Goal: Task Accomplishment & Management: Manage account settings

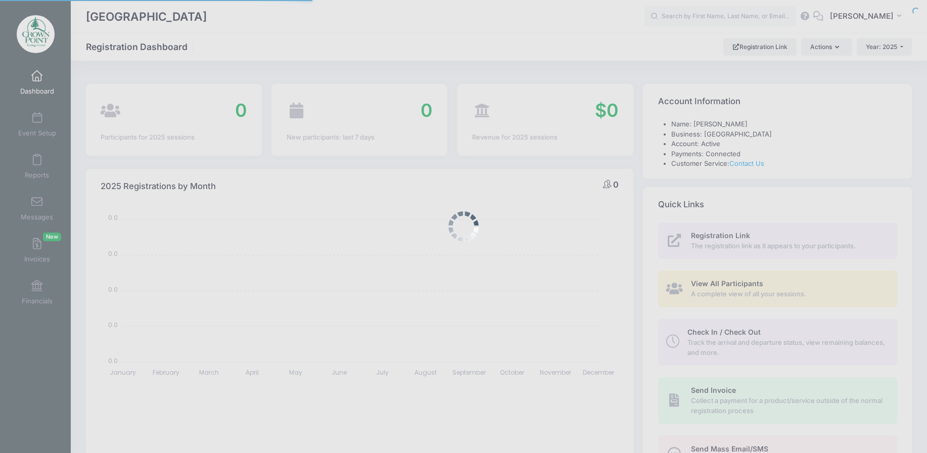
select select
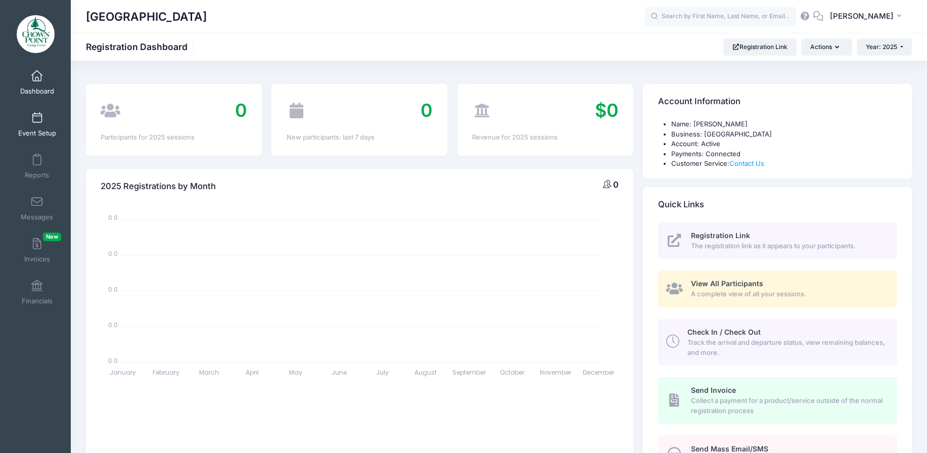
click at [23, 124] on link "Event Setup" at bounding box center [37, 124] width 48 height 35
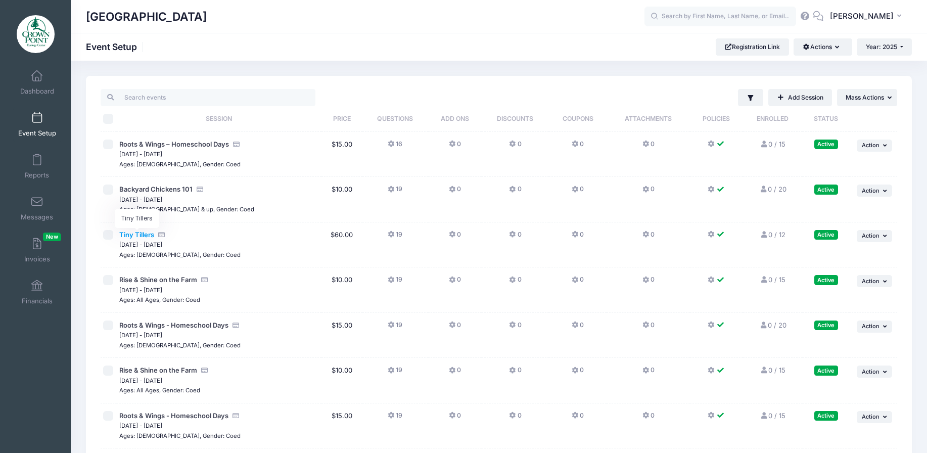
click at [141, 232] on span "Tiny Tillers" at bounding box center [136, 234] width 35 height 8
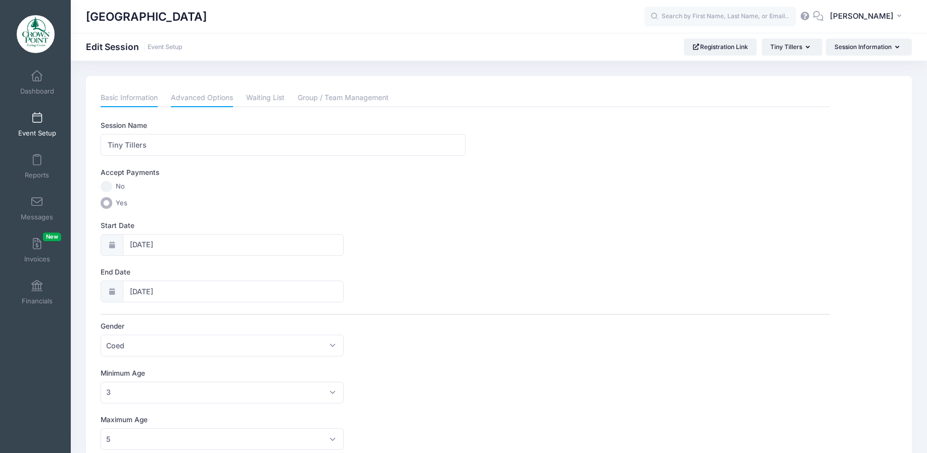
click at [192, 96] on link "Advanced Options" at bounding box center [202, 98] width 62 height 18
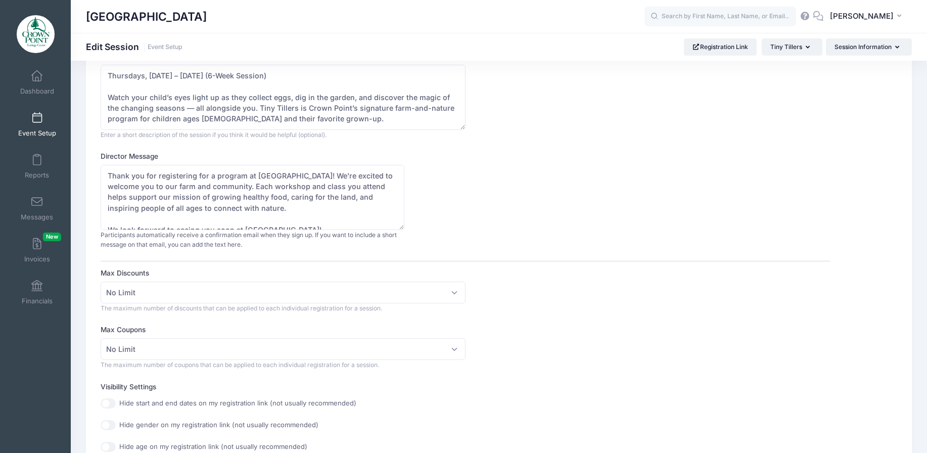
scroll to position [101, 0]
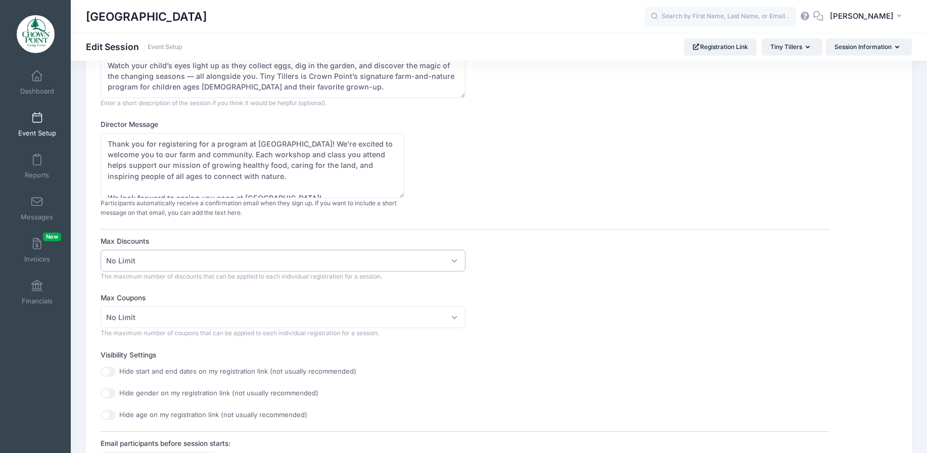
click at [401, 258] on span "No Limit" at bounding box center [283, 261] width 364 height 22
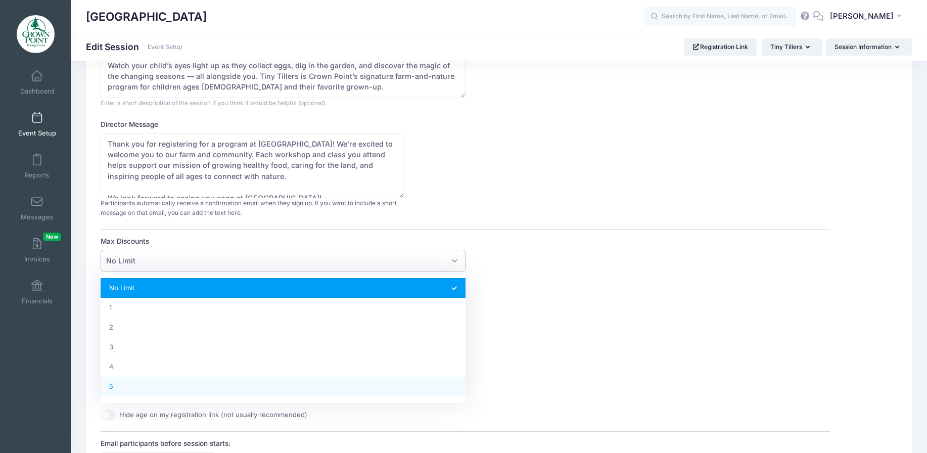
select select "5"
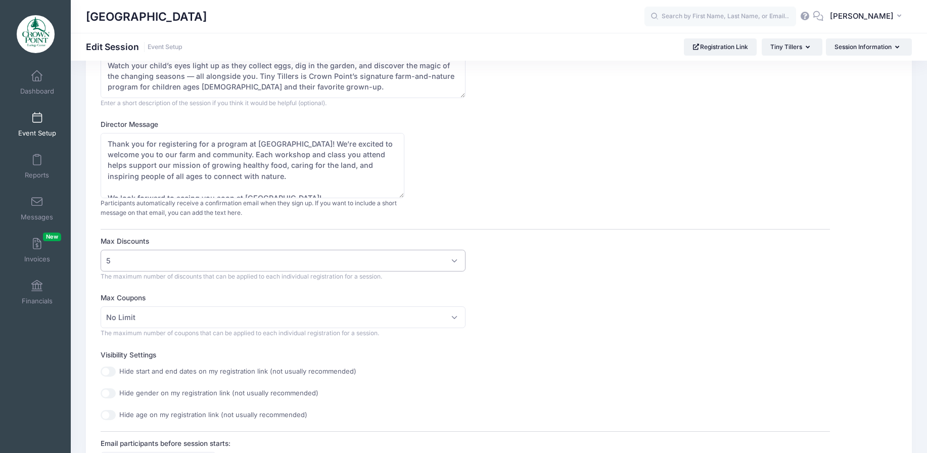
click at [510, 326] on div "Max Coupons No Limit 1 2 3 4 5 No Limit The maximum number of coupons that can …" at bounding box center [465, 315] width 729 height 45
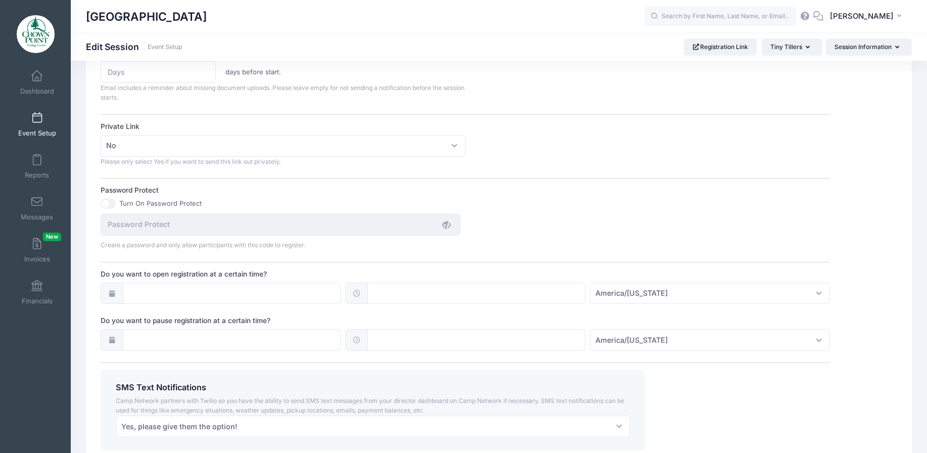
scroll to position [635, 0]
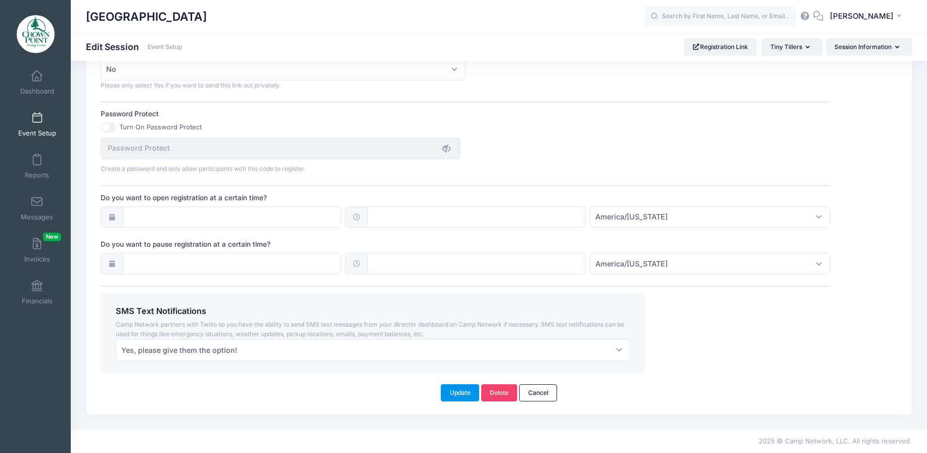
drag, startPoint x: 455, startPoint y: 393, endPoint x: 444, endPoint y: 370, distance: 25.3
click at [455, 393] on button "Update" at bounding box center [460, 392] width 38 height 17
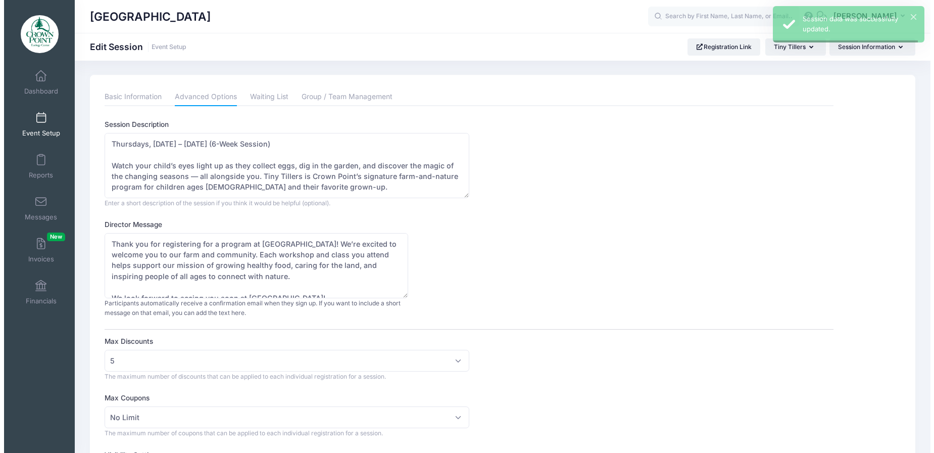
scroll to position [0, 0]
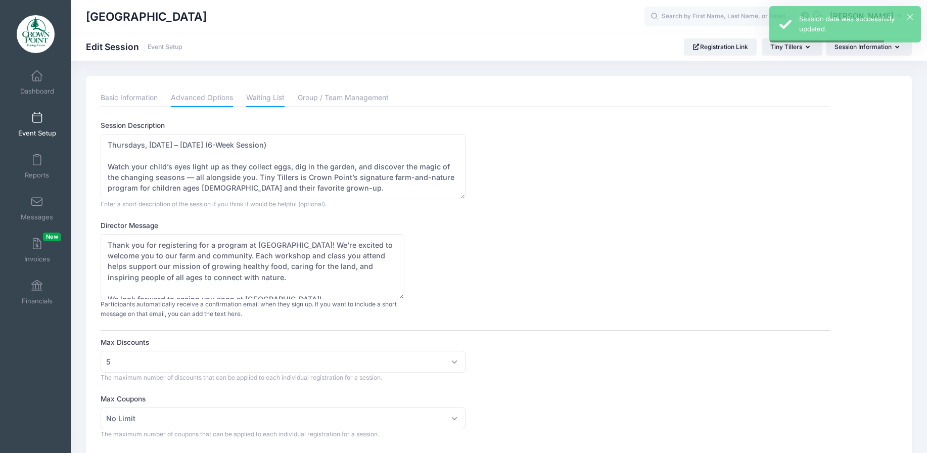
click at [276, 99] on link "Waiting List" at bounding box center [265, 98] width 38 height 18
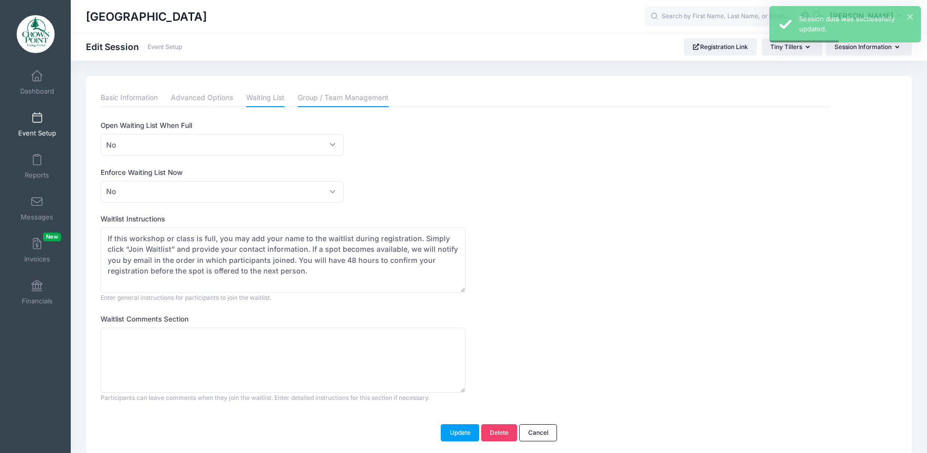
click at [321, 100] on link "Group / Team Management" at bounding box center [343, 98] width 91 height 18
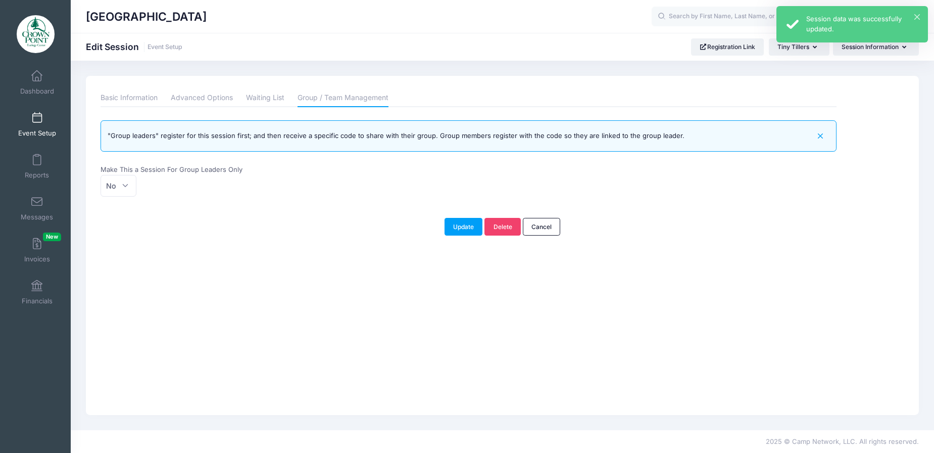
click at [859, 42] on div "× Session data was successfully updated." at bounding box center [853, 24] width 152 height 36
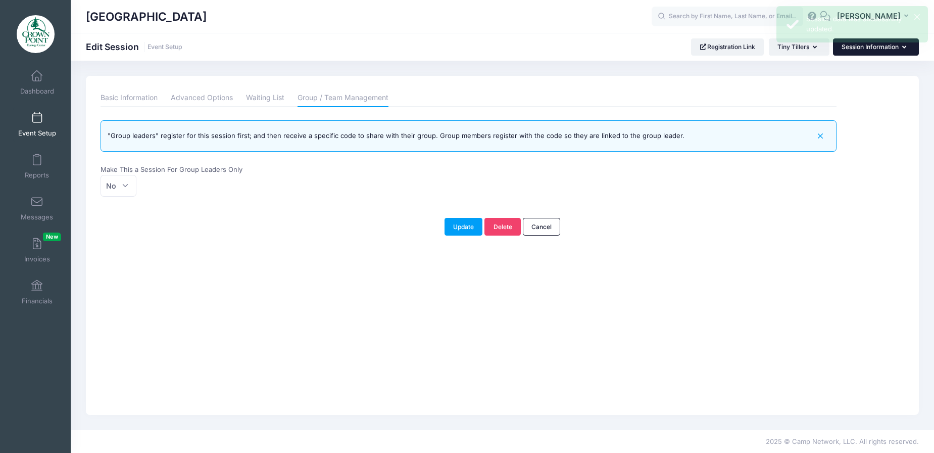
click at [860, 45] on button "Session Information" at bounding box center [876, 46] width 86 height 17
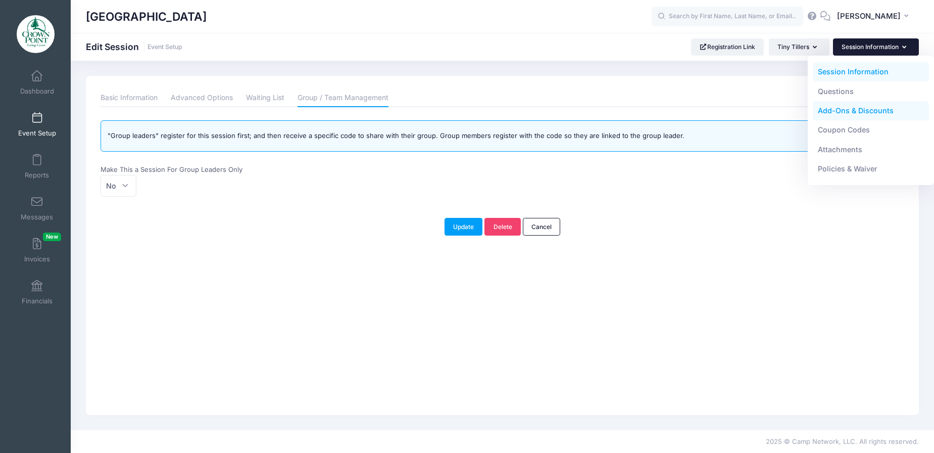
click at [876, 109] on link "Add-Ons & Discounts" at bounding box center [871, 110] width 117 height 19
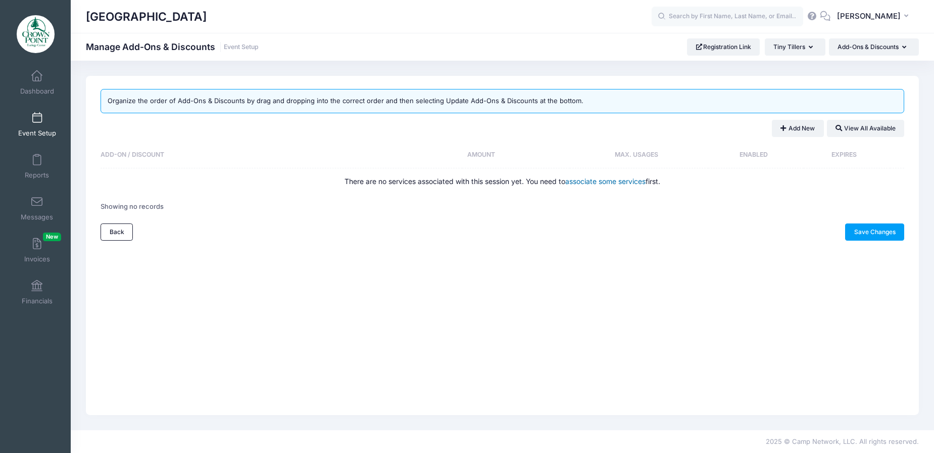
click at [604, 181] on link "associate some services" at bounding box center [606, 181] width 80 height 9
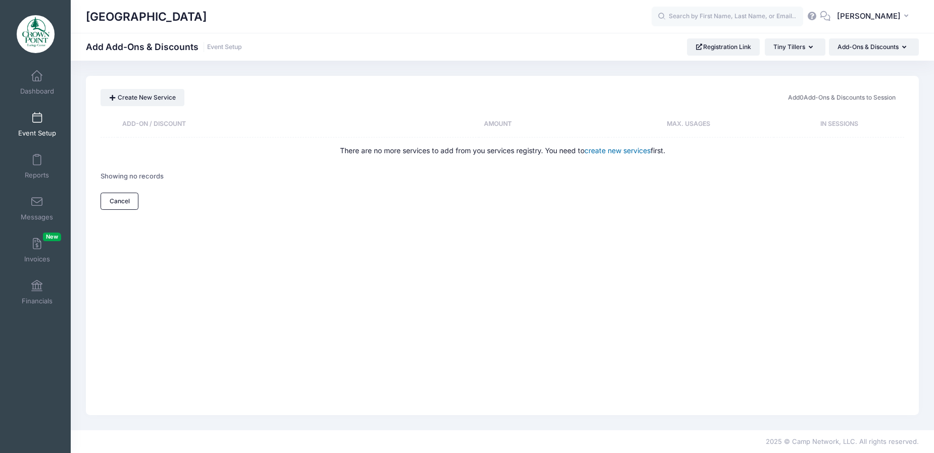
click at [607, 151] on link "create new services" at bounding box center [618, 150] width 66 height 9
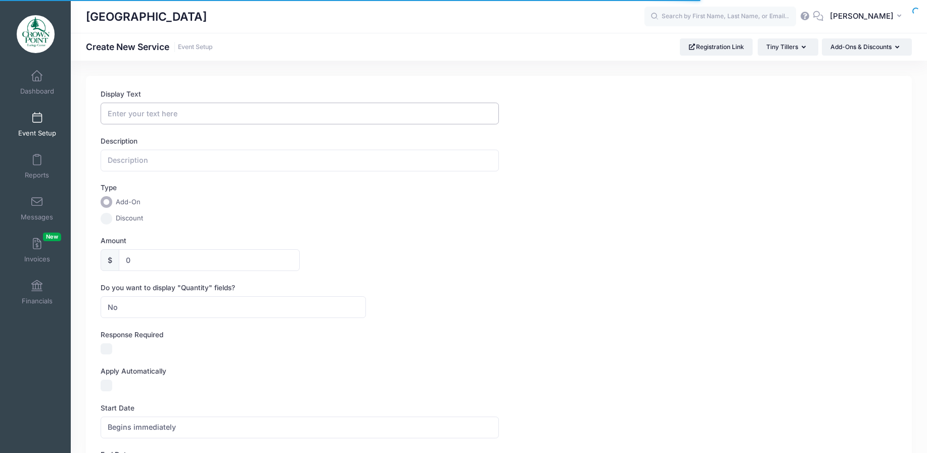
click at [223, 112] on input "Display Text" at bounding box center [300, 114] width 398 height 22
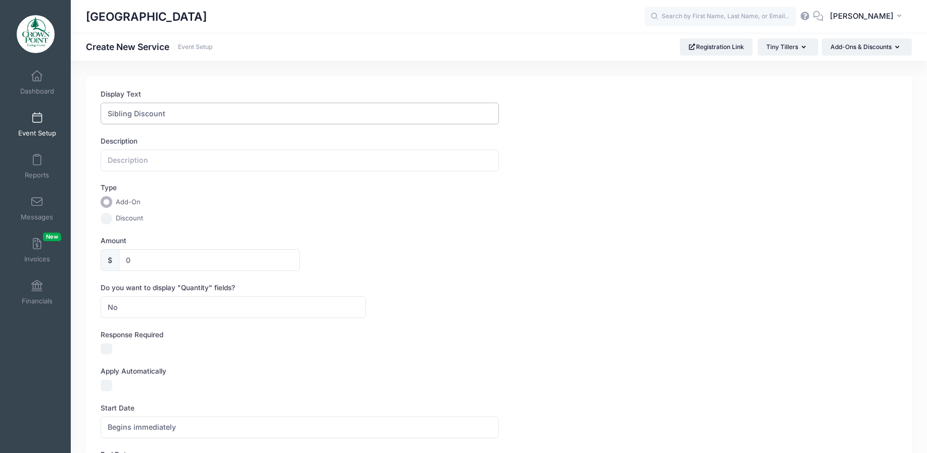
type input "Sibling Discount"
click at [138, 218] on label "Discount" at bounding box center [129, 218] width 27 height 10
click at [112, 218] on input "Discount" at bounding box center [107, 219] width 12 height 12
radio input "true"
click at [143, 263] on input "0" at bounding box center [209, 260] width 181 height 22
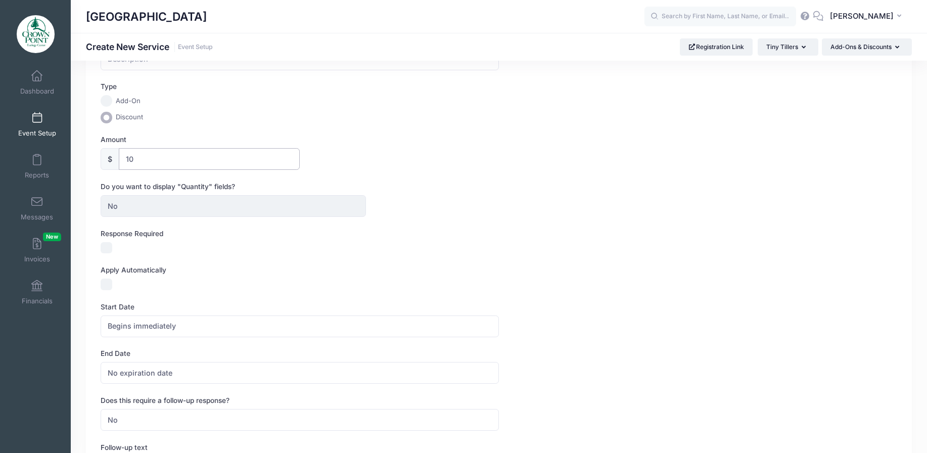
scroll to position [152, 0]
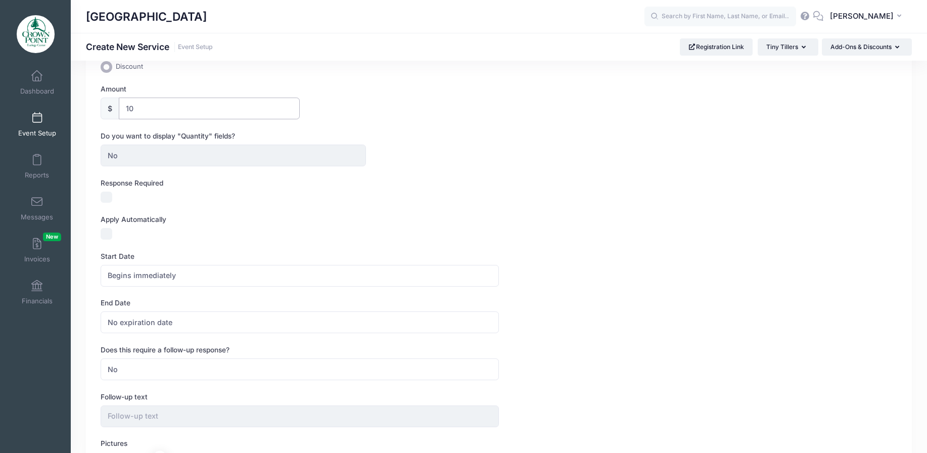
type input "10"
click at [108, 236] on input "Apply Automatically" at bounding box center [107, 234] width 12 height 12
checkbox input "true"
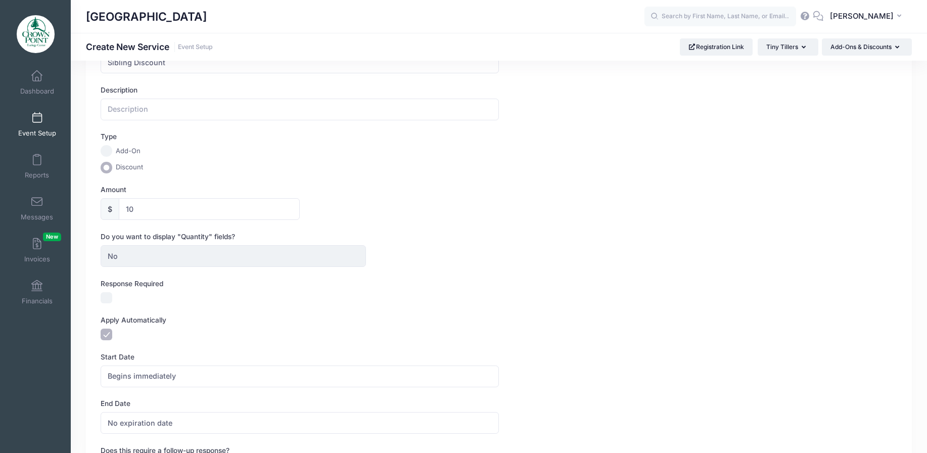
scroll to position [0, 0]
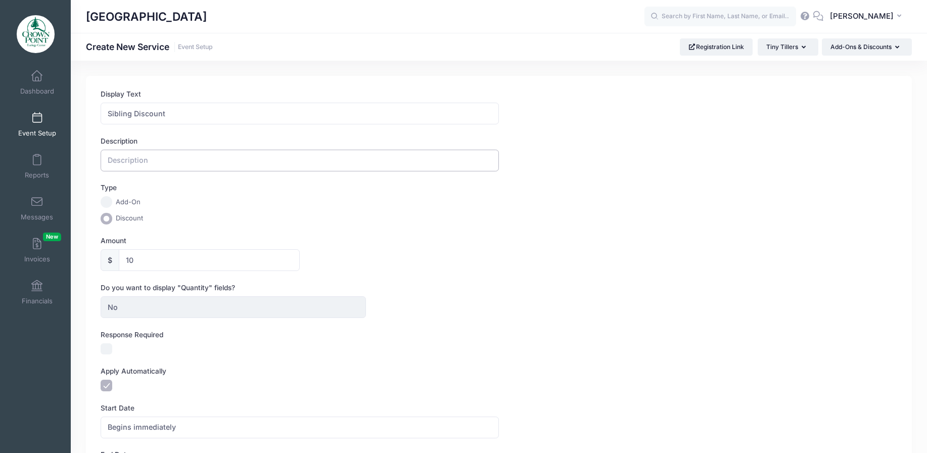
click at [193, 155] on input "text" at bounding box center [300, 161] width 398 height 22
click at [196, 159] on input "text" at bounding box center [300, 161] width 398 height 22
paste input "Families enrolling more than one child in the same program receive a sibling di…"
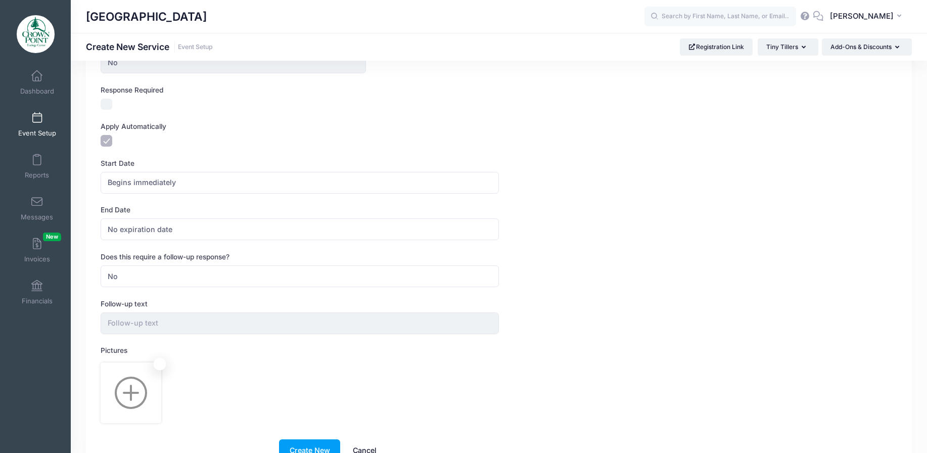
scroll to position [304, 0]
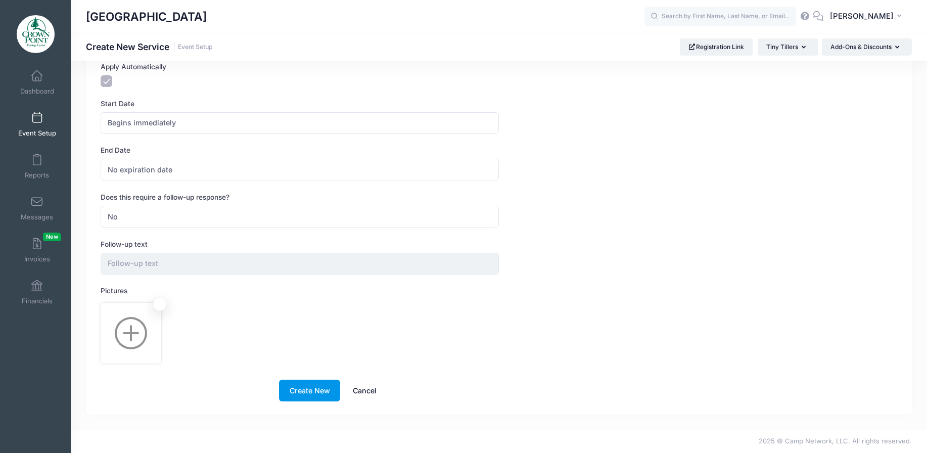
type input "Families enrolling more than one child in the same program receive a sibling di…"
click at [333, 395] on button "Create New" at bounding box center [309, 391] width 61 height 22
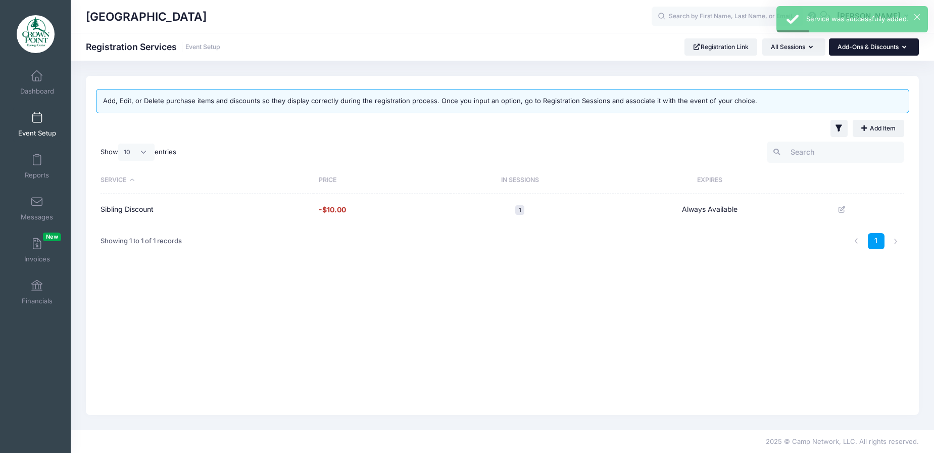
click at [886, 50] on button "Add-Ons & Discounts" at bounding box center [874, 46] width 90 height 17
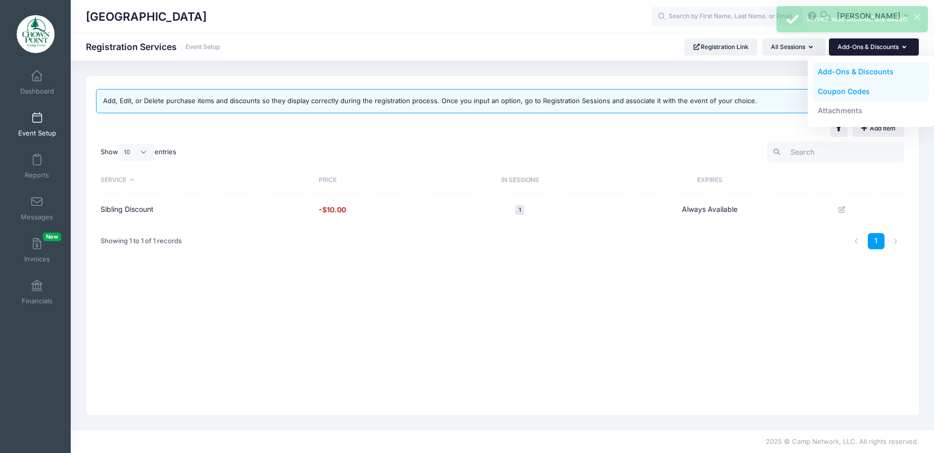
click at [878, 97] on link "Coupon Codes" at bounding box center [871, 90] width 117 height 19
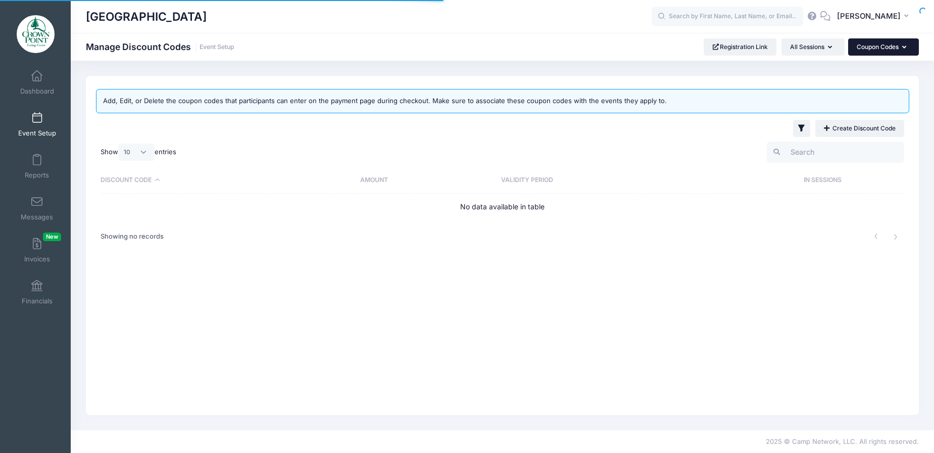
click at [878, 49] on button "Coupon Codes" at bounding box center [884, 46] width 71 height 17
click at [852, 110] on link "Attachments" at bounding box center [871, 110] width 117 height 19
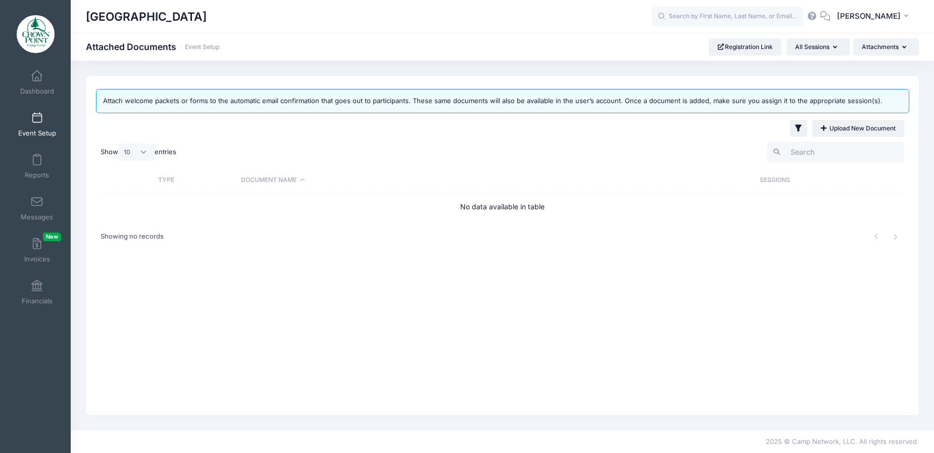
click at [40, 116] on link "Event Setup" at bounding box center [37, 124] width 48 height 35
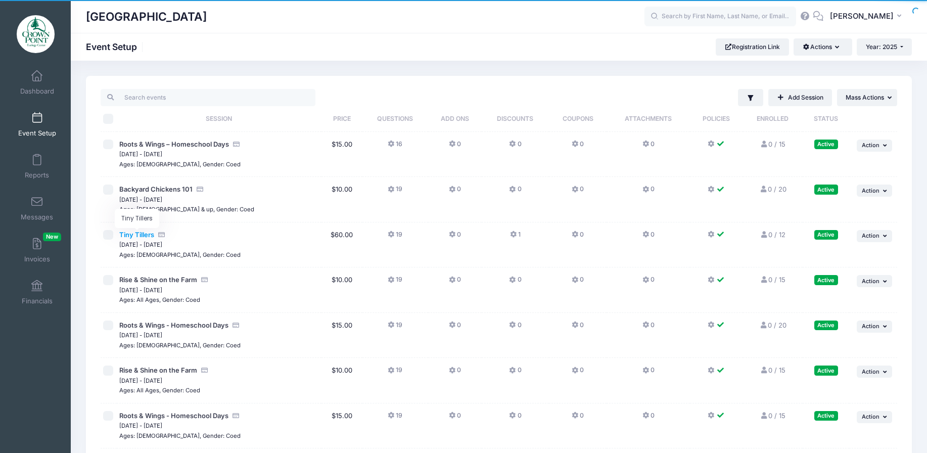
click at [142, 235] on span "Tiny Tillers" at bounding box center [136, 234] width 35 height 8
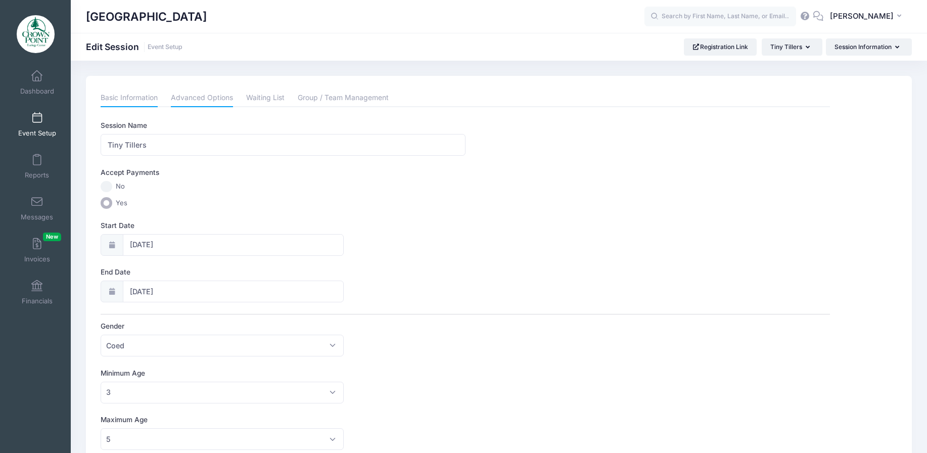
click at [208, 96] on link "Advanced Options" at bounding box center [202, 98] width 62 height 18
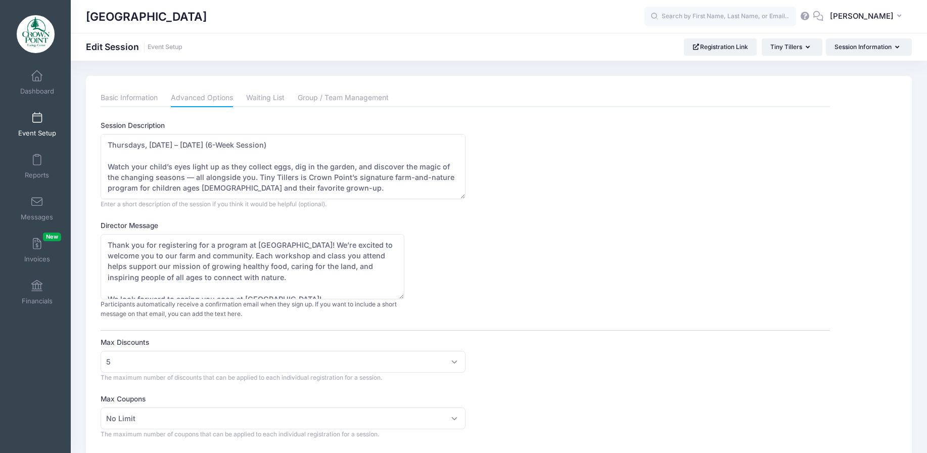
drag, startPoint x: 263, startPoint y: 95, endPoint x: 286, endPoint y: 100, distance: 23.4
click at [264, 95] on link "Waiting List" at bounding box center [265, 98] width 38 height 18
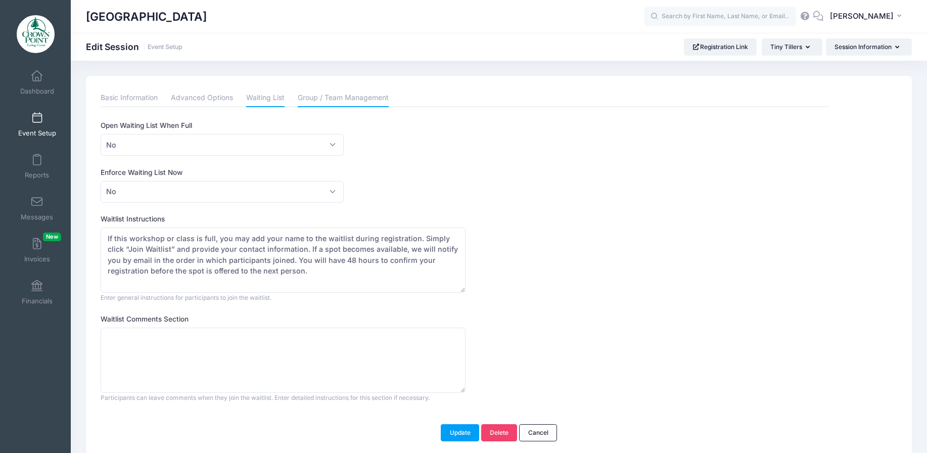
click at [341, 100] on link "Group / Team Management" at bounding box center [343, 98] width 91 height 18
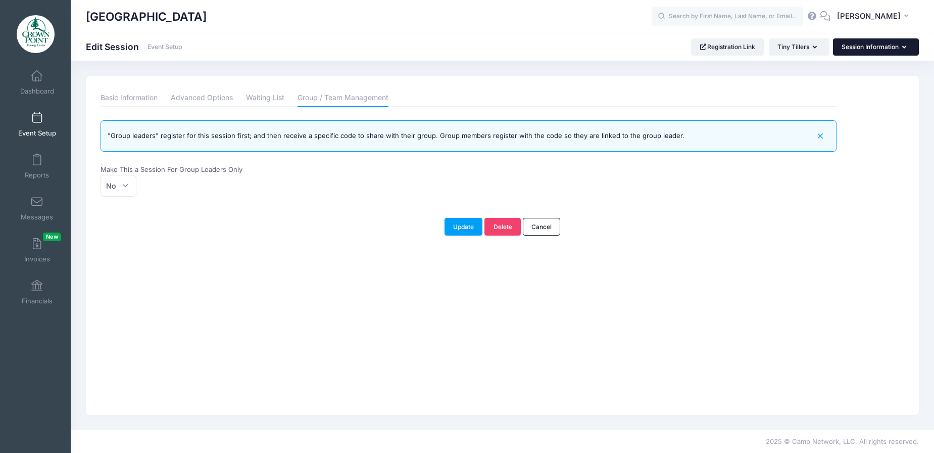
click at [891, 50] on button "Session Information" at bounding box center [876, 46] width 86 height 17
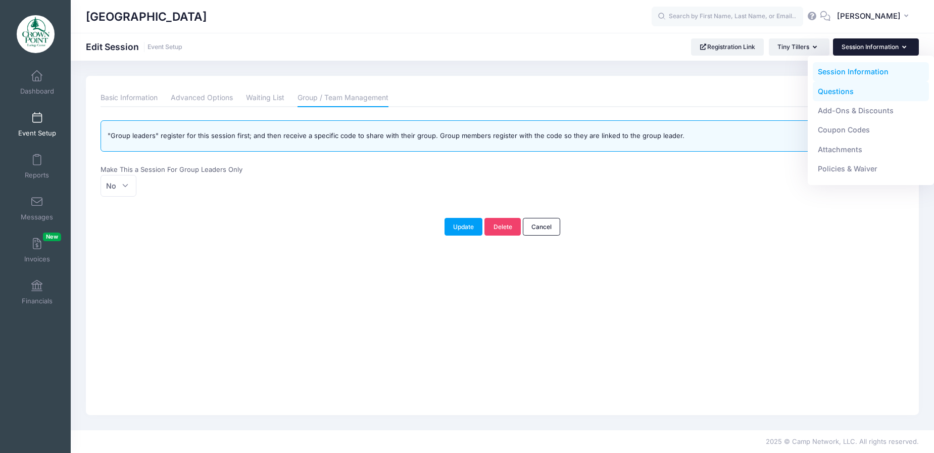
click at [864, 86] on link "Questions" at bounding box center [871, 90] width 117 height 19
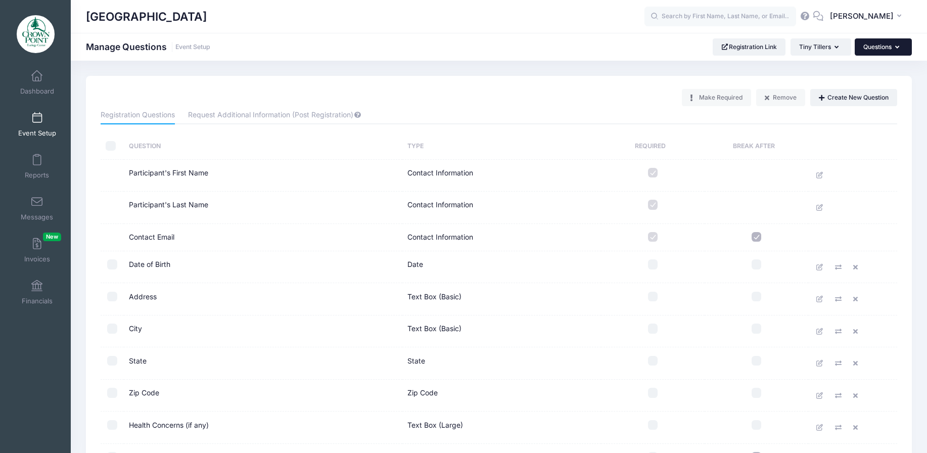
click at [892, 49] on button "Questions" at bounding box center [883, 46] width 57 height 17
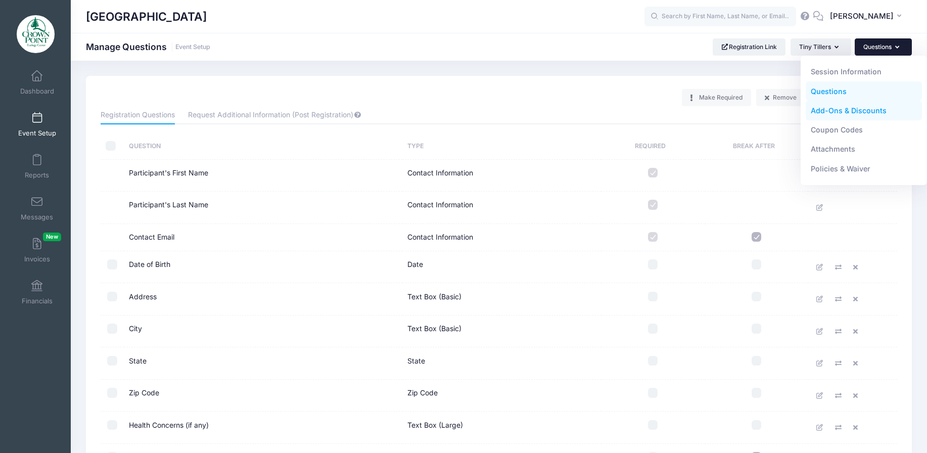
click at [876, 113] on link "Add-Ons & Discounts" at bounding box center [864, 110] width 117 height 19
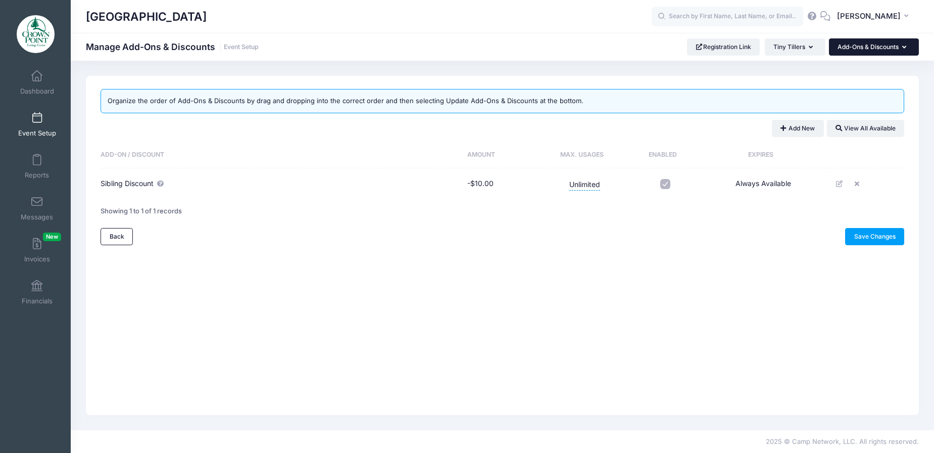
click at [889, 49] on button "Add-Ons & Discounts" at bounding box center [874, 46] width 90 height 17
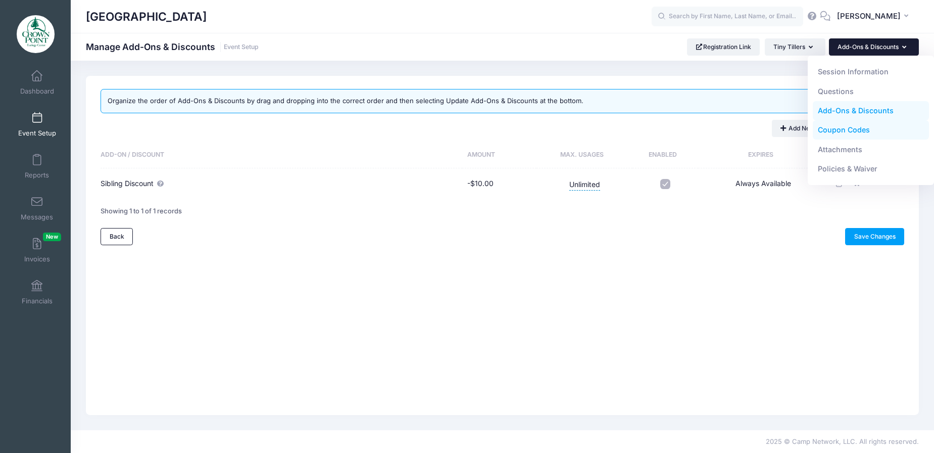
click at [877, 126] on link "Coupon Codes" at bounding box center [871, 129] width 117 height 19
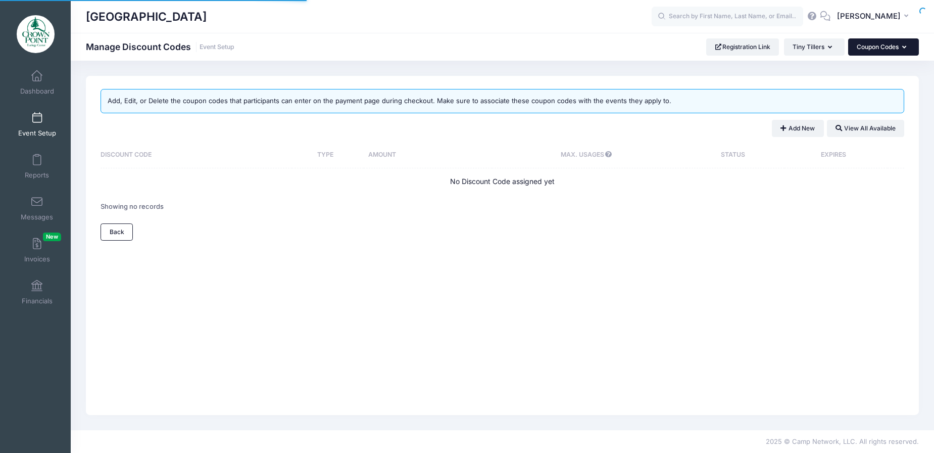
click at [888, 50] on button "Coupon Codes" at bounding box center [884, 46] width 71 height 17
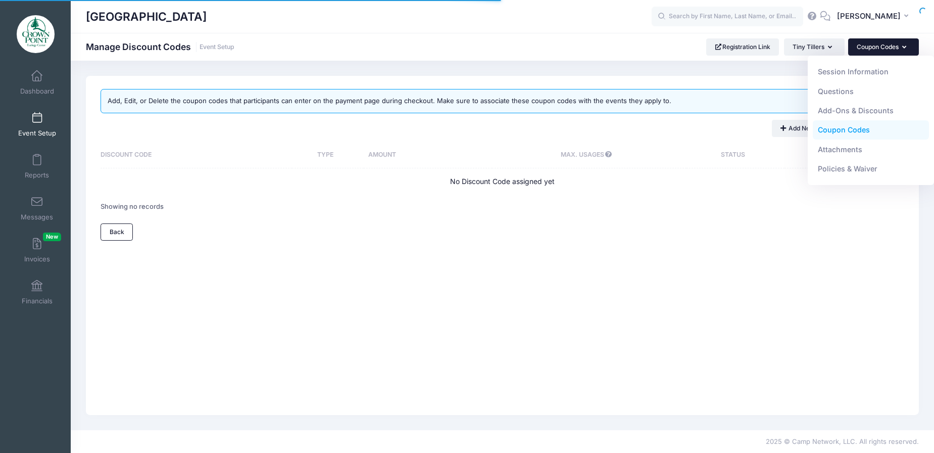
click at [741, 252] on div "Add, Edit, or Delete the coupon codes that participants can enter on the paymen…" at bounding box center [502, 245] width 833 height 339
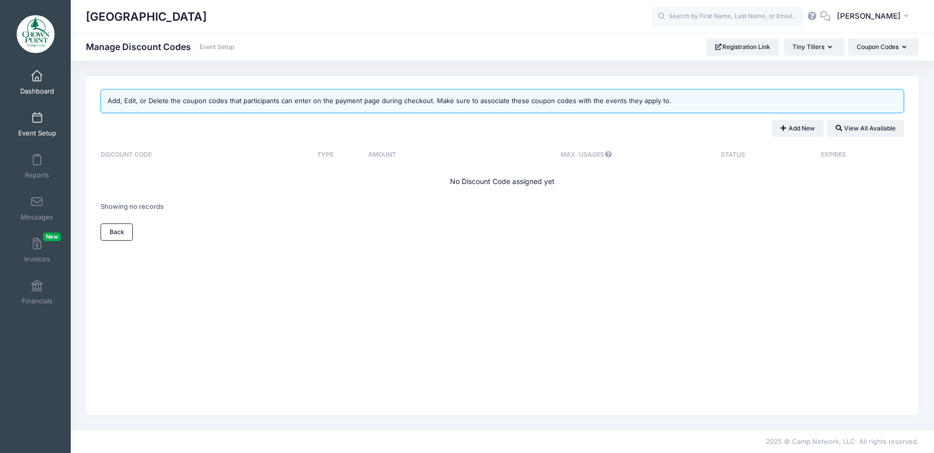
click at [25, 74] on link "Dashboard" at bounding box center [37, 82] width 48 height 35
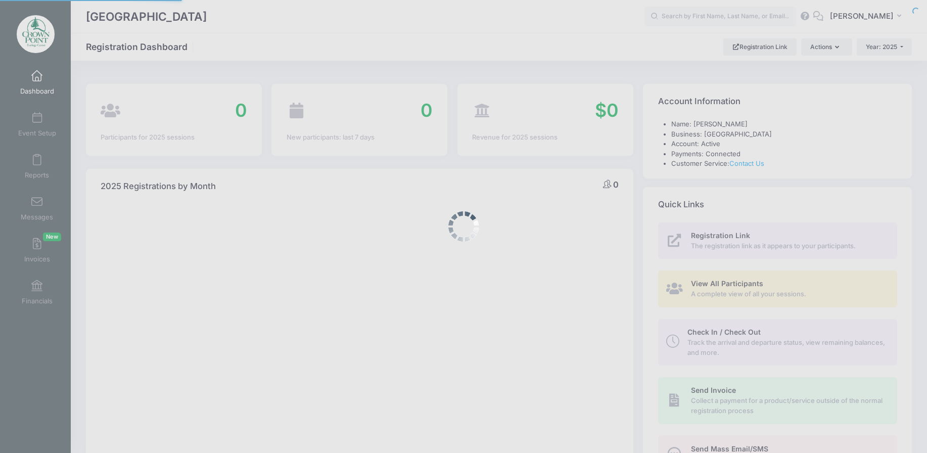
select select
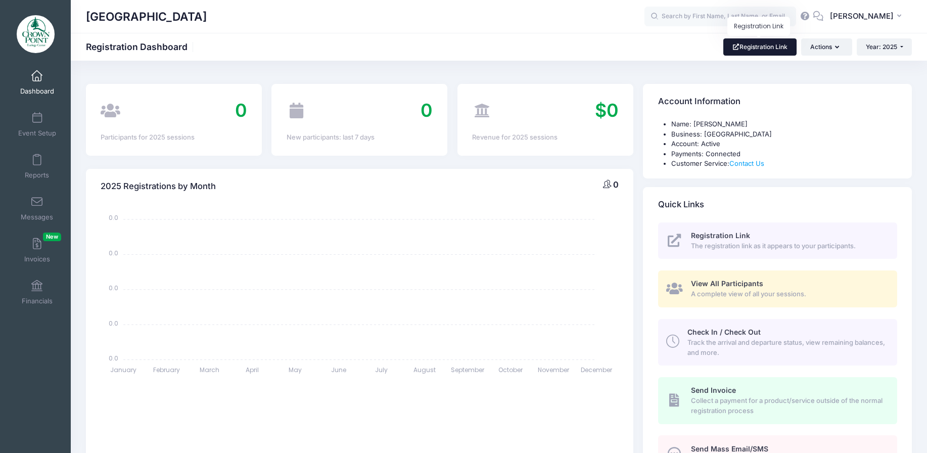
click at [756, 48] on link "Registration Link" at bounding box center [759, 46] width 73 height 17
click at [37, 115] on span at bounding box center [37, 118] width 0 height 11
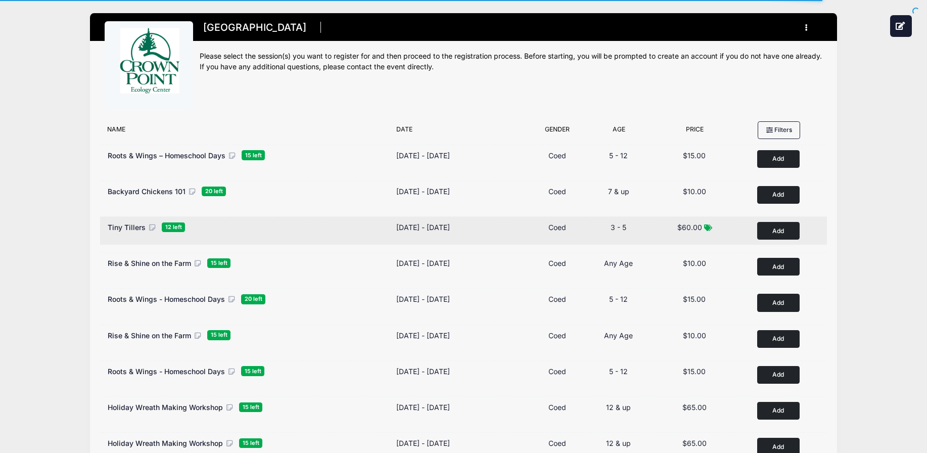
click at [145, 226] on span "Tiny Tillers" at bounding box center [127, 227] width 38 height 9
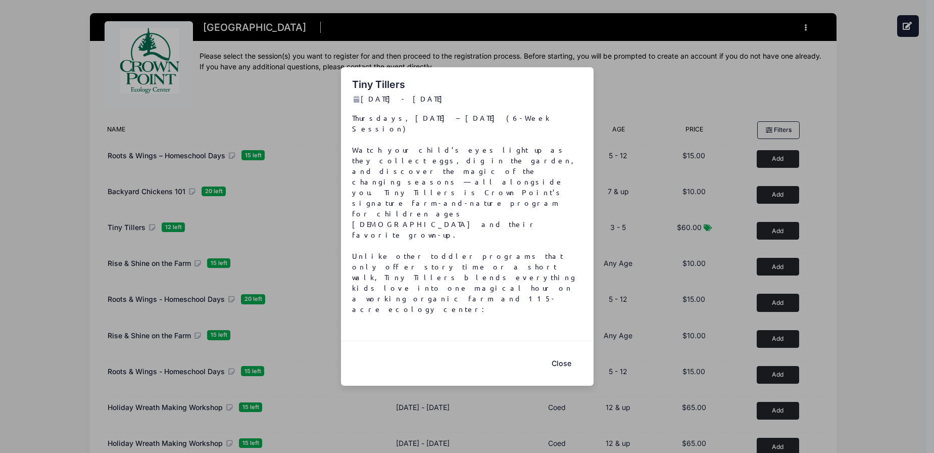
click at [563, 352] on button "Close" at bounding box center [562, 363] width 40 height 22
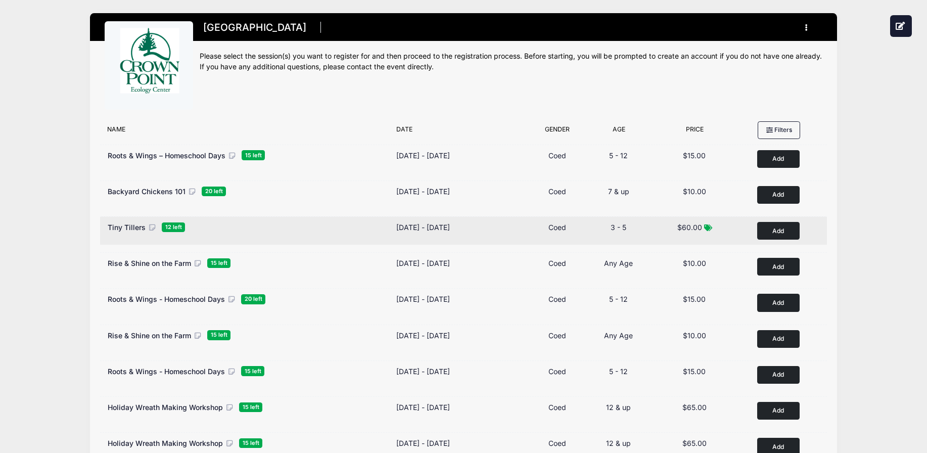
click at [782, 232] on button "Add to Cart" at bounding box center [778, 231] width 42 height 18
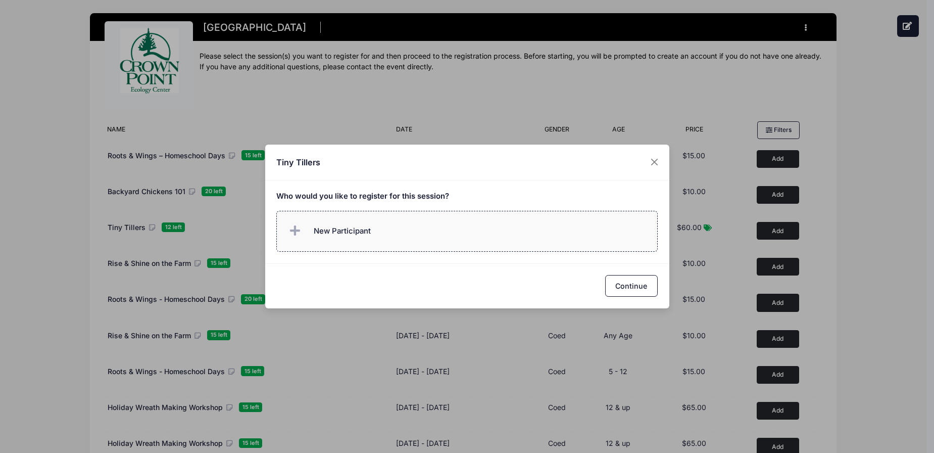
click at [580, 234] on label "New Participant" at bounding box center [467, 231] width 382 height 41
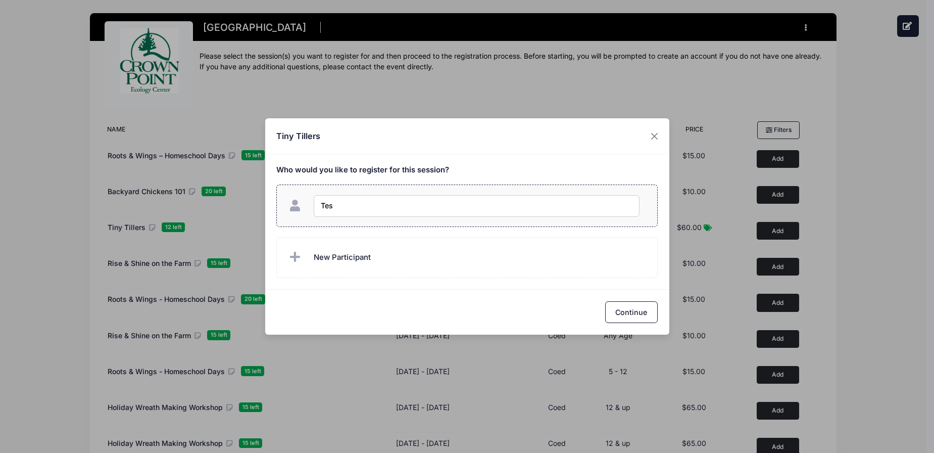
type input "Test"
checkbox input "true"
click at [625, 306] on button "Continue" at bounding box center [631, 312] width 53 height 22
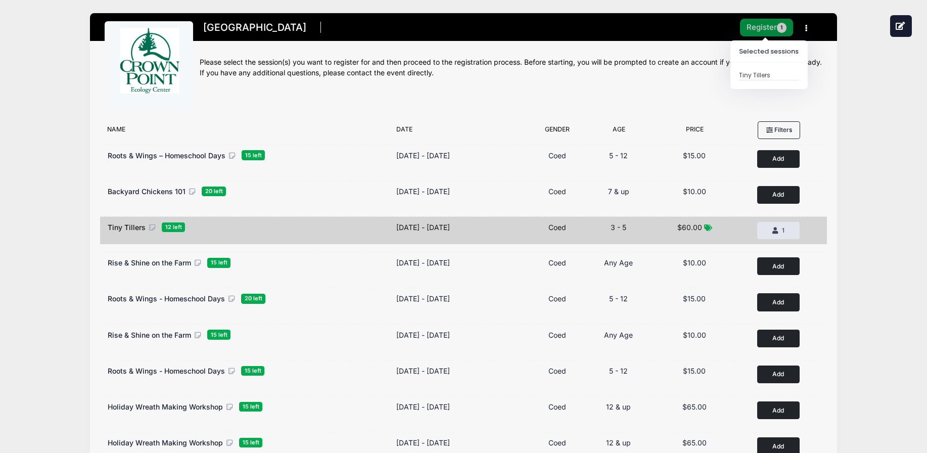
click at [749, 27] on button "Register 1" at bounding box center [767, 28] width 54 height 18
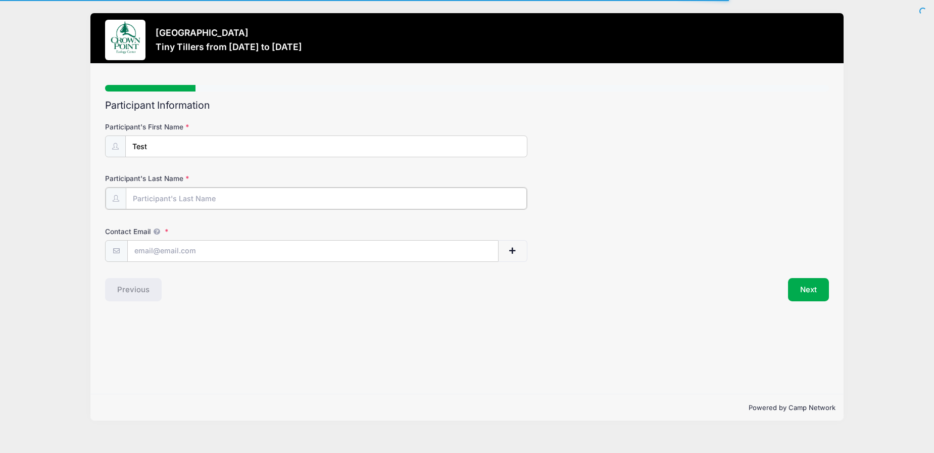
click at [232, 193] on input "Participant's Last Name" at bounding box center [326, 199] width 401 height 22
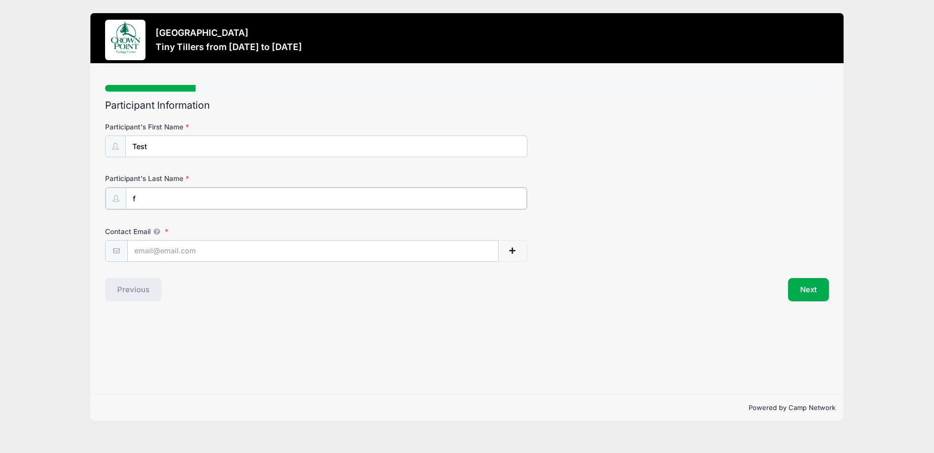
type input "[PERSON_NAME]"
type input "[PERSON_NAME][EMAIL_ADDRESS][DOMAIN_NAME]"
click at [813, 296] on button "Next" at bounding box center [808, 288] width 41 height 23
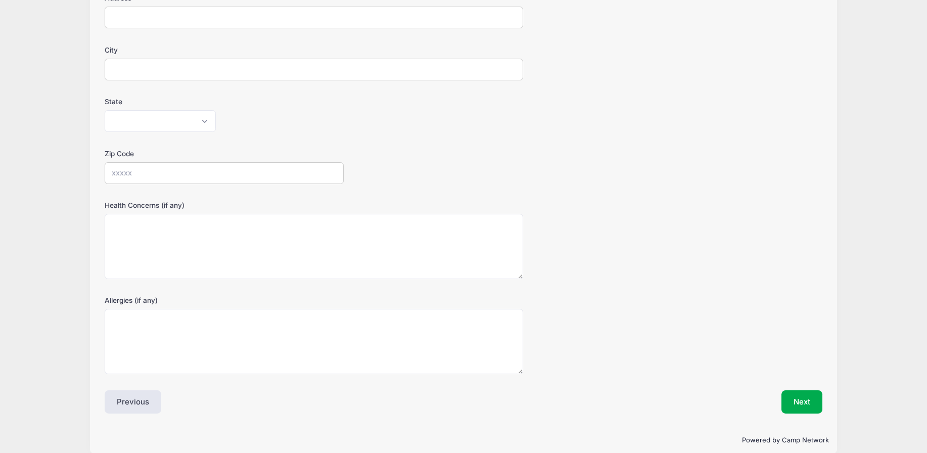
scroll to position [194, 0]
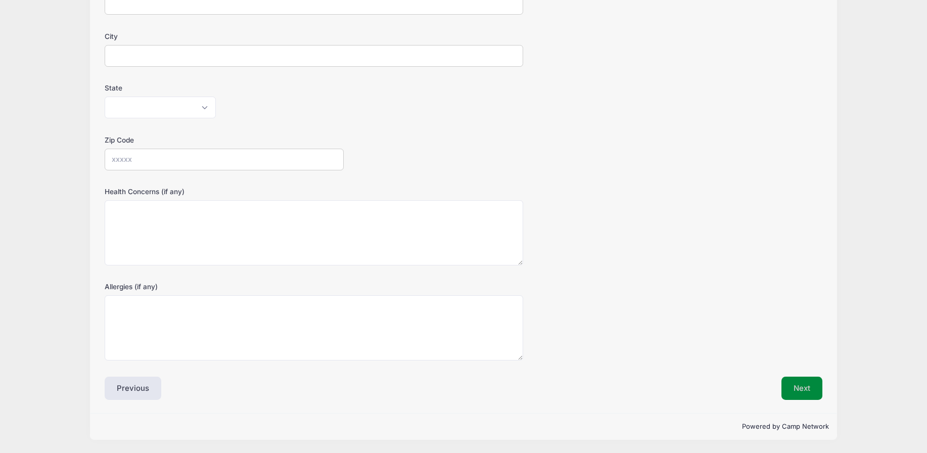
click at [799, 388] on button "Next" at bounding box center [801, 388] width 41 height 23
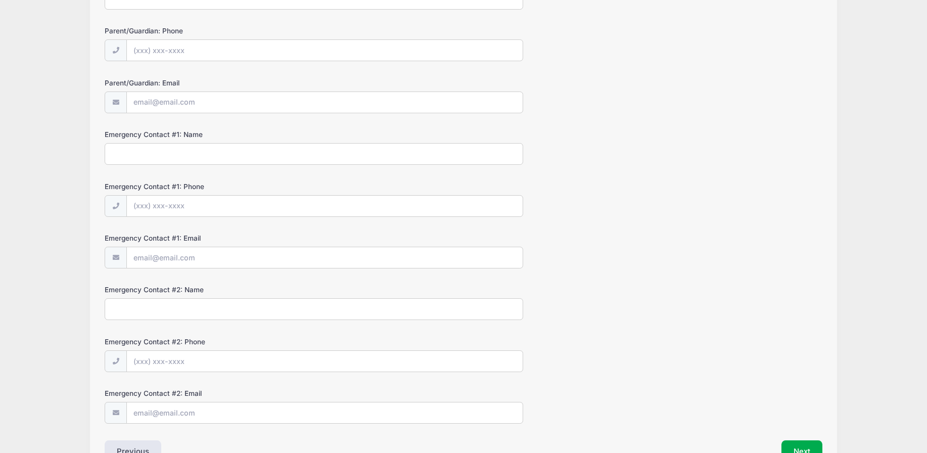
scroll to position [211, 0]
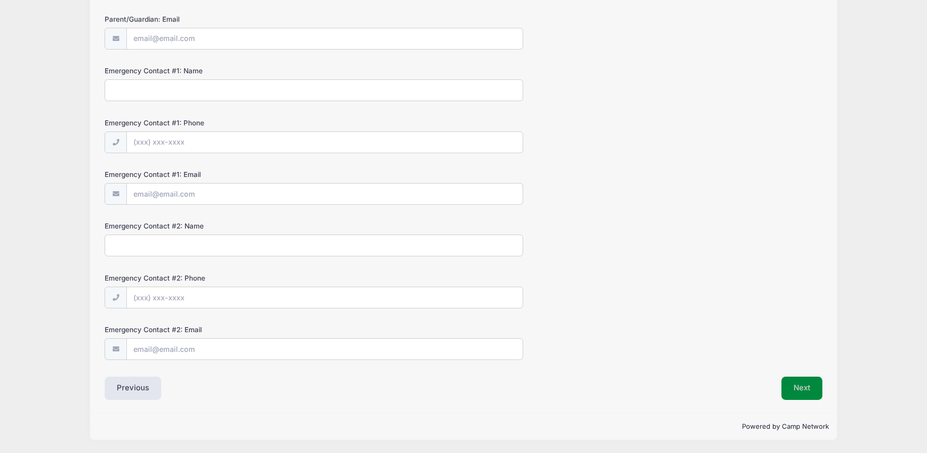
click at [803, 391] on button "Next" at bounding box center [801, 388] width 41 height 23
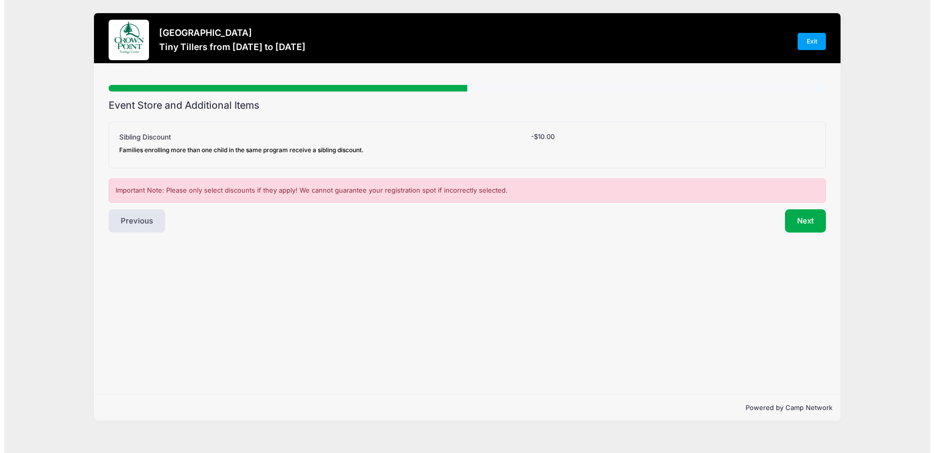
scroll to position [0, 0]
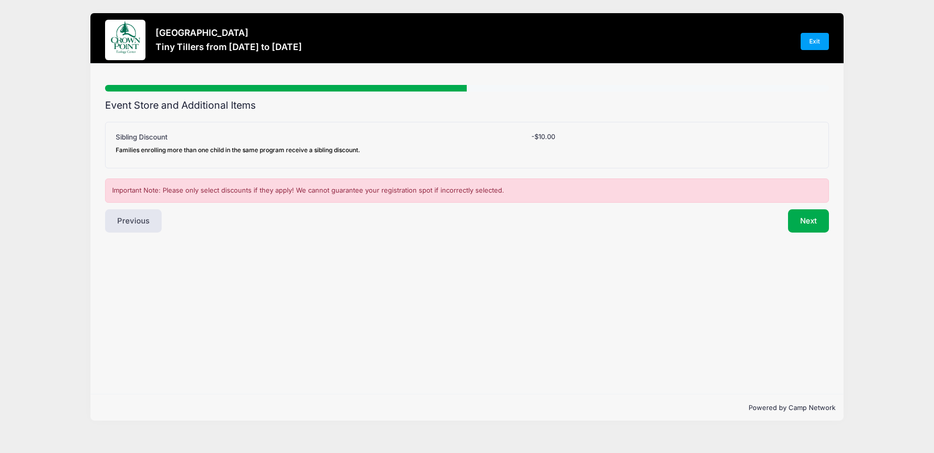
click at [259, 152] on div "Families enrolling more than one child in the same program receive a sibling di…" at bounding box center [238, 150] width 245 height 9
click at [0, 0] on select "Please Select Yes (-$10.00) No" at bounding box center [0, 0] width 0 height 0
click at [806, 213] on button "Next" at bounding box center [808, 220] width 41 height 23
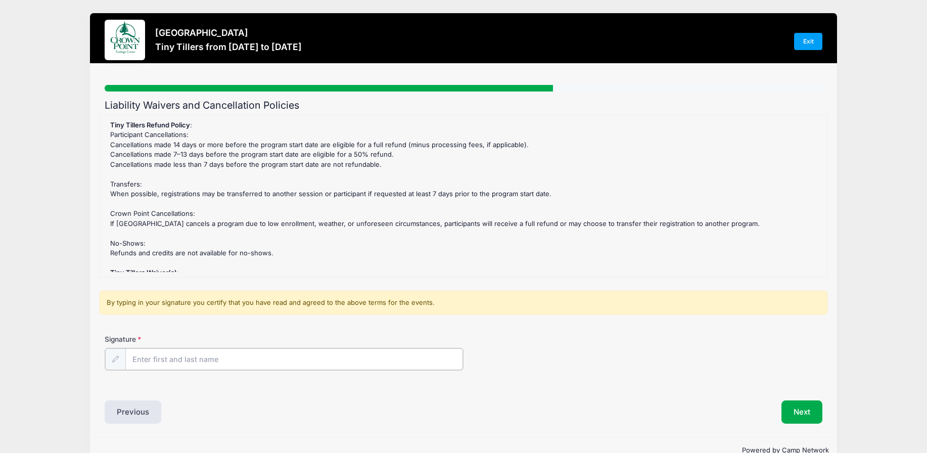
click at [331, 364] on input "Signature" at bounding box center [294, 359] width 338 height 22
click at [181, 363] on input "f" at bounding box center [294, 359] width 338 height 22
type input "f"
click at [805, 412] on button "Next" at bounding box center [801, 410] width 41 height 23
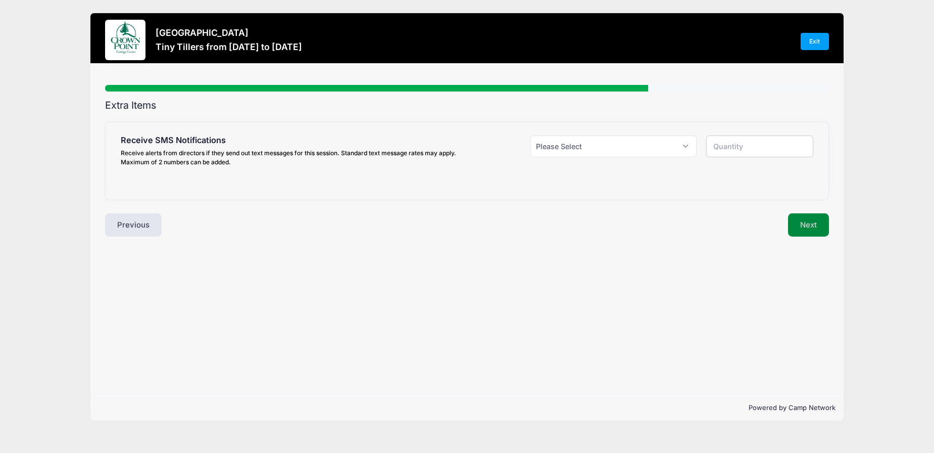
click at [804, 221] on button "Next" at bounding box center [808, 224] width 41 height 23
click at [633, 149] on select "Please Select Yes ($0.00) No" at bounding box center [614, 146] width 166 height 22
select select "0"
click at [531, 135] on select "Please Select Yes ($0.00) No" at bounding box center [614, 146] width 166 height 22
type input "0"
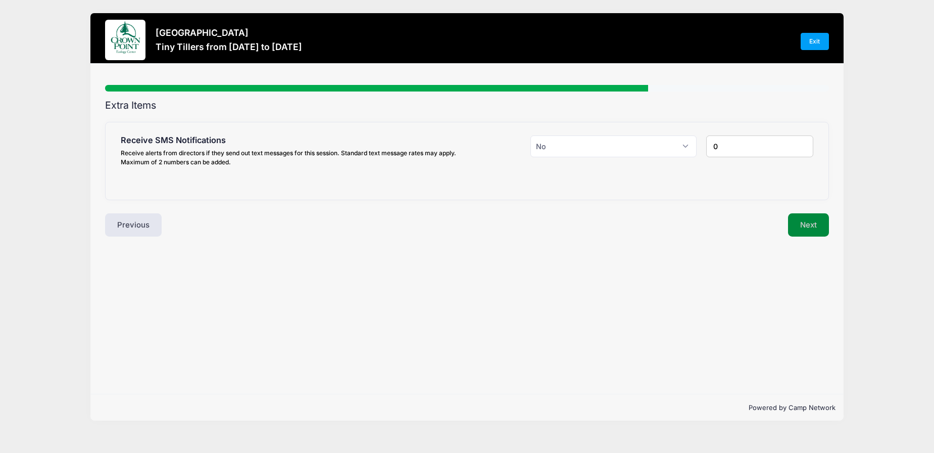
click at [813, 224] on button "Next" at bounding box center [808, 224] width 41 height 23
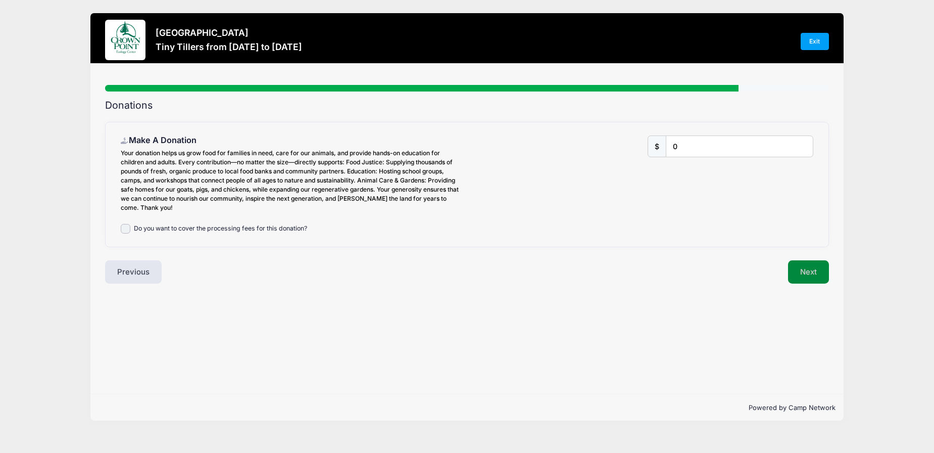
click at [812, 270] on button "Next" at bounding box center [808, 271] width 41 height 23
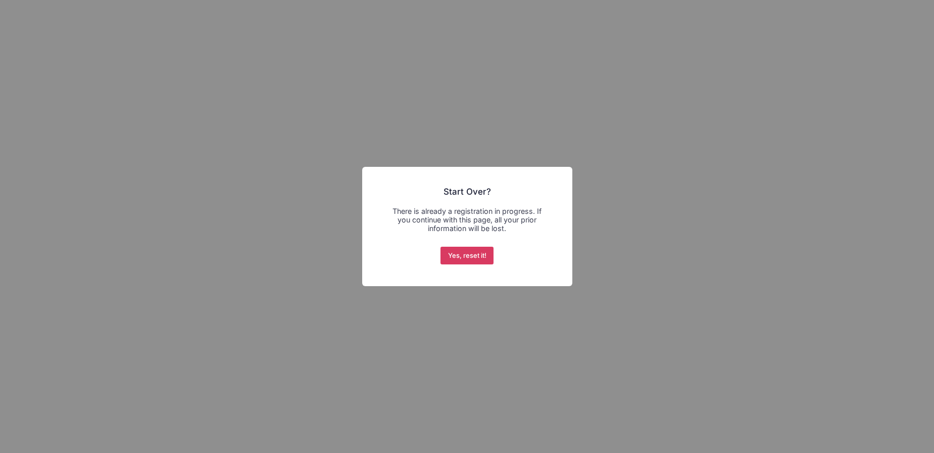
click at [467, 258] on button "Yes, reset it!" at bounding box center [467, 256] width 53 height 18
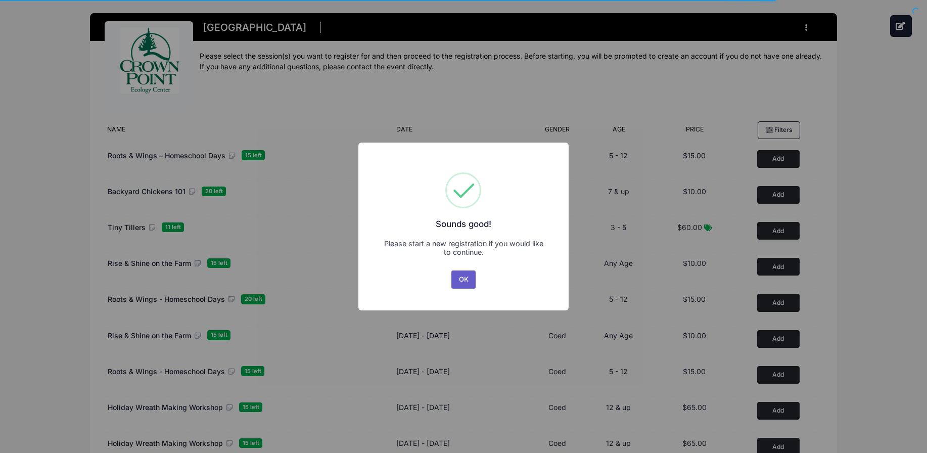
click at [454, 283] on button "OK" at bounding box center [463, 279] width 24 height 18
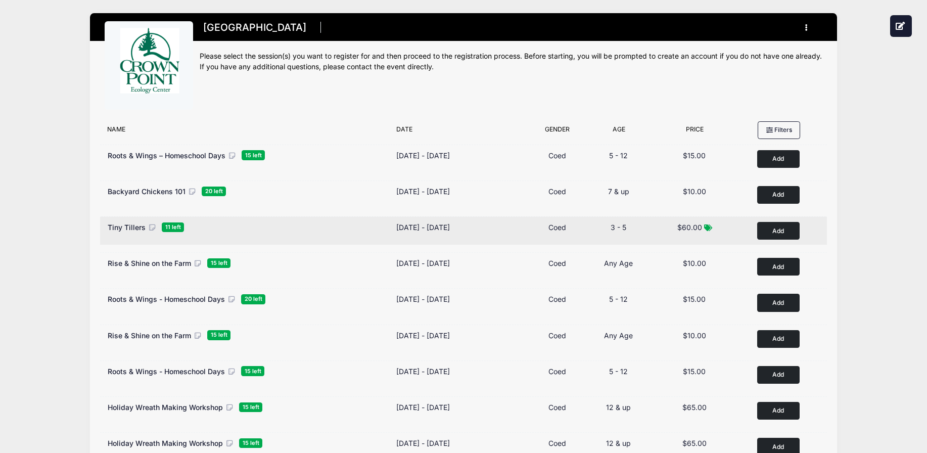
click at [790, 232] on button "Add to Cart" at bounding box center [778, 231] width 42 height 18
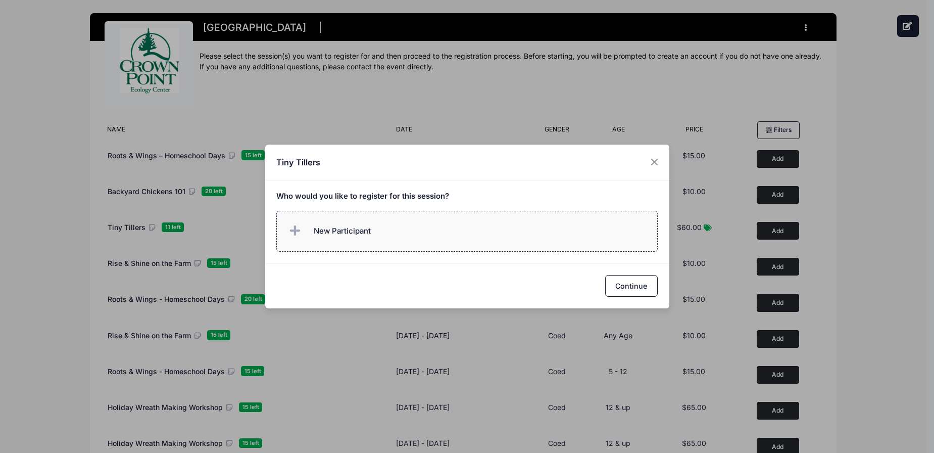
click at [438, 238] on label "New Participant" at bounding box center [467, 231] width 382 height 41
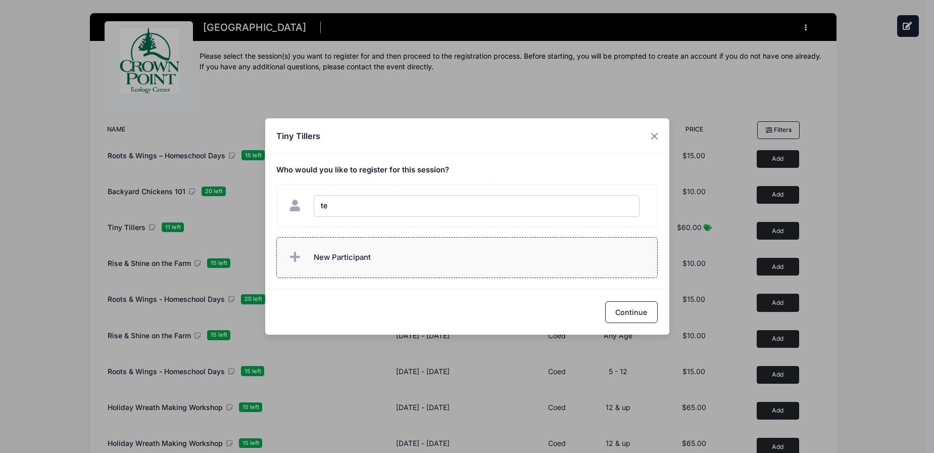
type input "tes"
checkbox input "true"
click at [622, 307] on button "Continue" at bounding box center [631, 312] width 53 height 22
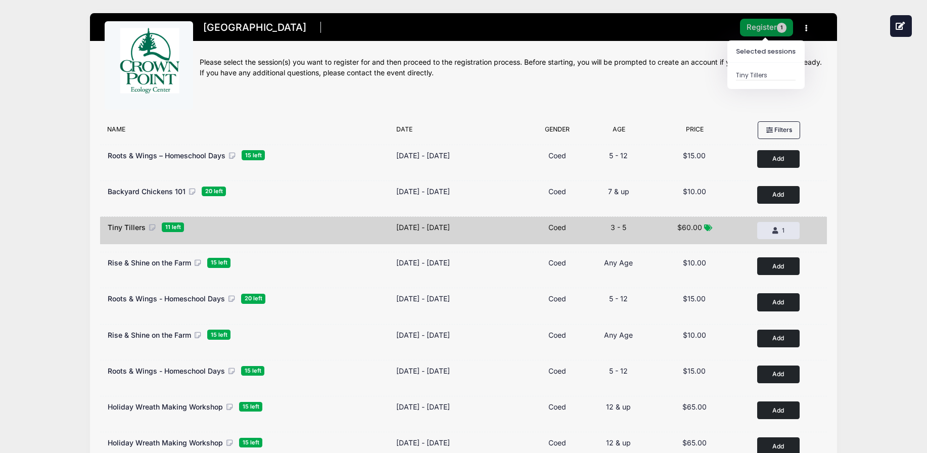
click at [775, 29] on button "Register 1" at bounding box center [767, 28] width 54 height 18
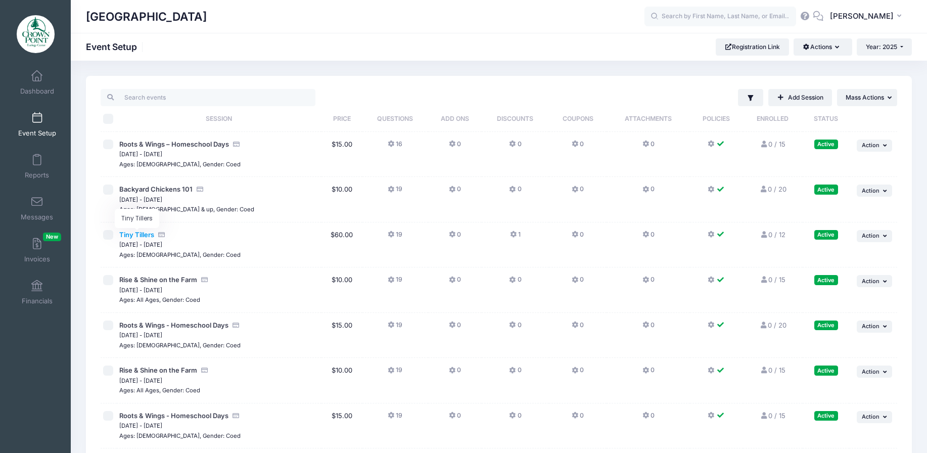
click at [145, 232] on span "Tiny Tillers" at bounding box center [136, 234] width 35 height 8
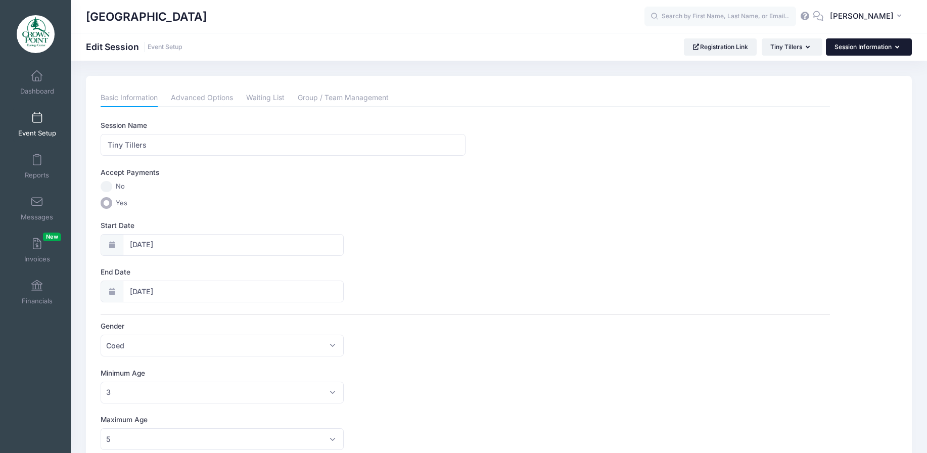
click at [901, 46] on button "Session Information" at bounding box center [869, 46] width 86 height 17
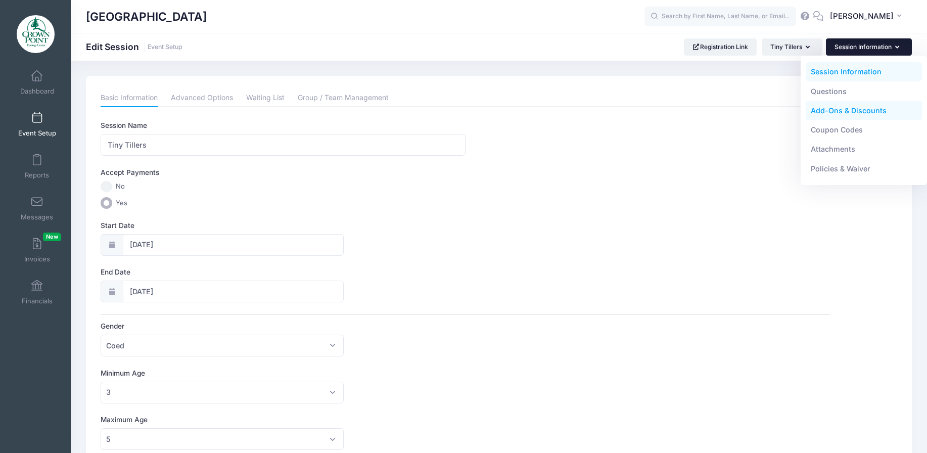
click at [877, 108] on link "Add-Ons & Discounts" at bounding box center [864, 110] width 117 height 19
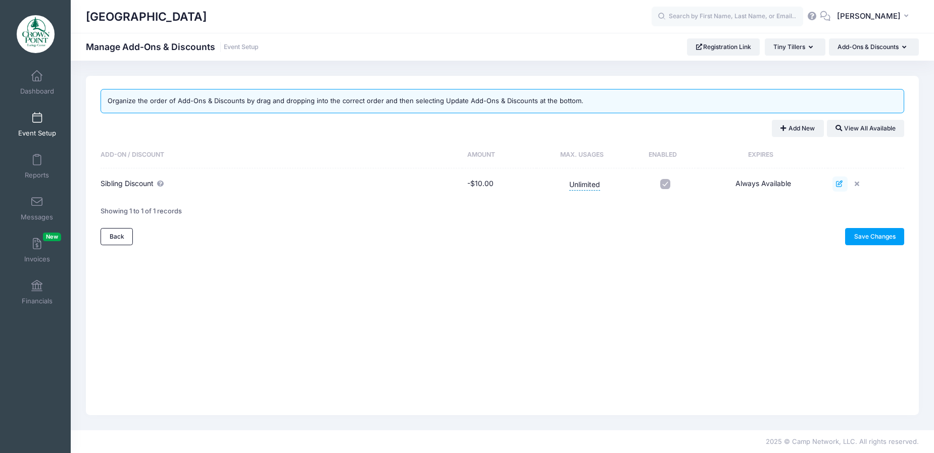
click at [841, 182] on icon at bounding box center [840, 183] width 8 height 7
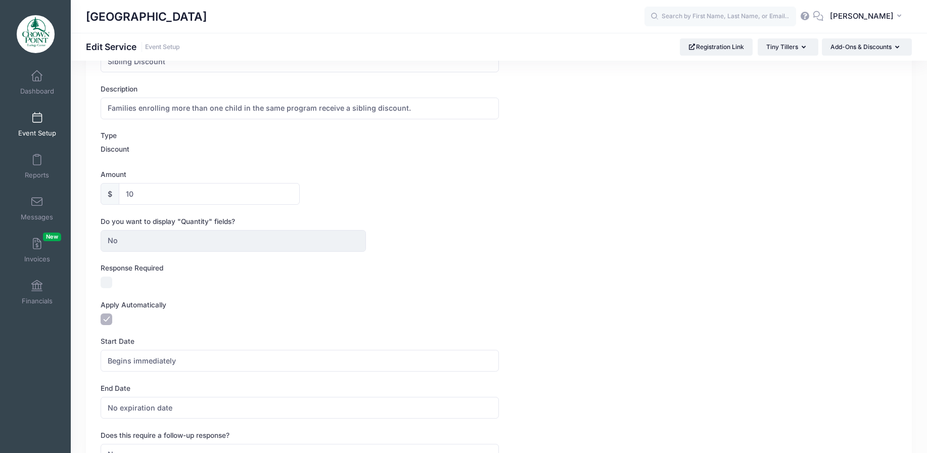
scroll to position [101, 0]
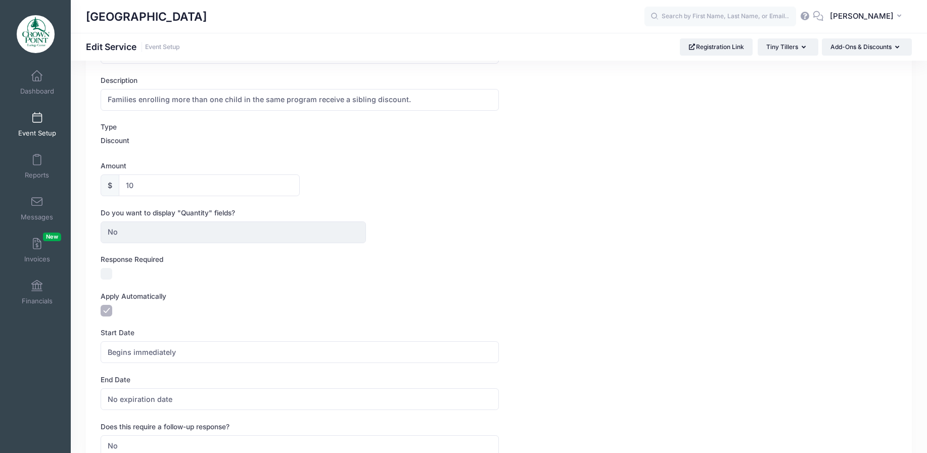
click at [107, 275] on input "Response Required" at bounding box center [107, 274] width 12 height 12
checkbox input "true"
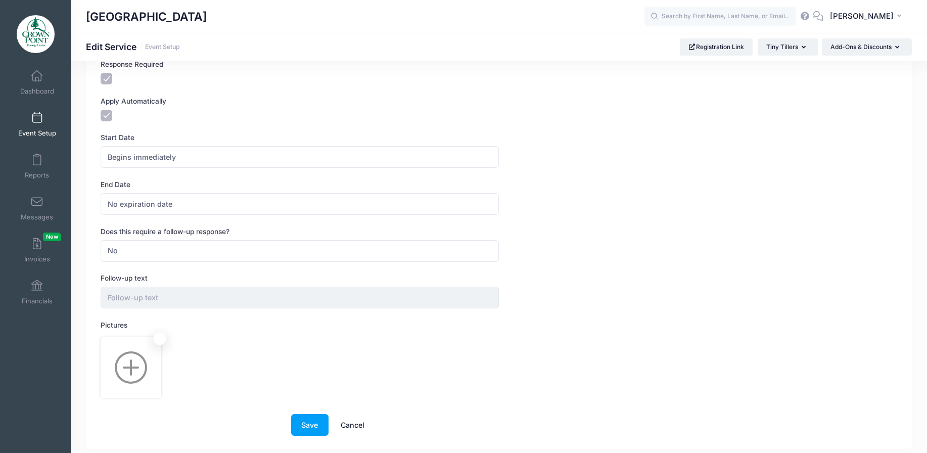
scroll to position [303, 0]
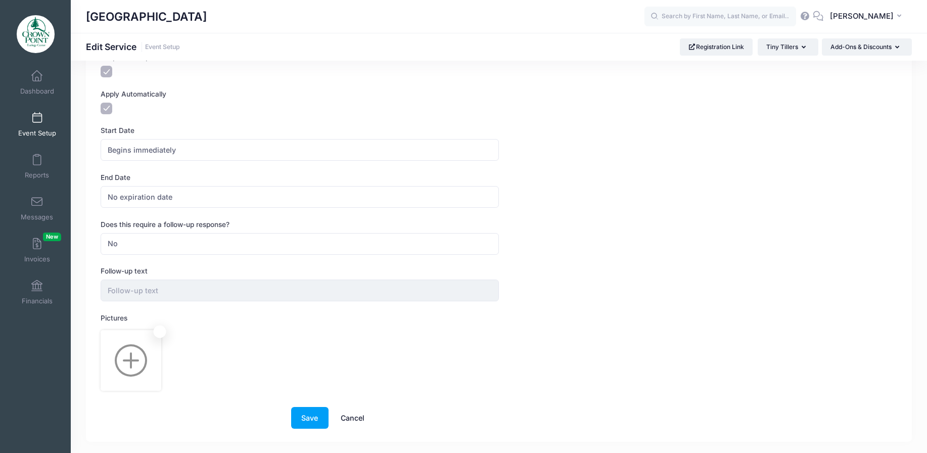
click at [149, 359] on img at bounding box center [131, 361] width 58 height 58
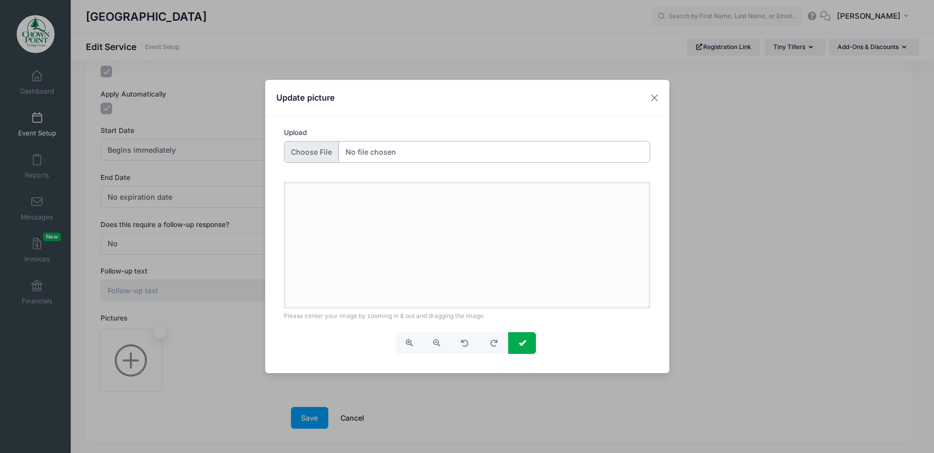
click at [359, 147] on input "Upload" at bounding box center [467, 152] width 366 height 22
type input "C:\fakepath\playground_twins.jpg"
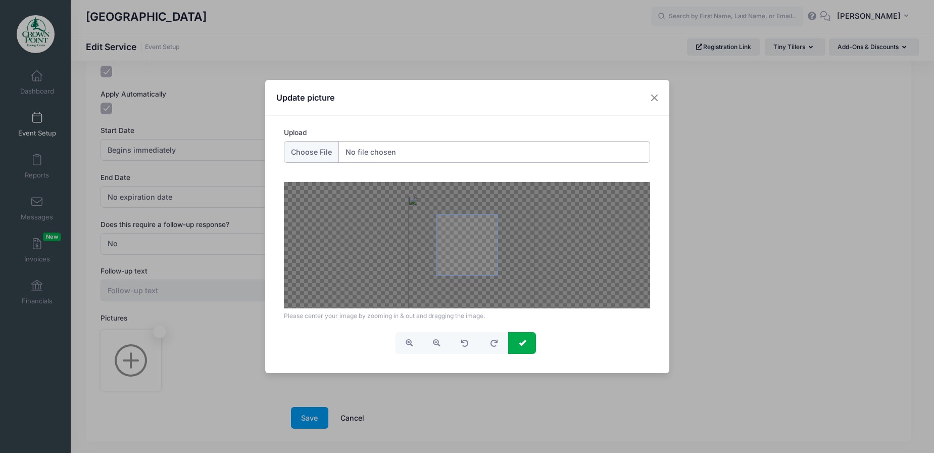
drag, startPoint x: 438, startPoint y: 216, endPoint x: 442, endPoint y: 229, distance: 14.2
click at [442, 229] on span at bounding box center [467, 245] width 61 height 61
click at [520, 342] on span "submit" at bounding box center [522, 342] width 7 height 7
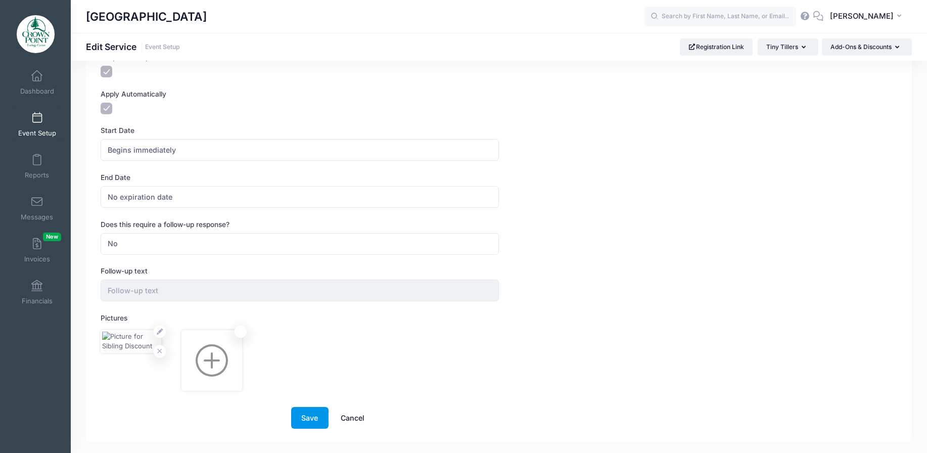
click at [311, 418] on button "Save" at bounding box center [309, 418] width 37 height 22
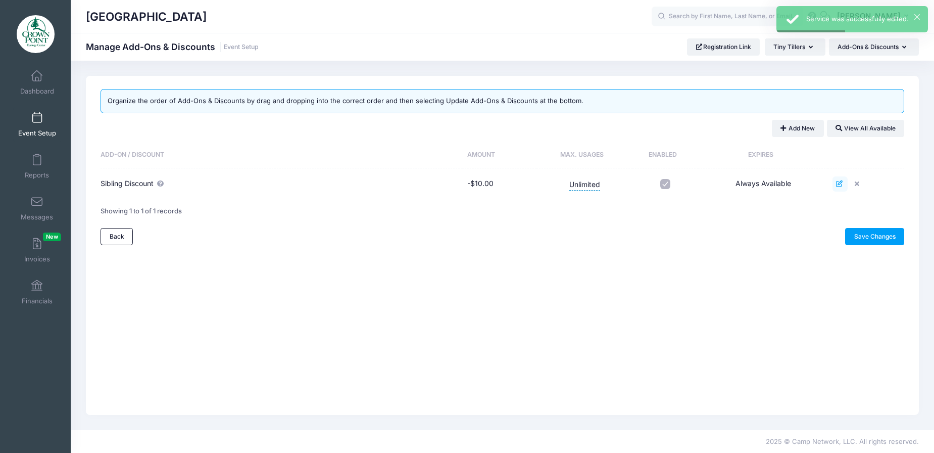
click at [841, 185] on icon at bounding box center [840, 183] width 8 height 7
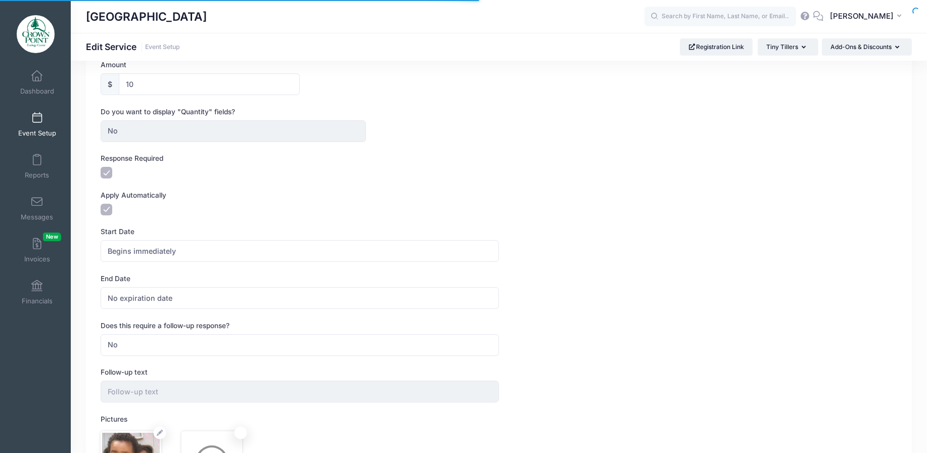
click at [107, 211] on input "Apply Automatically" at bounding box center [107, 210] width 12 height 12
checkbox input "false"
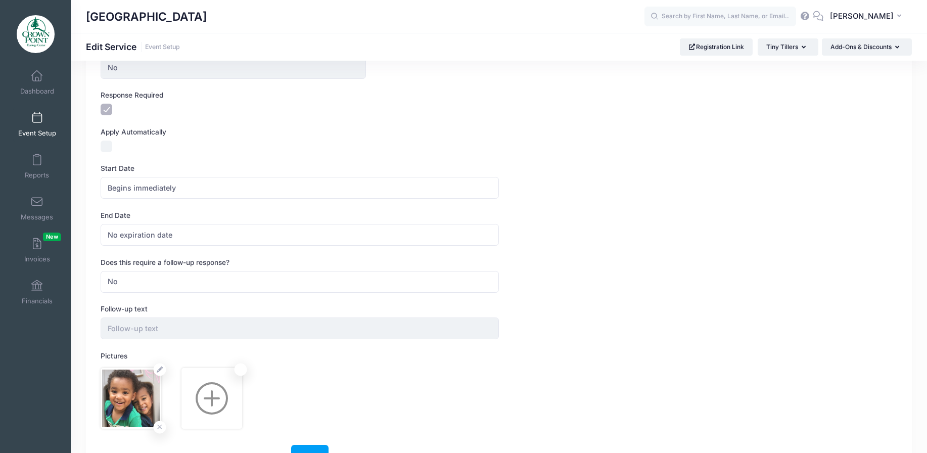
scroll to position [330, 0]
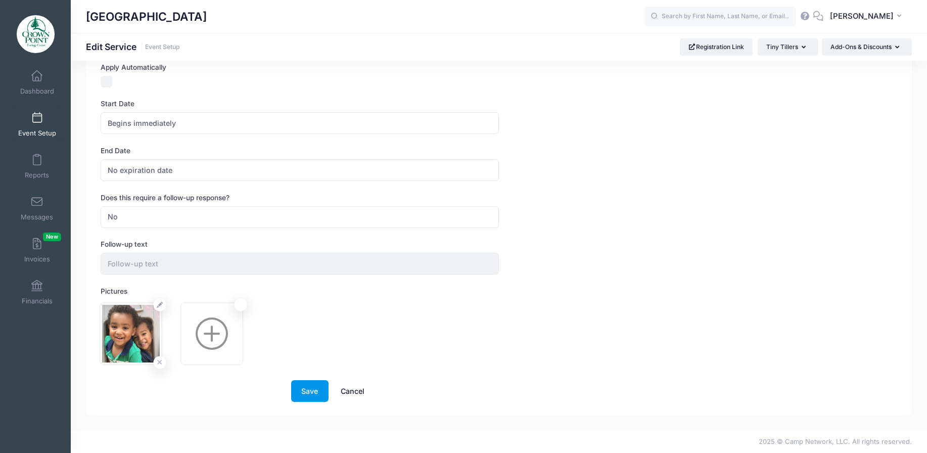
click at [314, 393] on button "Save" at bounding box center [309, 391] width 37 height 22
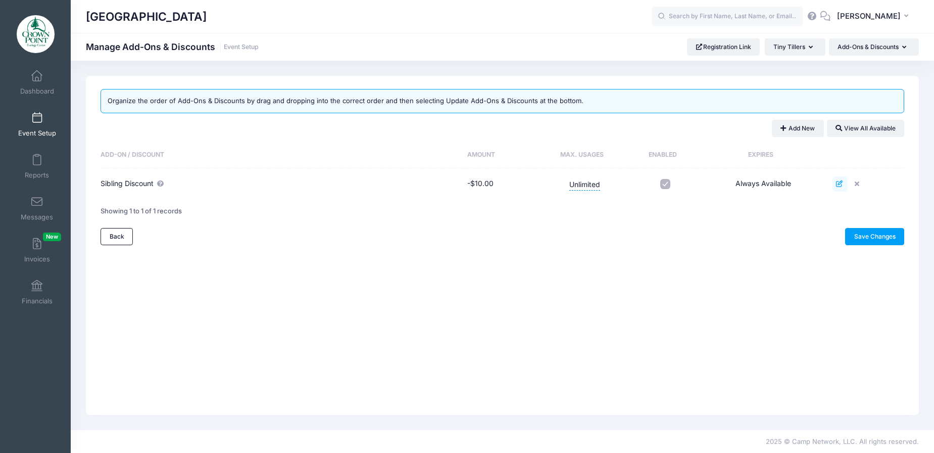
click at [841, 183] on icon at bounding box center [840, 183] width 8 height 7
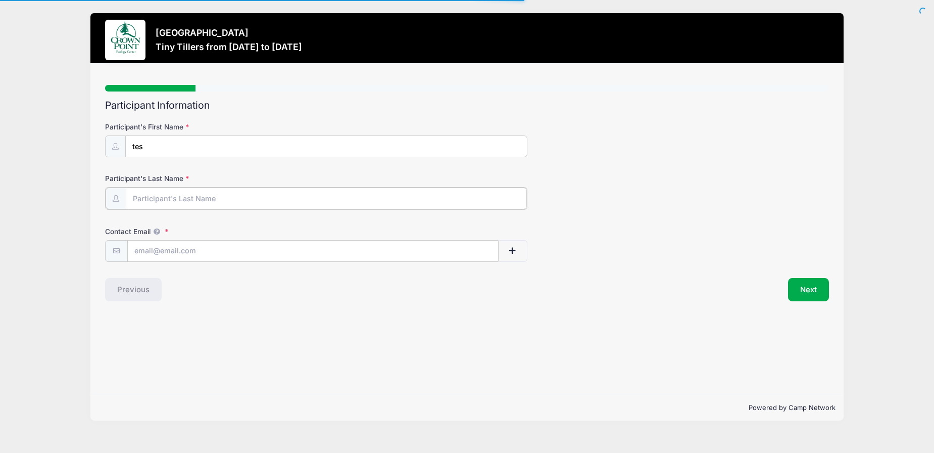
drag, startPoint x: 207, startPoint y: 196, endPoint x: 216, endPoint y: 205, distance: 12.9
click at [207, 196] on input "Participant's Last Name" at bounding box center [326, 199] width 401 height 22
type input "Roberts"
type input "ian@crownpointecology.org"
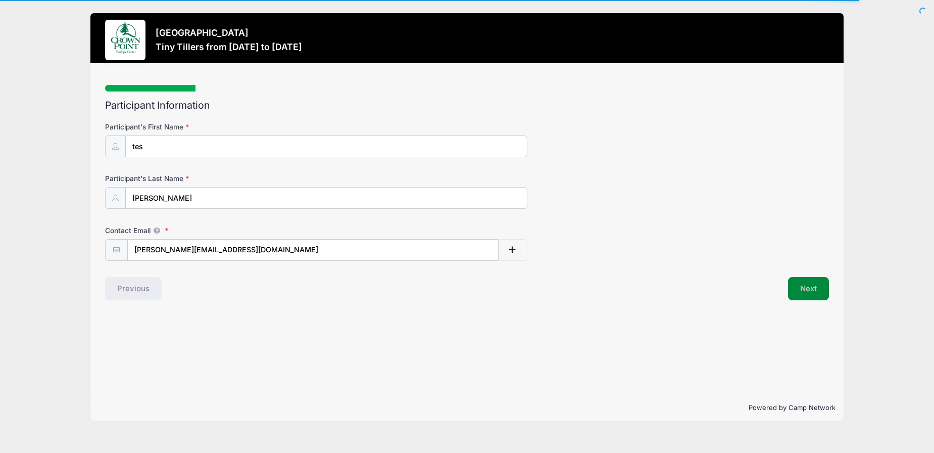
click at [811, 285] on button "Next" at bounding box center [808, 288] width 41 height 23
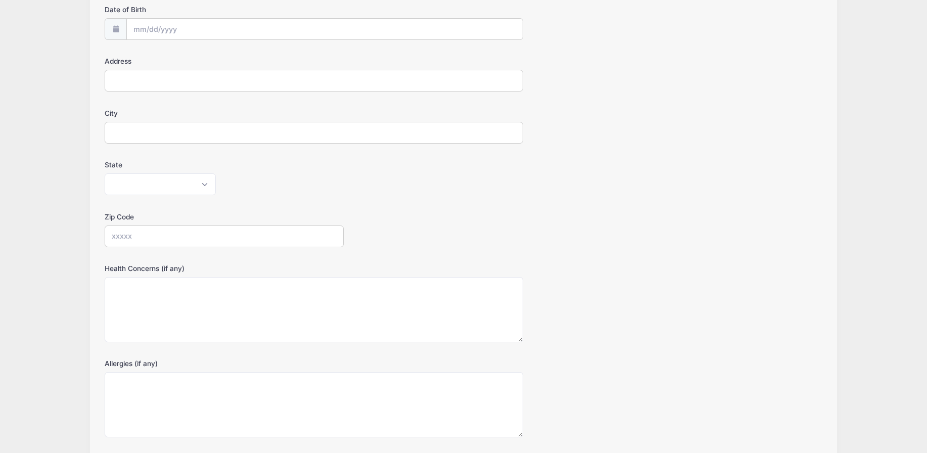
scroll to position [194, 0]
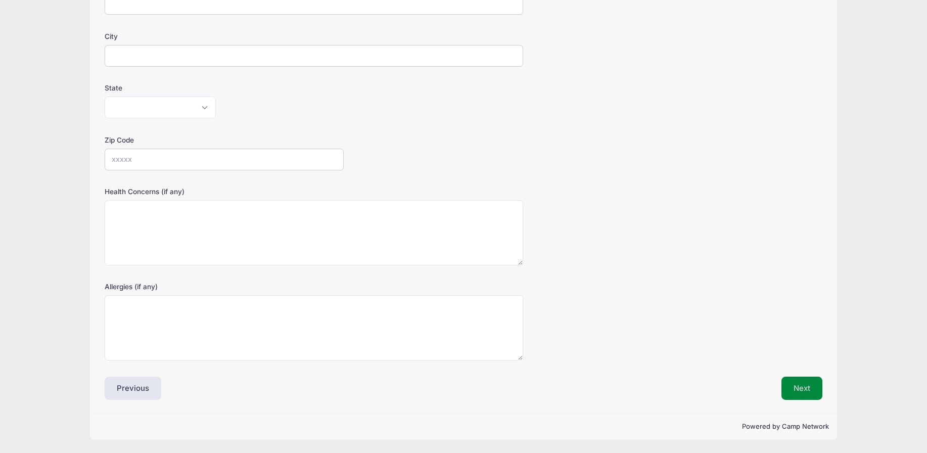
click at [804, 376] on div "Event Registration Information Date of Birth Address City State Alabama Alaska …" at bounding box center [464, 152] width 718 height 494
click at [792, 393] on button "Next" at bounding box center [801, 388] width 41 height 23
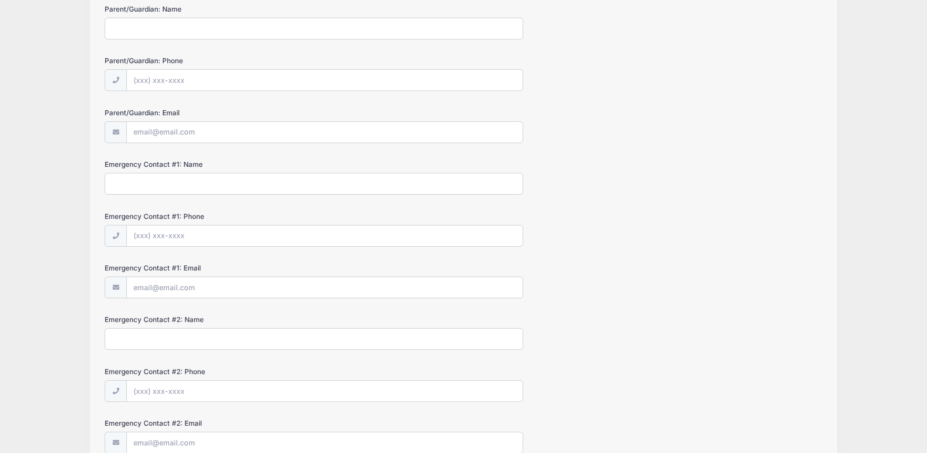
scroll to position [211, 0]
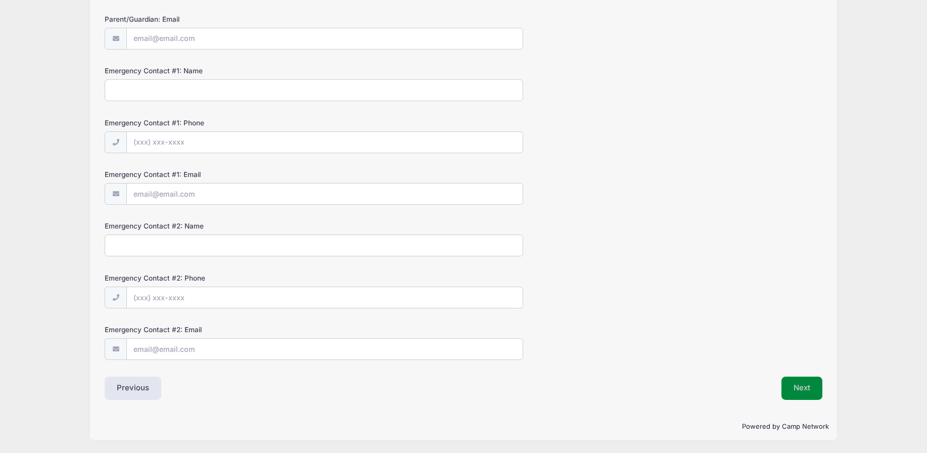
click at [797, 396] on button "Next" at bounding box center [801, 388] width 41 height 23
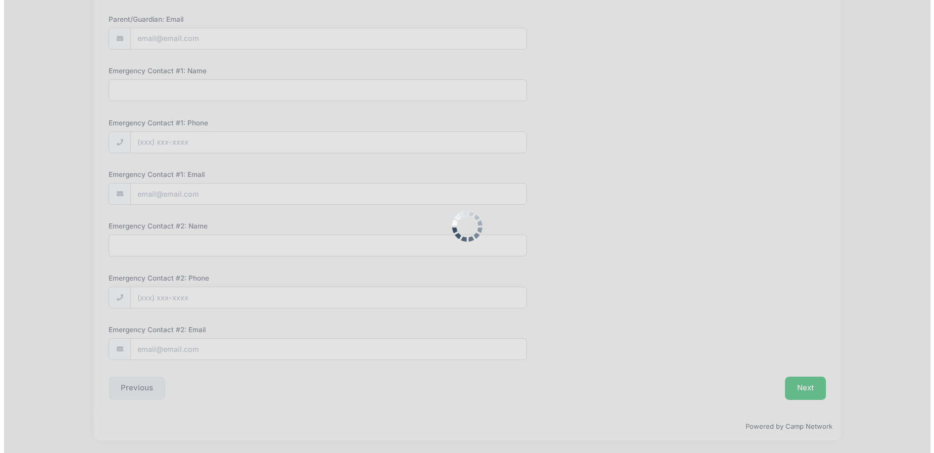
scroll to position [0, 0]
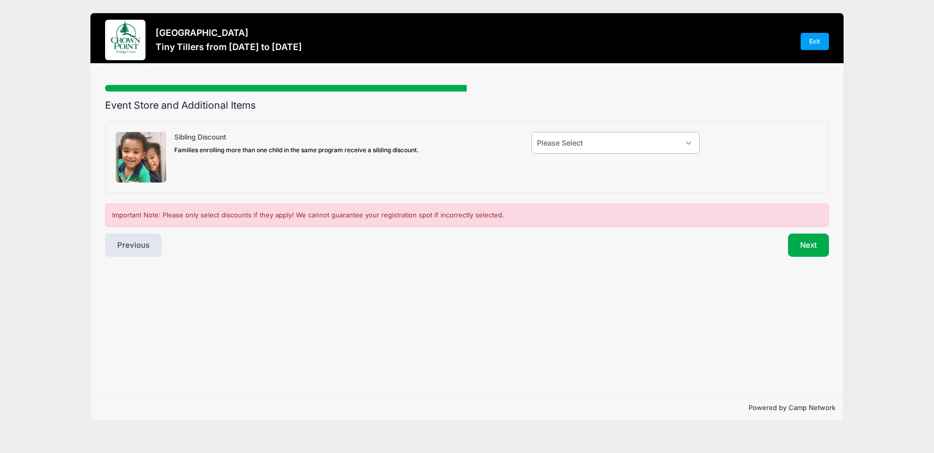
click at [592, 150] on select "Please Select Yes (-$10.00) No" at bounding box center [616, 143] width 168 height 22
select select "1"
click at [532, 132] on select "Please Select Yes (-$10.00) No" at bounding box center [616, 143] width 168 height 22
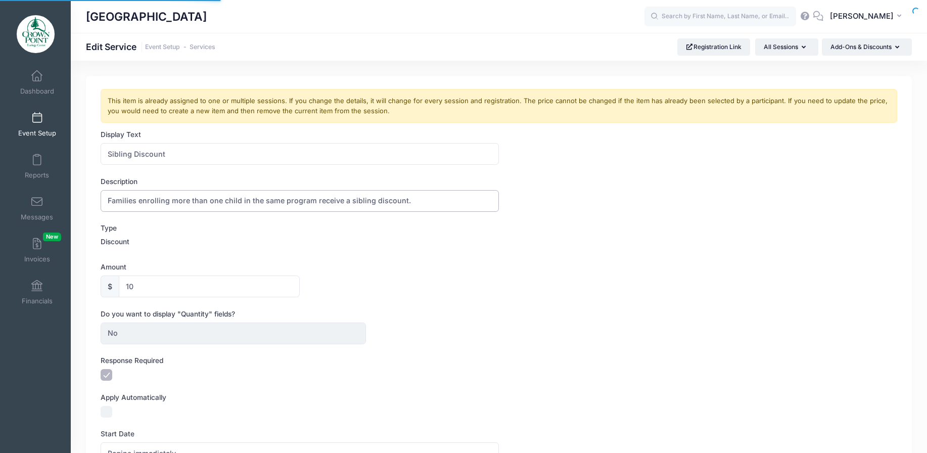
click at [256, 203] on input "Families enrolling more than one child in the same program receive a sibling di…" at bounding box center [300, 201] width 398 height 22
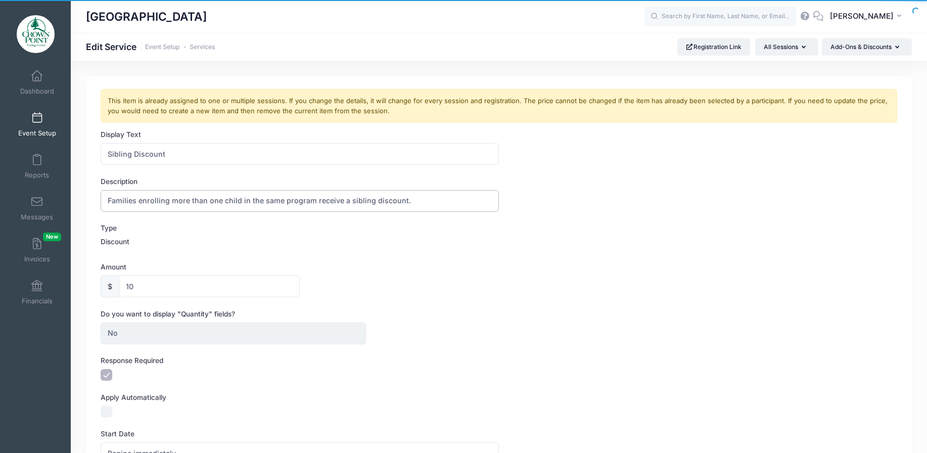
paste input ", during the same session and dates, are eligible for"
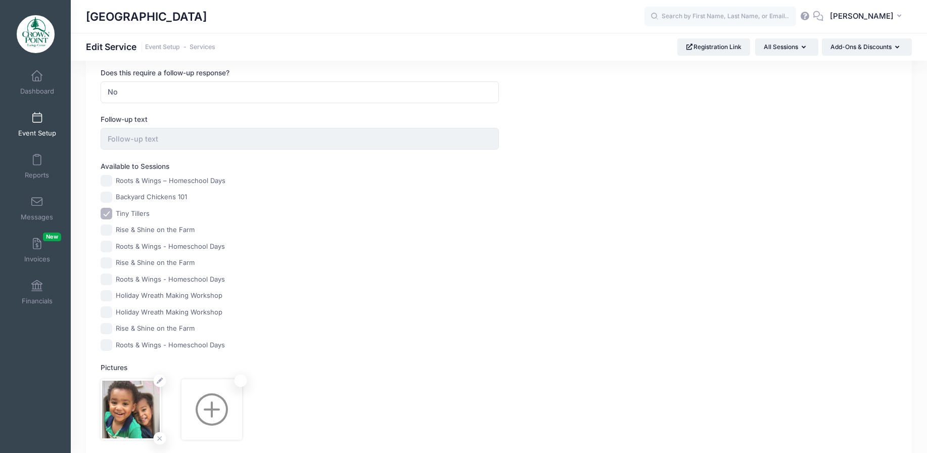
scroll to position [531, 0]
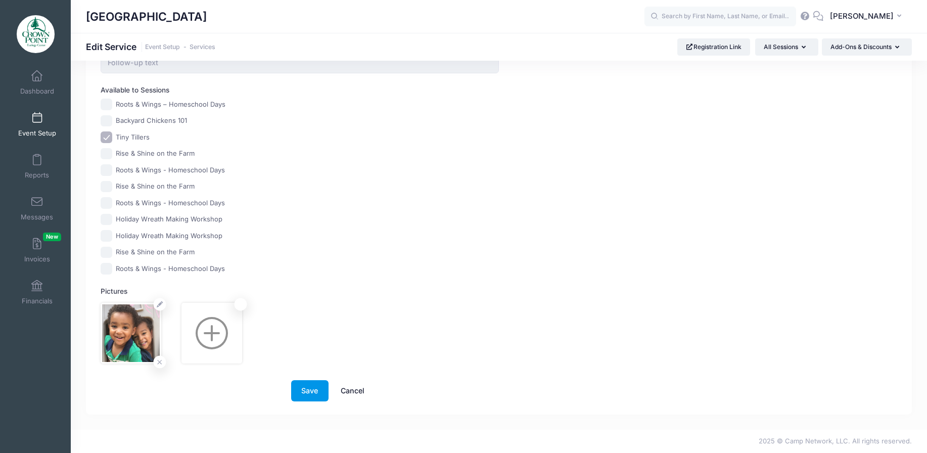
type input "Families enrolling more than one child in the same program, during the same ses…"
click at [312, 393] on button "Save" at bounding box center [309, 391] width 37 height 22
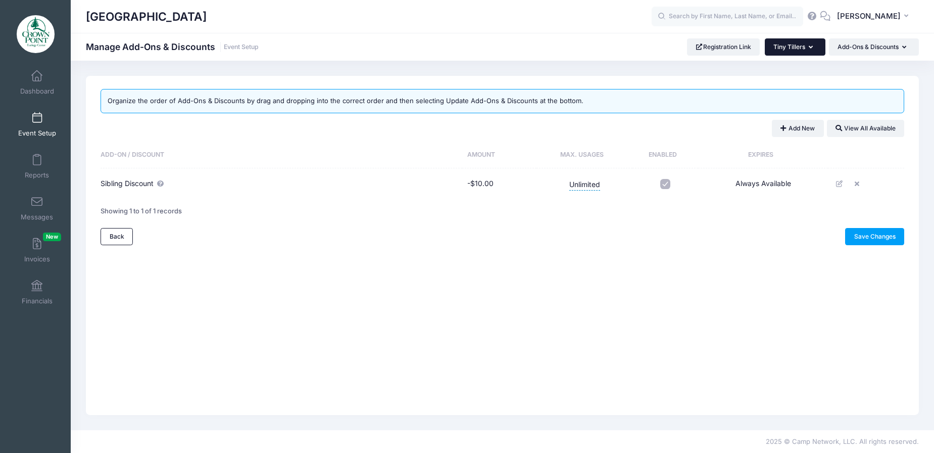
click at [801, 55] on button "Tiny Tillers" at bounding box center [795, 46] width 61 height 17
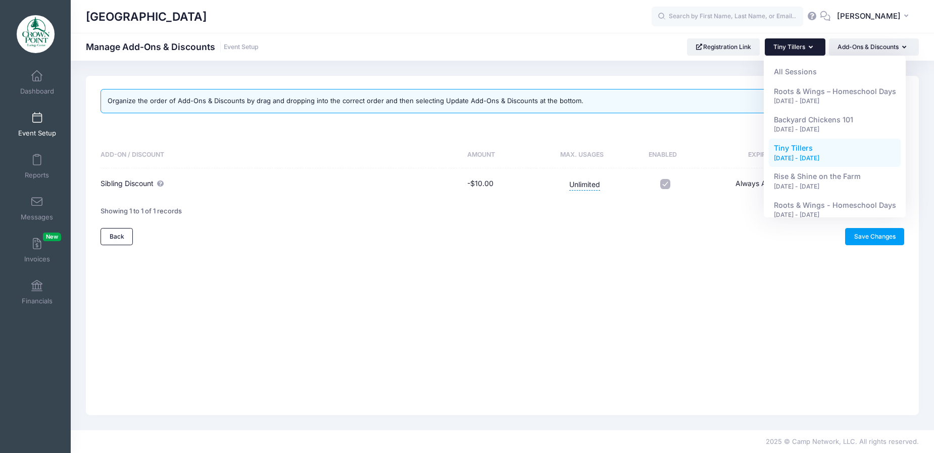
click at [800, 54] on button "Tiny Tillers" at bounding box center [795, 46] width 61 height 17
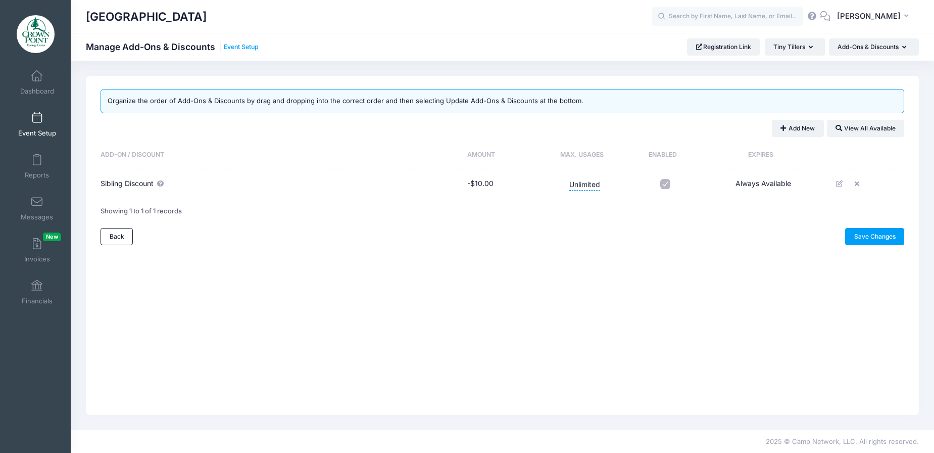
click at [246, 47] on link "Event Setup" at bounding box center [241, 47] width 35 height 8
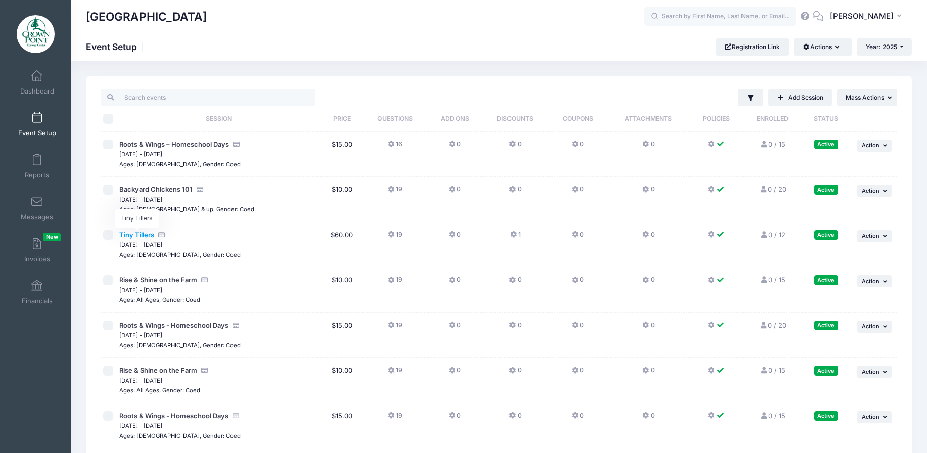
click at [139, 231] on span "Tiny Tillers" at bounding box center [136, 234] width 35 height 8
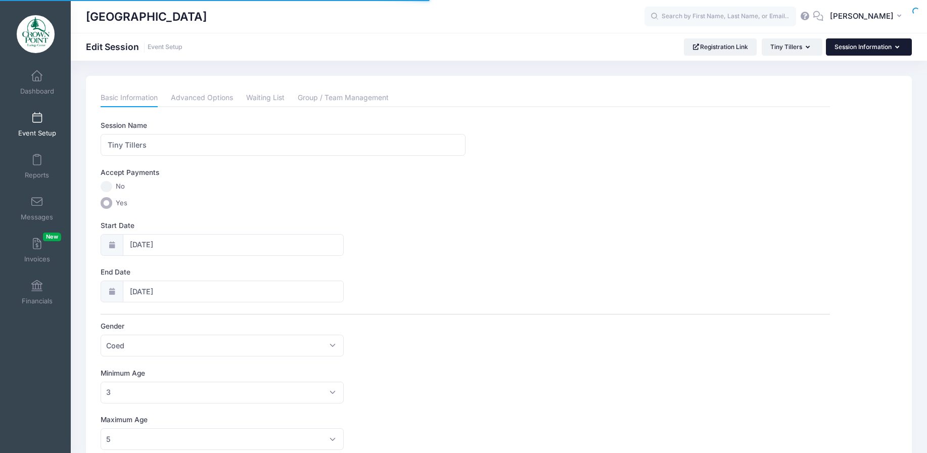
click at [864, 52] on button "Session Information" at bounding box center [869, 46] width 86 height 17
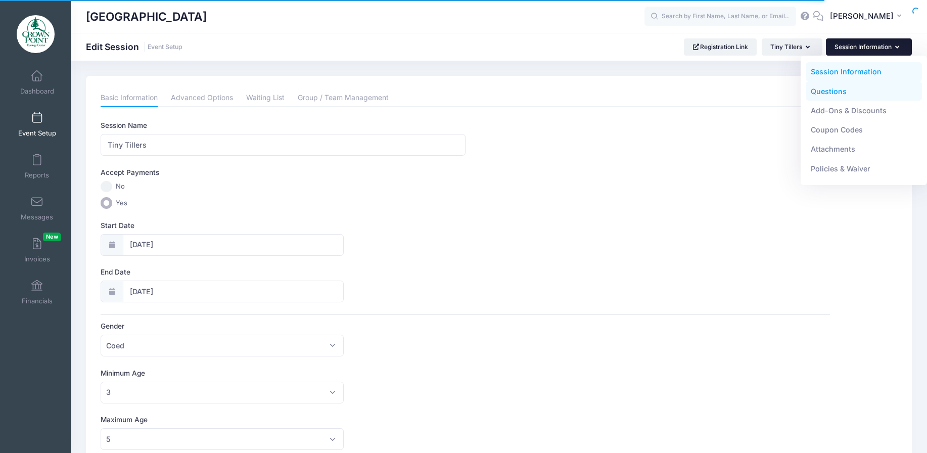
click at [852, 94] on link "Questions" at bounding box center [864, 90] width 117 height 19
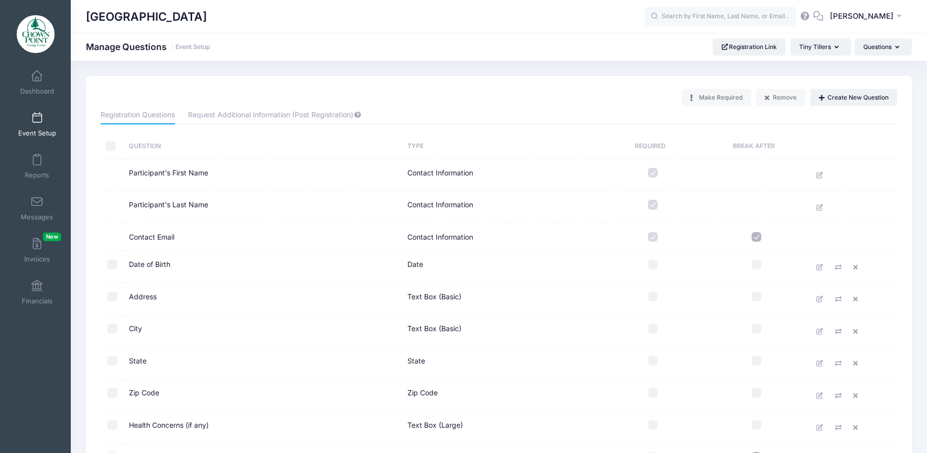
click at [653, 263] on input "checkbox" at bounding box center [653, 264] width 10 height 10
checkbox input "true"
click at [656, 297] on input "checkbox" at bounding box center [653, 297] width 10 height 10
checkbox input "true"
click at [651, 334] on td at bounding box center [653, 331] width 104 height 32
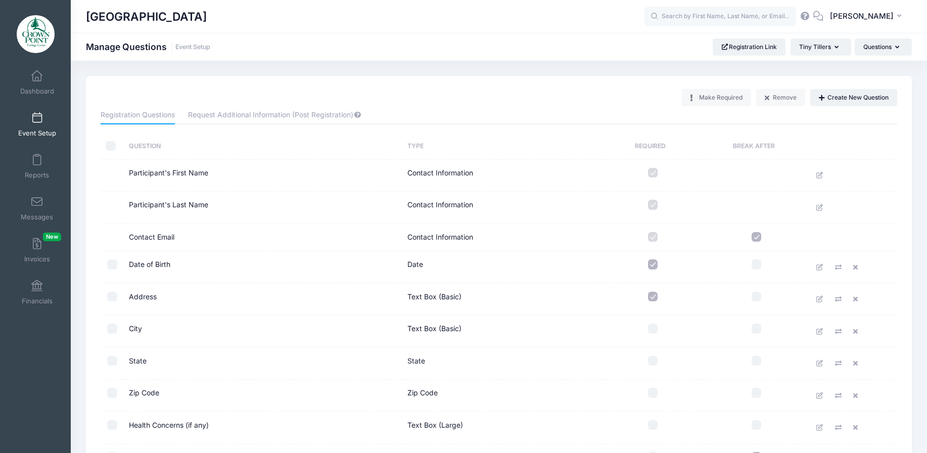
click at [654, 363] on input "checkbox" at bounding box center [653, 361] width 10 height 10
checkbox input "true"
drag, startPoint x: 653, startPoint y: 329, endPoint x: 651, endPoint y: 343, distance: 13.8
click at [652, 330] on input "checkbox" at bounding box center [653, 328] width 10 height 10
checkbox input "true"
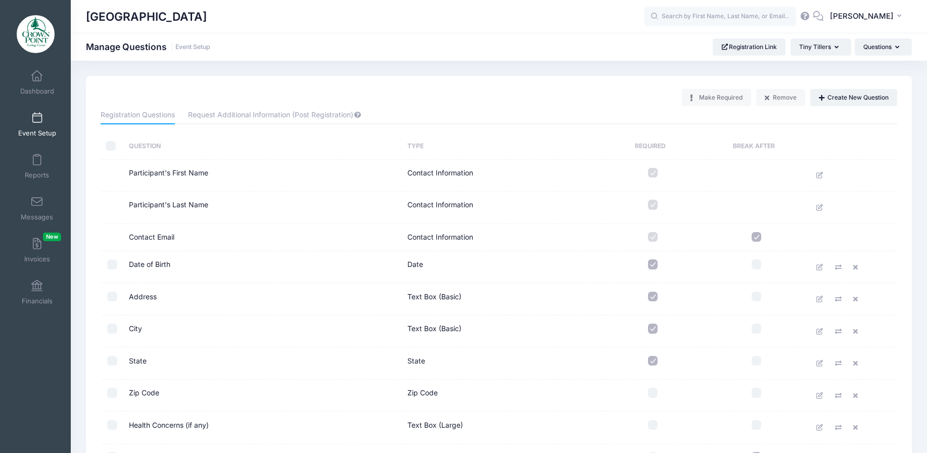
click at [656, 393] on input "checkbox" at bounding box center [653, 393] width 10 height 10
checkbox input "true"
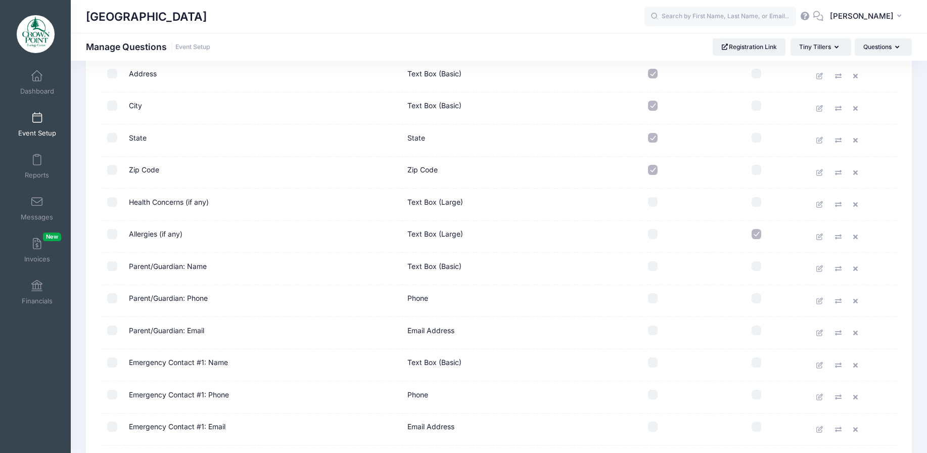
scroll to position [253, 0]
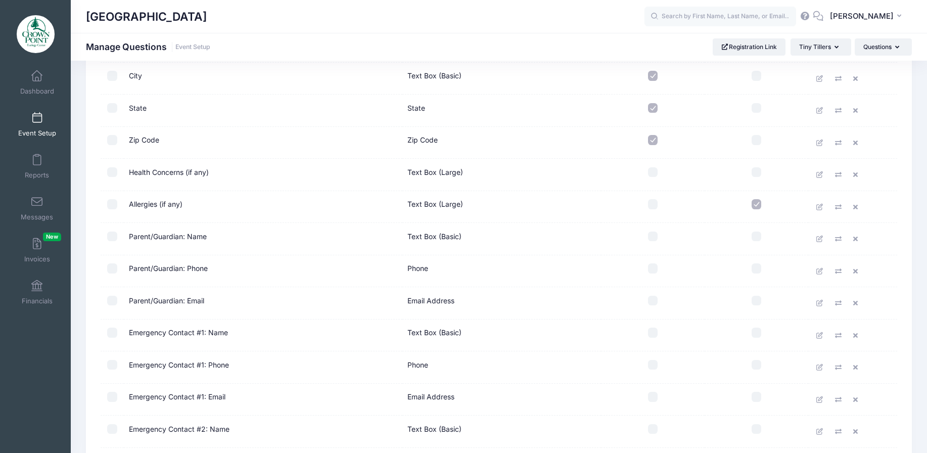
click at [658, 231] on label at bounding box center [652, 236] width 93 height 10
click at [658, 231] on input "checkbox" at bounding box center [653, 236] width 10 height 10
checkbox input "true"
click at [652, 266] on input "checkbox" at bounding box center [653, 268] width 10 height 10
checkbox input "true"
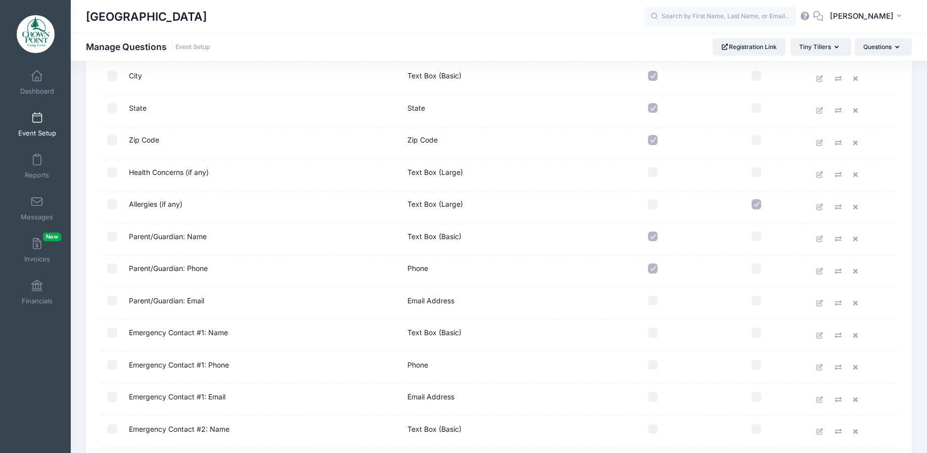
click at [653, 296] on input "checkbox" at bounding box center [653, 301] width 10 height 10
checkbox input "true"
click at [652, 332] on input "checkbox" at bounding box center [653, 332] width 10 height 10
click at [654, 333] on input "checkbox" at bounding box center [653, 332] width 10 height 10
checkbox input "false"
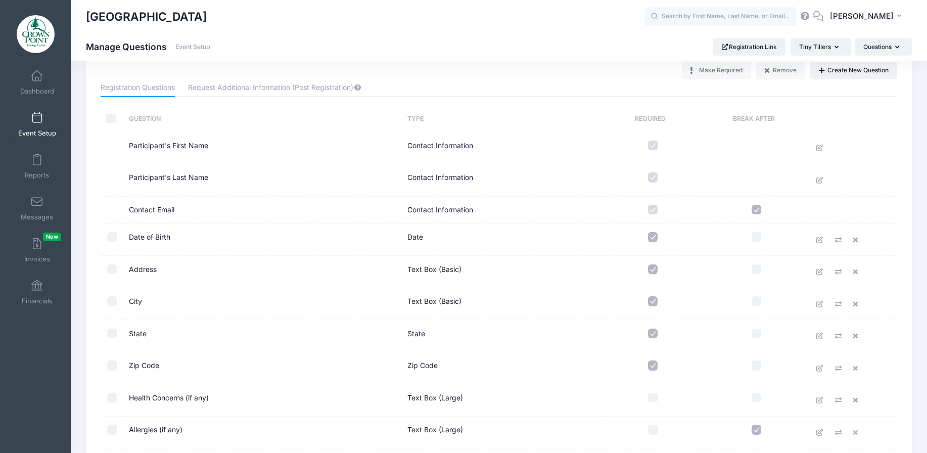
scroll to position [0, 0]
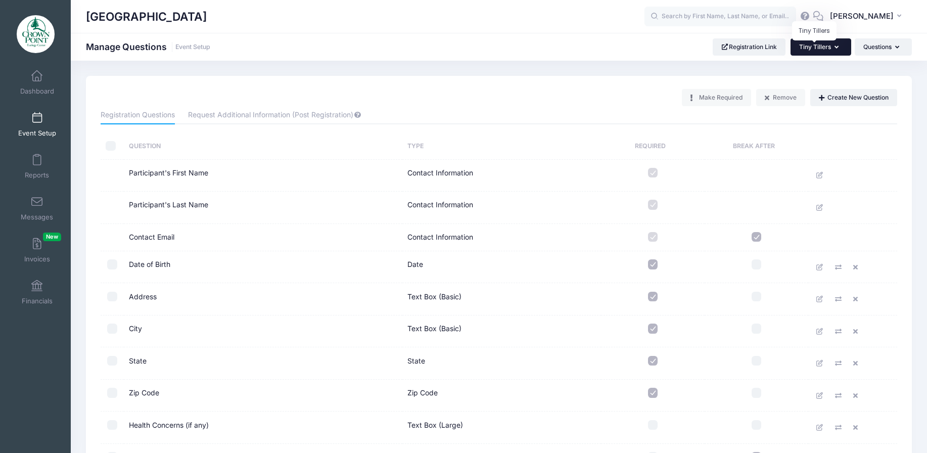
click at [826, 45] on span "Tiny Tillers" at bounding box center [815, 47] width 32 height 8
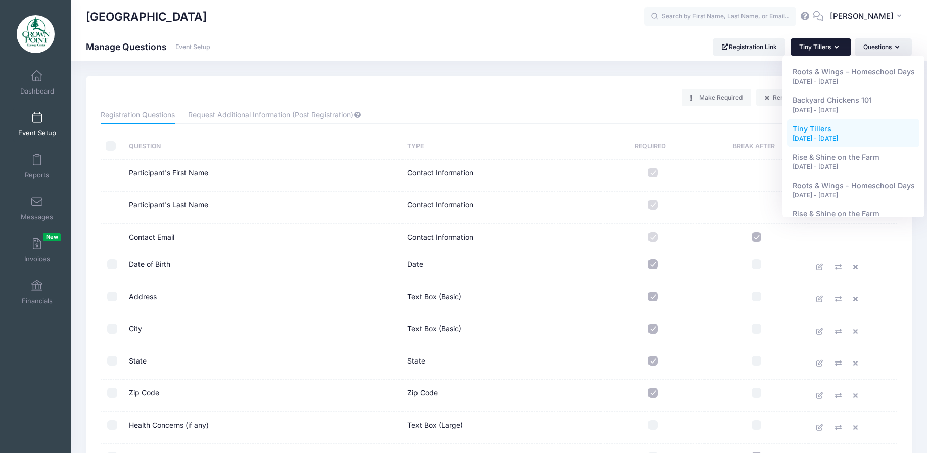
click at [734, 74] on div "Crown Point Ecology Center Manage Questions Event Setup Registration Link Tiny …" at bounding box center [499, 450] width 856 height 779
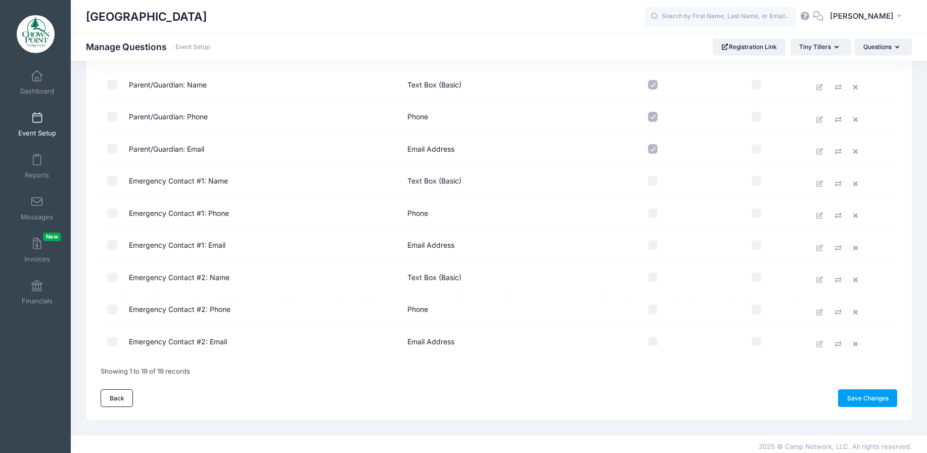
scroll to position [409, 0]
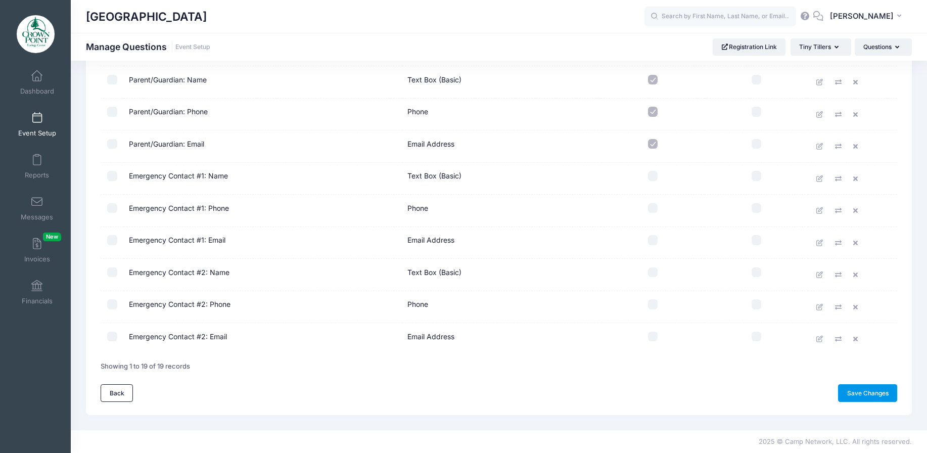
click at [861, 386] on link "Save Changes" at bounding box center [867, 392] width 59 height 17
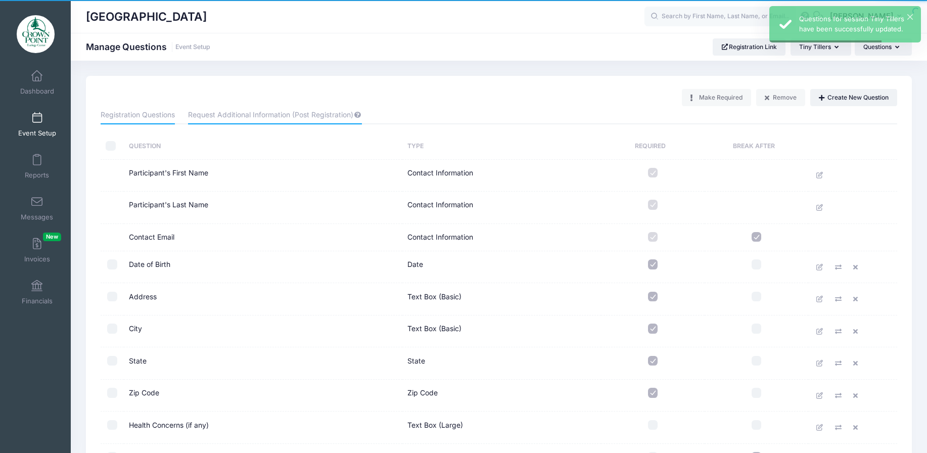
click at [256, 116] on link "Request Additional Information (Post Registration)" at bounding box center [274, 115] width 173 height 18
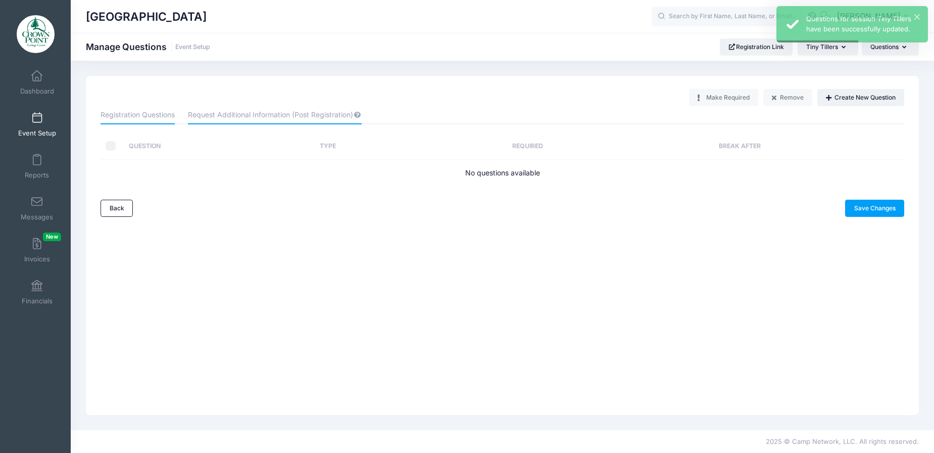
click at [153, 116] on link "Registration Questions" at bounding box center [138, 115] width 74 height 18
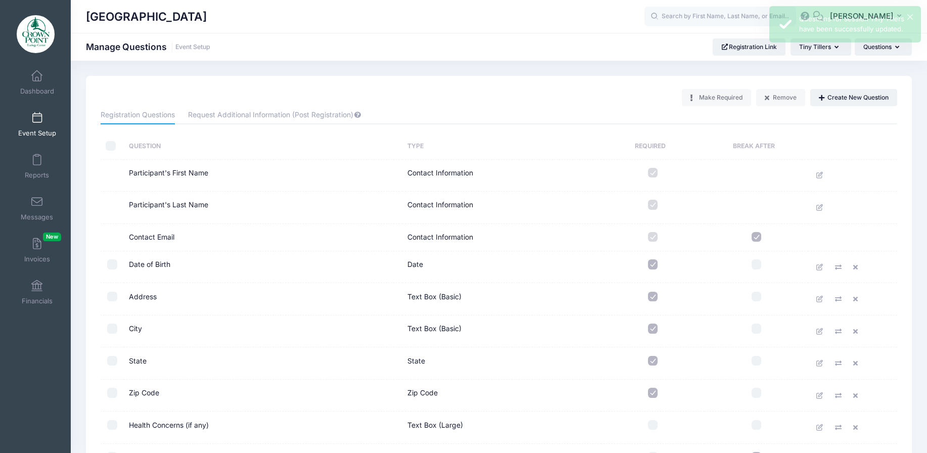
click at [700, 97] on div "Make Required Remove Create New Question" at bounding box center [789, 97] width 215 height 17
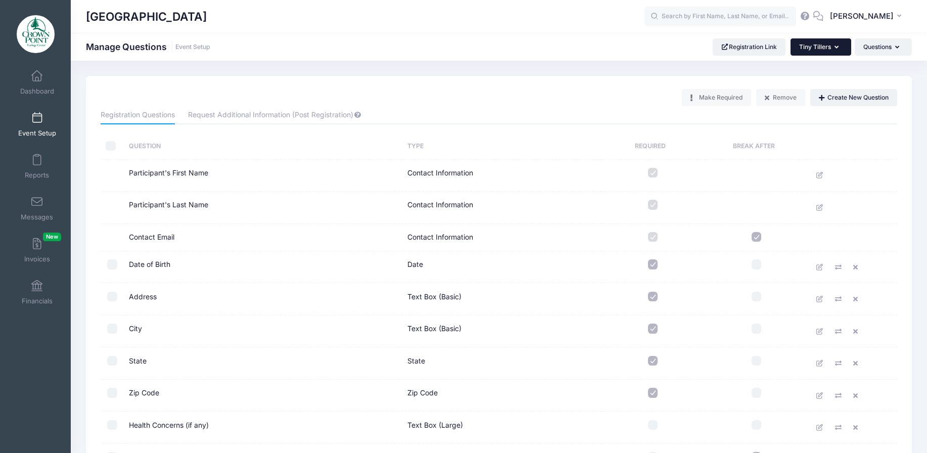
click at [821, 52] on button "Tiny Tillers" at bounding box center [820, 46] width 61 height 17
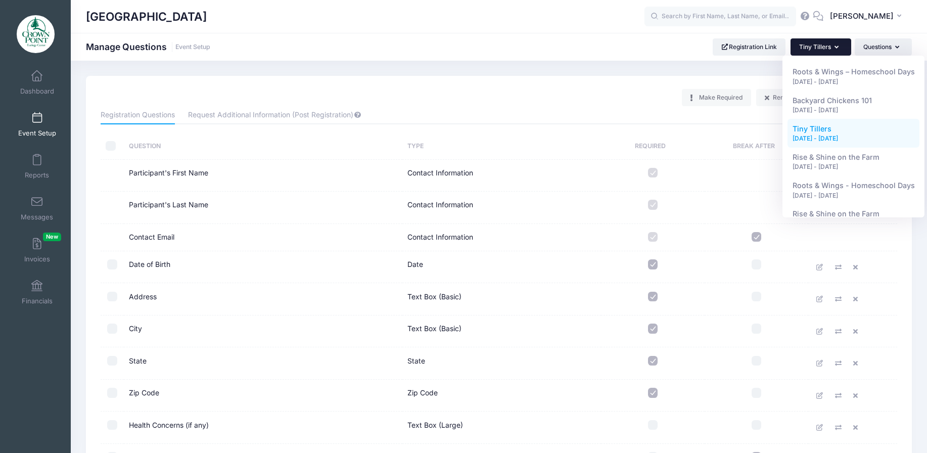
click at [624, 95] on div "Make Required Remove Create New Question" at bounding box center [499, 97] width 806 height 17
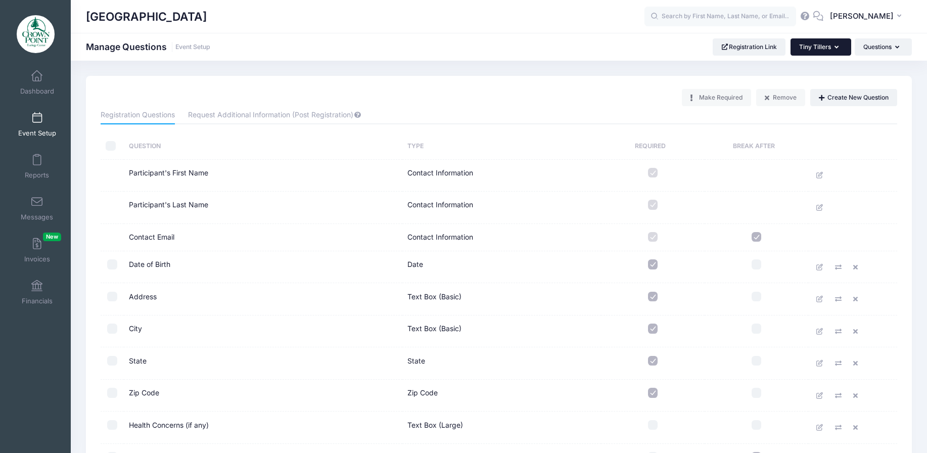
click at [809, 51] on button "Tiny Tillers" at bounding box center [820, 46] width 61 height 17
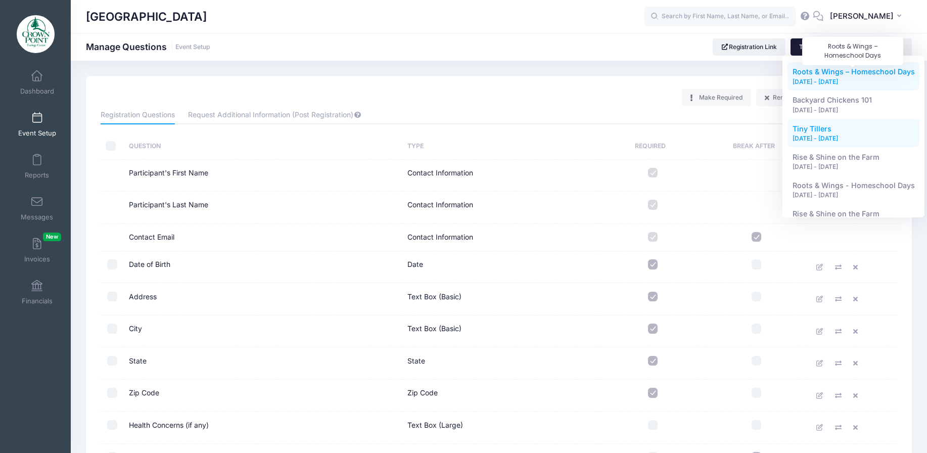
click at [811, 76] on span "Roots & Wings – Homeschool Days" at bounding box center [853, 71] width 122 height 9
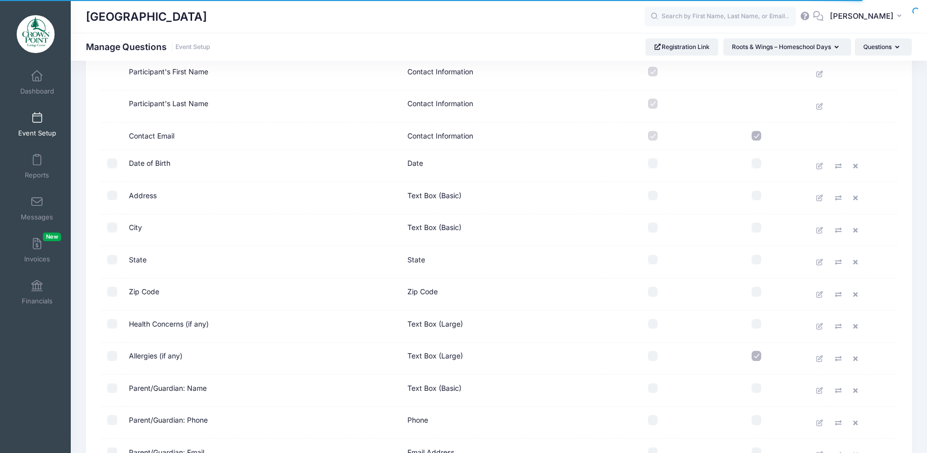
click at [651, 165] on input "checkbox" at bounding box center [653, 163] width 10 height 10
checkbox input "true"
drag, startPoint x: 656, startPoint y: 198, endPoint x: 661, endPoint y: 210, distance: 13.6
click at [657, 198] on input "checkbox" at bounding box center [653, 196] width 10 height 10
checkbox input "true"
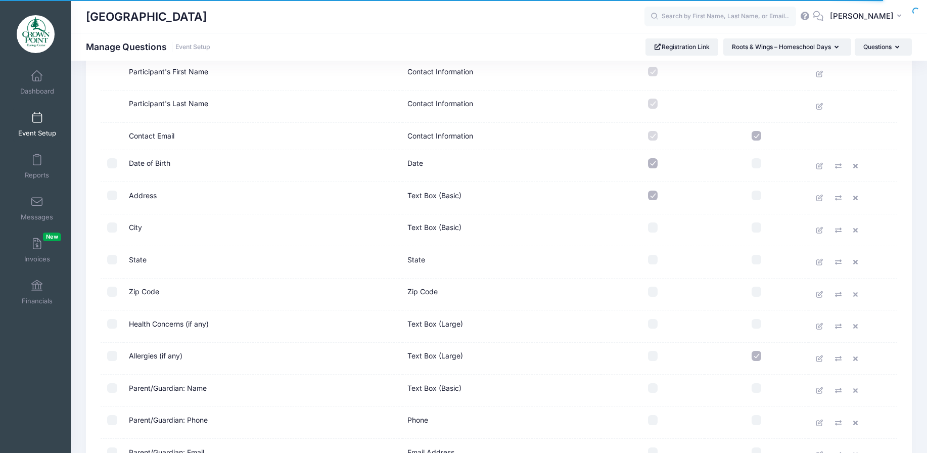
click at [656, 231] on input "checkbox" at bounding box center [653, 227] width 10 height 10
checkbox input "true"
click at [659, 290] on label at bounding box center [652, 292] width 93 height 10
click at [658, 290] on input "checkbox" at bounding box center [653, 292] width 10 height 10
checkbox input "true"
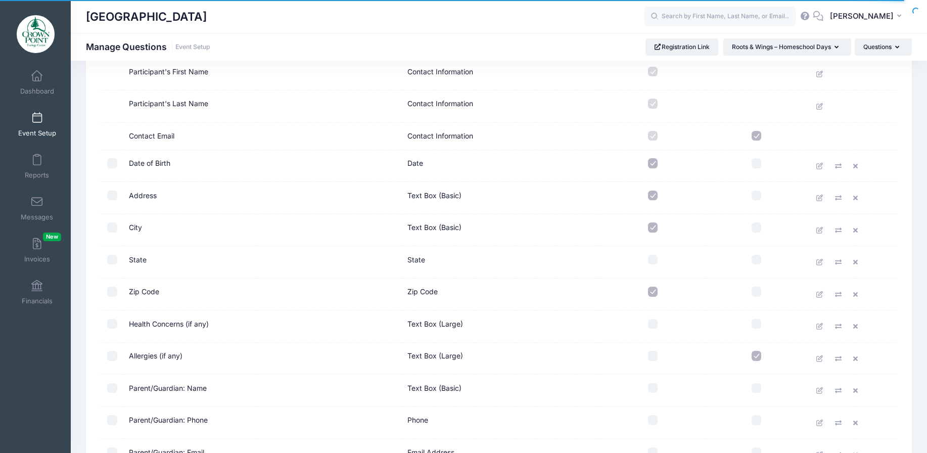
click at [655, 260] on input "checkbox" at bounding box center [653, 260] width 10 height 10
checkbox input "true"
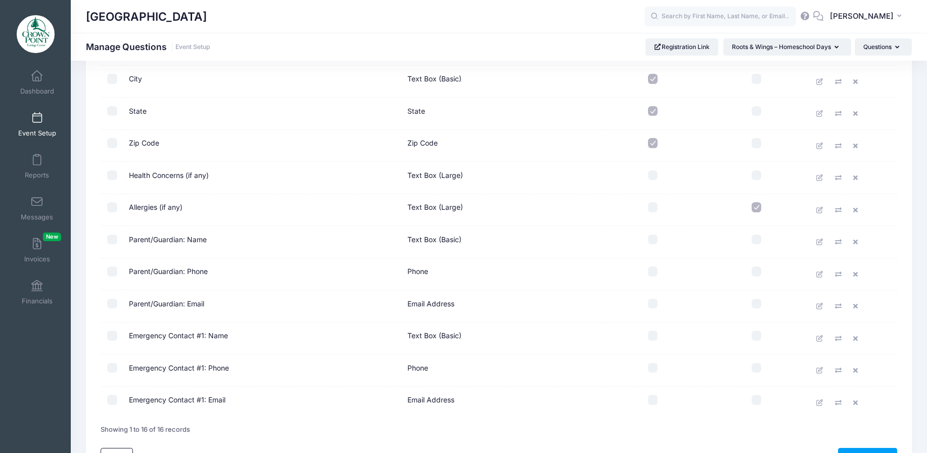
scroll to position [253, 0]
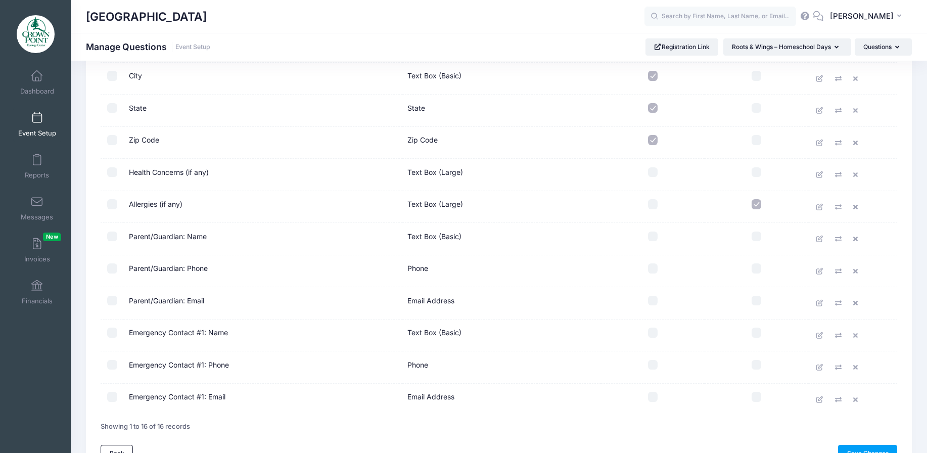
click at [654, 237] on input "checkbox" at bounding box center [653, 236] width 10 height 10
checkbox input "true"
click at [656, 278] on td at bounding box center [653, 271] width 104 height 32
click at [652, 270] on input "checkbox" at bounding box center [653, 268] width 10 height 10
checkbox input "true"
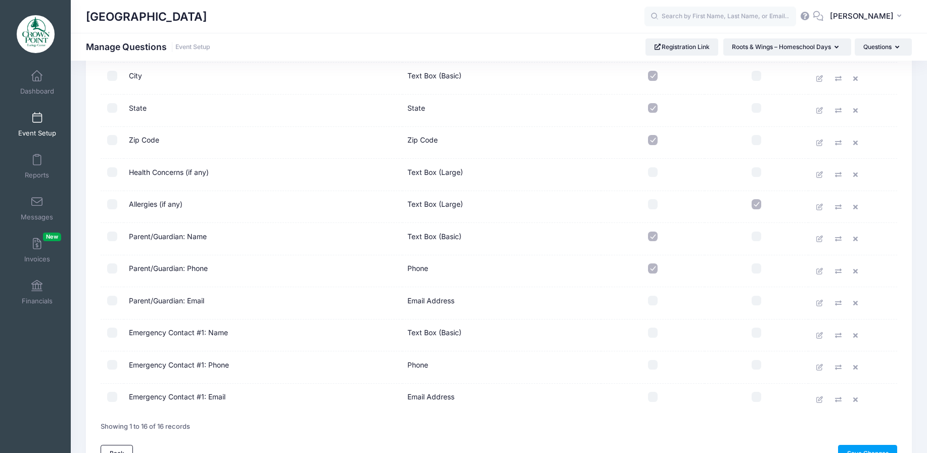
click at [654, 304] on input "checkbox" at bounding box center [653, 301] width 10 height 10
checkbox input "true"
click at [856, 448] on link "Save Changes" at bounding box center [867, 453] width 59 height 17
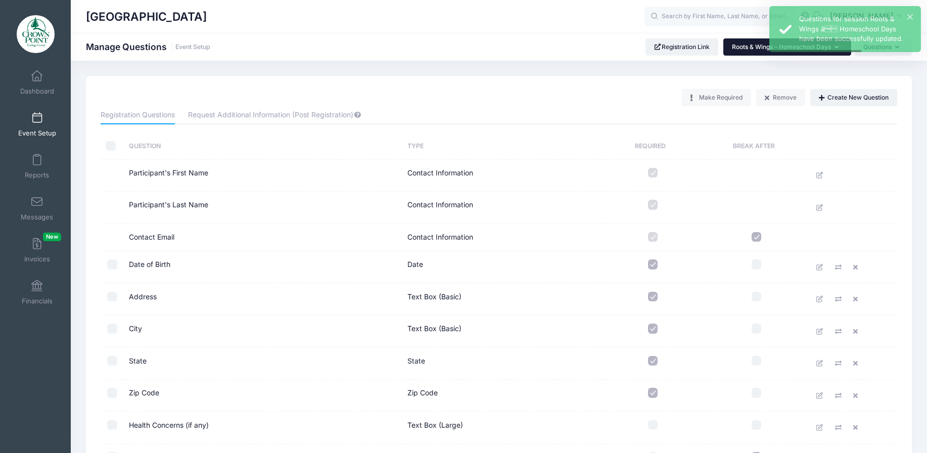
click at [749, 52] on button "Roots & Wings – Homeschool Days" at bounding box center [787, 46] width 128 height 17
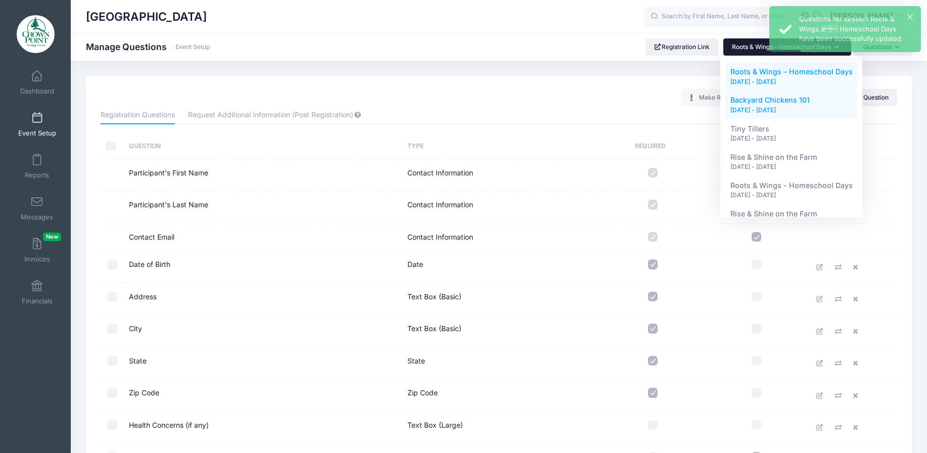
click at [764, 105] on link "Backyard Chickens 101 Sep 21, 2025 - Sep 21, 2025" at bounding box center [791, 104] width 132 height 28
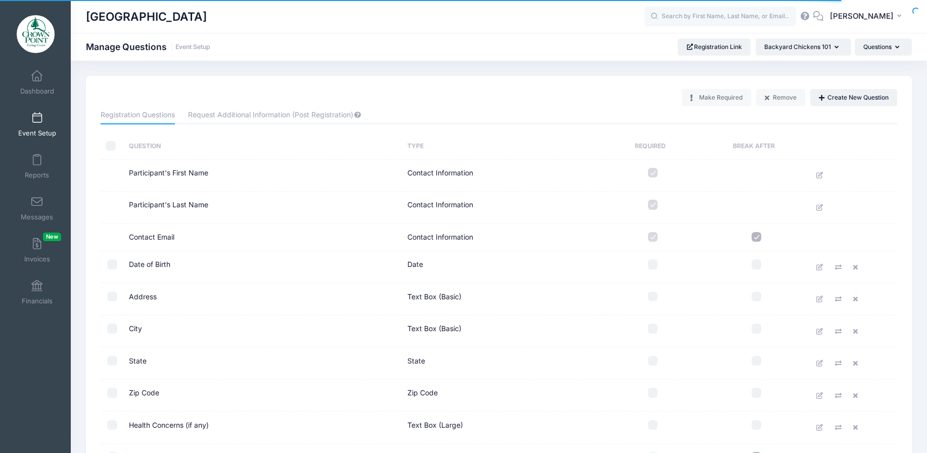
click at [657, 261] on input "checkbox" at bounding box center [653, 264] width 10 height 10
checkbox input "true"
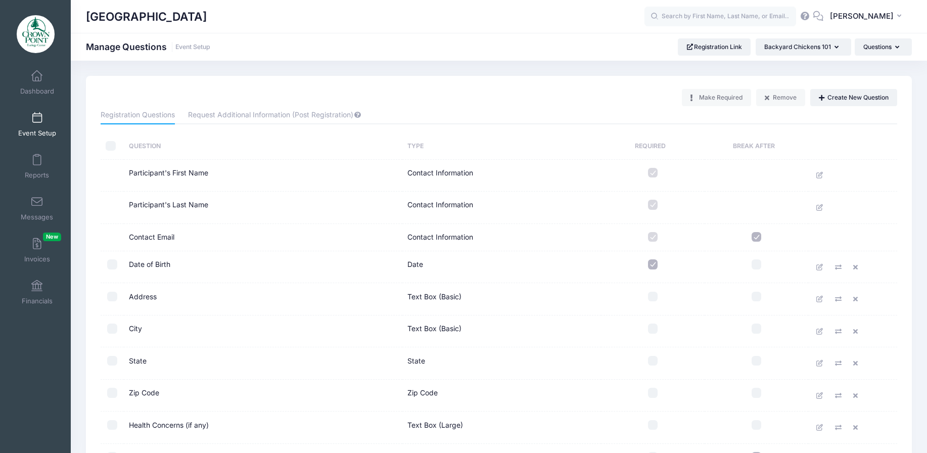
click at [653, 296] on input "checkbox" at bounding box center [653, 297] width 10 height 10
checkbox input "true"
drag, startPoint x: 656, startPoint y: 330, endPoint x: 657, endPoint y: 336, distance: 6.1
click at [656, 330] on input "checkbox" at bounding box center [653, 328] width 10 height 10
checkbox input "true"
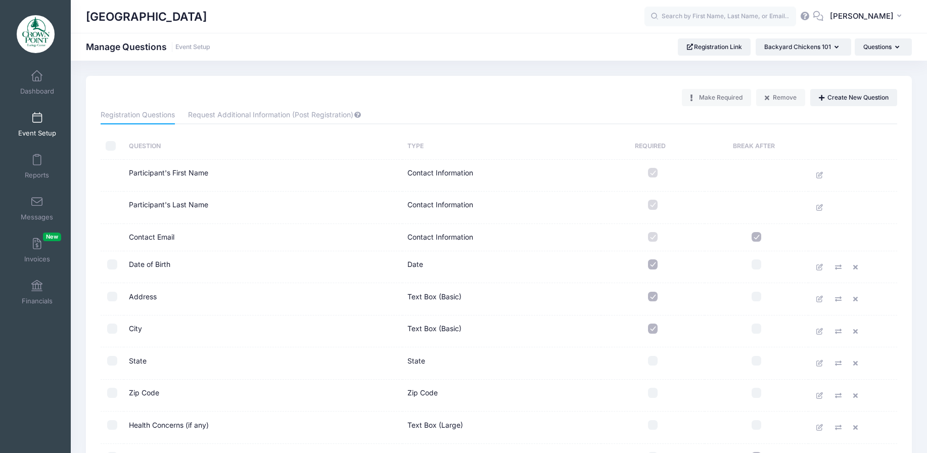
drag, startPoint x: 656, startPoint y: 363, endPoint x: 658, endPoint y: 375, distance: 11.3
click at [656, 364] on input "checkbox" at bounding box center [653, 361] width 10 height 10
checkbox input "true"
click at [658, 393] on input "checkbox" at bounding box center [653, 393] width 10 height 10
checkbox input "true"
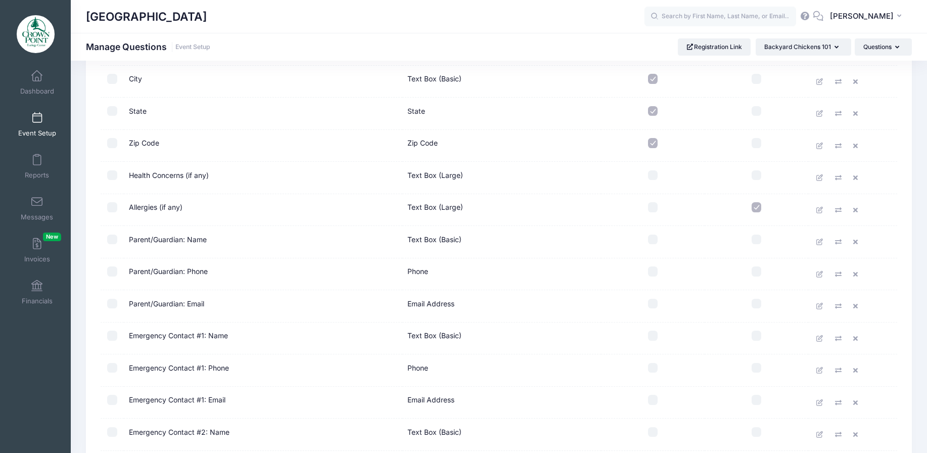
scroll to position [253, 0]
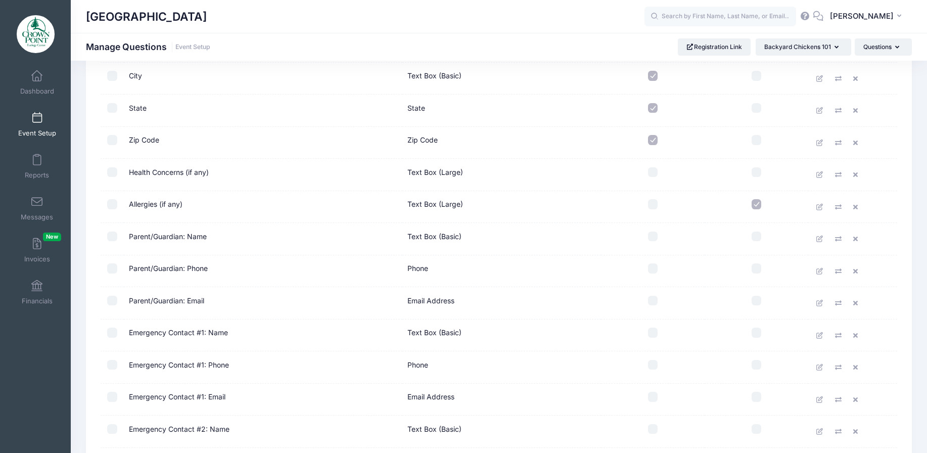
click at [652, 239] on input "checkbox" at bounding box center [653, 236] width 10 height 10
checkbox input "true"
click at [651, 269] on input "checkbox" at bounding box center [653, 268] width 10 height 10
checkbox input "true"
click at [658, 300] on label at bounding box center [652, 301] width 93 height 10
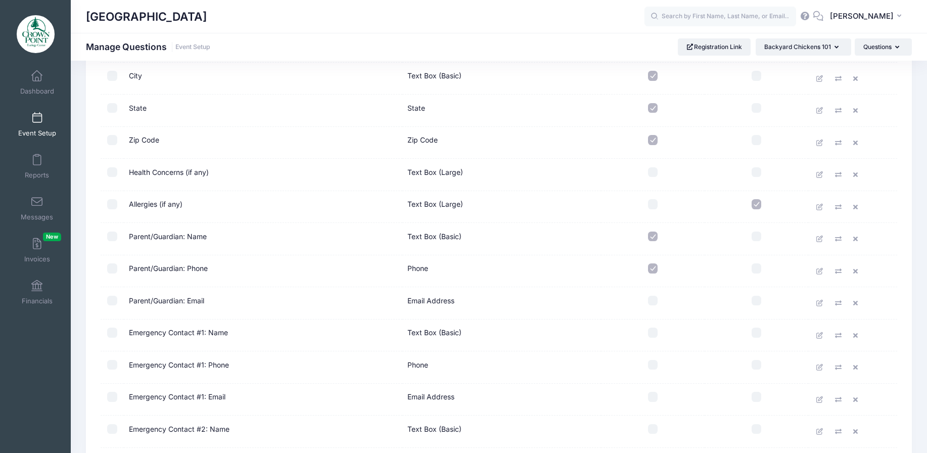
click at [658, 300] on input "checkbox" at bounding box center [653, 301] width 10 height 10
checkbox input "true"
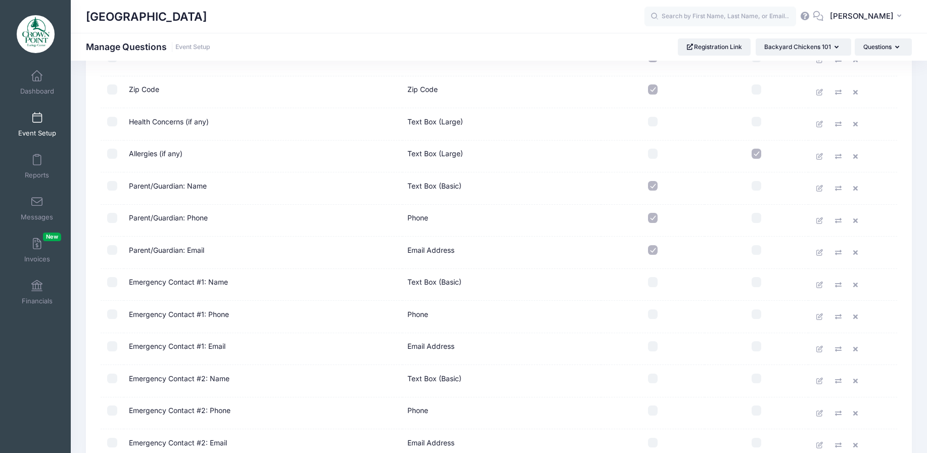
scroll to position [409, 0]
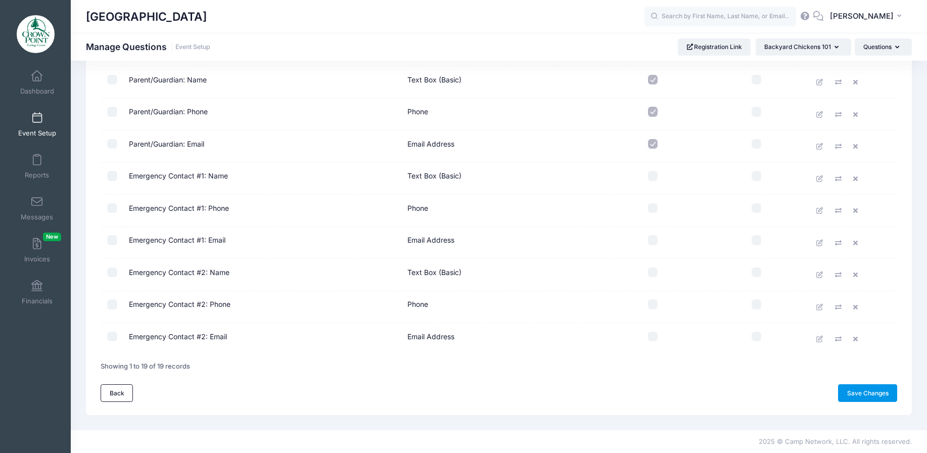
click at [859, 388] on link "Save Changes" at bounding box center [867, 392] width 59 height 17
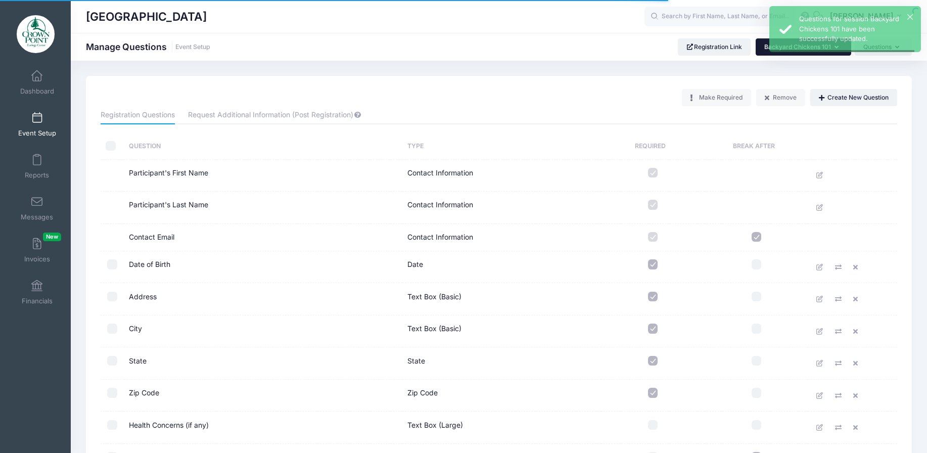
click at [767, 53] on button "Backyard Chickens 101" at bounding box center [804, 46] width 96 height 17
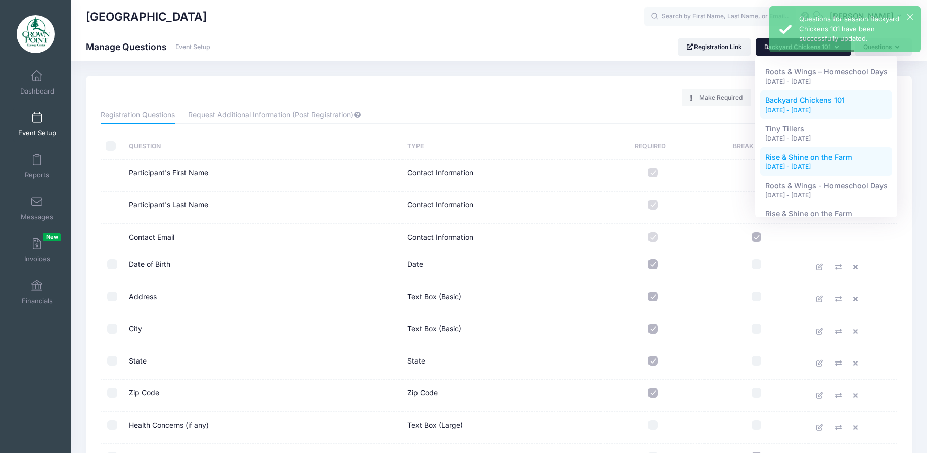
click at [799, 166] on div "[DATE] - [DATE]" at bounding box center [826, 166] width 122 height 9
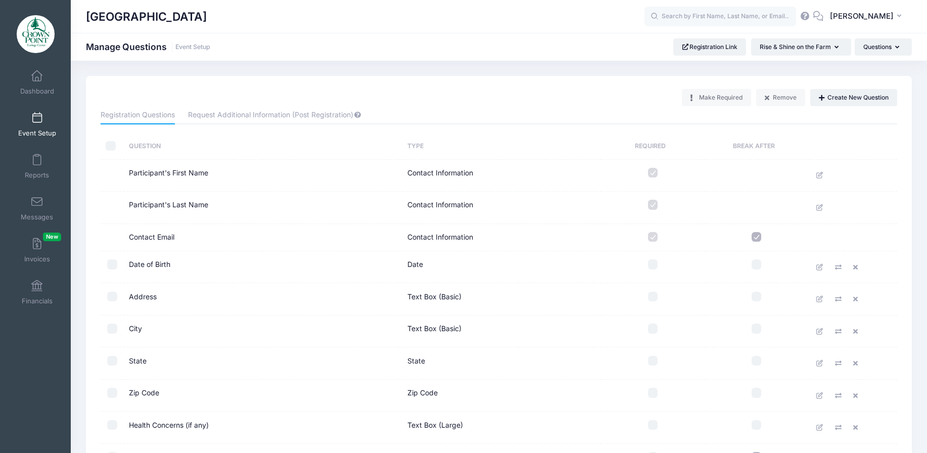
scroll to position [101, 0]
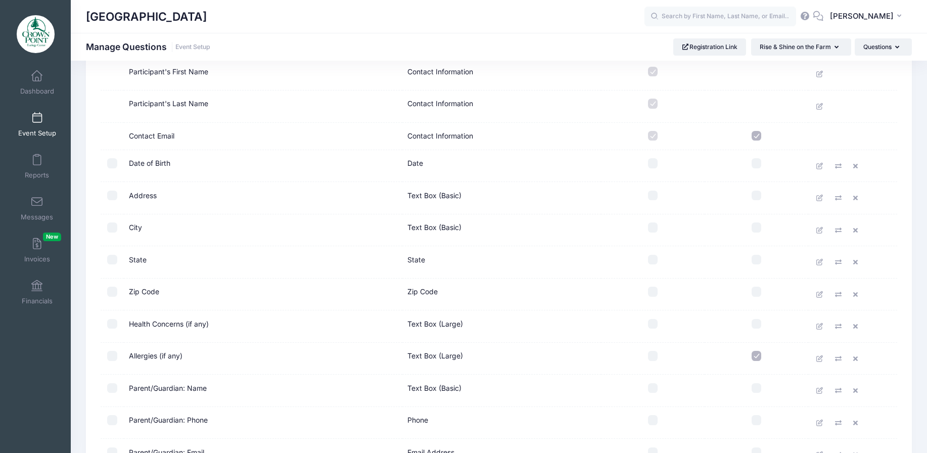
click at [649, 192] on input "checkbox" at bounding box center [653, 196] width 10 height 10
checkbox input "true"
click at [651, 233] on td at bounding box center [653, 230] width 104 height 32
drag, startPoint x: 652, startPoint y: 259, endPoint x: 650, endPoint y: 245, distance: 14.7
click at [651, 259] on input "checkbox" at bounding box center [653, 260] width 10 height 10
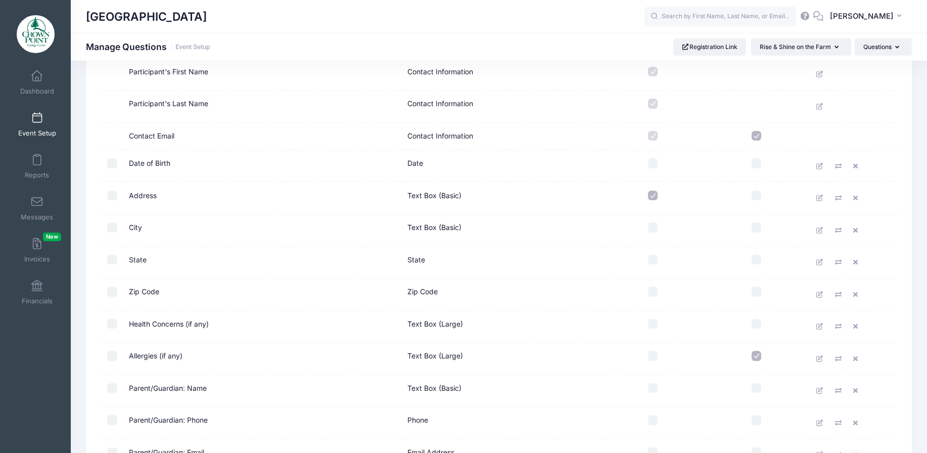
checkbox input "true"
click at [649, 165] on input "checkbox" at bounding box center [653, 163] width 10 height 10
checkbox input "true"
click at [652, 228] on input "checkbox" at bounding box center [653, 227] width 10 height 10
checkbox input "true"
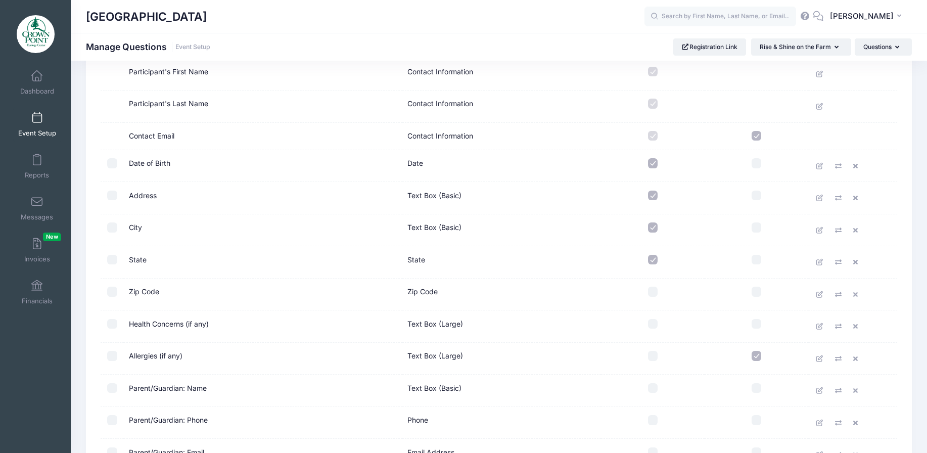
click at [654, 293] on input "checkbox" at bounding box center [653, 292] width 10 height 10
checkbox input "true"
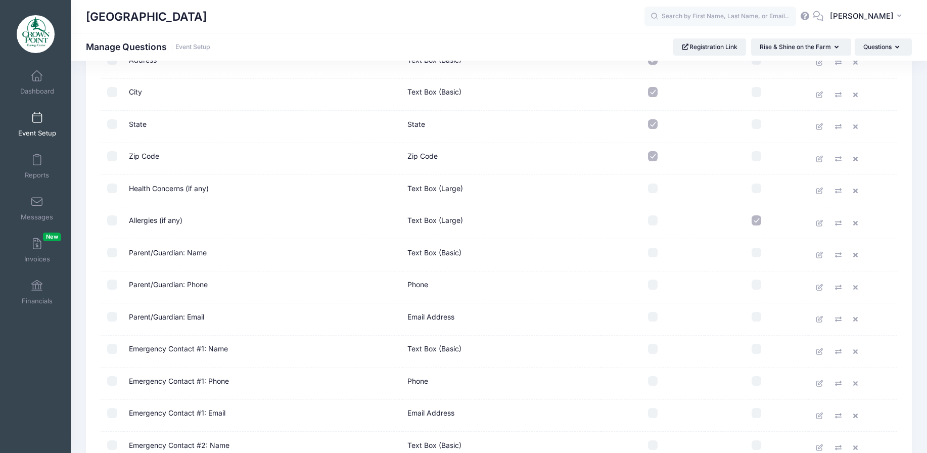
scroll to position [253, 0]
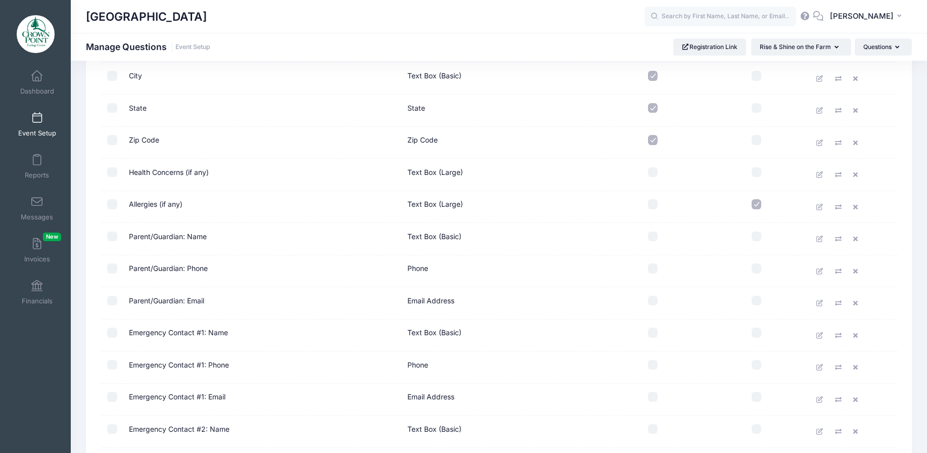
click at [655, 235] on input "checkbox" at bounding box center [653, 236] width 10 height 10
checkbox input "true"
click at [658, 270] on label at bounding box center [652, 268] width 93 height 10
click at [658, 270] on input "checkbox" at bounding box center [653, 268] width 10 height 10
checkbox input "true"
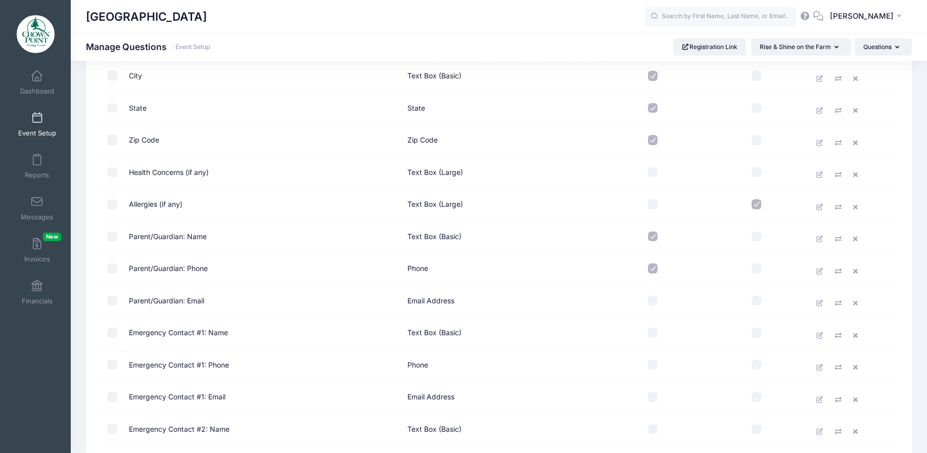
click at [653, 304] on input "checkbox" at bounding box center [653, 301] width 10 height 10
checkbox input "true"
click at [653, 334] on input "checkbox" at bounding box center [653, 332] width 10 height 10
click at [652, 334] on input "checkbox" at bounding box center [653, 332] width 10 height 10
checkbox input "false"
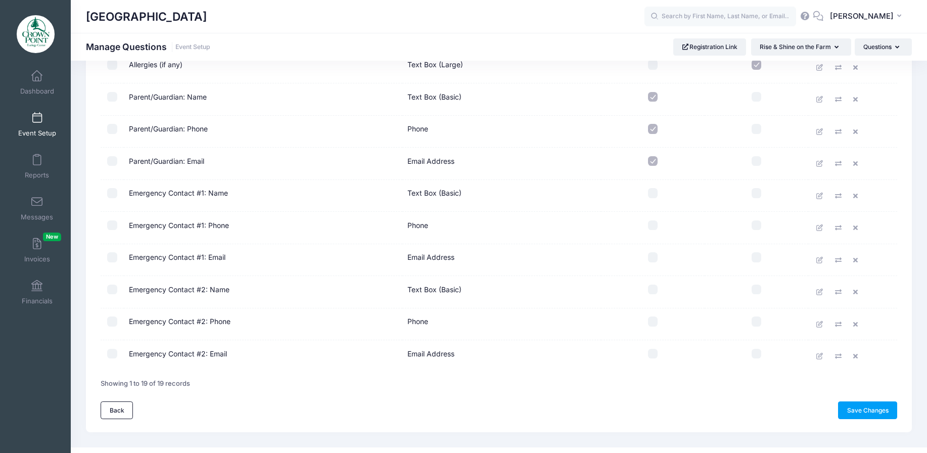
scroll to position [409, 0]
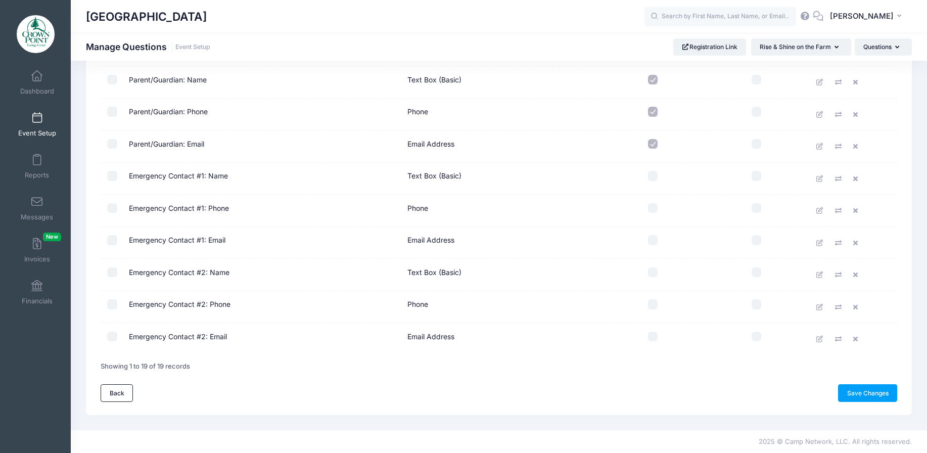
click at [860, 394] on link "Save Changes" at bounding box center [867, 392] width 59 height 17
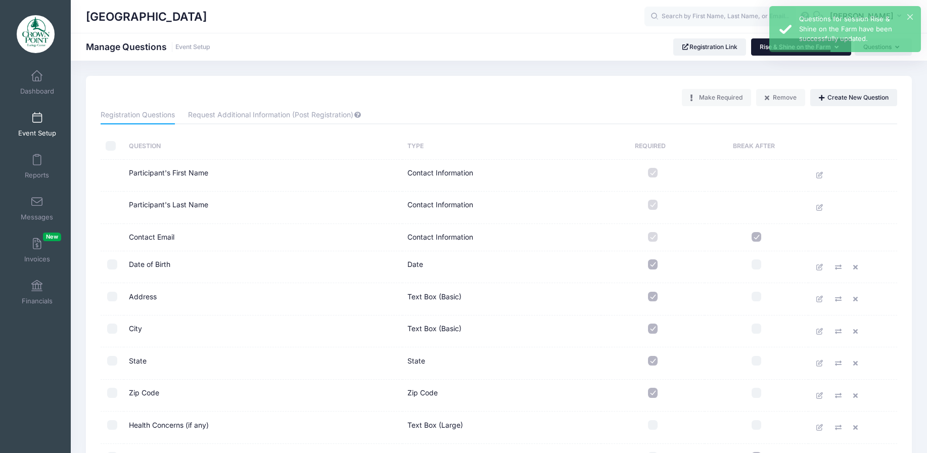
click at [764, 52] on button "Rise & Shine on the Farm" at bounding box center [801, 46] width 100 height 17
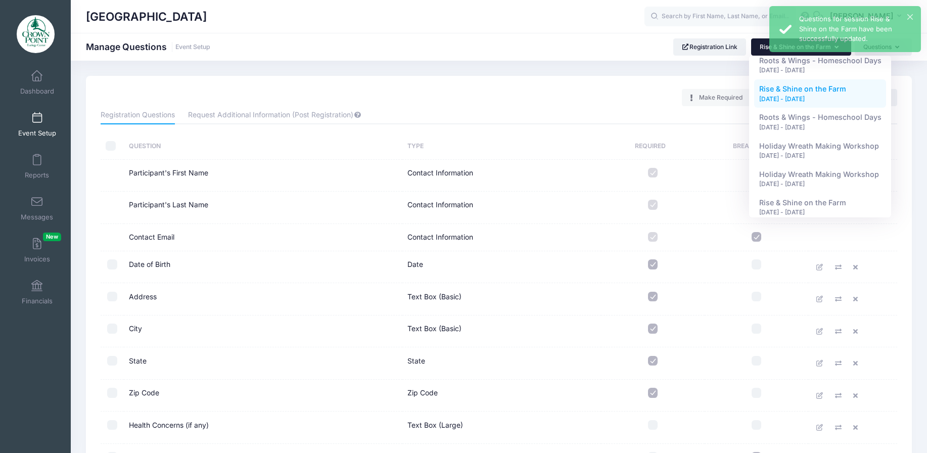
scroll to position [101, 0]
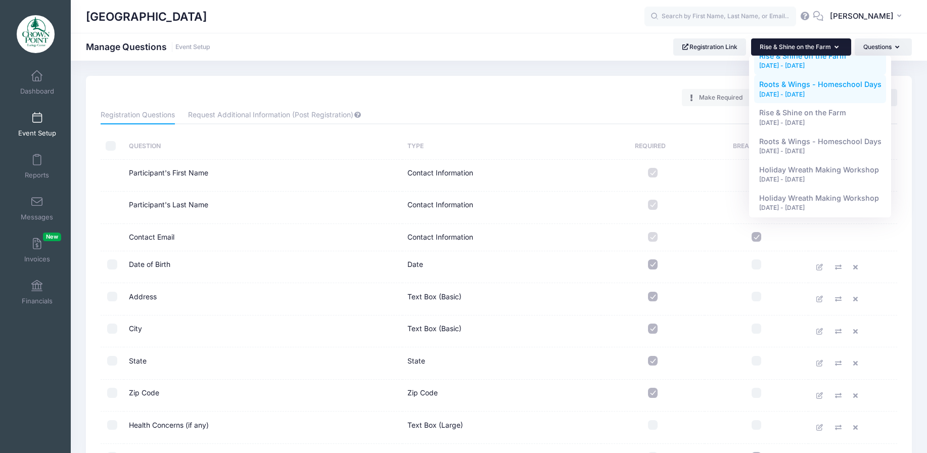
click at [786, 90] on div "[DATE] - [DATE]" at bounding box center [820, 94] width 122 height 9
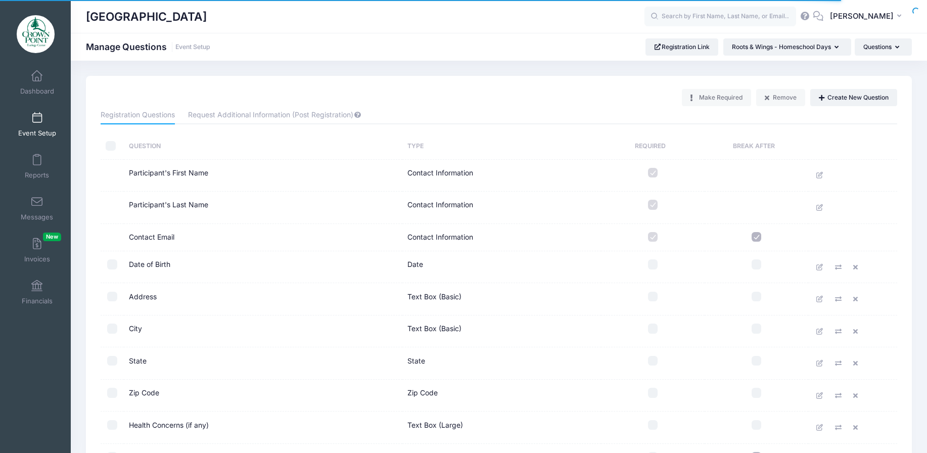
drag, startPoint x: 652, startPoint y: 268, endPoint x: 658, endPoint y: 275, distance: 9.4
click at [652, 268] on input "checkbox" at bounding box center [653, 264] width 10 height 10
checkbox input "true"
click at [654, 299] on input "checkbox" at bounding box center [653, 297] width 10 height 10
checkbox input "true"
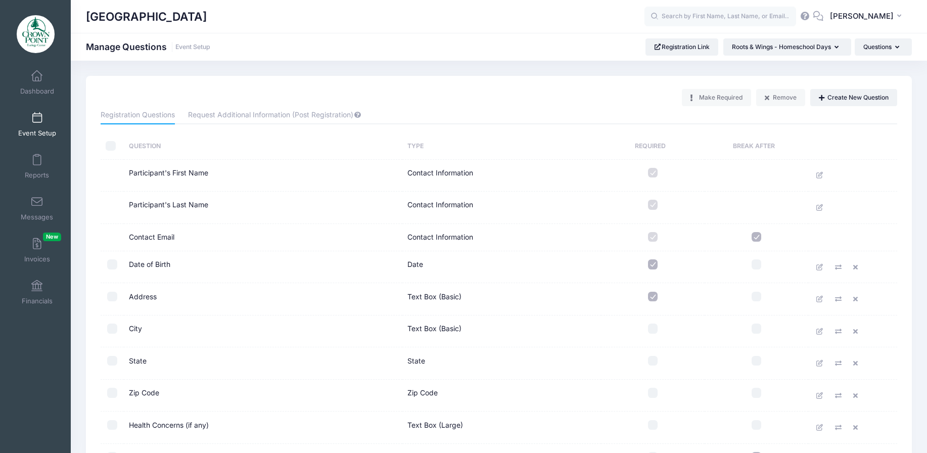
click at [656, 328] on input "checkbox" at bounding box center [653, 328] width 10 height 10
checkbox input "true"
click at [653, 364] on input "checkbox" at bounding box center [653, 361] width 10 height 10
checkbox input "true"
click at [652, 390] on input "checkbox" at bounding box center [653, 393] width 10 height 10
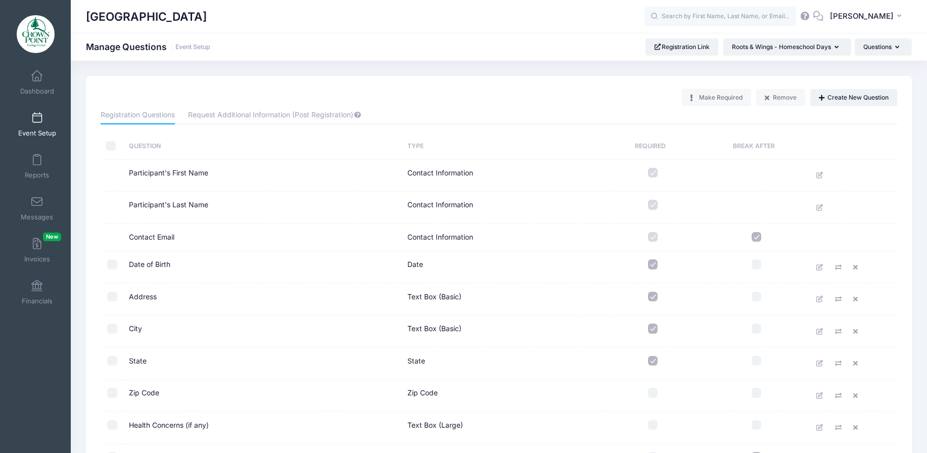
checkbox input "true"
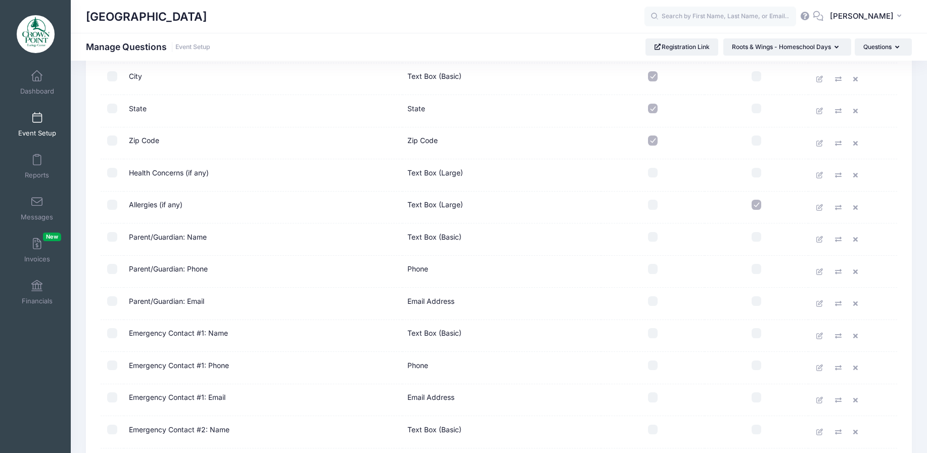
scroll to position [253, 0]
click at [651, 239] on input "checkbox" at bounding box center [653, 236] width 10 height 10
checkbox input "true"
click at [653, 273] on td at bounding box center [653, 271] width 104 height 32
click at [656, 274] on td at bounding box center [653, 271] width 104 height 32
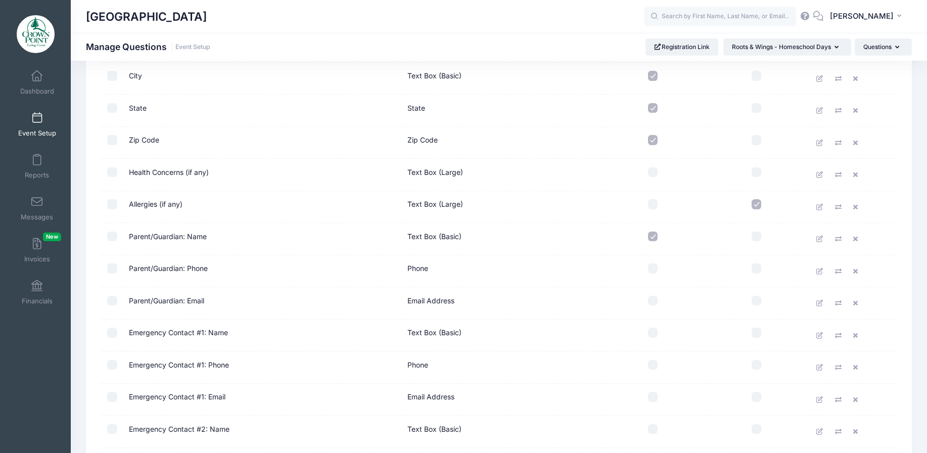
click at [654, 271] on input "checkbox" at bounding box center [653, 268] width 10 height 10
checkbox input "true"
click at [653, 299] on input "checkbox" at bounding box center [653, 301] width 10 height 10
checkbox input "true"
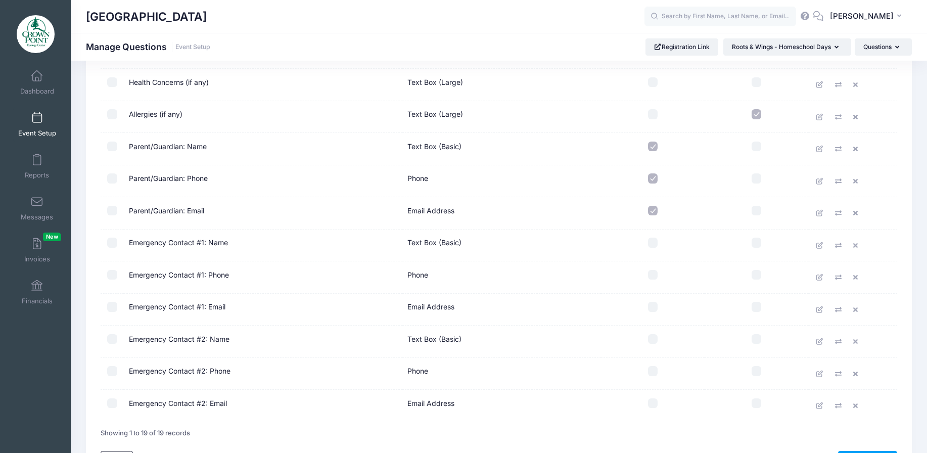
scroll to position [409, 0]
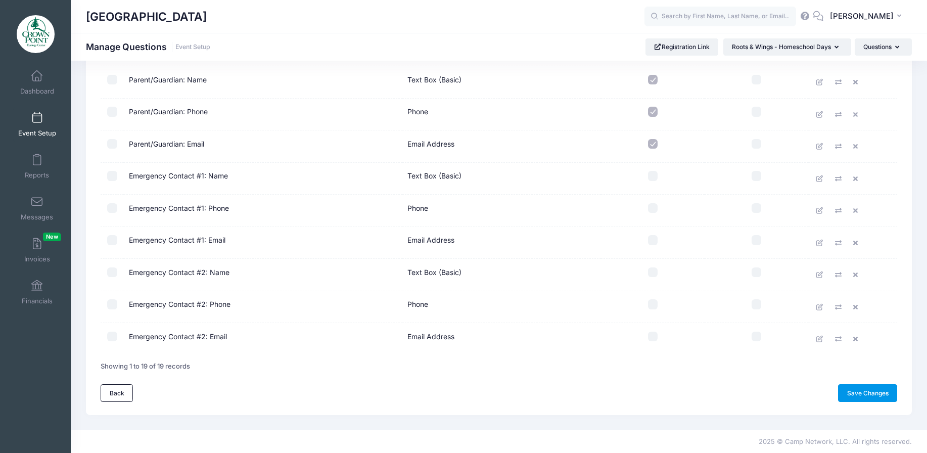
click at [858, 397] on link "Save Changes" at bounding box center [867, 392] width 59 height 17
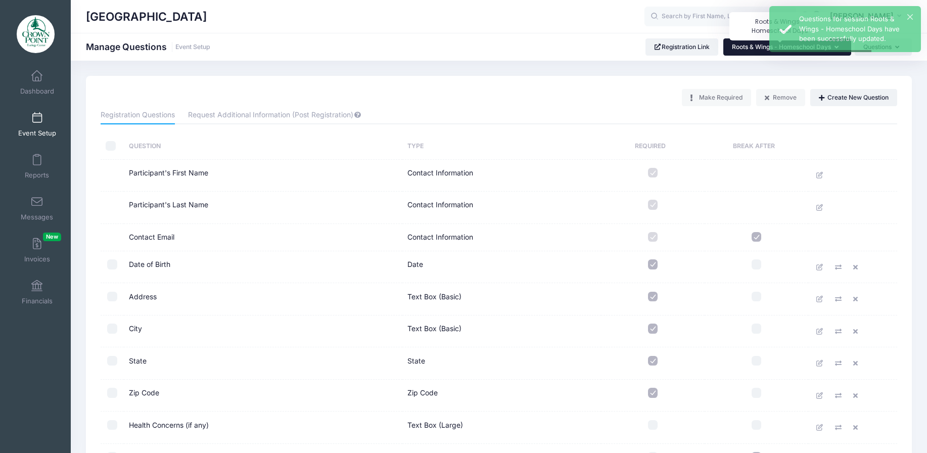
click at [747, 44] on span "Roots & Wings - Homeschool Days" at bounding box center [781, 47] width 99 height 8
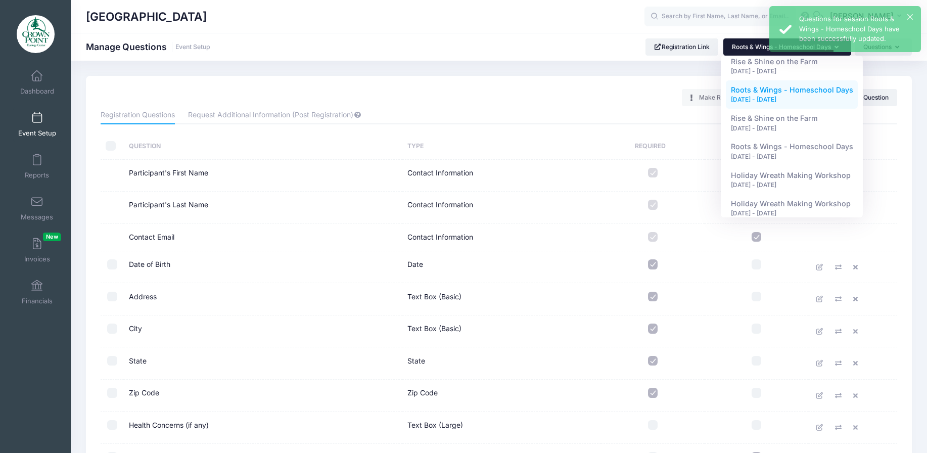
scroll to position [101, 0]
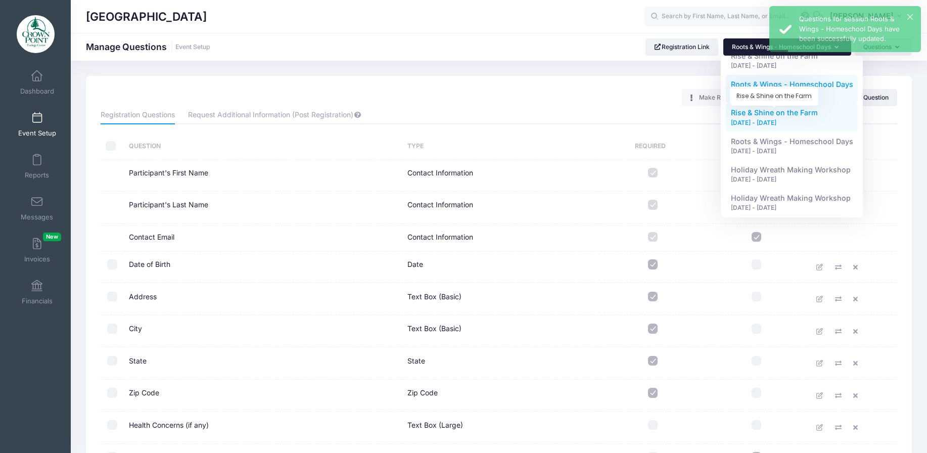
click at [796, 116] on span "Rise & Shine on the Farm" at bounding box center [774, 112] width 87 height 9
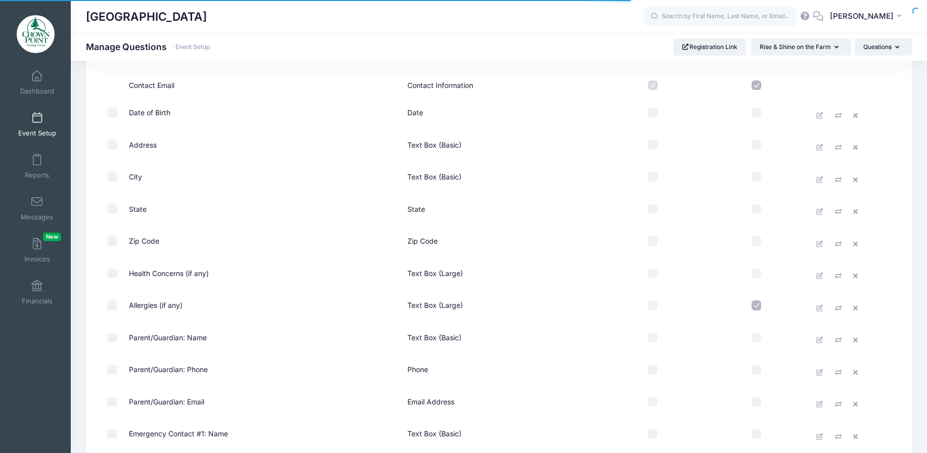
click at [655, 114] on input "checkbox" at bounding box center [653, 113] width 10 height 10
checkbox input "true"
click at [652, 148] on input "checkbox" at bounding box center [653, 145] width 10 height 10
checkbox input "true"
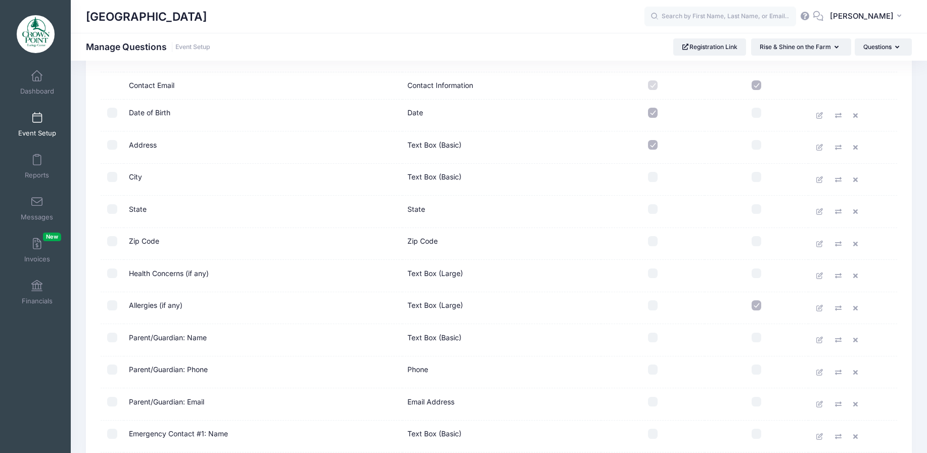
click at [655, 176] on input "checkbox" at bounding box center [653, 177] width 10 height 10
checkbox input "true"
click at [653, 213] on input "checkbox" at bounding box center [653, 209] width 10 height 10
checkbox input "true"
click at [653, 333] on input "checkbox" at bounding box center [653, 338] width 10 height 10
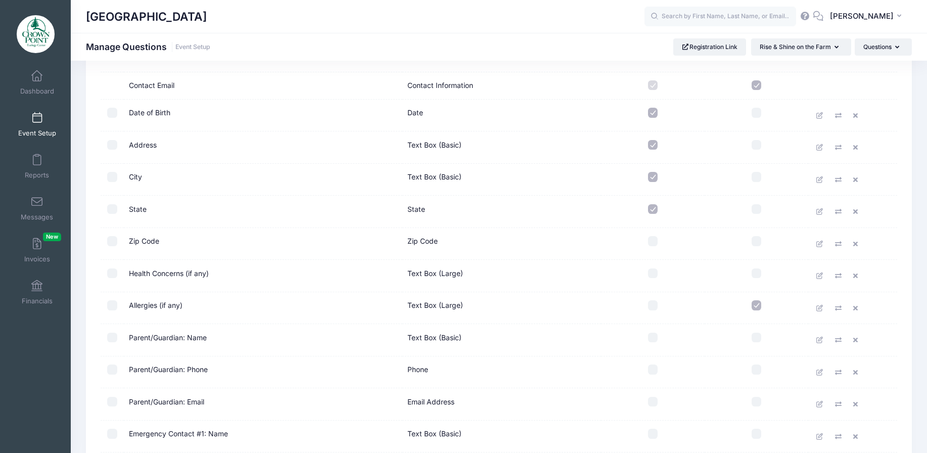
checkbox input "true"
click at [650, 243] on input "checkbox" at bounding box center [653, 241] width 10 height 10
checkbox input "true"
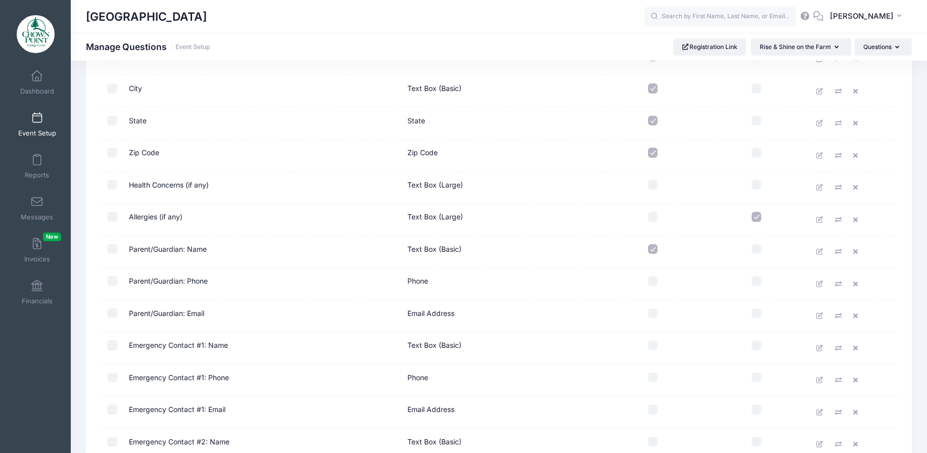
scroll to position [253, 0]
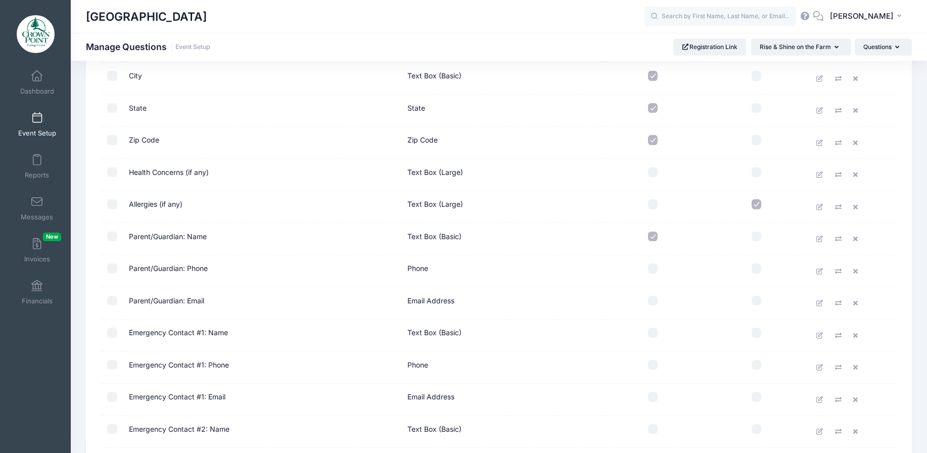
click at [653, 267] on input "checkbox" at bounding box center [653, 268] width 10 height 10
checkbox input "true"
click at [654, 299] on input "checkbox" at bounding box center [653, 301] width 10 height 10
checkbox input "true"
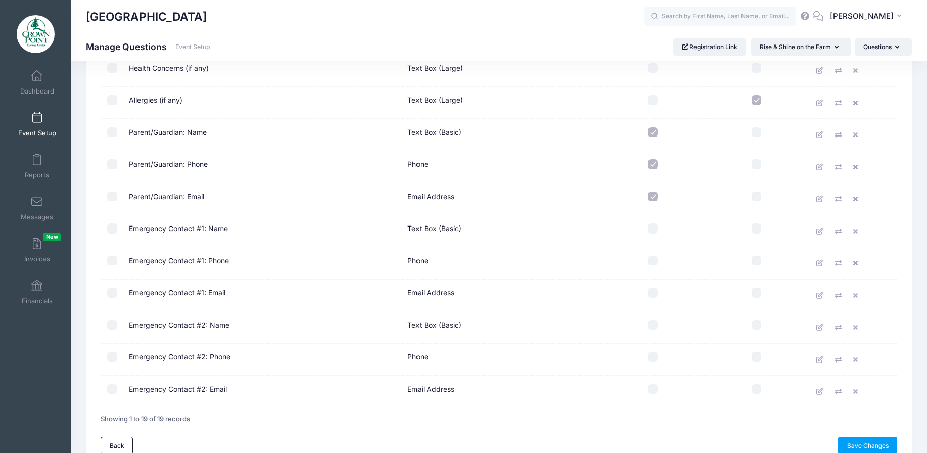
scroll to position [409, 0]
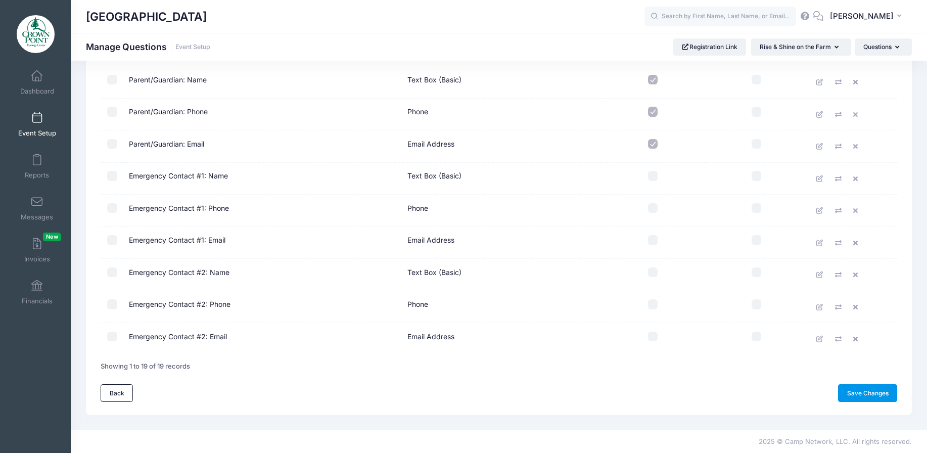
click at [865, 398] on link "Save Changes" at bounding box center [867, 392] width 59 height 17
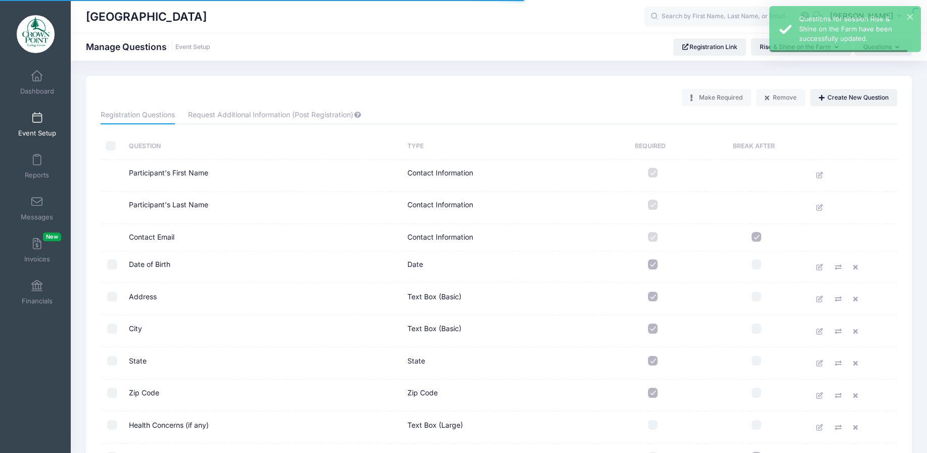
click at [818, 53] on button "Rise & Shine on the Farm" at bounding box center [801, 46] width 100 height 17
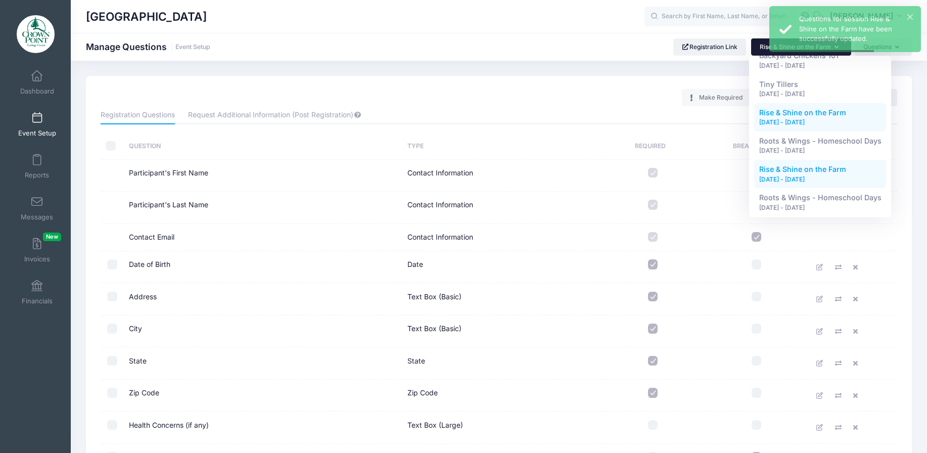
scroll to position [101, 0]
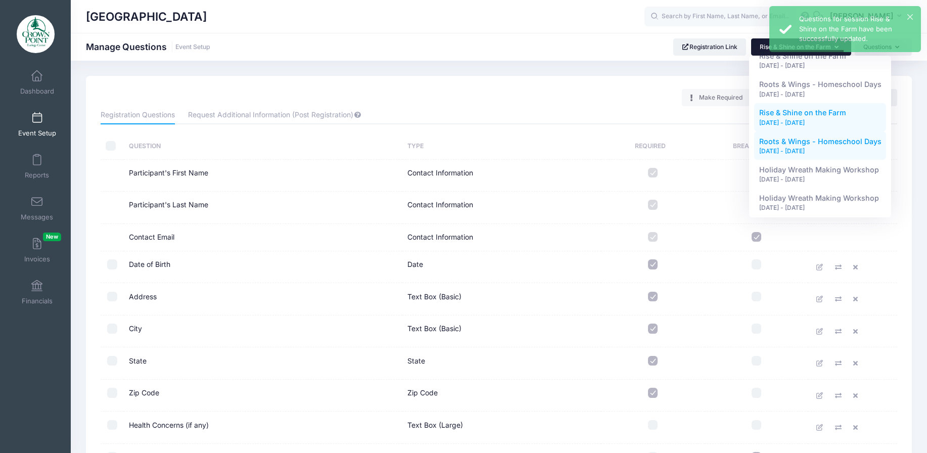
click at [807, 150] on div "[DATE] - [DATE]" at bounding box center [820, 151] width 122 height 9
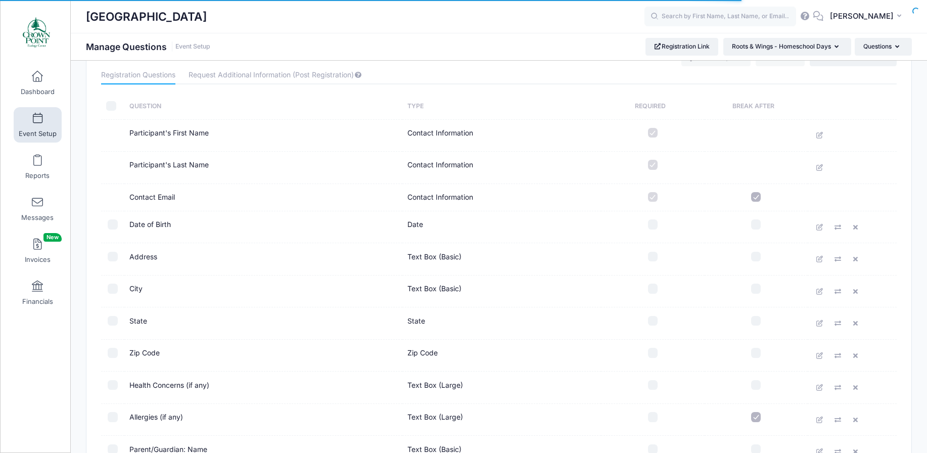
scroll to position [101, 0]
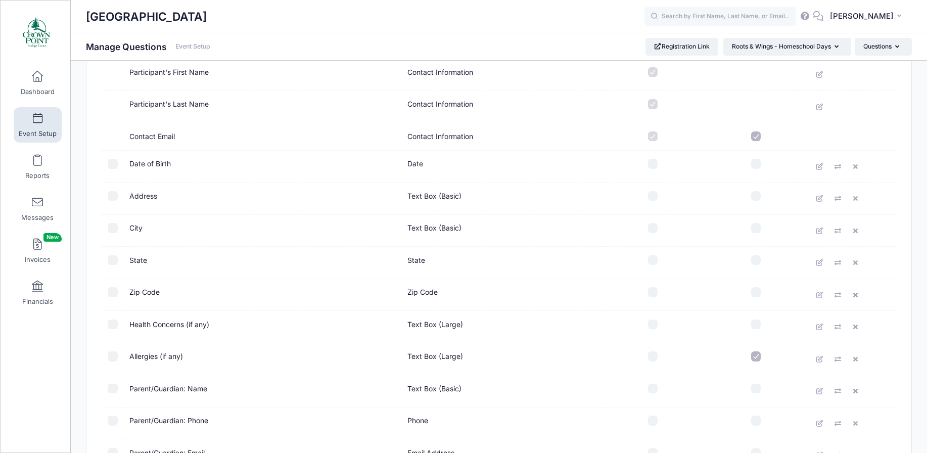
click at [654, 163] on input "checkbox" at bounding box center [653, 164] width 10 height 10
checkbox input "true"
click at [650, 201] on td at bounding box center [652, 198] width 103 height 32
click at [651, 231] on input "checkbox" at bounding box center [653, 228] width 10 height 10
checkbox input "true"
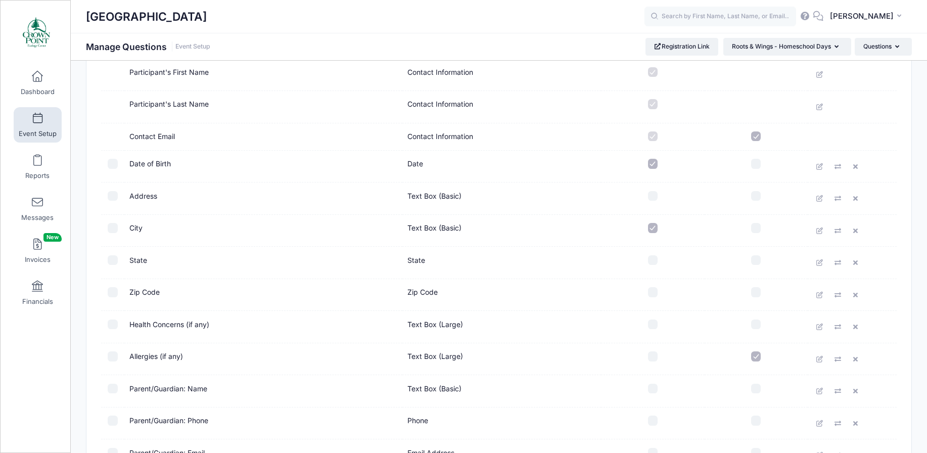
click at [654, 260] on input "checkbox" at bounding box center [653, 260] width 10 height 10
checkbox input "true"
click at [653, 198] on input "checkbox" at bounding box center [653, 196] width 10 height 10
checkbox input "true"
click at [652, 297] on td at bounding box center [652, 295] width 103 height 32
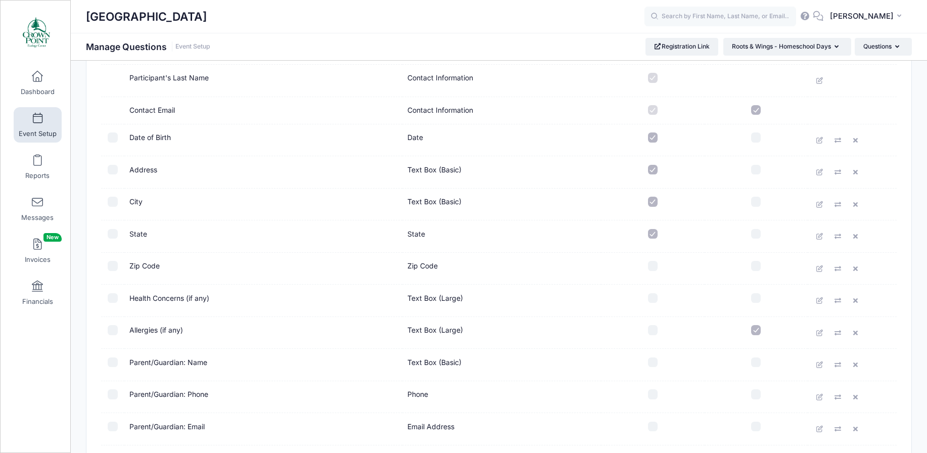
scroll to position [152, 0]
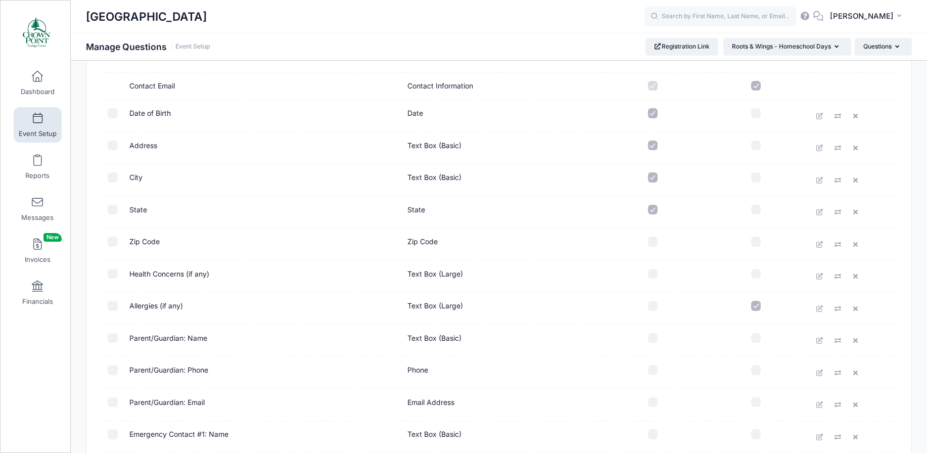
click at [653, 235] on td at bounding box center [652, 244] width 103 height 32
click at [654, 243] on input "checkbox" at bounding box center [653, 242] width 10 height 10
checkbox input "true"
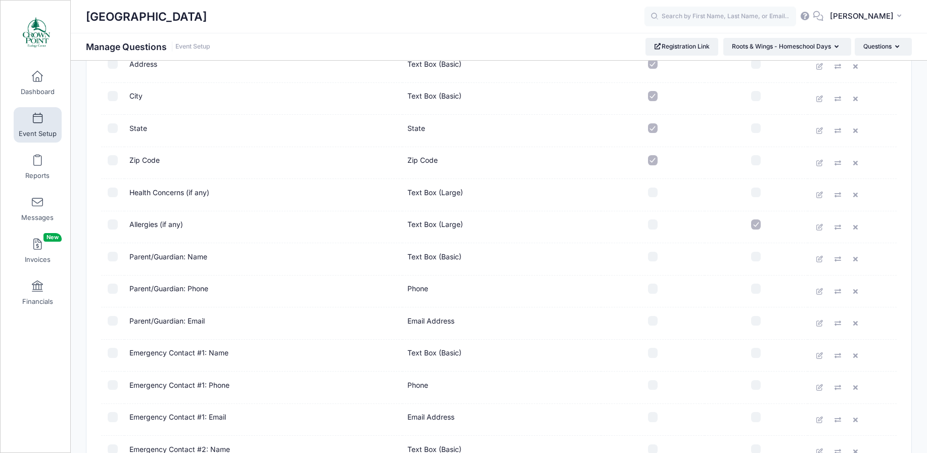
scroll to position [253, 0]
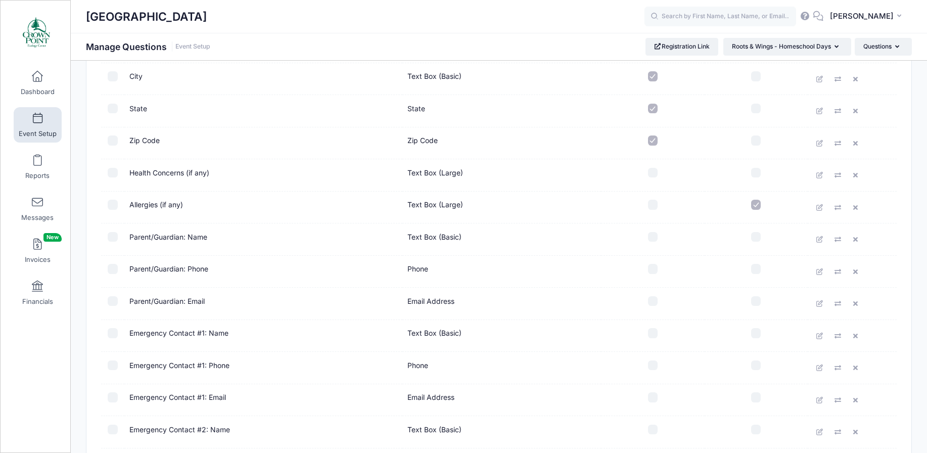
click at [651, 237] on input "checkbox" at bounding box center [653, 237] width 10 height 10
checkbox input "true"
click at [651, 267] on input "checkbox" at bounding box center [653, 269] width 10 height 10
checkbox input "true"
click at [655, 302] on input "checkbox" at bounding box center [653, 301] width 10 height 10
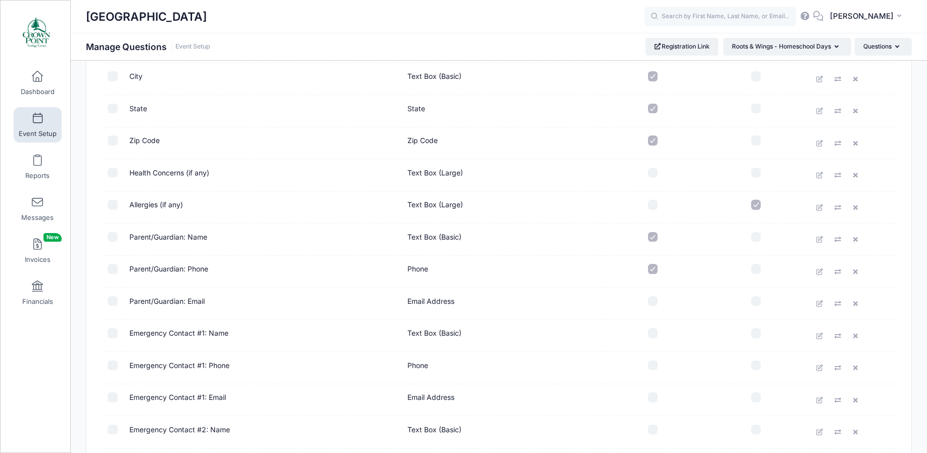
checkbox input "true"
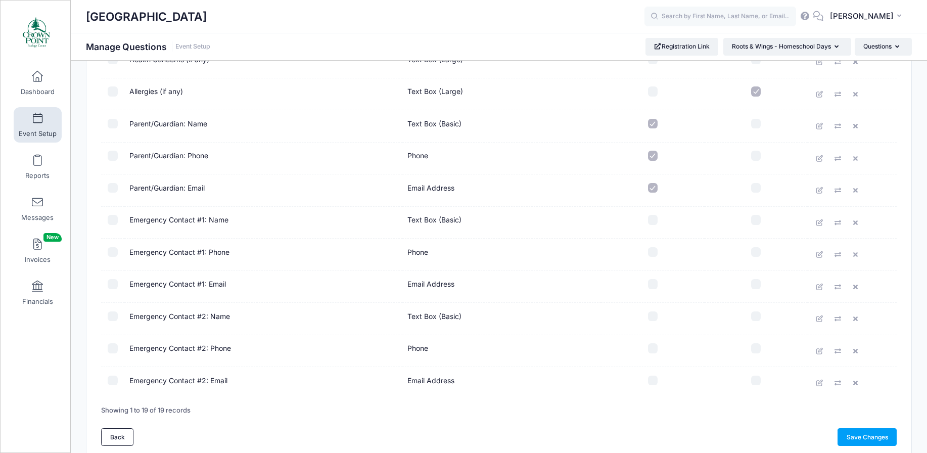
scroll to position [409, 0]
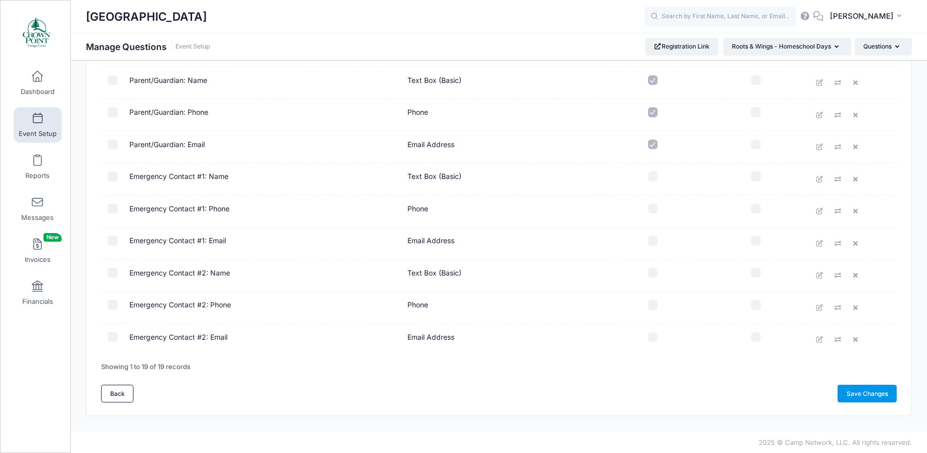
click at [857, 396] on link "Save Changes" at bounding box center [866, 393] width 59 height 17
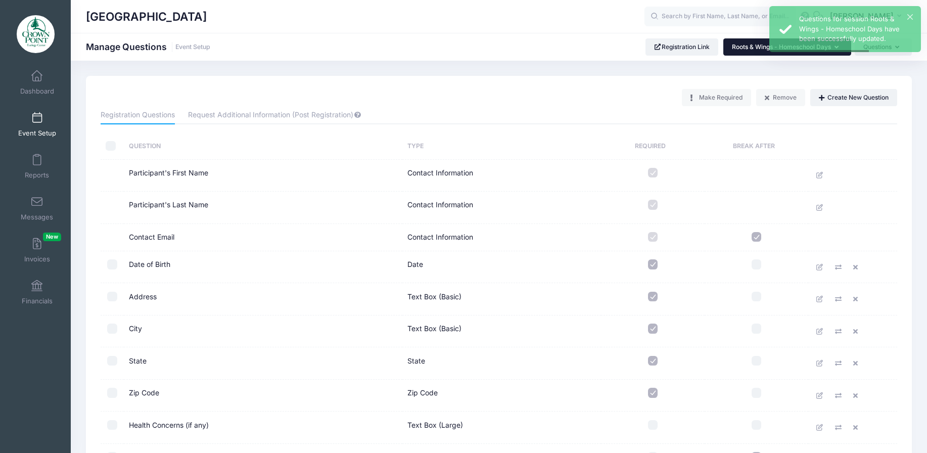
click at [743, 54] on button "Roots & Wings - Homeschool Days" at bounding box center [787, 46] width 128 height 17
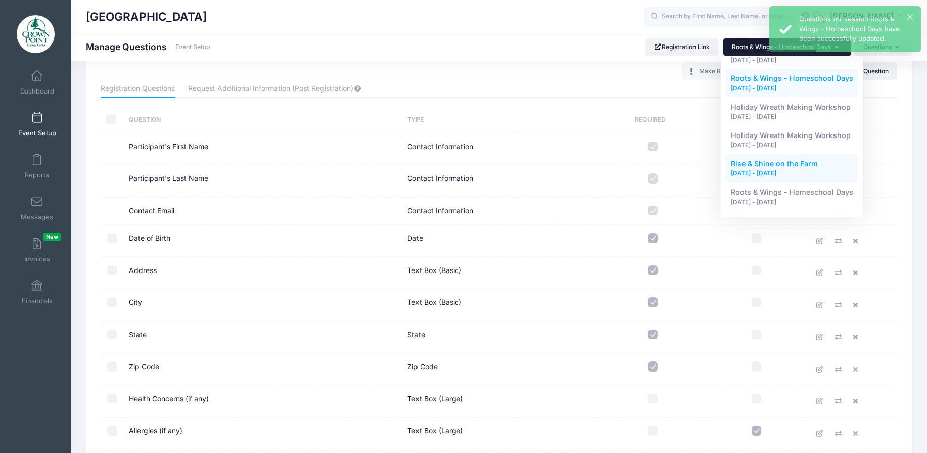
scroll to position [51, 0]
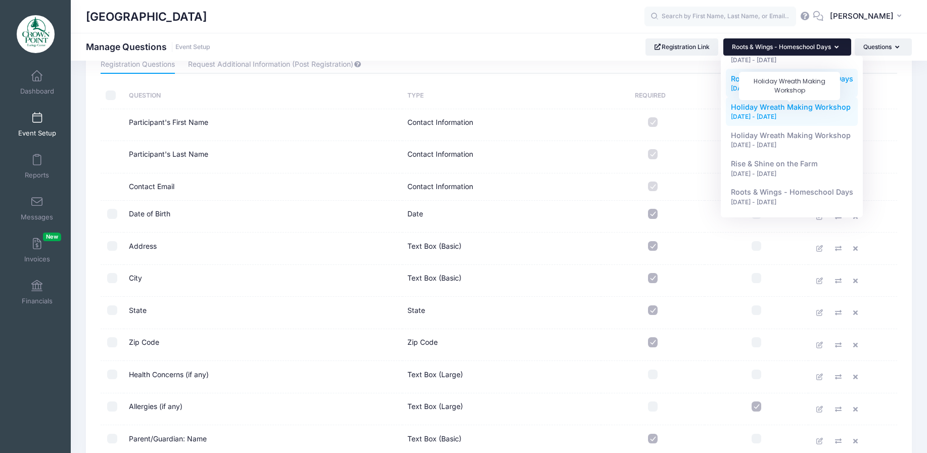
click at [774, 111] on span "Holiday Wreath Making Workshop" at bounding box center [791, 107] width 120 height 9
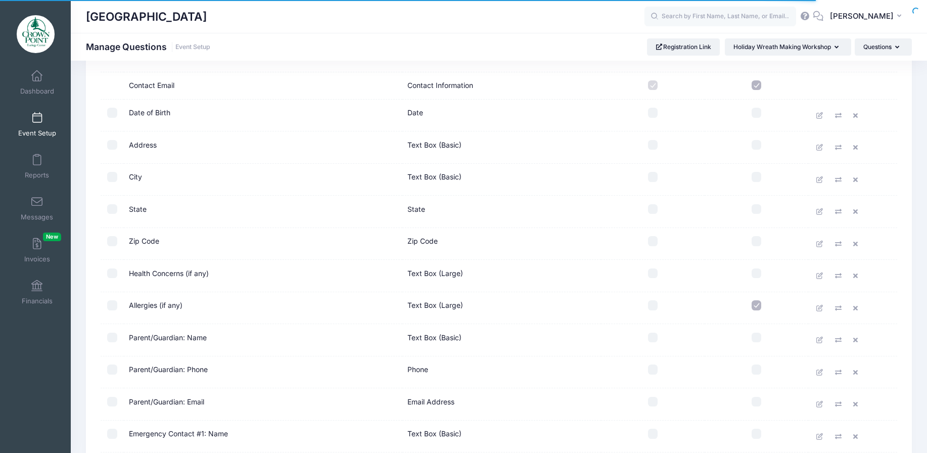
click at [657, 114] on input "checkbox" at bounding box center [653, 113] width 10 height 10
checkbox input "true"
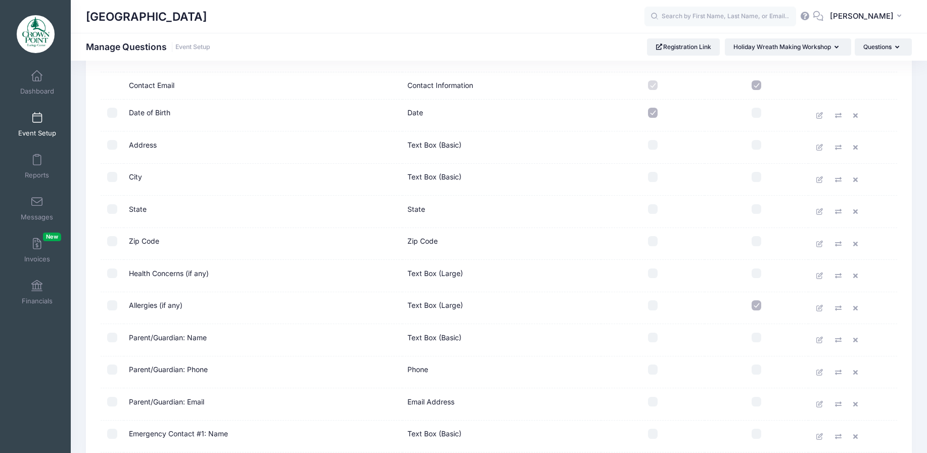
click at [655, 145] on input "checkbox" at bounding box center [653, 145] width 10 height 10
checkbox input "true"
click at [656, 181] on input "checkbox" at bounding box center [653, 177] width 10 height 10
checkbox input "true"
click at [656, 210] on input "checkbox" at bounding box center [653, 209] width 10 height 10
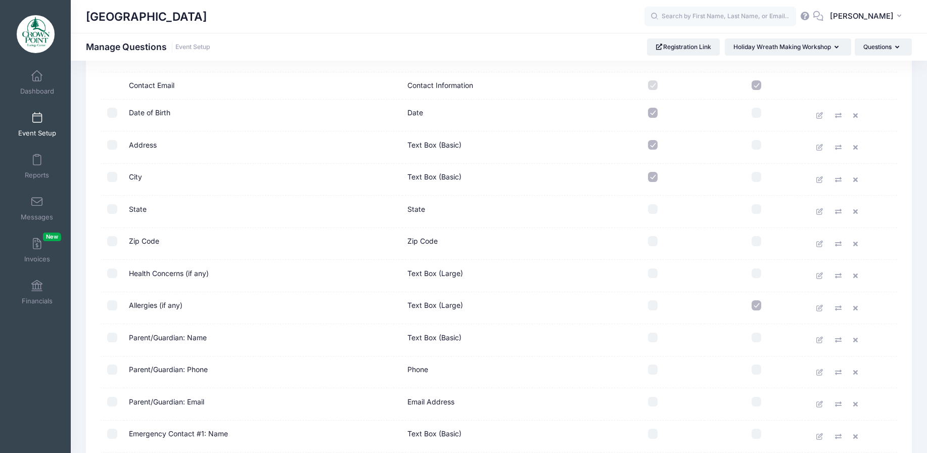
checkbox input "true"
click at [655, 245] on input "checkbox" at bounding box center [653, 241] width 10 height 10
checkbox input "true"
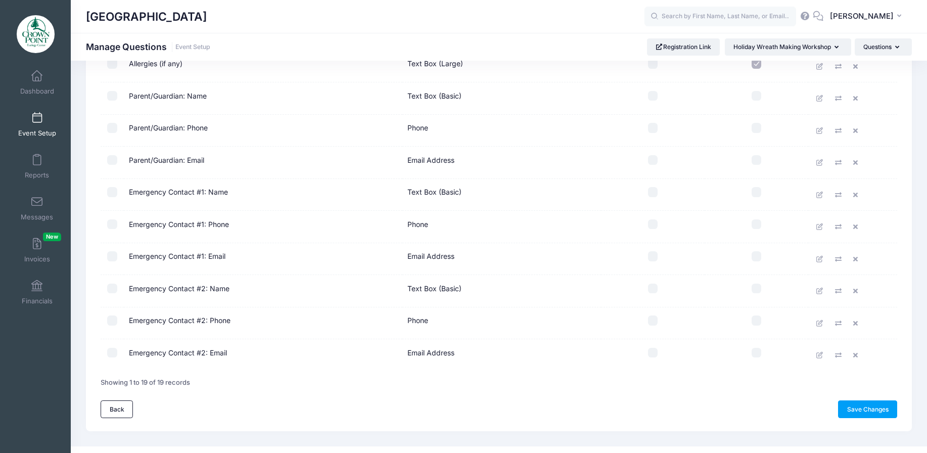
scroll to position [409, 0]
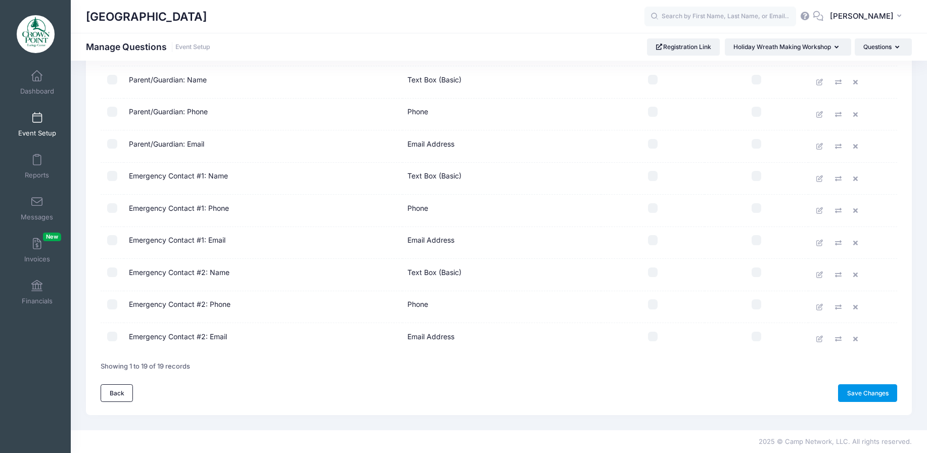
click at [866, 390] on link "Save Changes" at bounding box center [867, 392] width 59 height 17
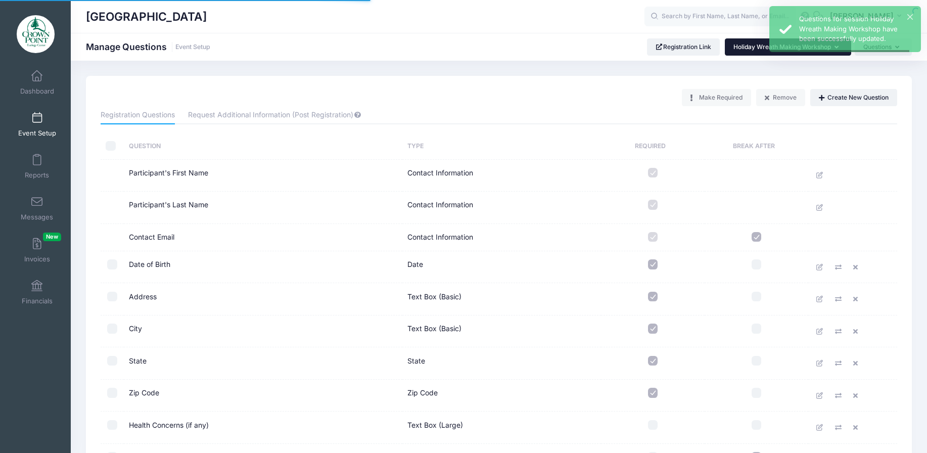
click at [771, 52] on button "Holiday Wreath Making Workshop" at bounding box center [788, 46] width 126 height 17
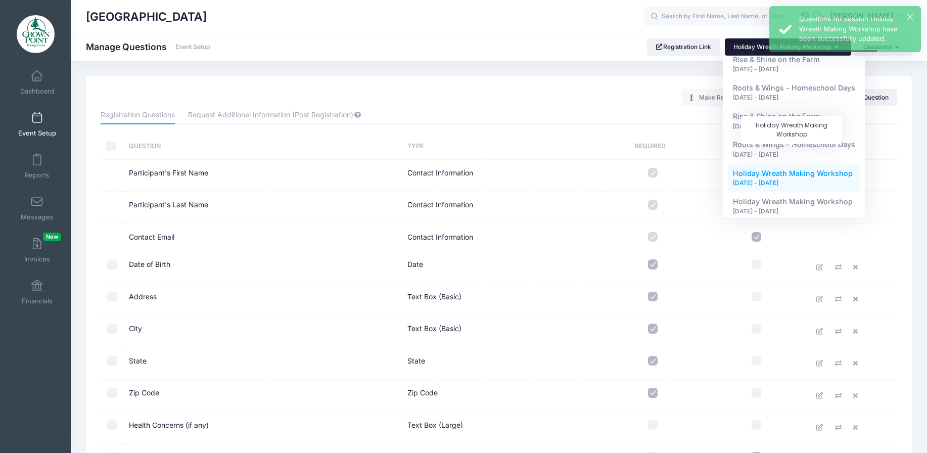
scroll to position [164, 0]
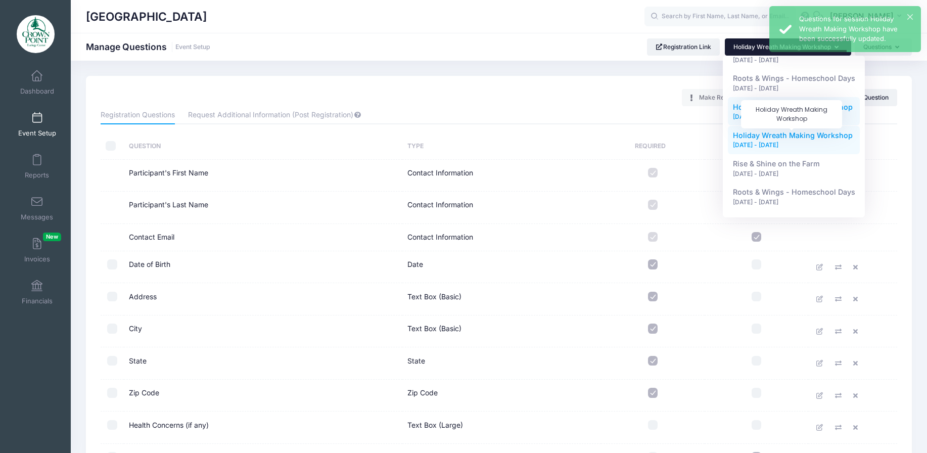
click at [772, 134] on span "Holiday Wreath Making Workshop" at bounding box center [793, 135] width 120 height 9
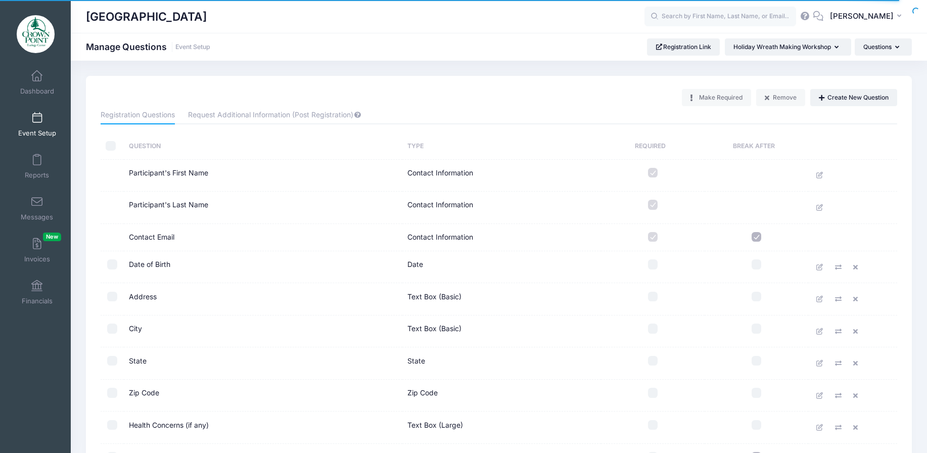
click at [652, 265] on input "checkbox" at bounding box center [653, 264] width 10 height 10
checkbox input "true"
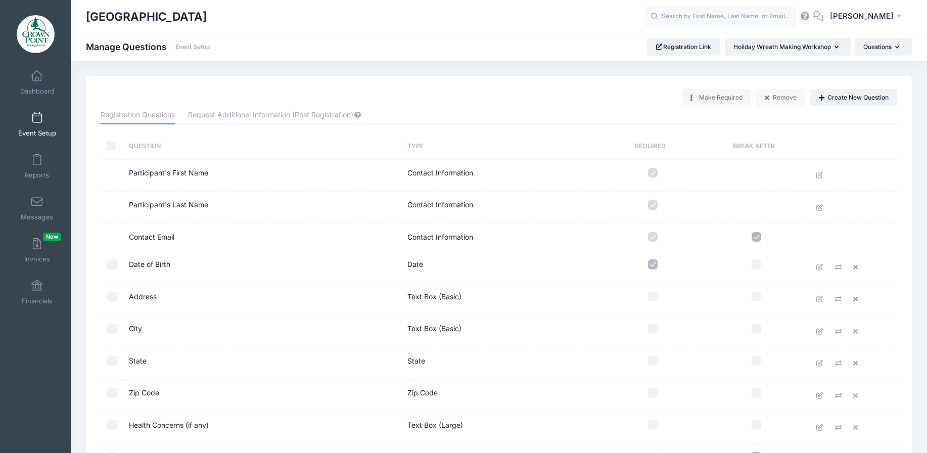
drag, startPoint x: 651, startPoint y: 295, endPoint x: 656, endPoint y: 318, distance: 23.7
click at [651, 296] on input "checkbox" at bounding box center [653, 297] width 10 height 10
checkbox input "true"
click at [655, 331] on input "checkbox" at bounding box center [653, 328] width 10 height 10
checkbox input "true"
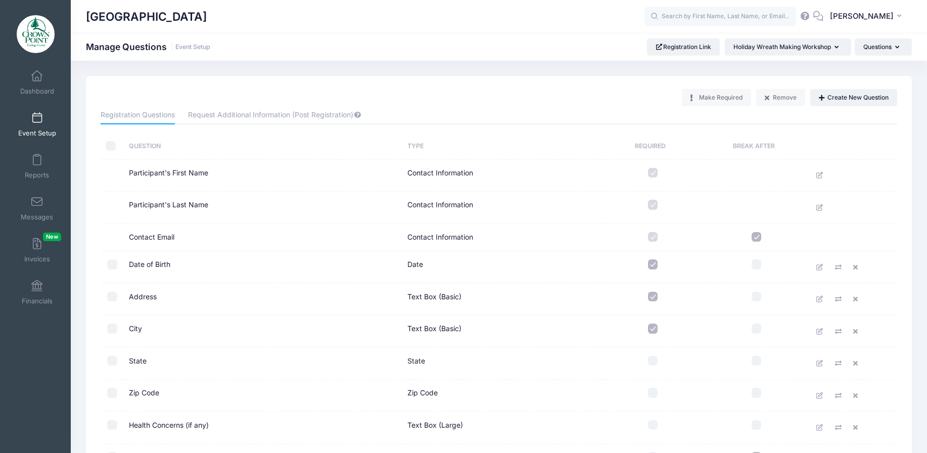
click at [656, 365] on label at bounding box center [652, 361] width 93 height 10
click at [656, 365] on input "checkbox" at bounding box center [653, 361] width 10 height 10
checkbox input "true"
click at [657, 395] on input "checkbox" at bounding box center [653, 393] width 10 height 10
checkbox input "true"
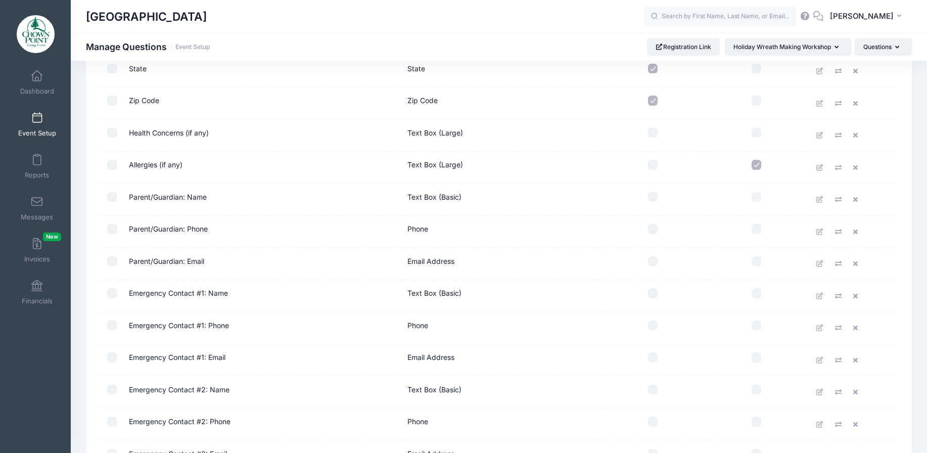
scroll to position [409, 0]
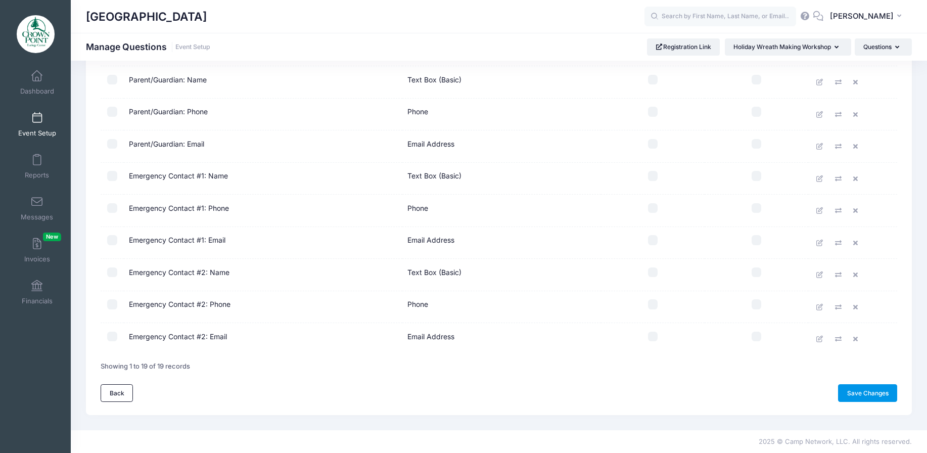
click at [874, 394] on link "Save Changes" at bounding box center [867, 392] width 59 height 17
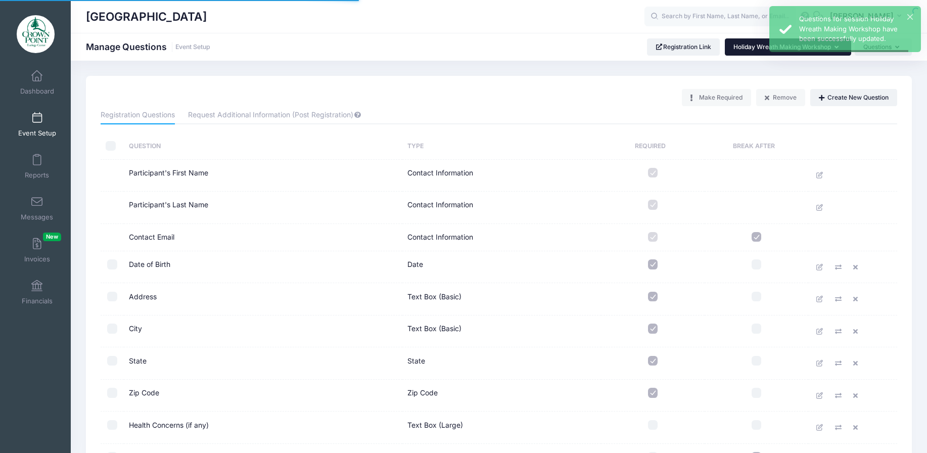
click at [772, 53] on button "Holiday Wreath Making Workshop" at bounding box center [788, 46] width 126 height 17
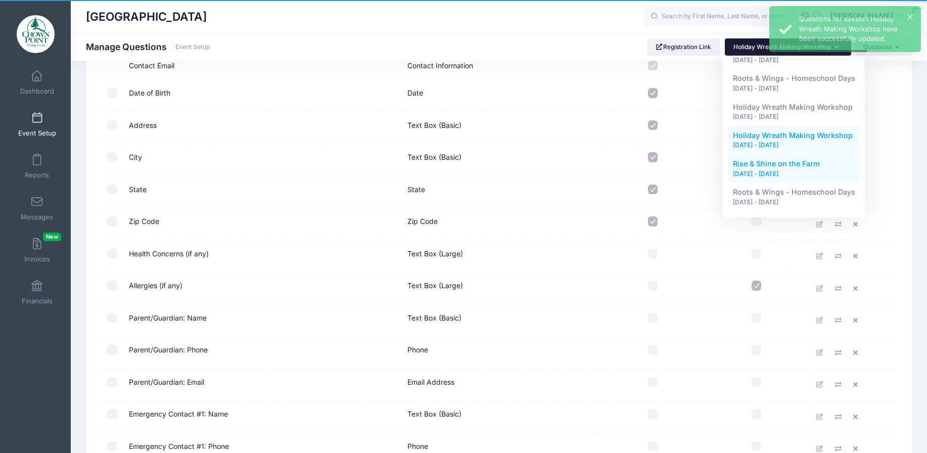
scroll to position [303, 0]
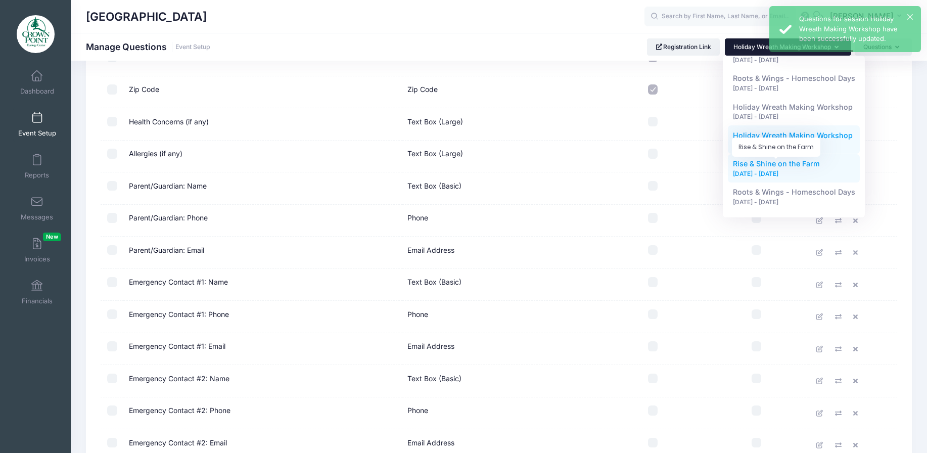
click at [779, 166] on span "Rise & Shine on the Farm" at bounding box center [776, 163] width 87 height 9
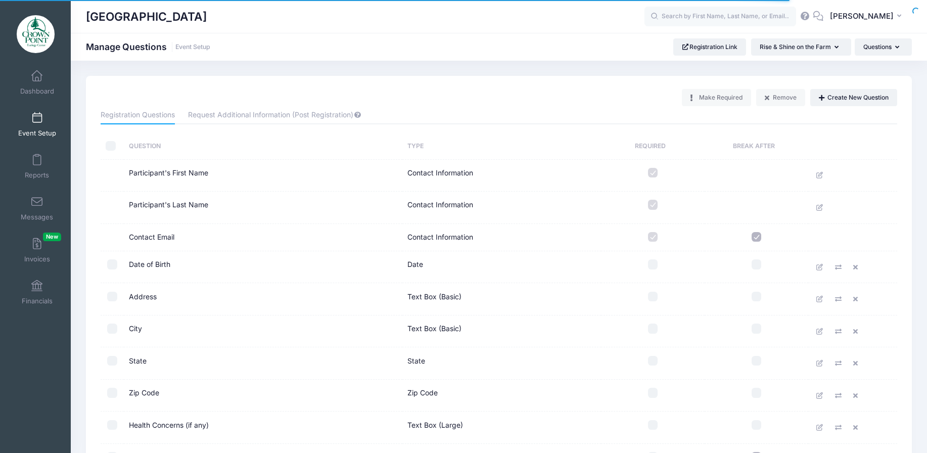
click at [652, 264] on input "checkbox" at bounding box center [653, 264] width 10 height 10
checkbox input "true"
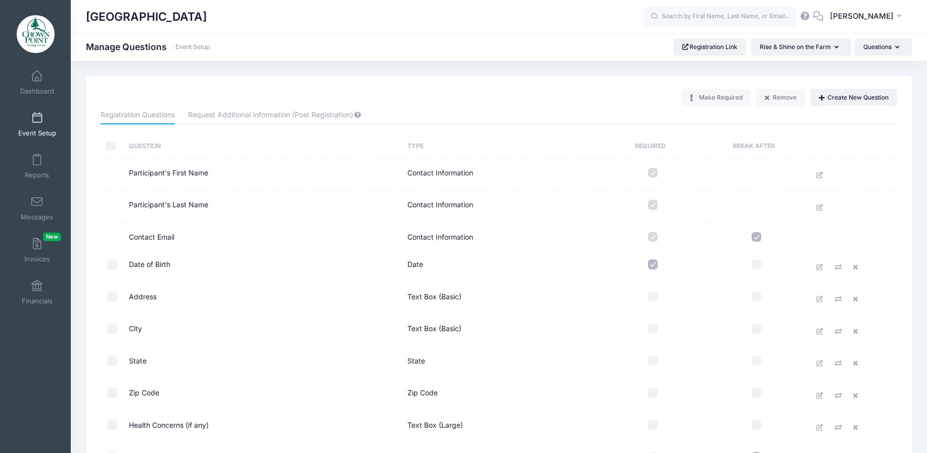
click at [654, 297] on input "checkbox" at bounding box center [653, 297] width 10 height 10
checkbox input "true"
click at [652, 332] on input "checkbox" at bounding box center [653, 328] width 10 height 10
checkbox input "true"
click at [656, 362] on input "checkbox" at bounding box center [653, 361] width 10 height 10
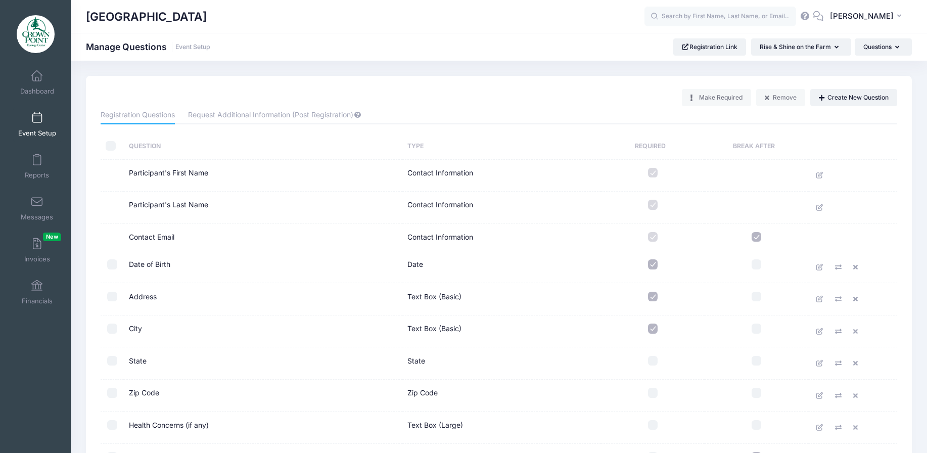
checkbox input "true"
click at [655, 396] on input "checkbox" at bounding box center [653, 393] width 10 height 10
checkbox input "true"
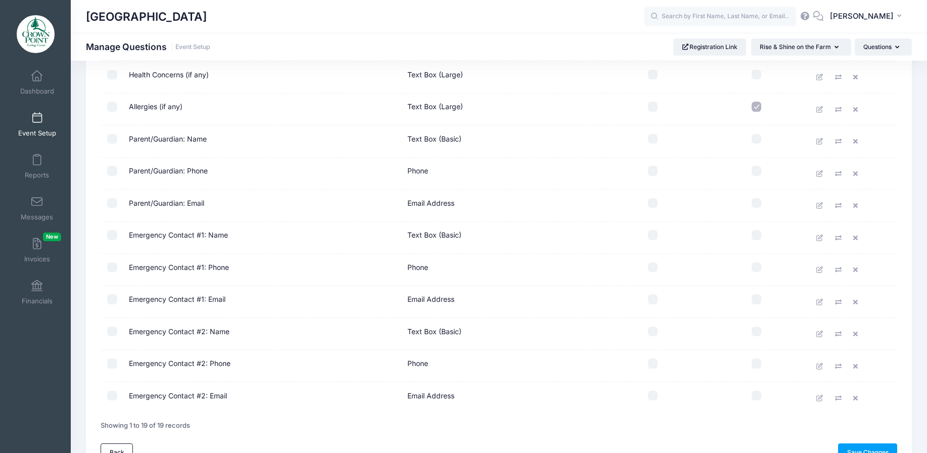
scroll to position [354, 0]
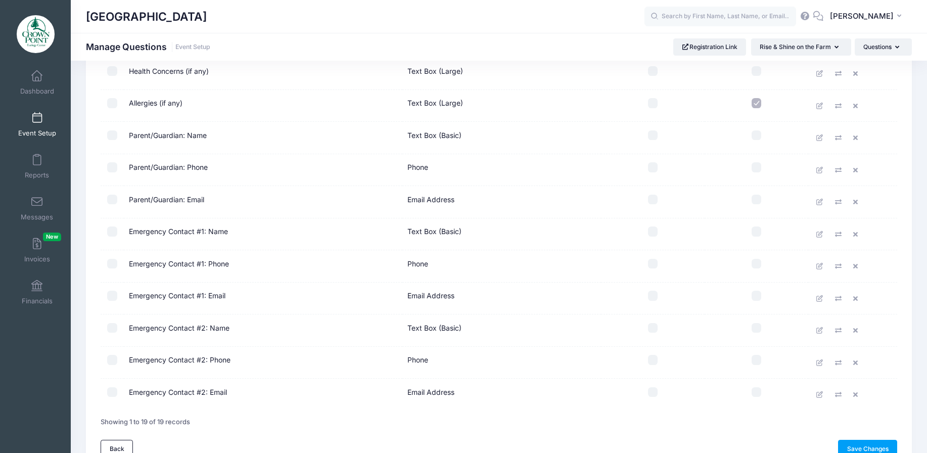
click at [652, 137] on input "checkbox" at bounding box center [653, 135] width 10 height 10
checkbox input "true"
click at [650, 171] on input "checkbox" at bounding box center [653, 167] width 10 height 10
checkbox input "true"
click at [656, 198] on input "checkbox" at bounding box center [653, 200] width 10 height 10
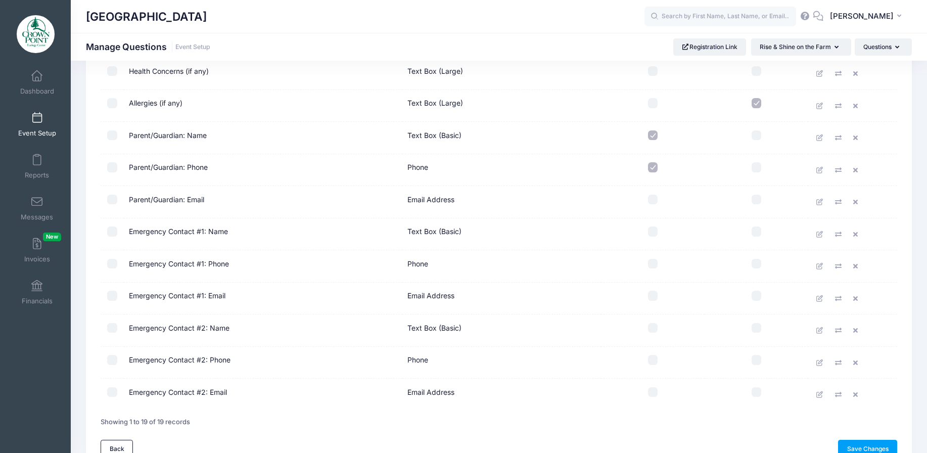
checkbox input "true"
click at [853, 443] on link "Save Changes" at bounding box center [867, 448] width 59 height 17
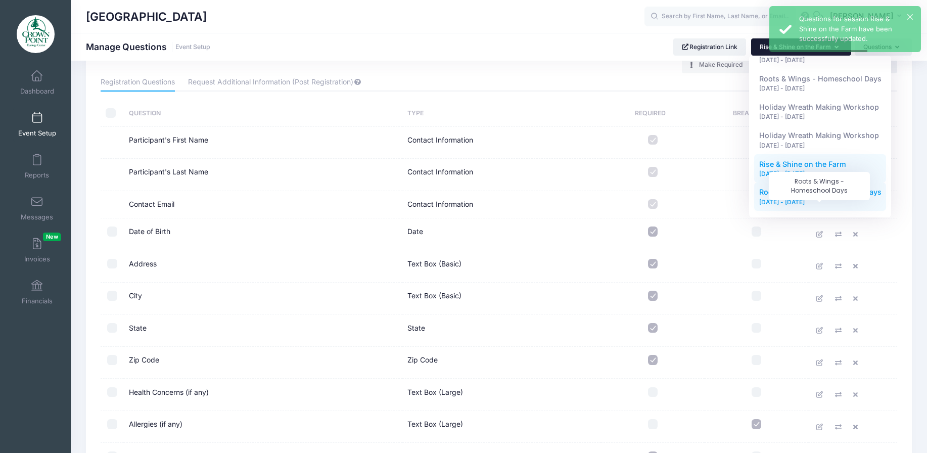
scroll to position [51, 0]
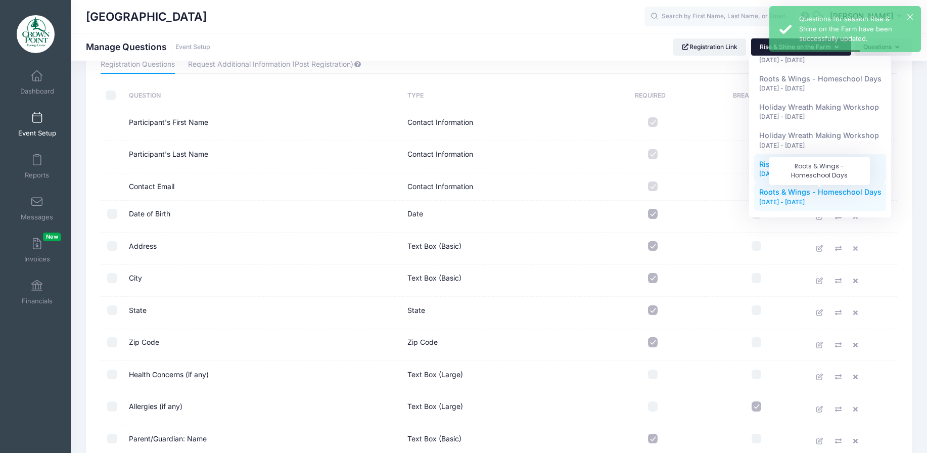
click at [802, 193] on span "Roots & Wings - Homeschool Days" at bounding box center [820, 192] width 122 height 9
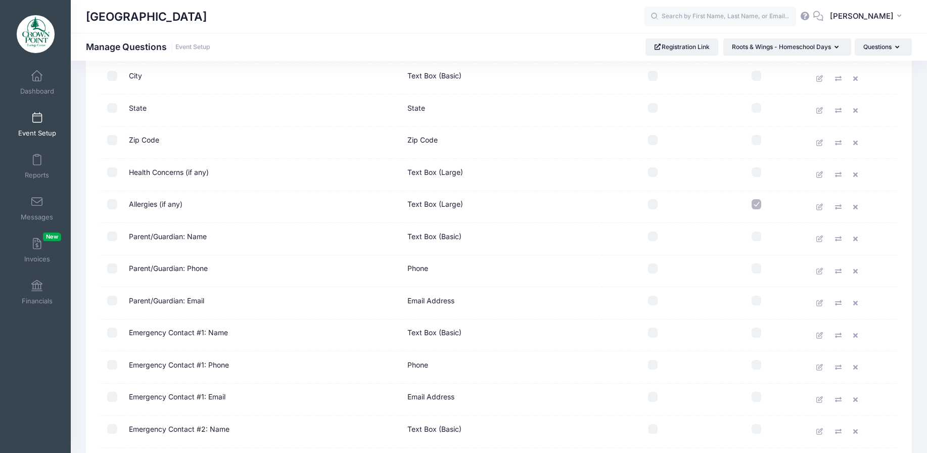
drag, startPoint x: 653, startPoint y: 140, endPoint x: 651, endPoint y: 122, distance: 18.4
click at [653, 140] on input "checkbox" at bounding box center [653, 140] width 10 height 10
checkbox input "true"
drag, startPoint x: 648, startPoint y: 107, endPoint x: 654, endPoint y: 92, distance: 16.3
click at [648, 106] on input "checkbox" at bounding box center [653, 108] width 10 height 10
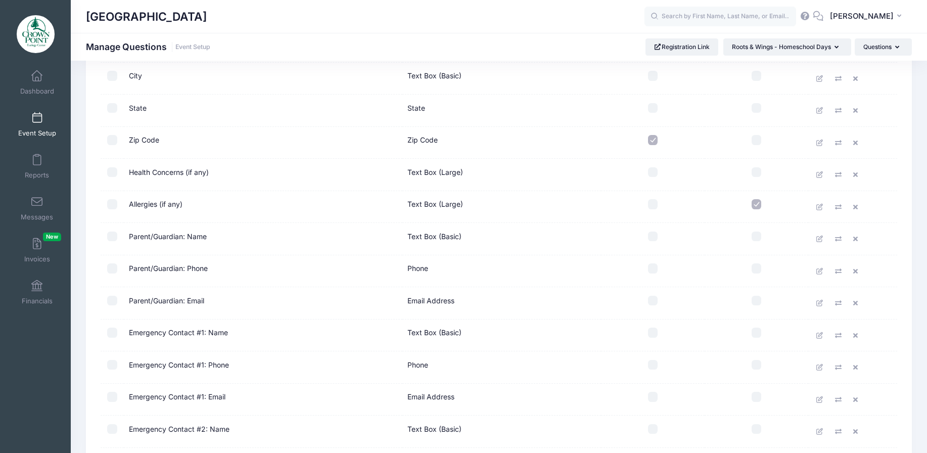
checkbox input "true"
click at [648, 81] on td at bounding box center [653, 79] width 104 height 32
click at [649, 79] on input "checkbox" at bounding box center [653, 76] width 10 height 10
checkbox input "true"
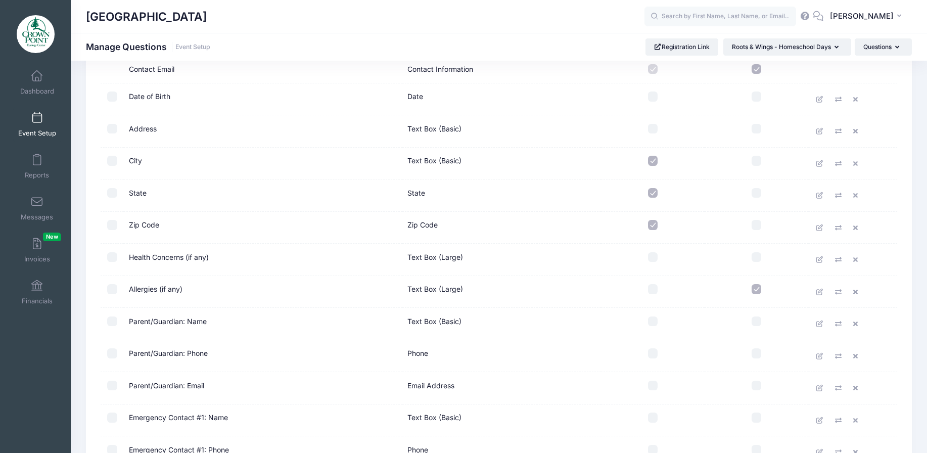
scroll to position [101, 0]
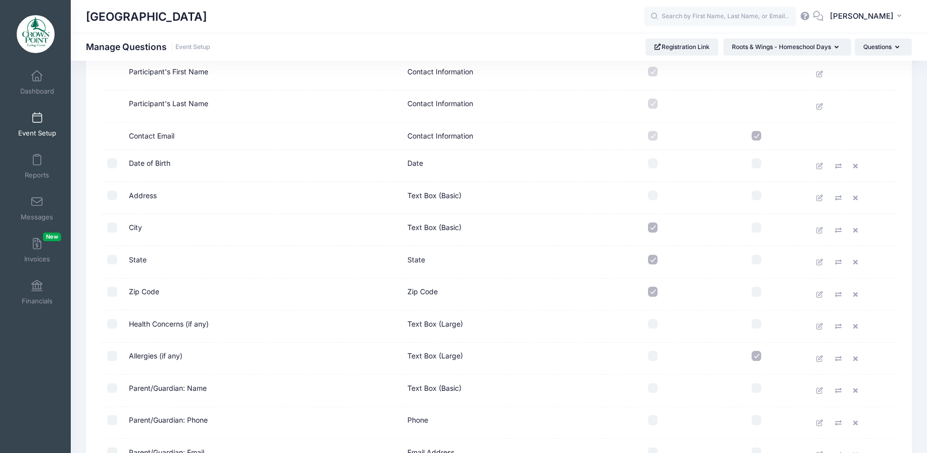
click at [652, 192] on input "checkbox" at bounding box center [653, 196] width 10 height 10
checkbox input "true"
click at [654, 161] on input "checkbox" at bounding box center [653, 163] width 10 height 10
checkbox input "true"
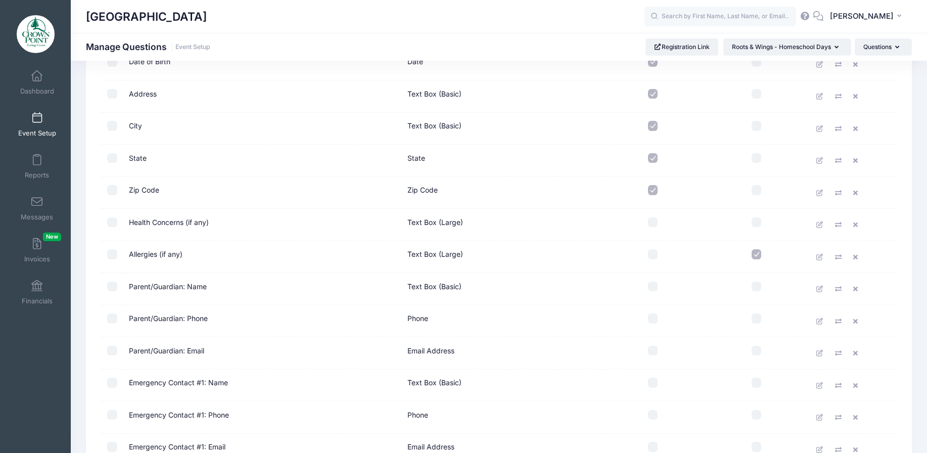
scroll to position [303, 0]
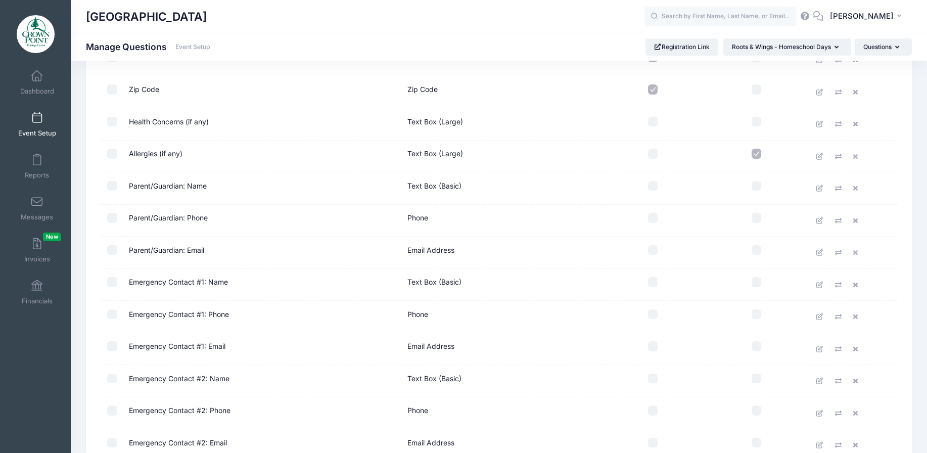
drag, startPoint x: 649, startPoint y: 186, endPoint x: 649, endPoint y: 194, distance: 7.1
click at [649, 187] on input "checkbox" at bounding box center [653, 186] width 10 height 10
checkbox input "true"
drag, startPoint x: 652, startPoint y: 217, endPoint x: 657, endPoint y: 241, distance: 23.7
click at [653, 219] on input "checkbox" at bounding box center [653, 218] width 10 height 10
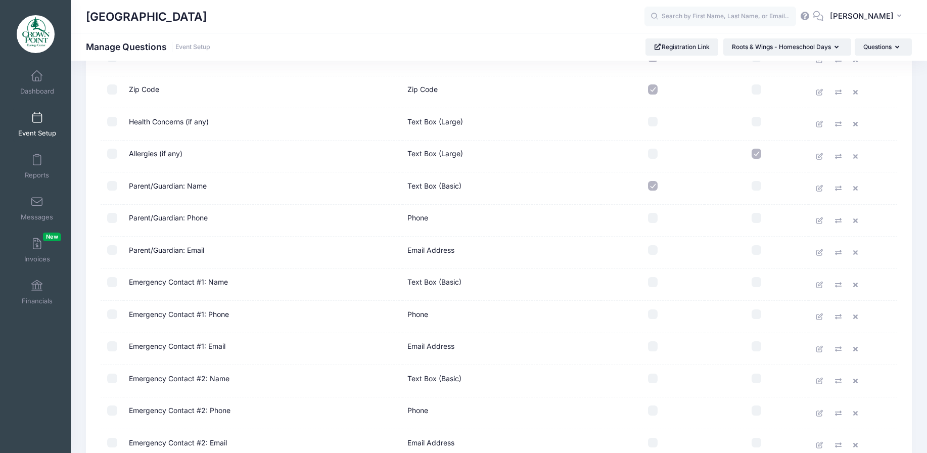
checkbox input "true"
click at [653, 251] on input "checkbox" at bounding box center [653, 250] width 10 height 10
checkbox input "true"
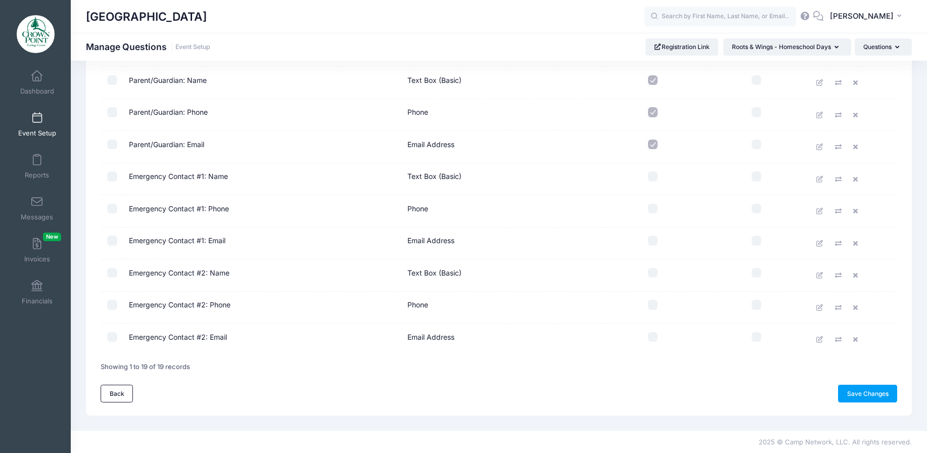
scroll to position [409, 0]
click at [857, 392] on link "Save Changes" at bounding box center [867, 392] width 59 height 17
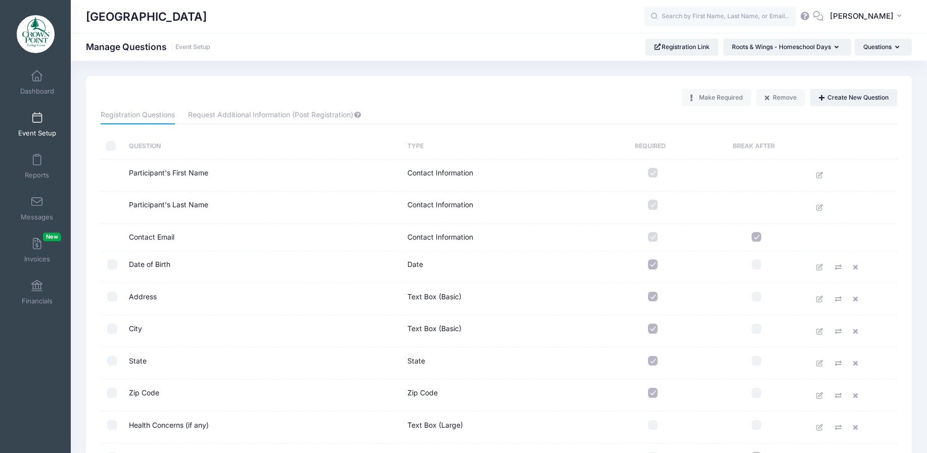
click at [37, 115] on span at bounding box center [37, 118] width 0 height 11
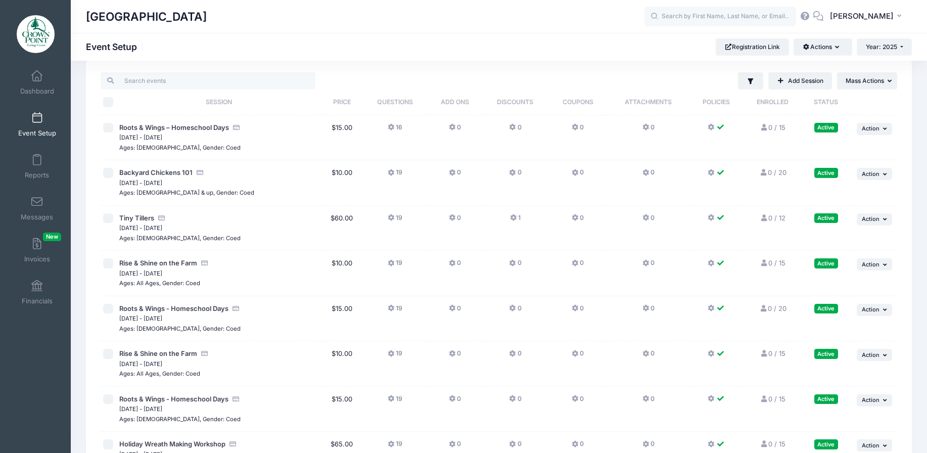
scroll to position [16, 0]
click at [131, 218] on span "Tiny Tillers" at bounding box center [136, 218] width 35 height 8
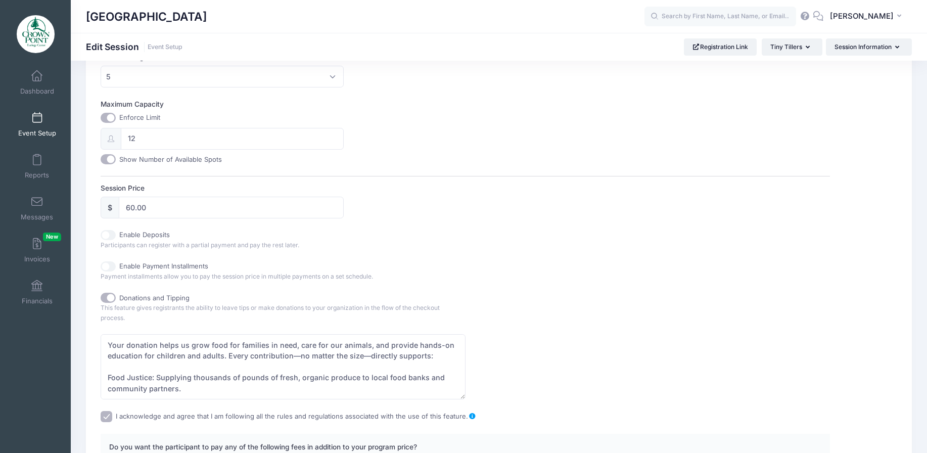
scroll to position [202, 0]
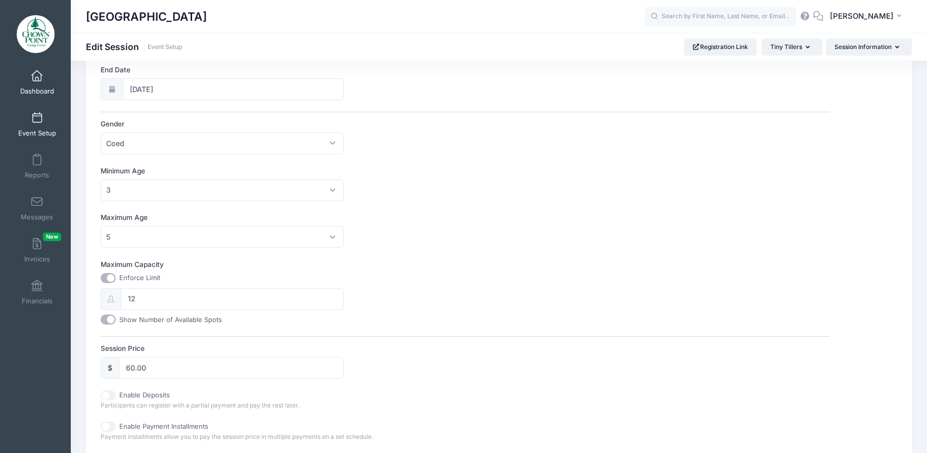
click at [43, 74] on link "Dashboard" at bounding box center [37, 82] width 48 height 35
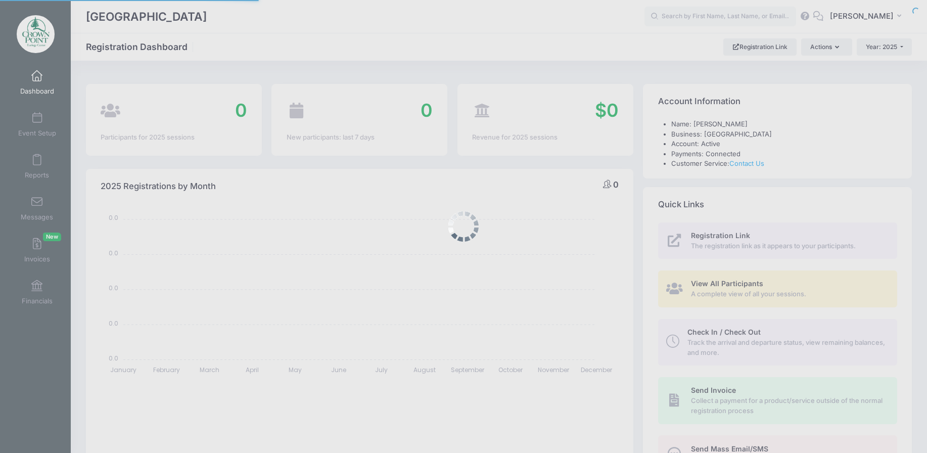
select select
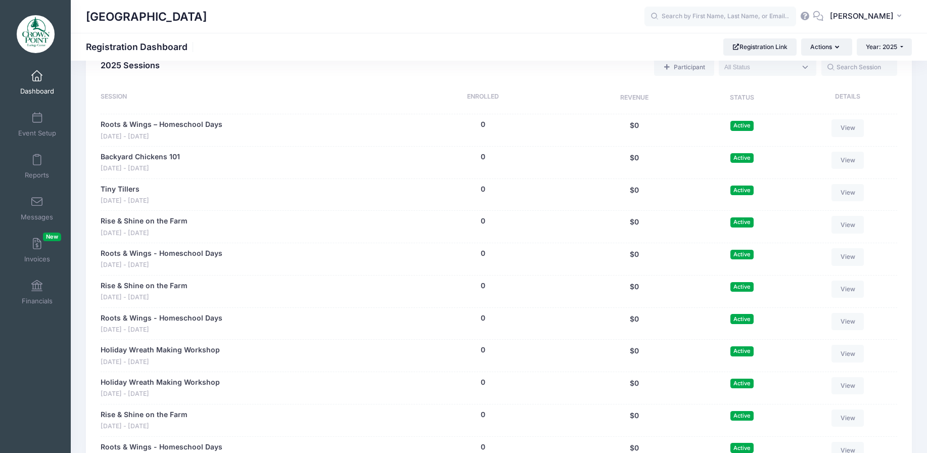
scroll to position [769, 0]
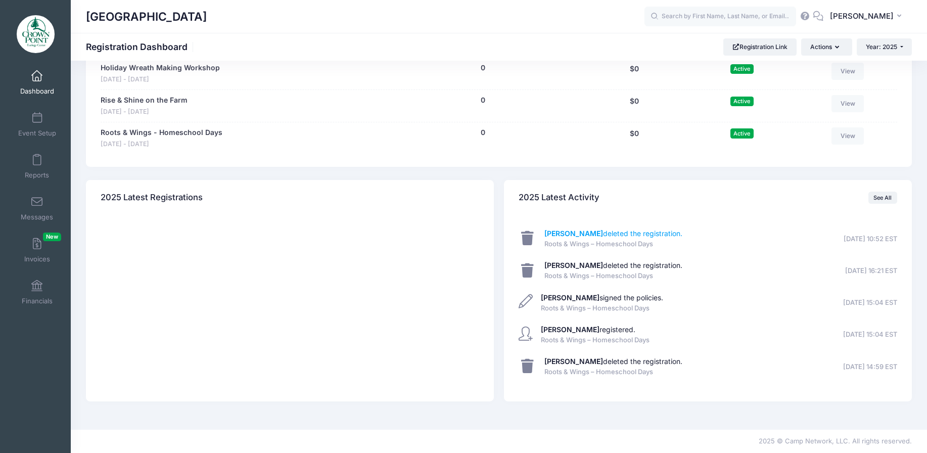
click at [568, 237] on strong "[PERSON_NAME]" at bounding box center [573, 233] width 59 height 9
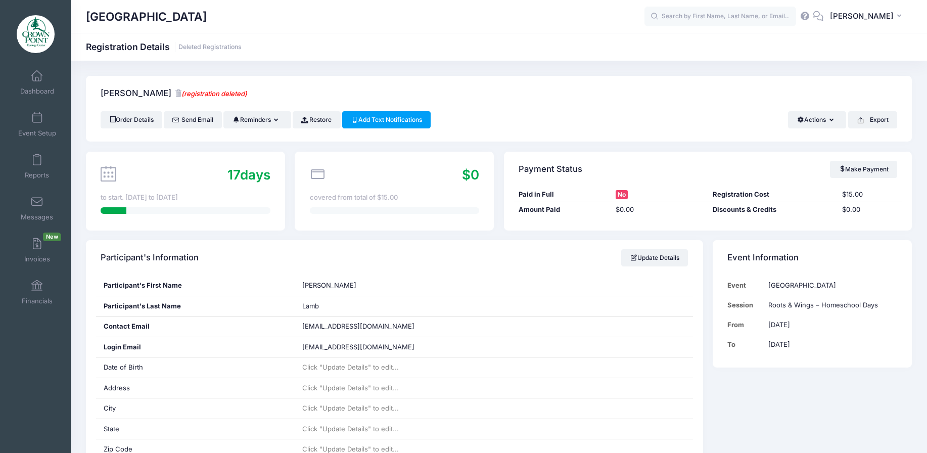
click at [175, 93] on icon at bounding box center [178, 93] width 7 height 7
click at [38, 82] on link "Dashboard" at bounding box center [37, 82] width 48 height 35
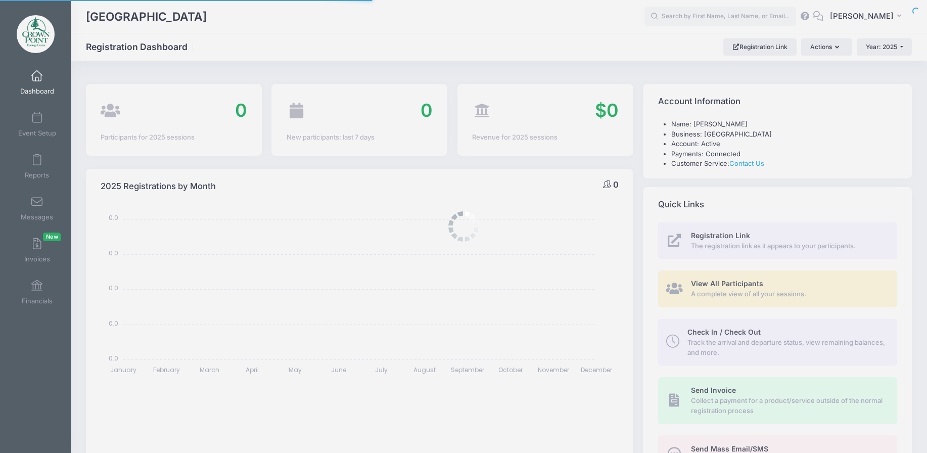
select select
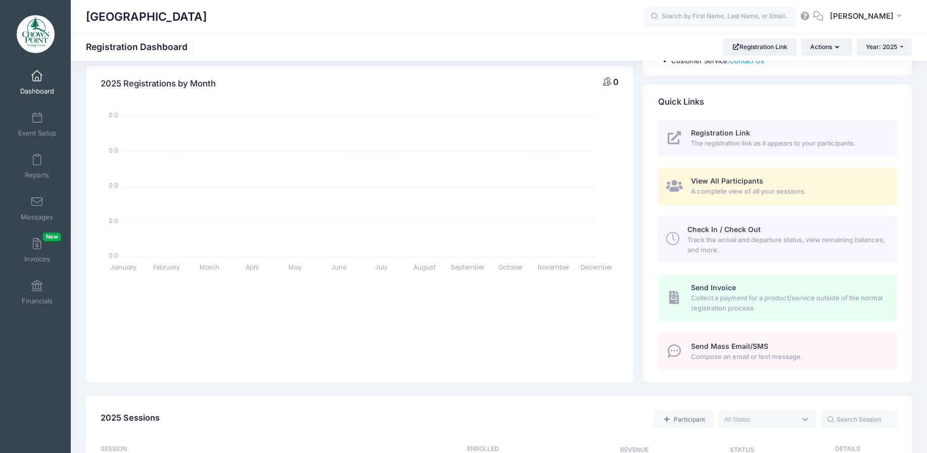
scroll to position [101, 0]
click at [37, 121] on span at bounding box center [37, 118] width 0 height 11
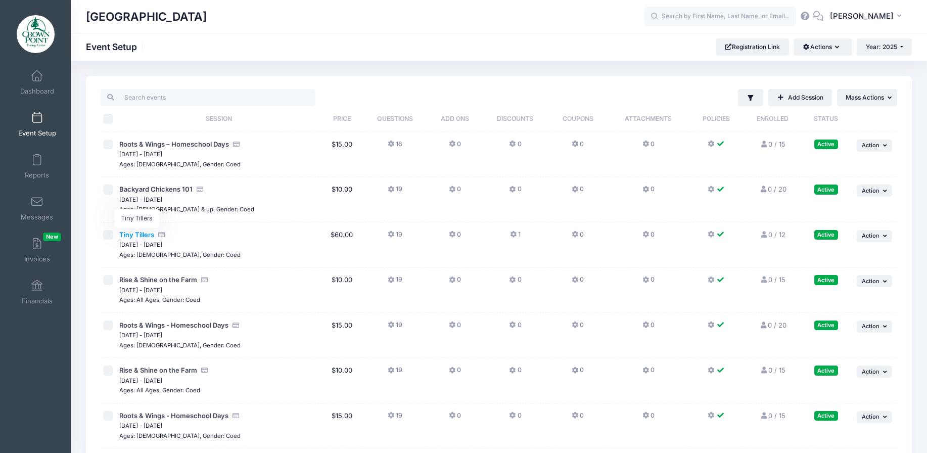
click at [146, 238] on span "Tiny Tillers" at bounding box center [136, 234] width 35 height 8
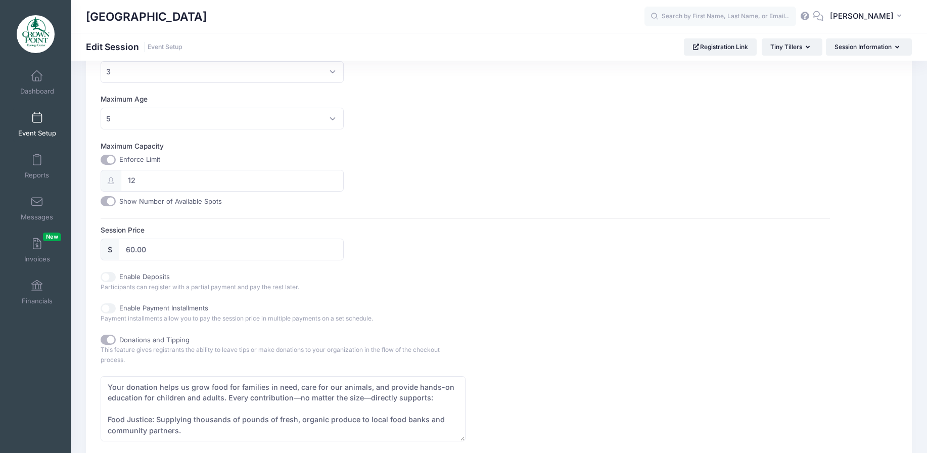
scroll to position [152, 0]
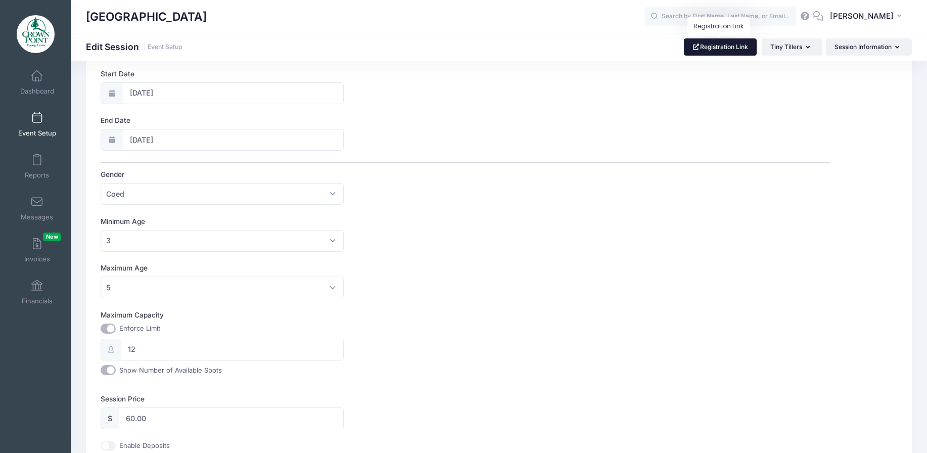
click at [735, 46] on link "Registration Link" at bounding box center [720, 46] width 73 height 17
click at [37, 79] on span at bounding box center [37, 76] width 0 height 11
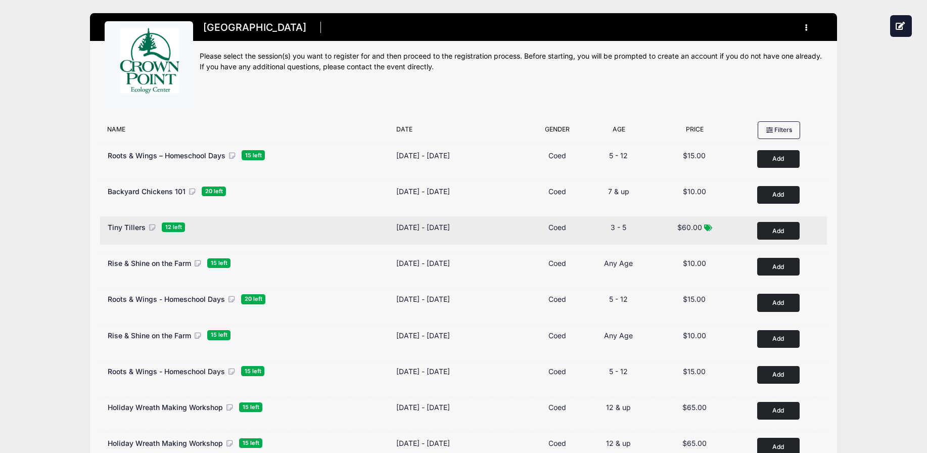
click at [783, 228] on button "Add to Cart" at bounding box center [778, 231] width 42 height 18
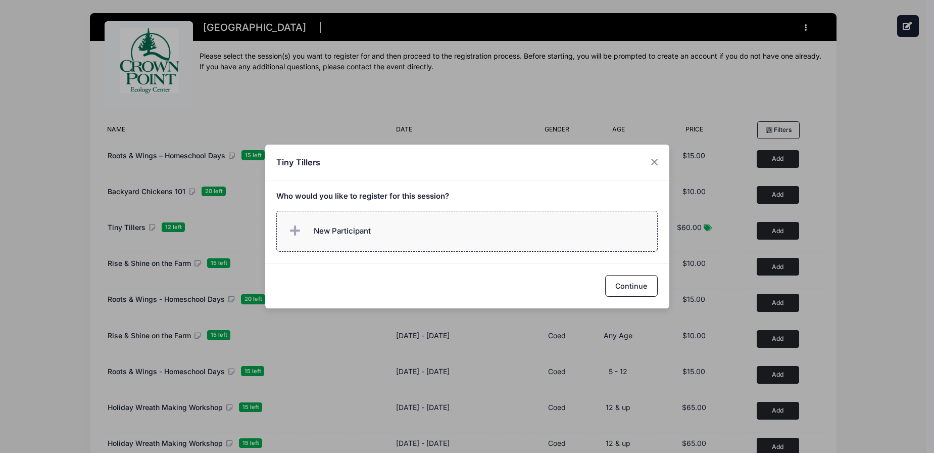
click at [413, 221] on label "New Participant" at bounding box center [467, 231] width 382 height 41
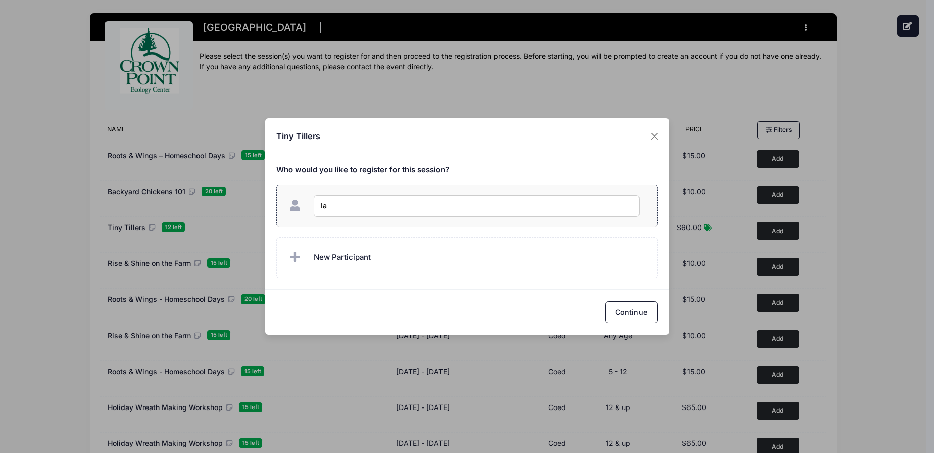
type input "I"
type input "River Roberts"
checkbox input "true"
click at [633, 311] on button "Continue" at bounding box center [631, 312] width 53 height 22
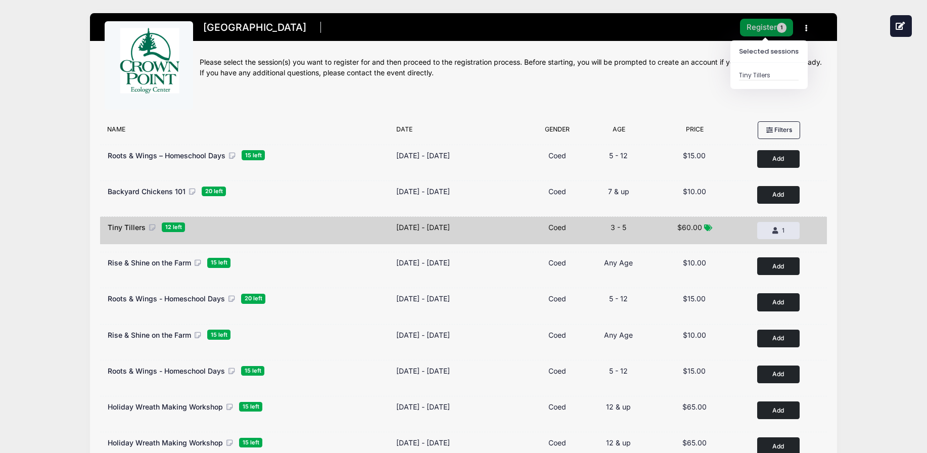
click at [747, 28] on button "Register 1" at bounding box center [767, 28] width 54 height 18
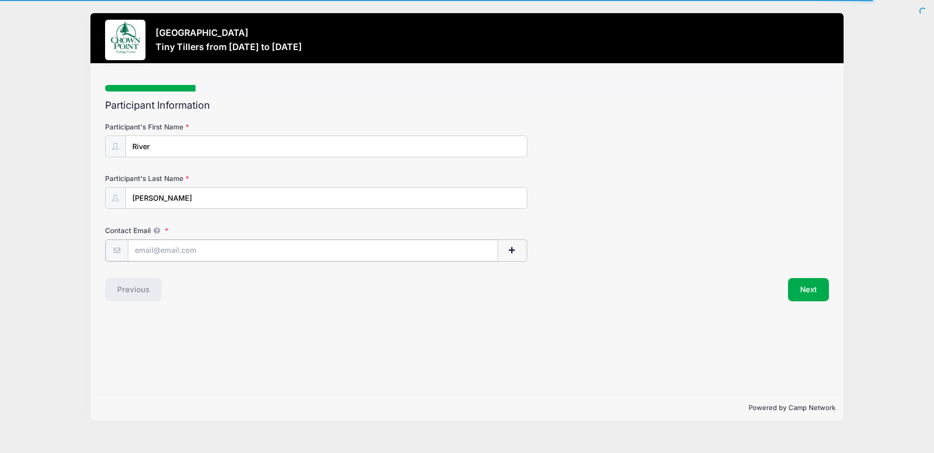
click at [217, 248] on input "Contact Email" at bounding box center [313, 251] width 370 height 22
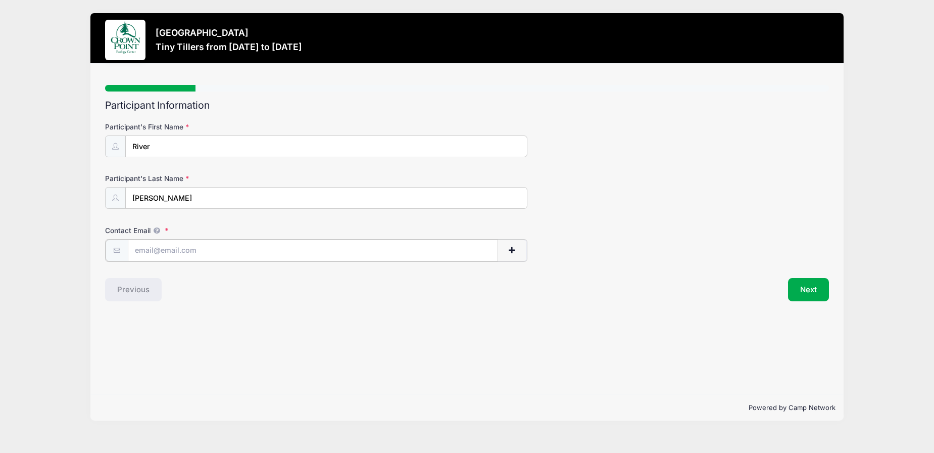
type input "[PERSON_NAME][EMAIL_ADDRESS][DOMAIN_NAME]"
click at [804, 291] on button "Next" at bounding box center [808, 288] width 41 height 23
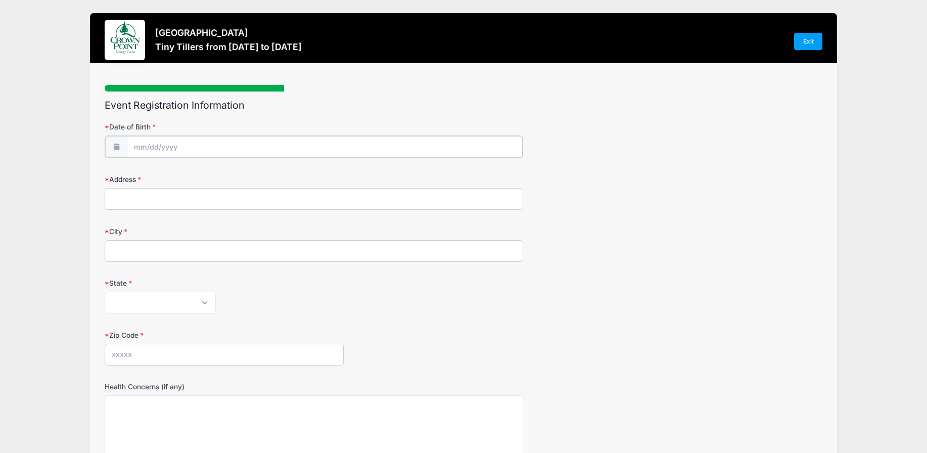
click at [191, 144] on input "Date of Birth" at bounding box center [325, 147] width 396 height 22
click at [169, 182] on div "January February March April May June July August September October November [D…" at bounding box center [197, 173] width 128 height 23
click at [172, 175] on select "January February March April May June July August September October November De…" at bounding box center [179, 173] width 45 height 13
select select "5"
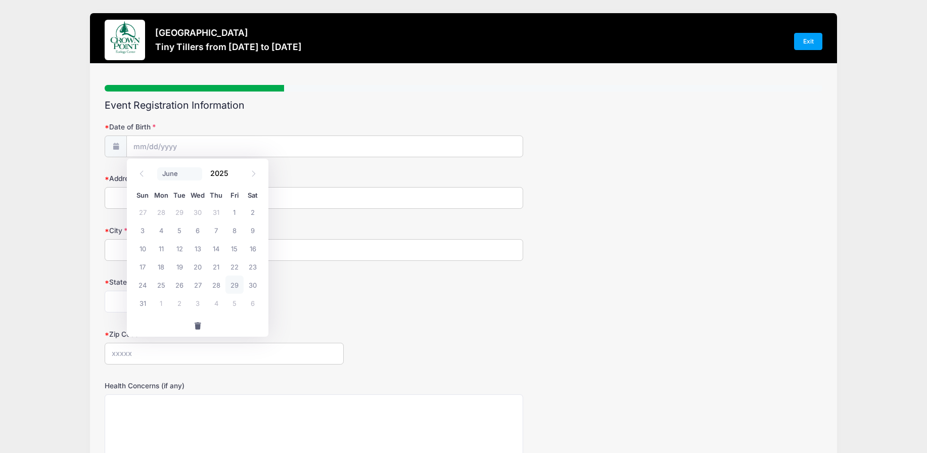
click at [157, 167] on select "January February March April May June July August September October November De…" at bounding box center [179, 173] width 45 height 13
click at [229, 175] on input "2025" at bounding box center [221, 173] width 33 height 15
type input "2018"
click at [163, 283] on span "25" at bounding box center [161, 284] width 18 height 18
type input "06/25/2018"
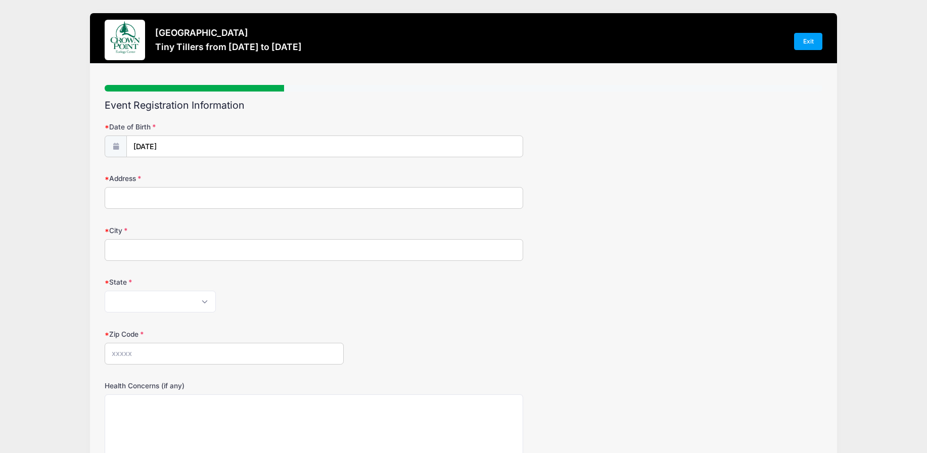
click at [149, 186] on div "Address" at bounding box center [464, 190] width 718 height 35
click at [153, 192] on input "Address" at bounding box center [314, 198] width 418 height 22
type input "10064 Hunting Dr"
type input "Brecksville"
select select "OH"
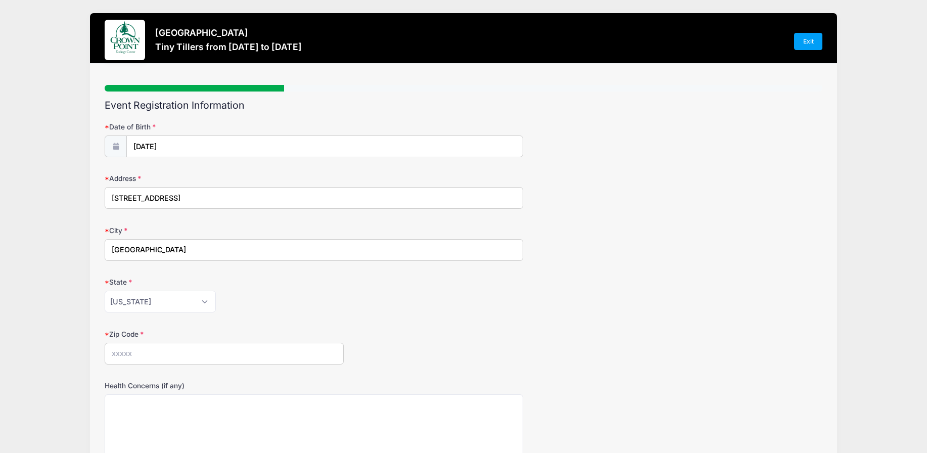
type input "44141"
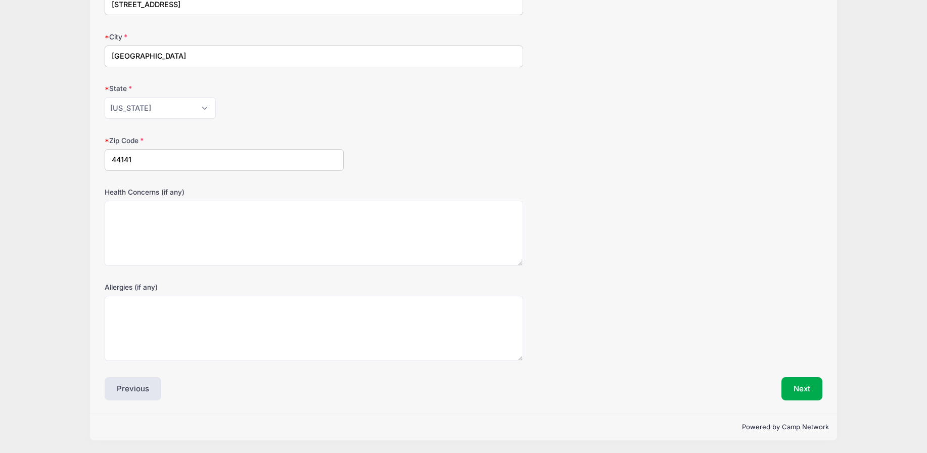
scroll to position [194, 0]
click at [805, 384] on button "Next" at bounding box center [801, 388] width 41 height 23
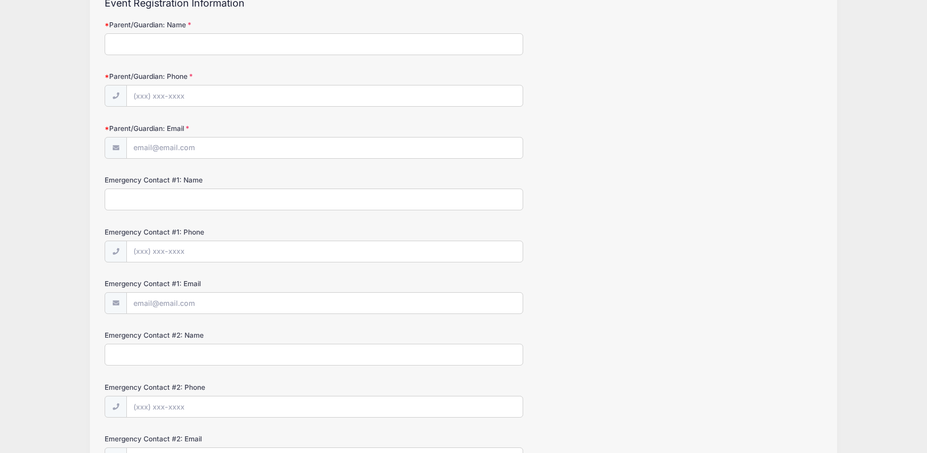
scroll to position [0, 0]
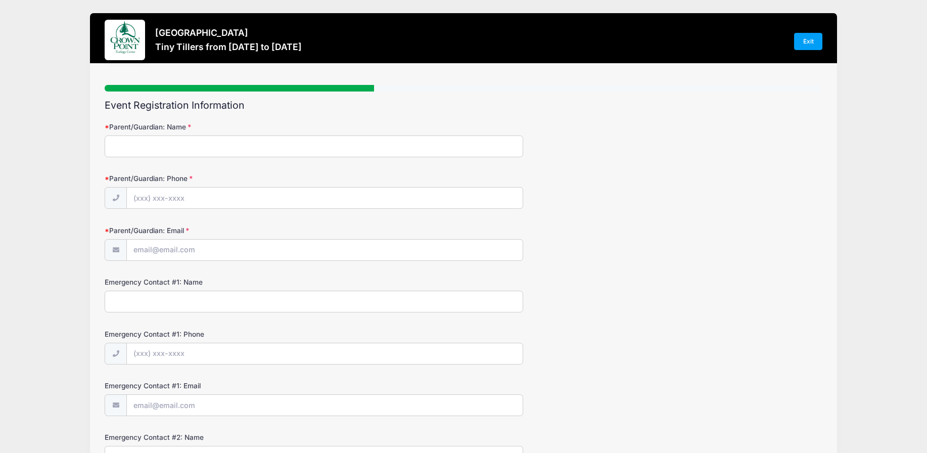
click at [158, 148] on input "Parent/Guardian: Name" at bounding box center [314, 146] width 418 height 22
type input "Ian Roberts"
click at [178, 199] on input "Parent/Guardian: Phone" at bounding box center [325, 199] width 396 height 22
type input "(330) 608-0321"
click at [183, 249] on input "Parent/Guardian: Email" at bounding box center [325, 251] width 396 height 22
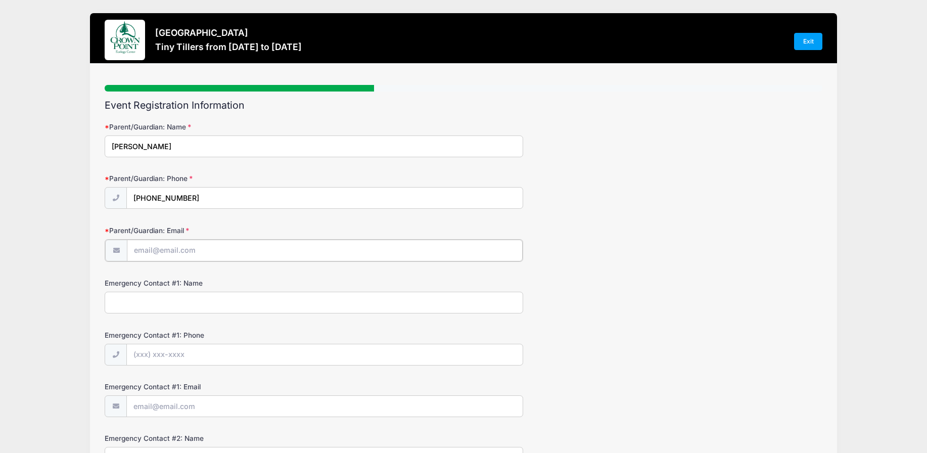
type input "ian@crownpointecology.org"
click at [226, 301] on input "Emergency Contact #1: Name" at bounding box center [314, 302] width 418 height 22
type input "Stephanie Roberts"
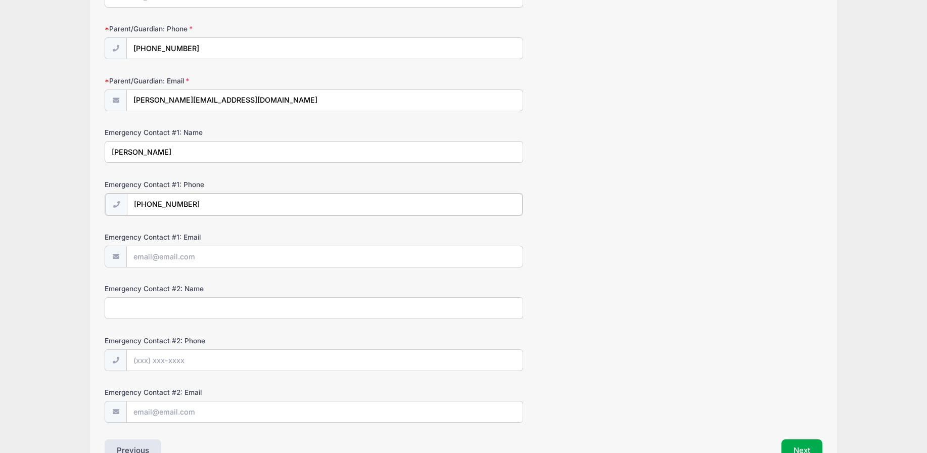
scroll to position [152, 0]
type input "(440) 227-6281"
click at [188, 255] on input "Emergency Contact #1: Email" at bounding box center [325, 254] width 396 height 22
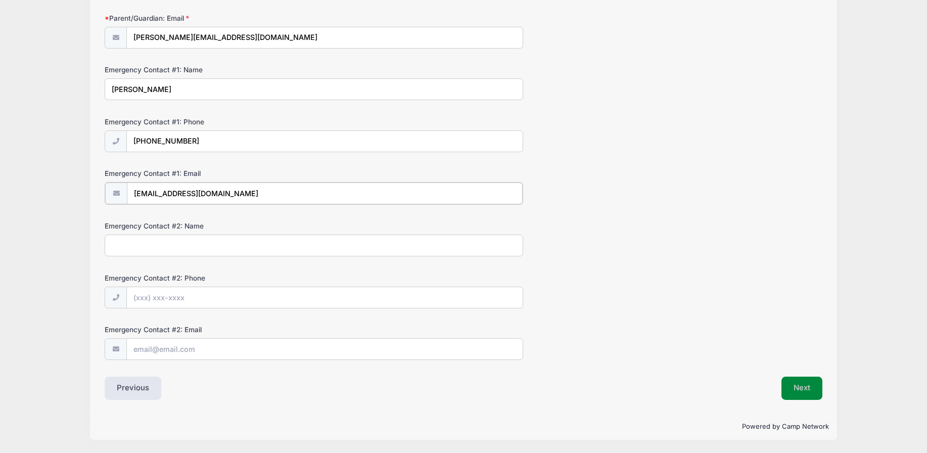
type input "Steph.roberts0728@gmail.com"
click at [796, 382] on button "Next" at bounding box center [801, 388] width 41 height 23
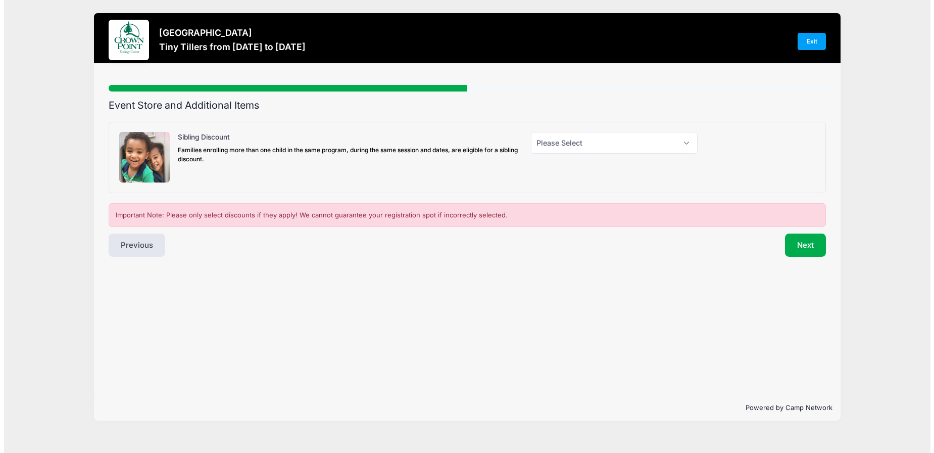
scroll to position [0, 0]
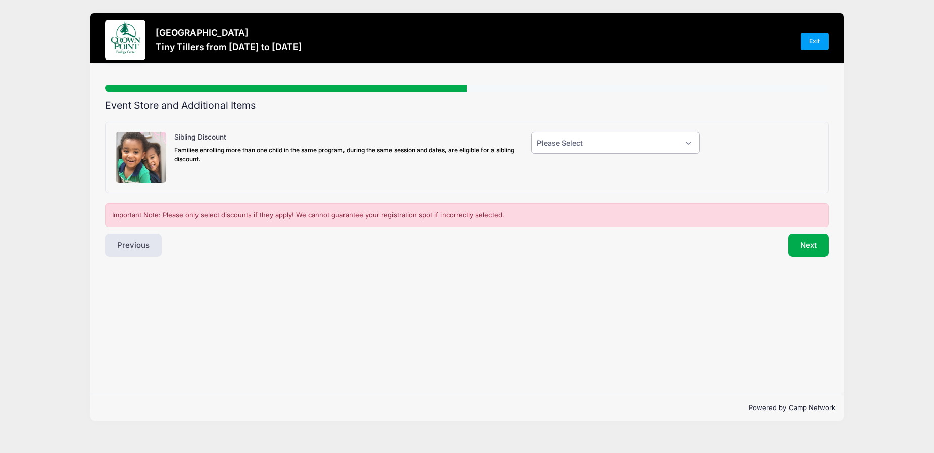
click at [597, 147] on select "Please Select Yes (-$10.00) No" at bounding box center [616, 143] width 168 height 22
click at [749, 146] on div at bounding box center [764, 157] width 119 height 51
click at [603, 144] on select "Please Select Yes (-$10.00) No" at bounding box center [616, 143] width 168 height 22
select select "0"
click at [532, 132] on select "Please Select Yes (-$10.00) No" at bounding box center [616, 143] width 168 height 22
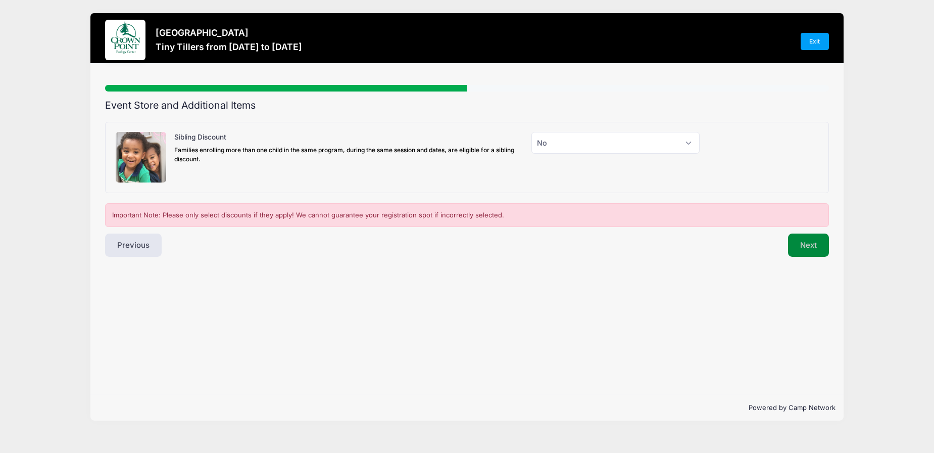
click at [810, 246] on button "Next" at bounding box center [808, 244] width 41 height 23
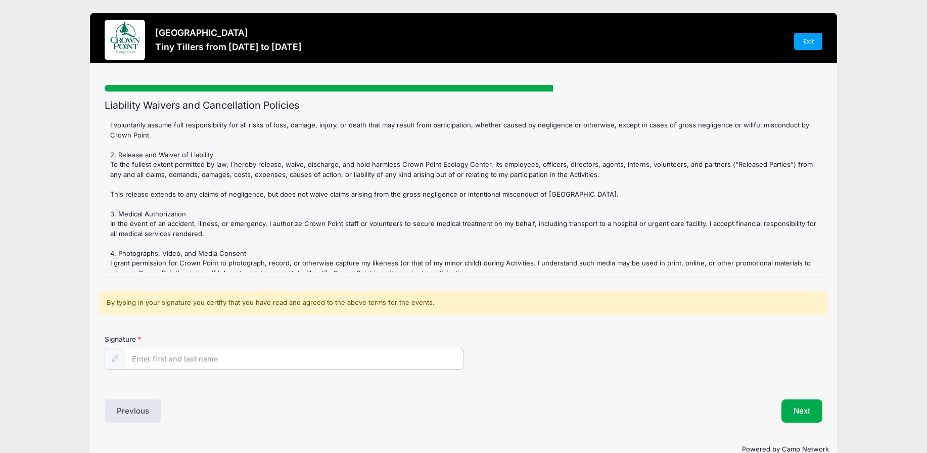
scroll to position [303, 0]
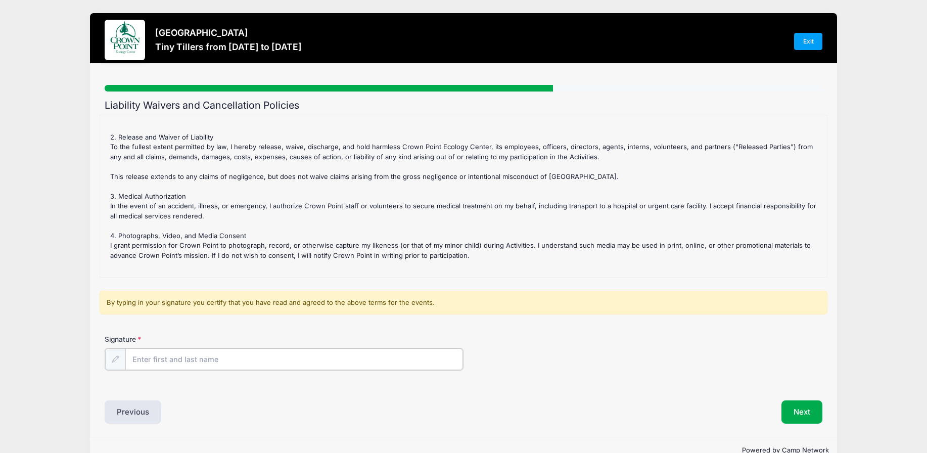
click at [213, 359] on input "Signature" at bounding box center [294, 359] width 338 height 22
type input "[PERSON_NAME]"
click at [806, 416] on button "Next" at bounding box center [801, 410] width 41 height 23
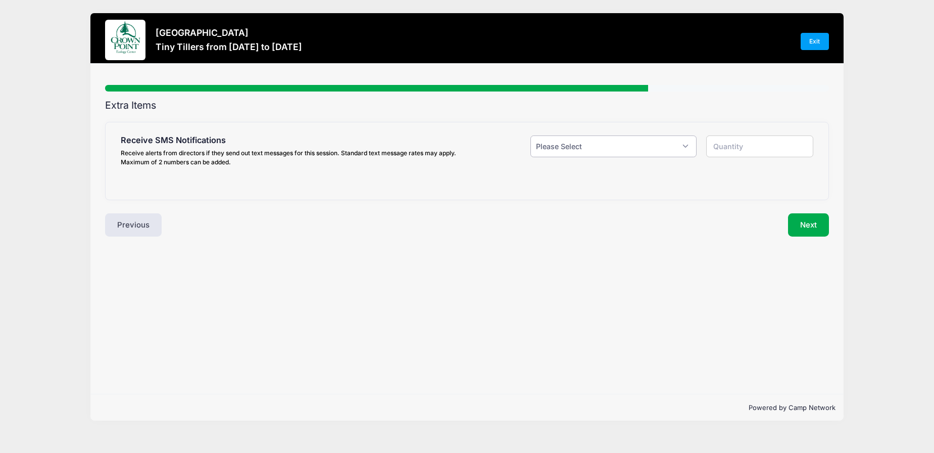
click at [581, 148] on select "Please Select Yes ($0.00) No" at bounding box center [614, 146] width 166 height 22
select select "1"
click at [531, 135] on select "Please Select Yes ($0.00) No" at bounding box center [614, 146] width 166 height 22
type input "1"
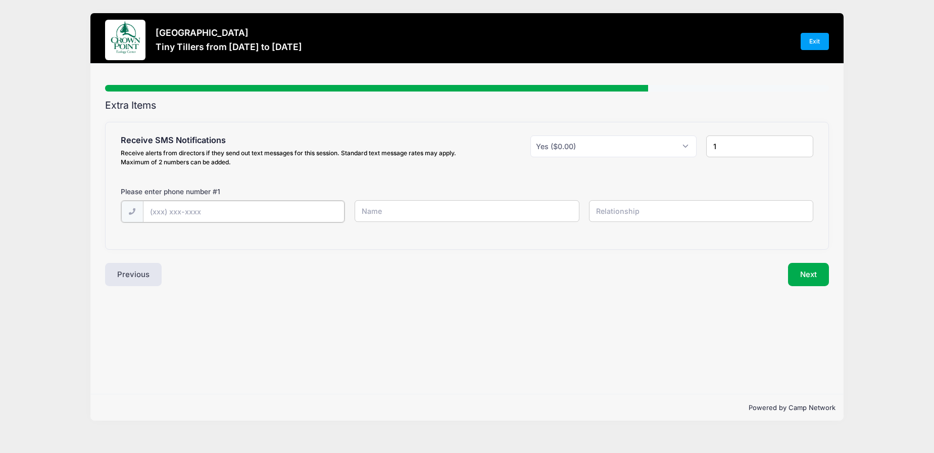
click at [254, 203] on input "text" at bounding box center [244, 212] width 202 height 22
type input "(330) 608-0321"
type input "Ian"
type input "Roberts"
click at [819, 274] on button "Next" at bounding box center [808, 273] width 41 height 23
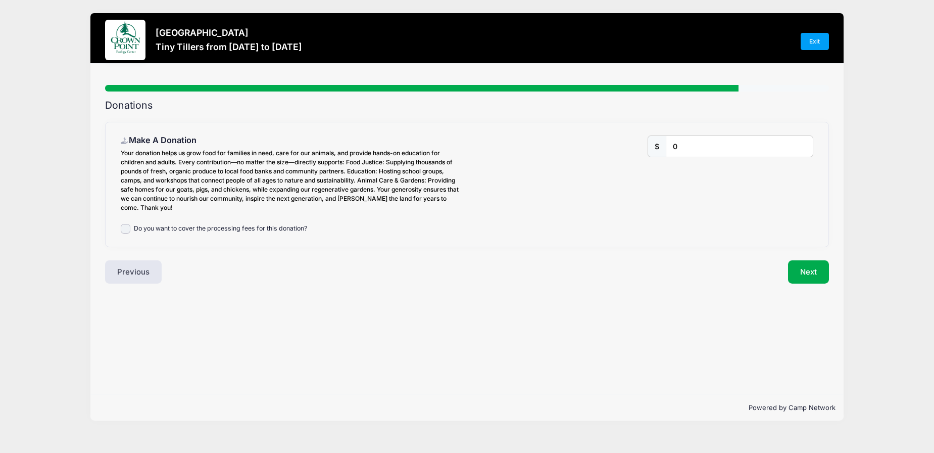
click at [298, 231] on label "Do you want to cover the processing fees for this donation?" at bounding box center [220, 229] width 173 height 10
click at [131, 231] on input "Do you want to cover the processing fees for this donation?" at bounding box center [126, 229] width 10 height 10
click at [683, 145] on input "0" at bounding box center [740, 147] width 147 height 22
click at [256, 228] on label "Do you want to cover the processing fees for this donation?" at bounding box center [220, 229] width 173 height 10
click at [131, 228] on input "Do you want to cover the processing fees for this donation?" at bounding box center [126, 229] width 10 height 10
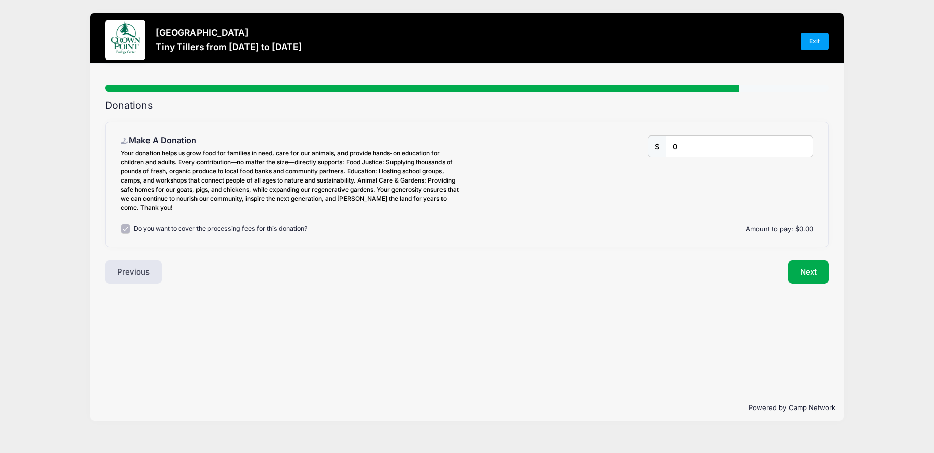
checkbox input "false"
click at [807, 272] on button "Next" at bounding box center [808, 271] width 41 height 23
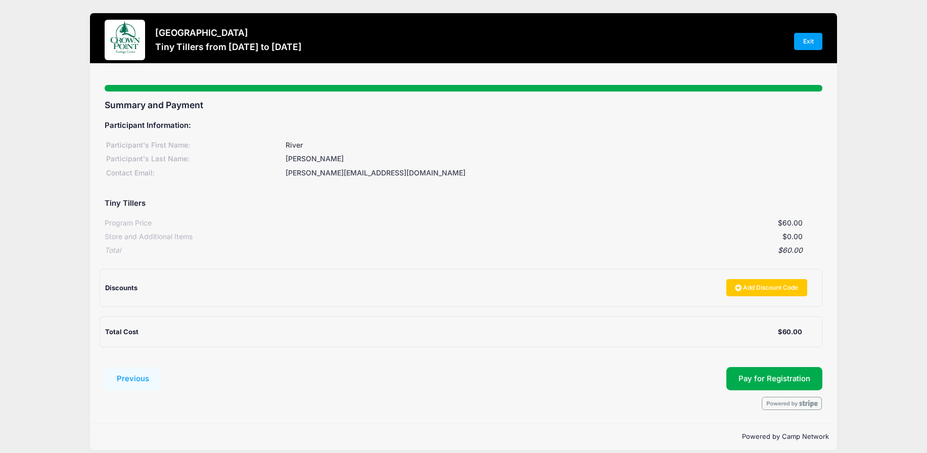
scroll to position [10, 0]
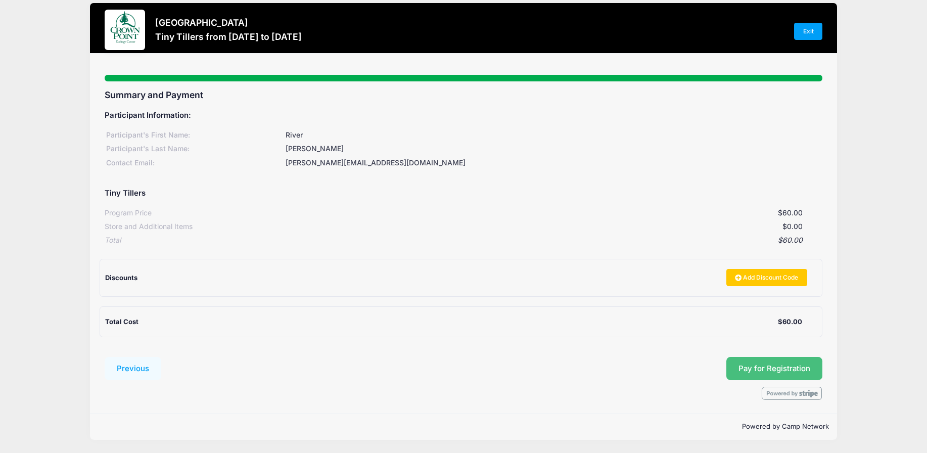
click at [766, 373] on button "Pay for Registration" at bounding box center [774, 368] width 96 height 23
click at [133, 26] on div at bounding box center [125, 30] width 40 height 40
click at [803, 30] on link "Exit" at bounding box center [808, 31] width 28 height 17
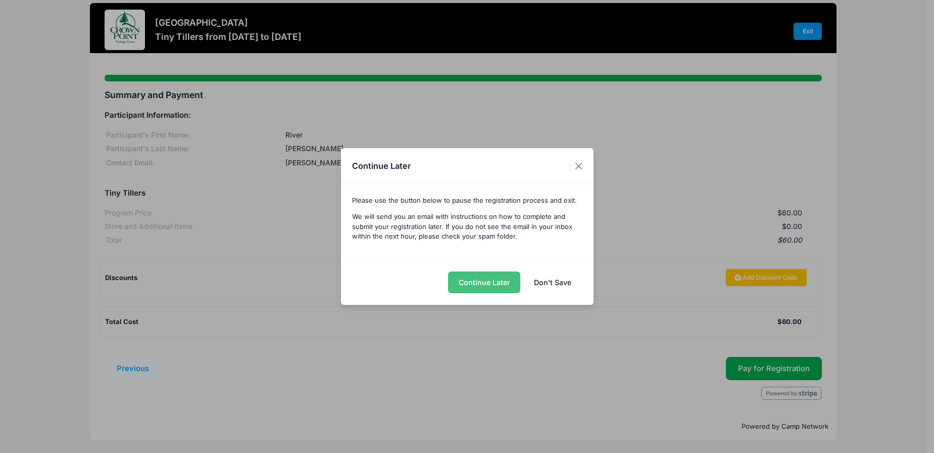
click at [483, 283] on button "Continue Later" at bounding box center [484, 282] width 72 height 22
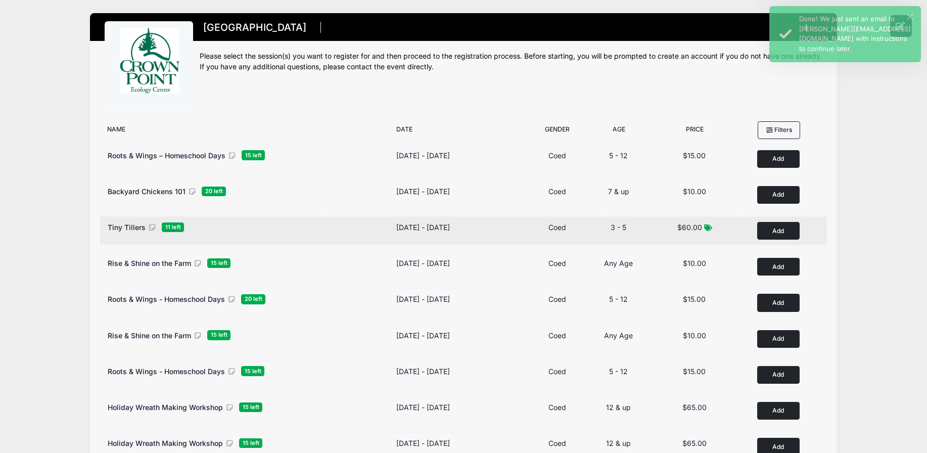
click at [121, 226] on span "Tiny Tillers" at bounding box center [127, 227] width 38 height 9
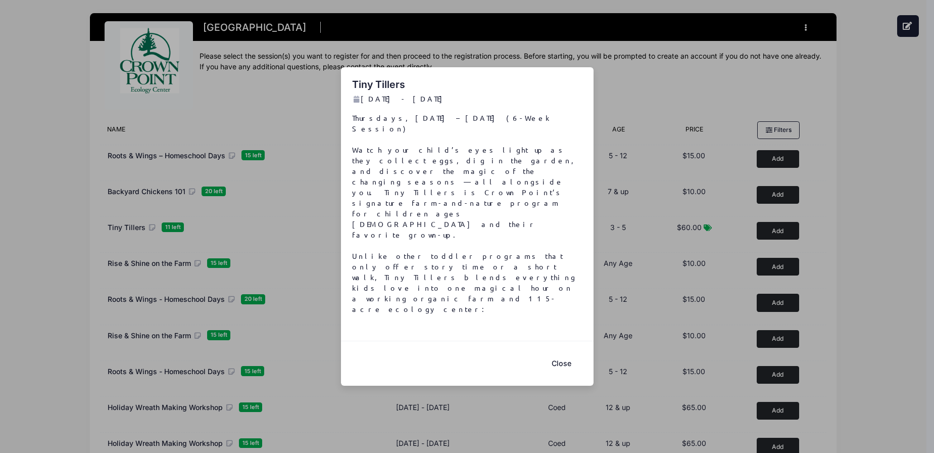
click at [567, 352] on button "Close" at bounding box center [562, 363] width 40 height 22
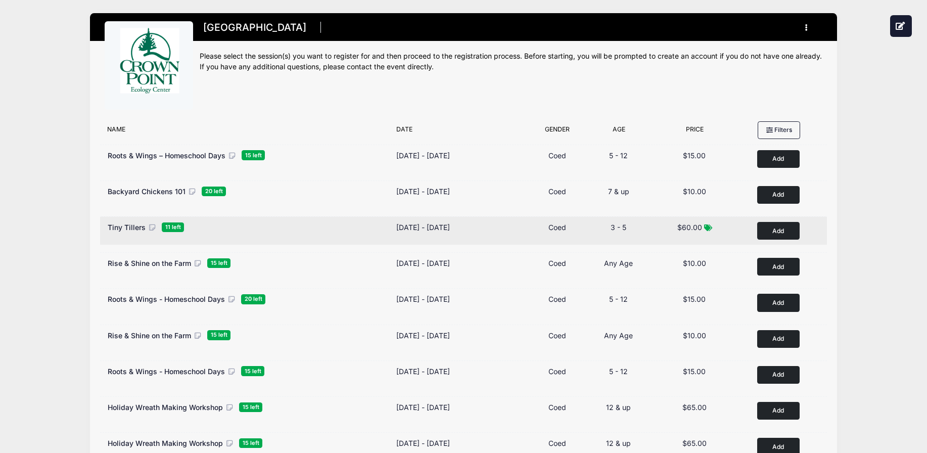
click at [772, 230] on button "Add to Cart" at bounding box center [778, 231] width 42 height 18
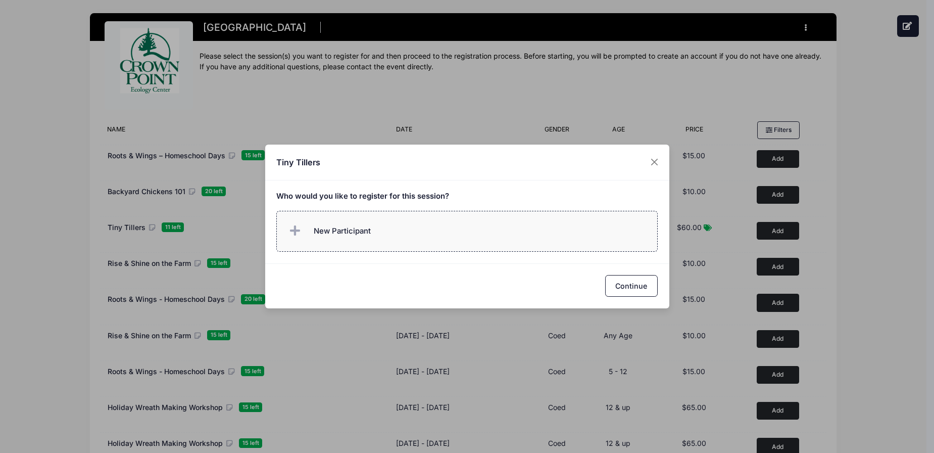
click at [398, 240] on label "New Participant" at bounding box center [467, 231] width 382 height 41
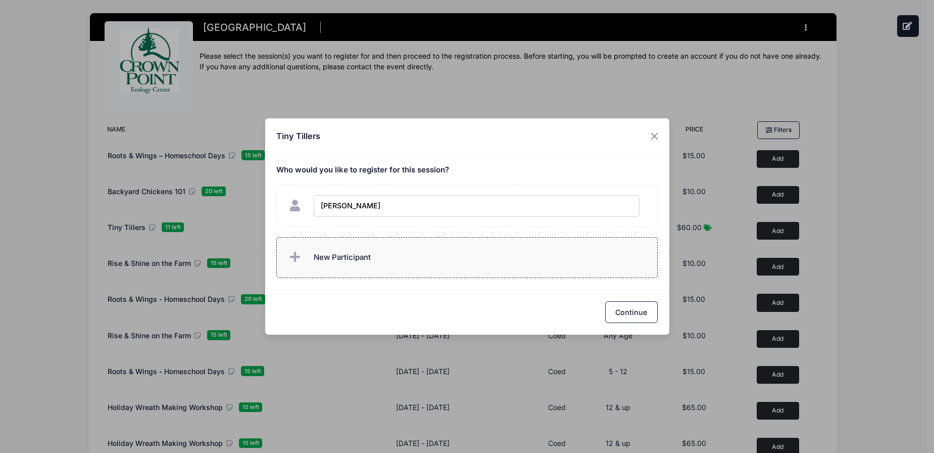
type input "[PERSON_NAME]"
checkbox input "true"
click at [624, 313] on button "Continue" at bounding box center [631, 312] width 53 height 22
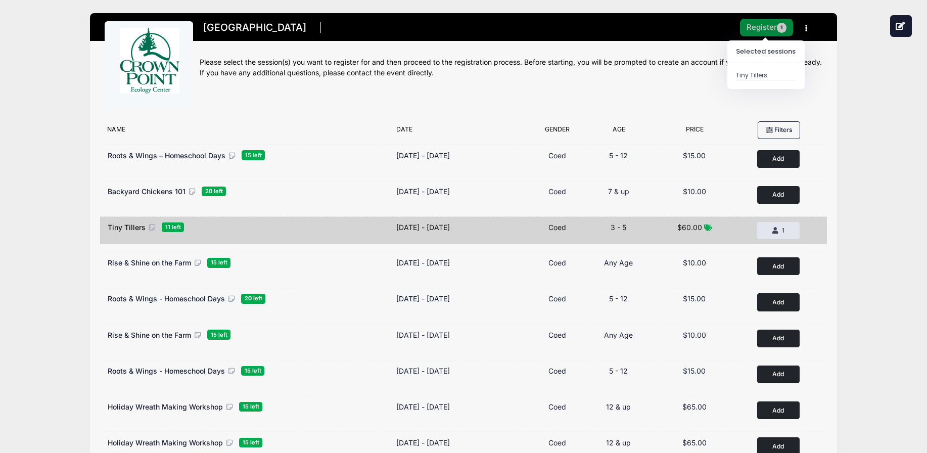
click at [764, 21] on button "Register 1" at bounding box center [767, 28] width 54 height 18
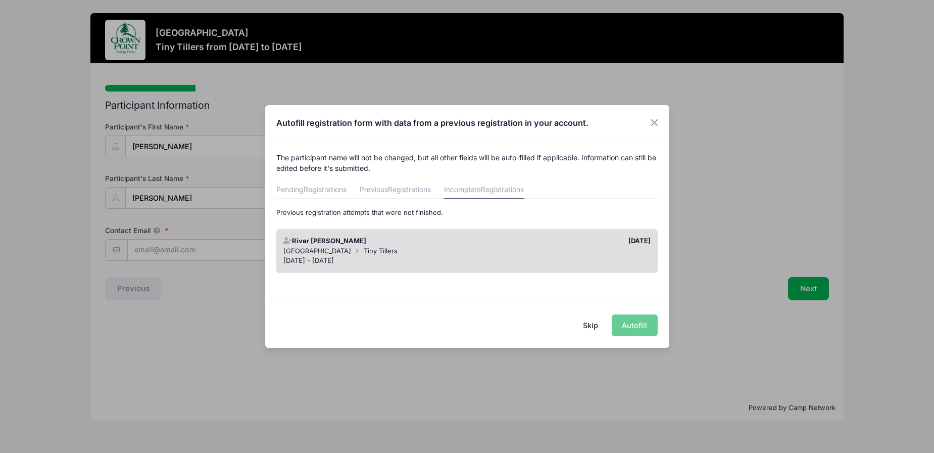
click at [591, 326] on button "Skip" at bounding box center [591, 325] width 36 height 22
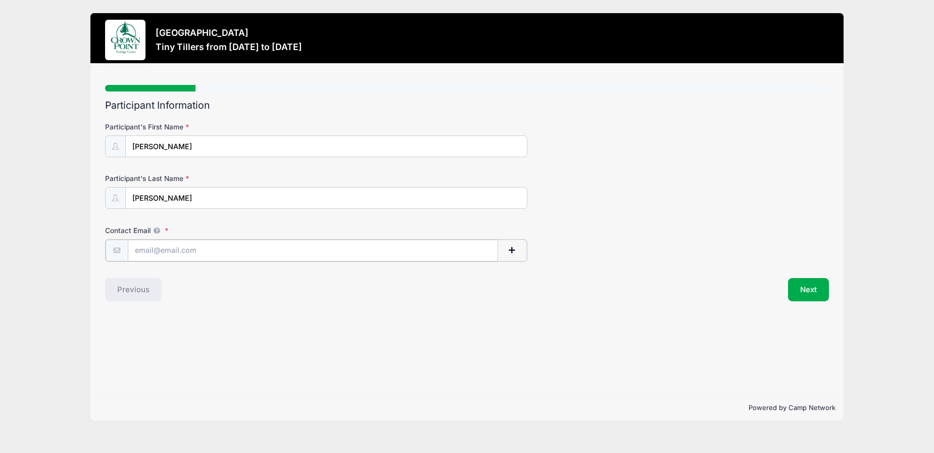
click at [225, 244] on input "Contact Email" at bounding box center [313, 251] width 370 height 22
click at [468, 313] on div "Step 1 /7 Step 1 Step 2 Step 3 Step 4 Policies Extra Items Donations Summary Pa…" at bounding box center [467, 229] width 754 height 331
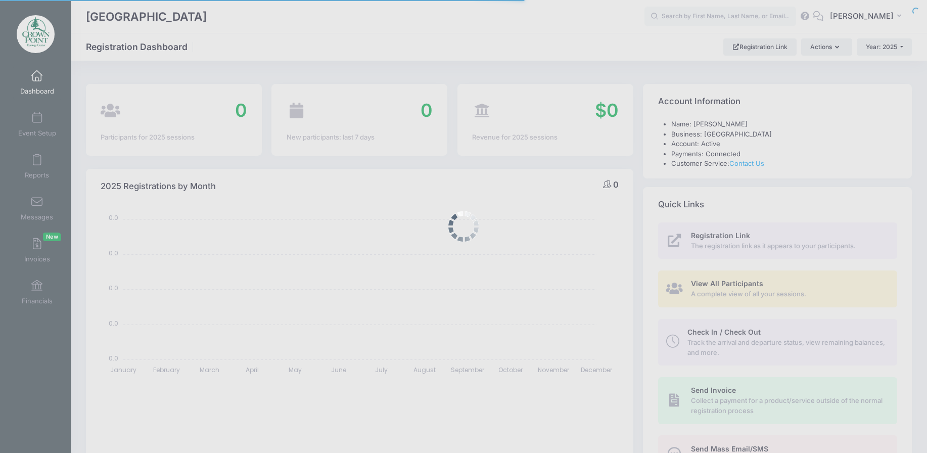
select select
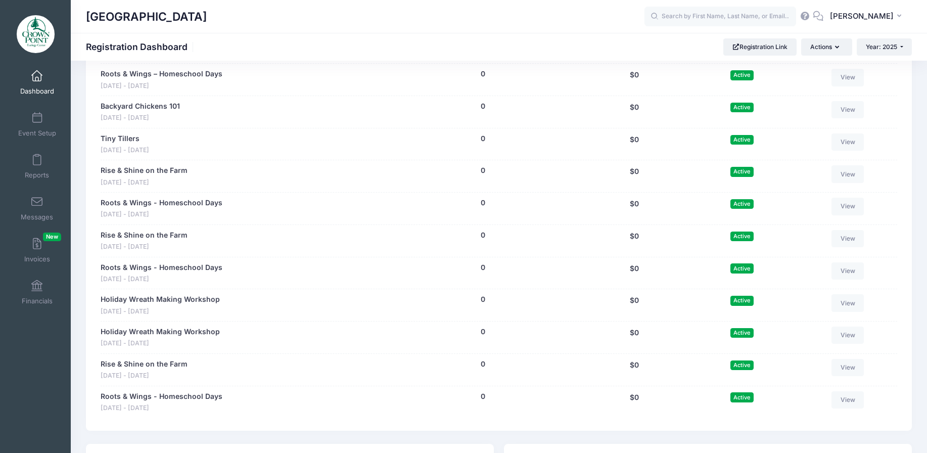
scroll to position [101, 0]
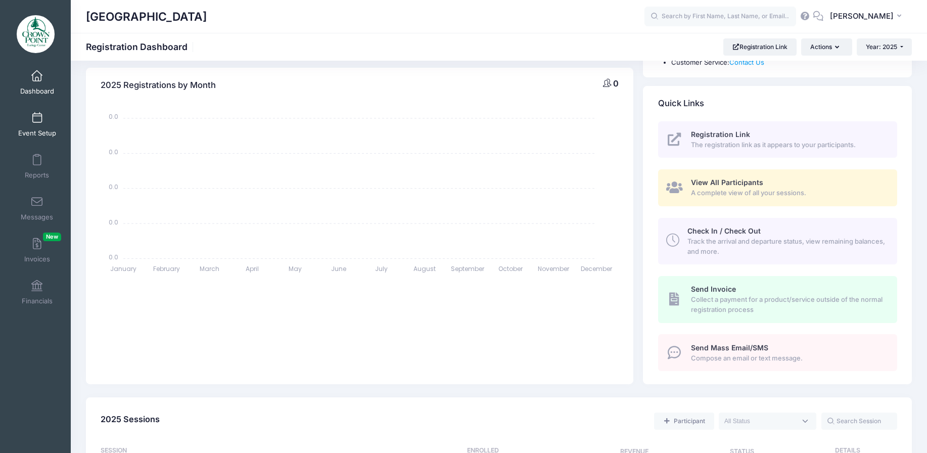
click at [20, 118] on link "Event Setup" at bounding box center [37, 124] width 48 height 35
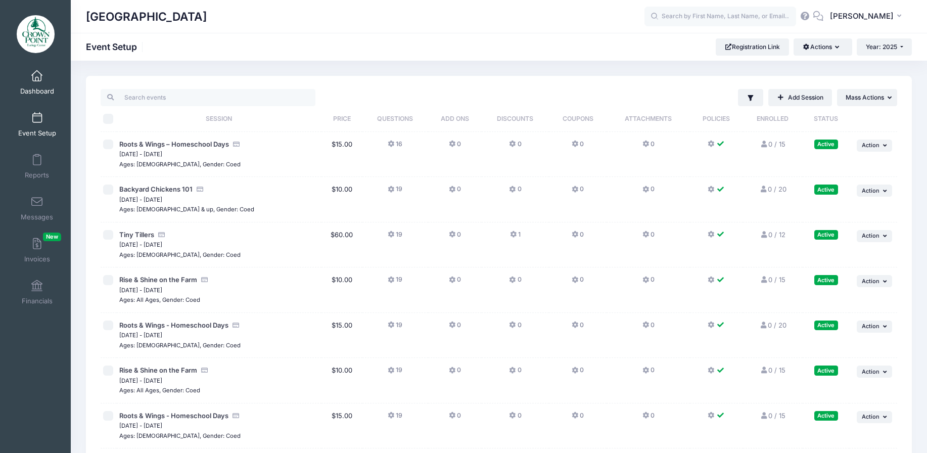
click at [37, 79] on span at bounding box center [37, 76] width 0 height 11
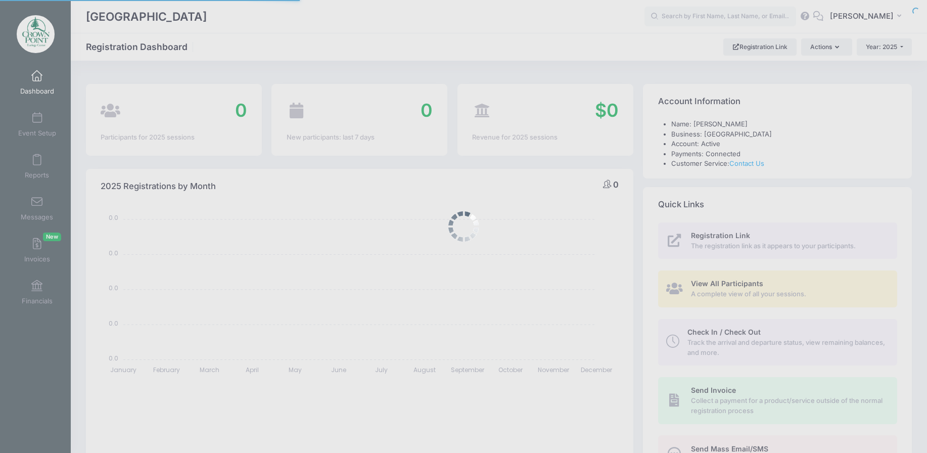
select select
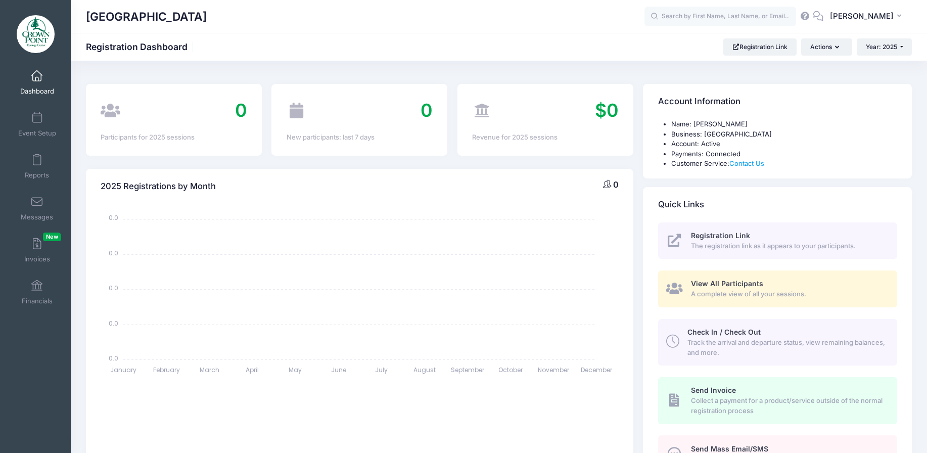
click at [764, 289] on div "View All Participants A complete view of all your sessions." at bounding box center [788, 288] width 195 height 20
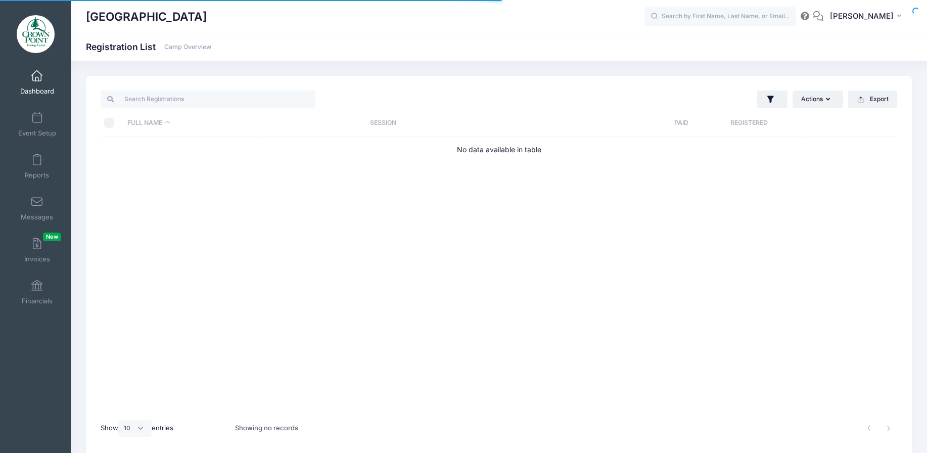
select select "10"
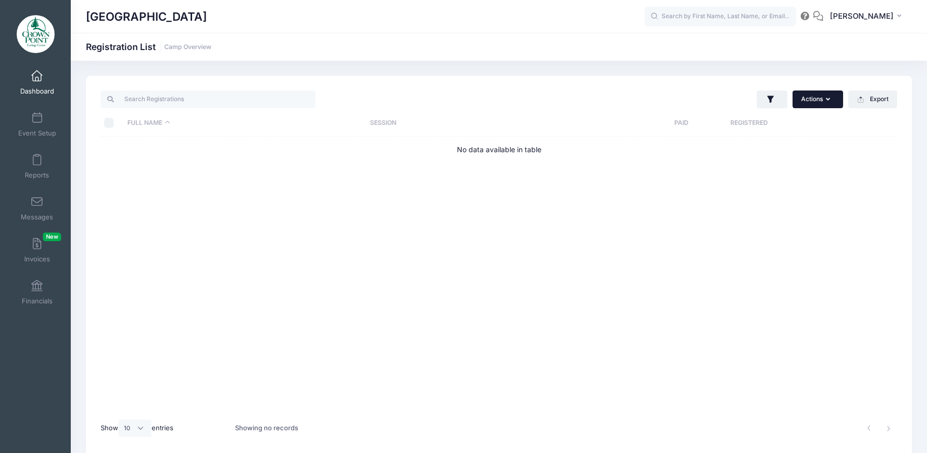
click at [818, 104] on button "Actions" at bounding box center [817, 98] width 51 height 17
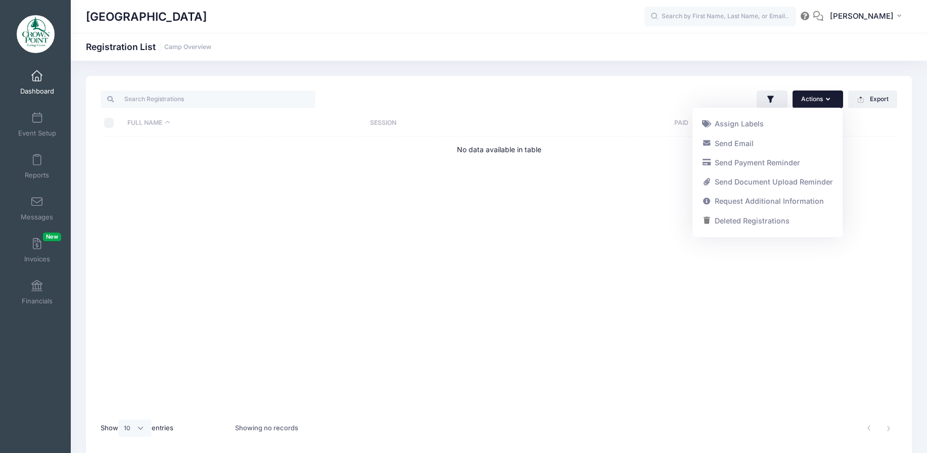
click at [390, 186] on div "Full Name Session Paid Registered No data available in table" at bounding box center [499, 274] width 797 height 276
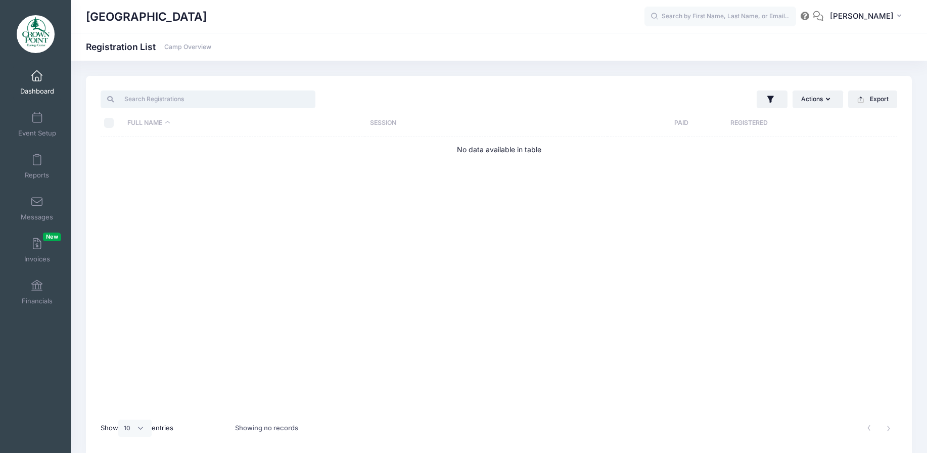
click at [205, 99] on input "search" at bounding box center [208, 98] width 215 height 17
click at [891, 10] on button "IR Ian Roberts" at bounding box center [867, 16] width 88 height 23
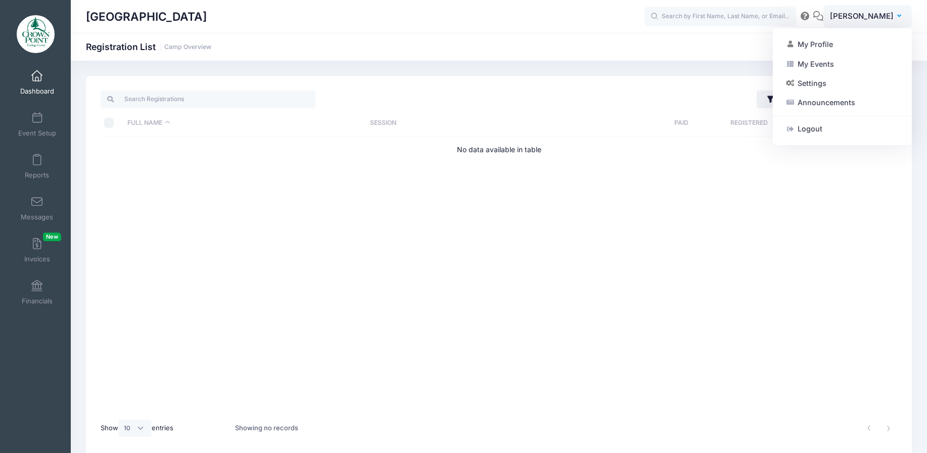
click at [660, 29] on div "Crown Point Ecology Center IR" at bounding box center [499, 16] width 856 height 33
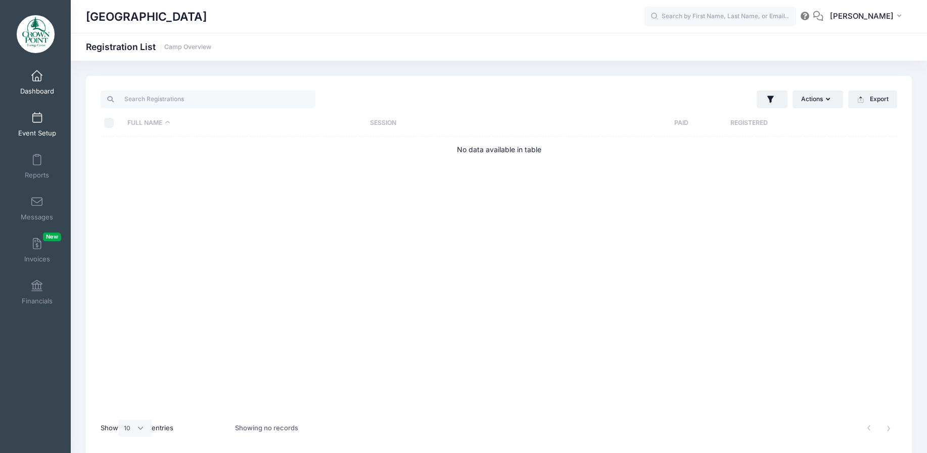
click at [41, 121] on link "Event Setup" at bounding box center [37, 124] width 48 height 35
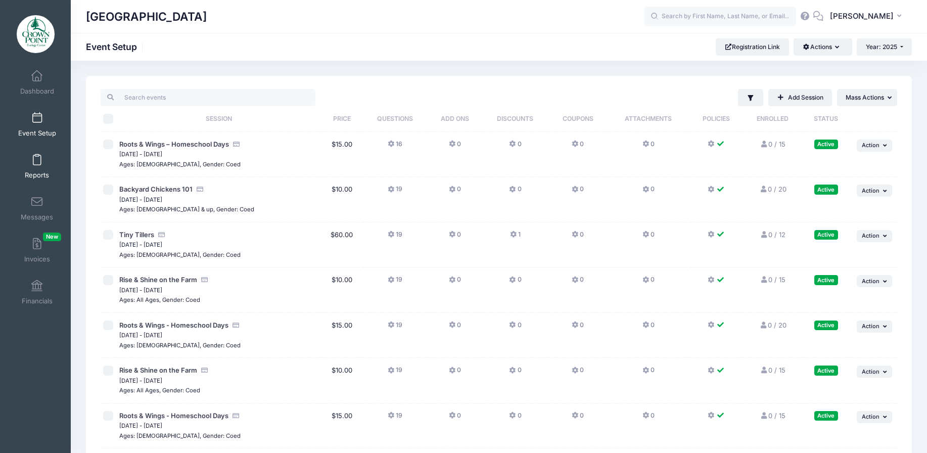
click at [37, 164] on span at bounding box center [37, 160] width 0 height 11
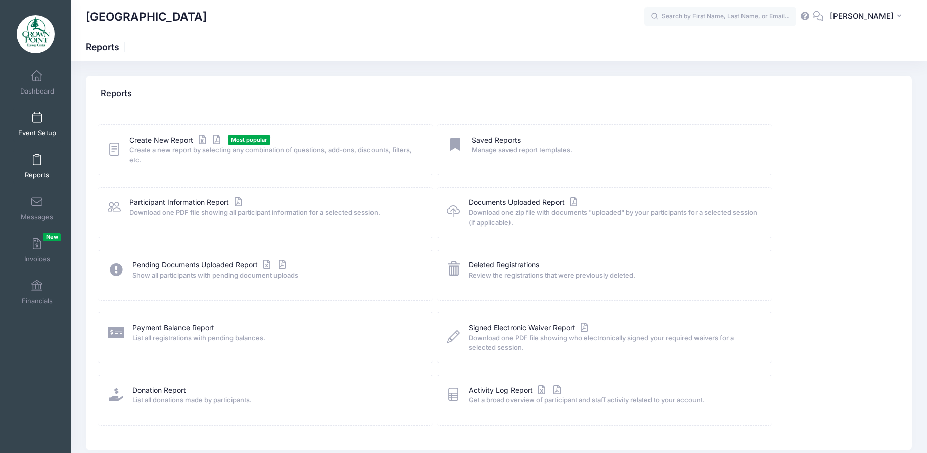
click at [37, 127] on link "Event Setup" at bounding box center [37, 124] width 48 height 35
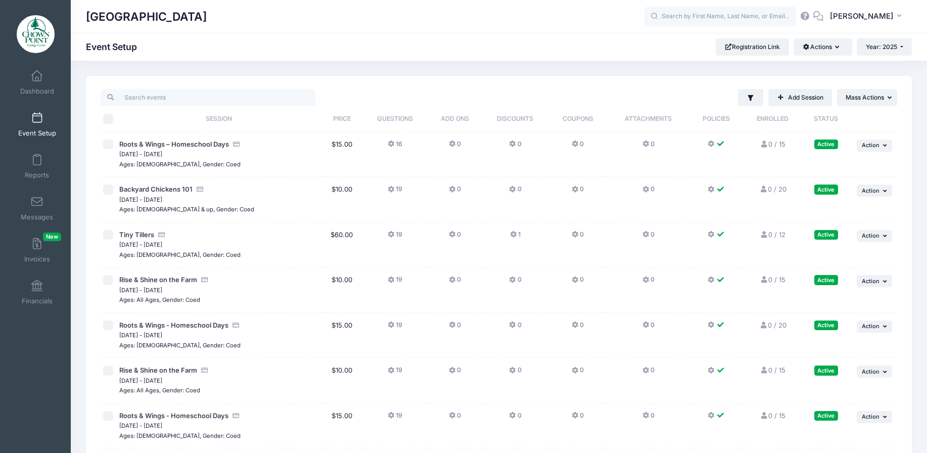
click at [41, 39] on img at bounding box center [36, 34] width 38 height 38
click at [43, 89] on span "Dashboard" at bounding box center [37, 91] width 34 height 9
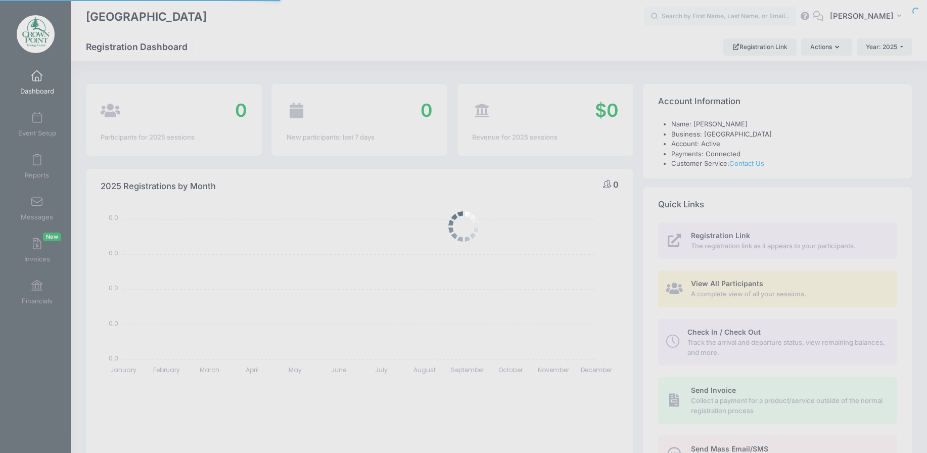
select select
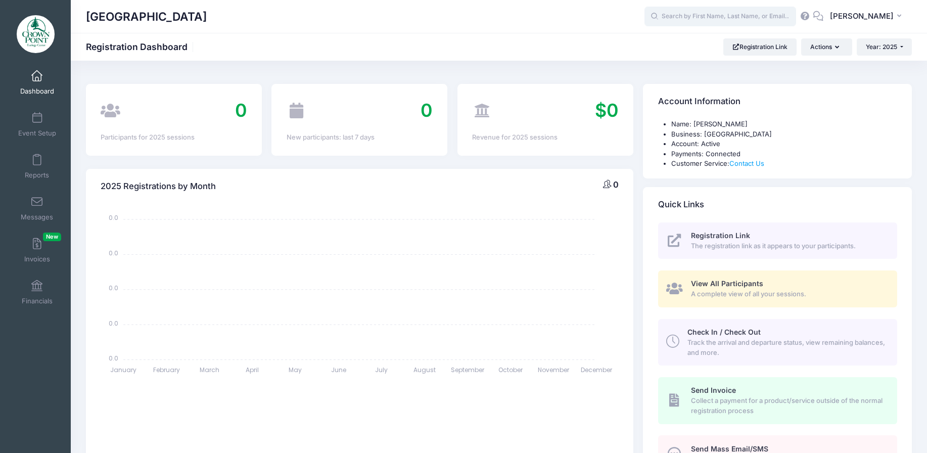
click at [775, 16] on input "text" at bounding box center [720, 17] width 152 height 20
click at [850, 22] on button "IR Ian Roberts" at bounding box center [867, 16] width 88 height 23
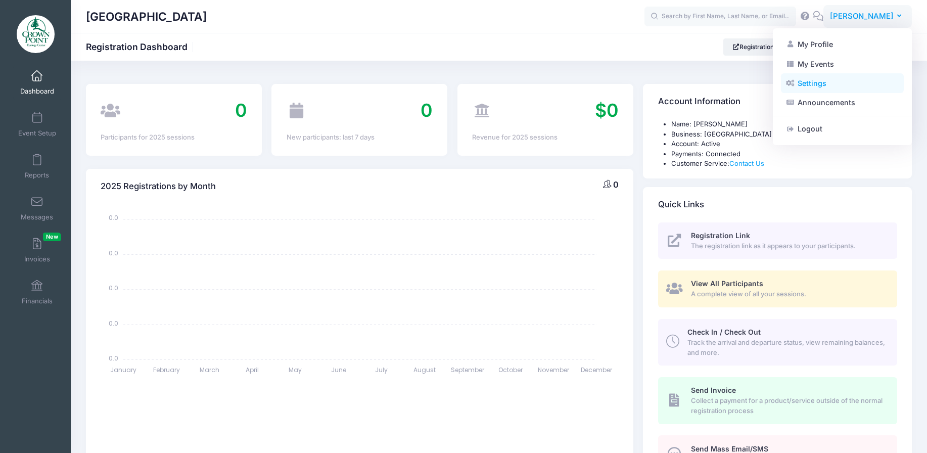
click at [854, 83] on link "Settings" at bounding box center [842, 83] width 123 height 19
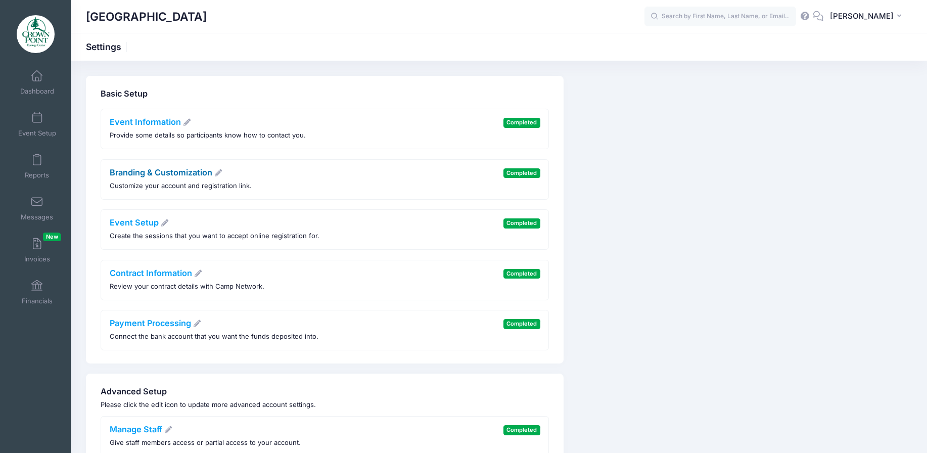
click at [220, 173] on icon at bounding box center [218, 172] width 9 height 7
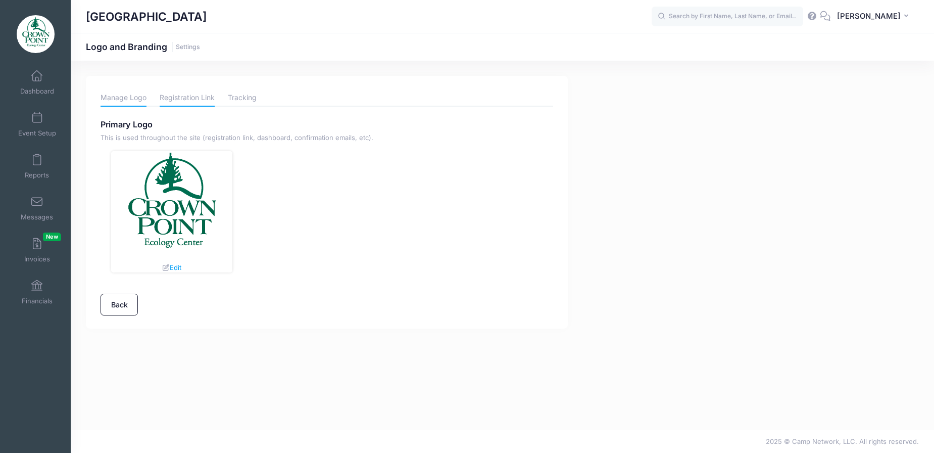
click at [206, 96] on link "Registration Link" at bounding box center [187, 98] width 55 height 18
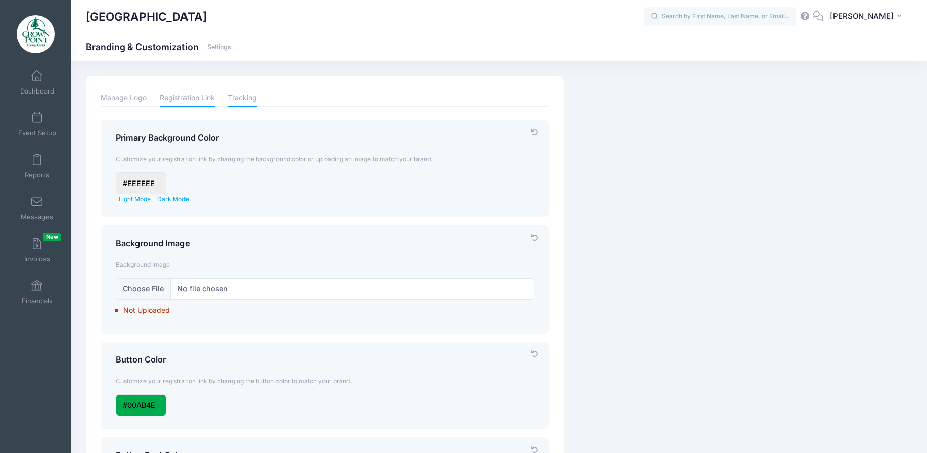
click at [247, 100] on link "Tracking" at bounding box center [242, 98] width 29 height 18
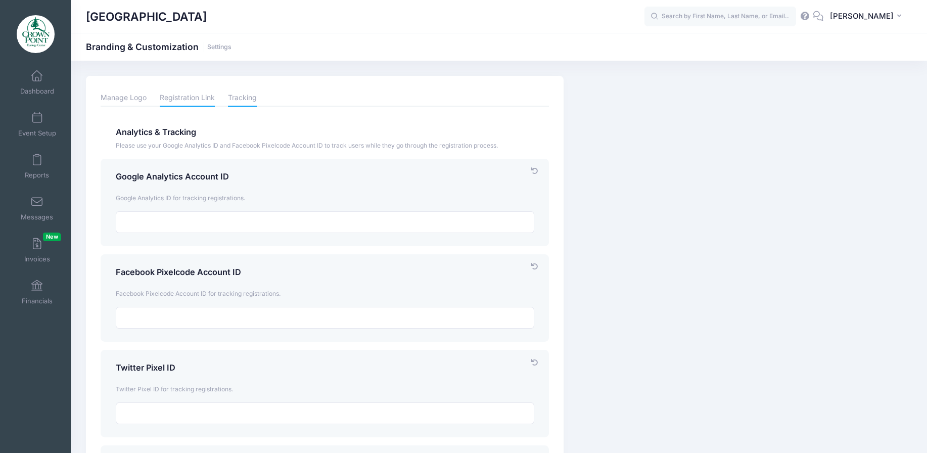
click at [183, 102] on link "Registration Link" at bounding box center [187, 98] width 55 height 18
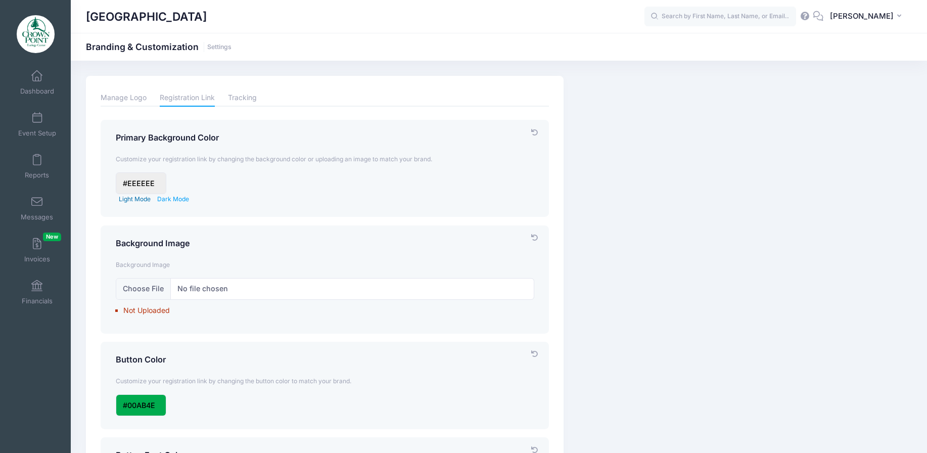
click at [143, 197] on link "Light Mode" at bounding box center [135, 199] width 32 height 8
click at [169, 197] on link "Dark Mode" at bounding box center [173, 199] width 32 height 8
click at [144, 197] on link "Light Mode" at bounding box center [135, 199] width 32 height 8
type input "#EFF2F5"
click at [137, 177] on input "input" at bounding box center [141, 183] width 51 height 22
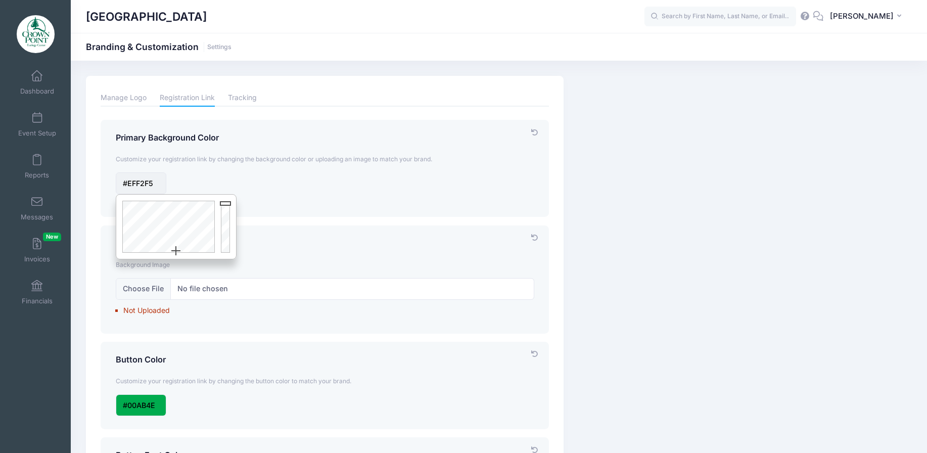
click at [280, 182] on div "Light Mode Dark Mode" at bounding box center [325, 187] width 429 height 31
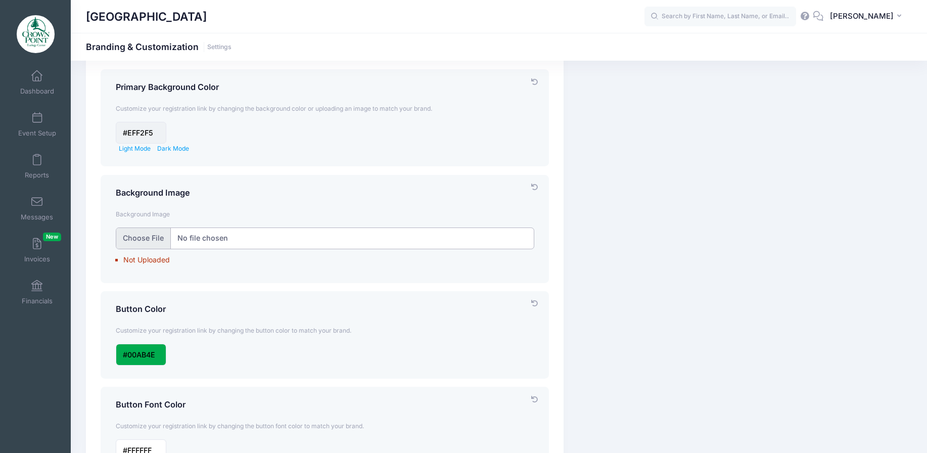
click at [154, 237] on input "file" at bounding box center [325, 238] width 418 height 22
type input "C:\fakepath\491925123_10161645230272815_3318381872670467753_n.jpg"
click at [185, 260] on label "Not Uploaded" at bounding box center [328, 259] width 411 height 21
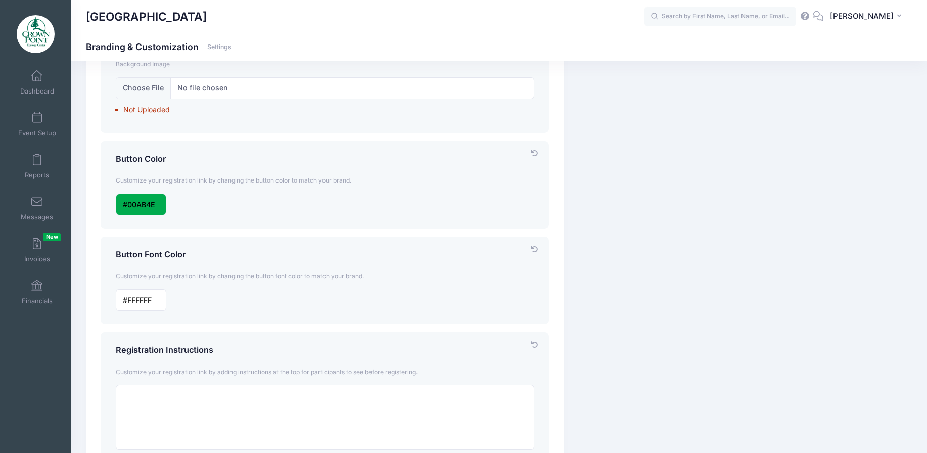
scroll to position [202, 0]
click at [151, 299] on input "input" at bounding box center [141, 299] width 51 height 22
click at [314, 296] on div at bounding box center [325, 299] width 429 height 22
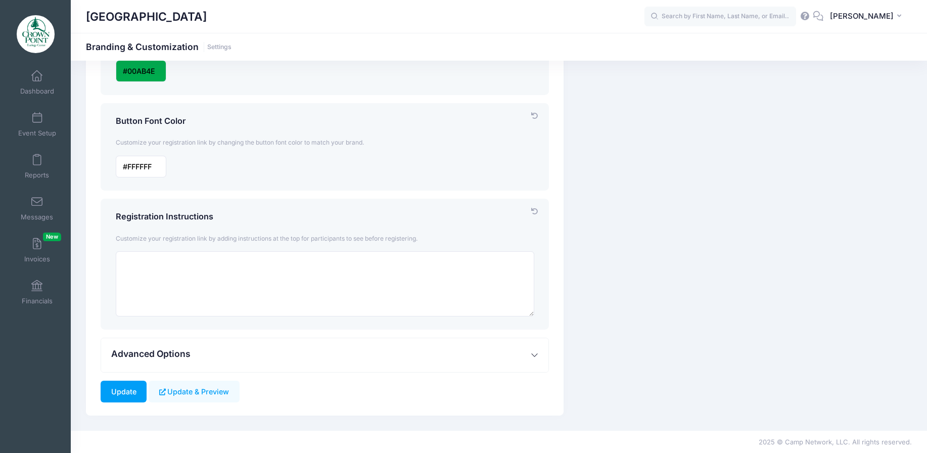
scroll to position [335, 0]
click at [293, 235] on span "Customize your registration link by adding instructions at the top for particip…" at bounding box center [267, 238] width 302 height 8
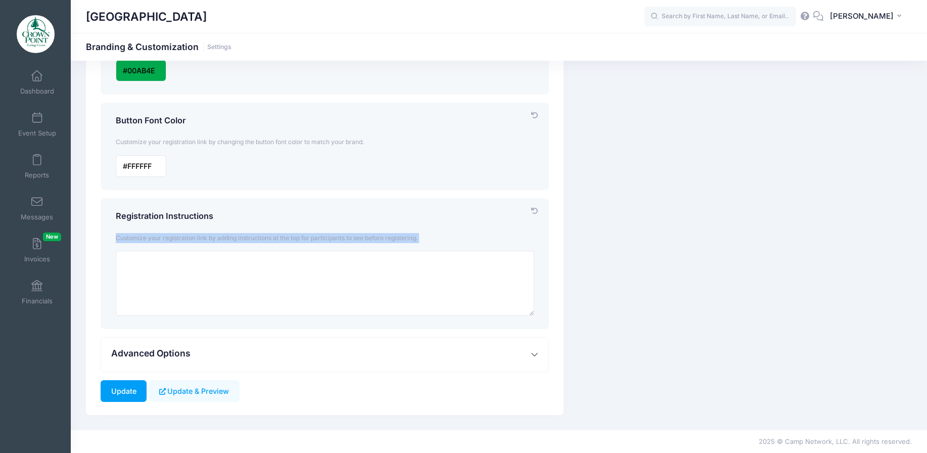
click at [293, 235] on span "Customize your registration link by adding instructions at the top for particip…" at bounding box center [267, 238] width 302 height 8
copy div "Customize your registration link by adding instructions at the top for particip…"
click at [262, 268] on textarea at bounding box center [325, 283] width 418 height 65
paste textarea "Welcome to Crown Point Ecology Center Registration Thank you for choosing to jo…"
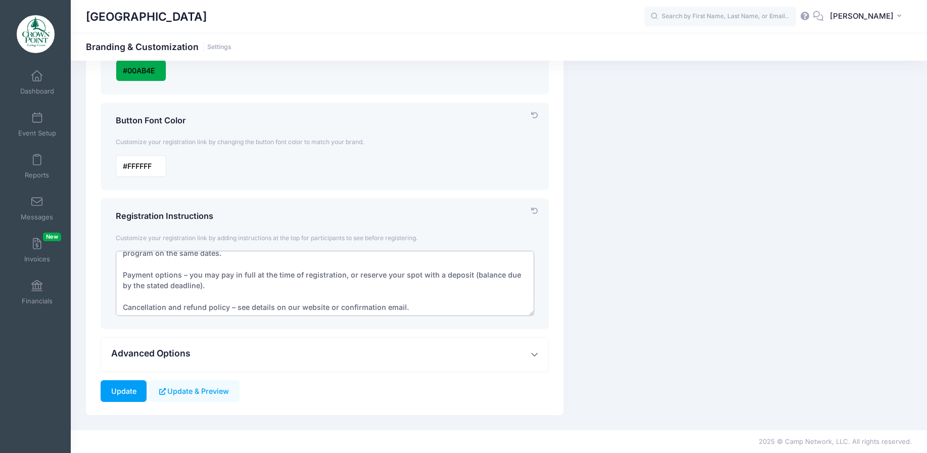
scroll to position [101, 0]
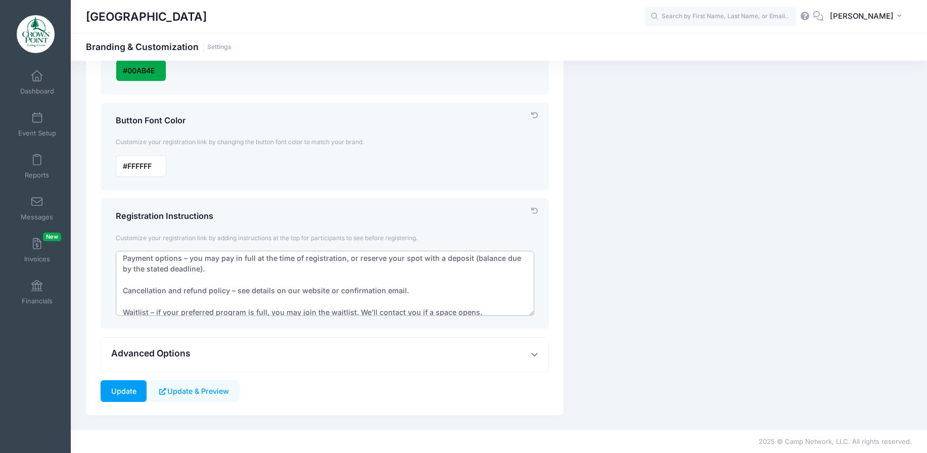
click at [199, 271] on textarea "Welcome to Crown Point Ecology Center Registration Thank you for choosing to jo…" at bounding box center [325, 283] width 418 height 65
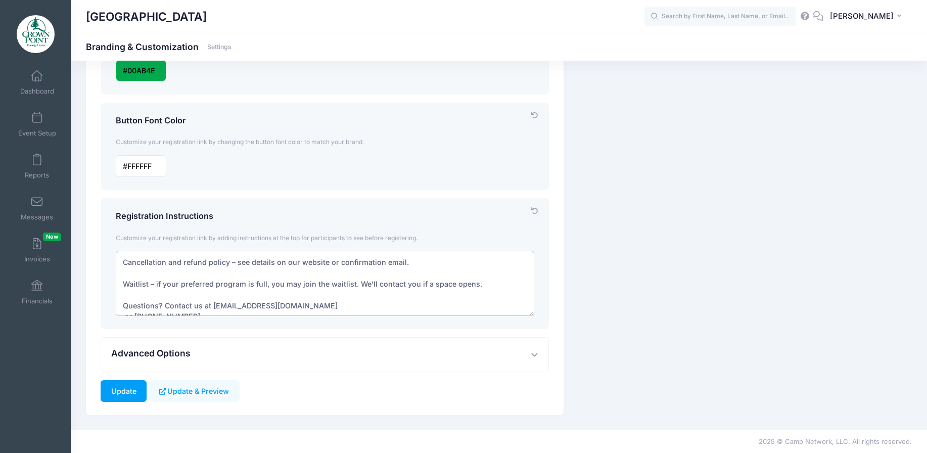
scroll to position [152, 0]
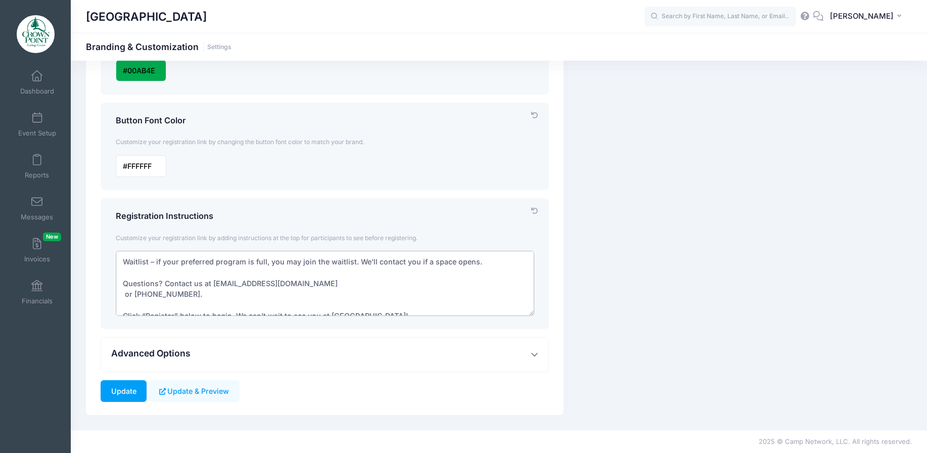
drag, startPoint x: 182, startPoint y: 292, endPoint x: 151, endPoint y: 296, distance: 32.1
click at [151, 296] on textarea "Welcome to Crown Point Ecology Center Registration Thank you for choosing to jo…" at bounding box center [325, 283] width 418 height 65
drag, startPoint x: 213, startPoint y: 281, endPoint x: 226, endPoint y: 278, distance: 12.9
click at [222, 280] on textarea "Welcome to Crown Point Ecology Center Registration Thank you for choosing to jo…" at bounding box center [325, 283] width 418 height 65
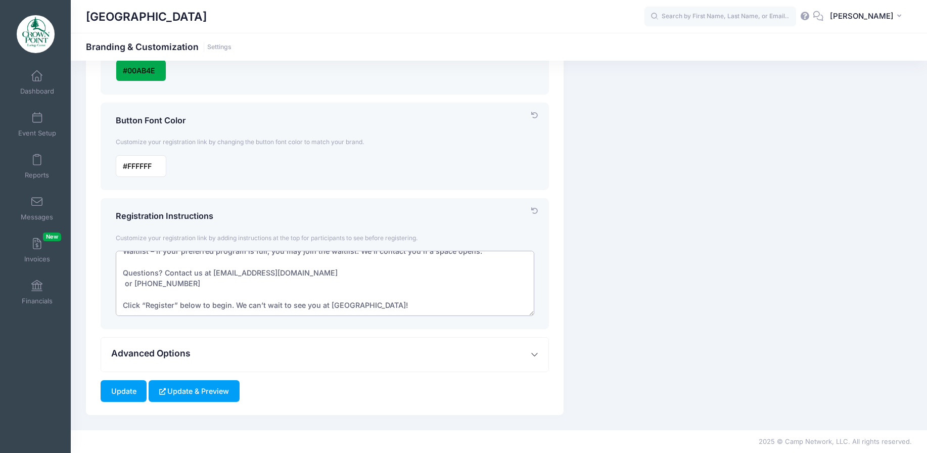
type textarea "Welcome to Crown Point Ecology Center Registration Thank you for choosing to jo…"
click at [180, 391] on button "Update & Preview" at bounding box center [194, 391] width 90 height 22
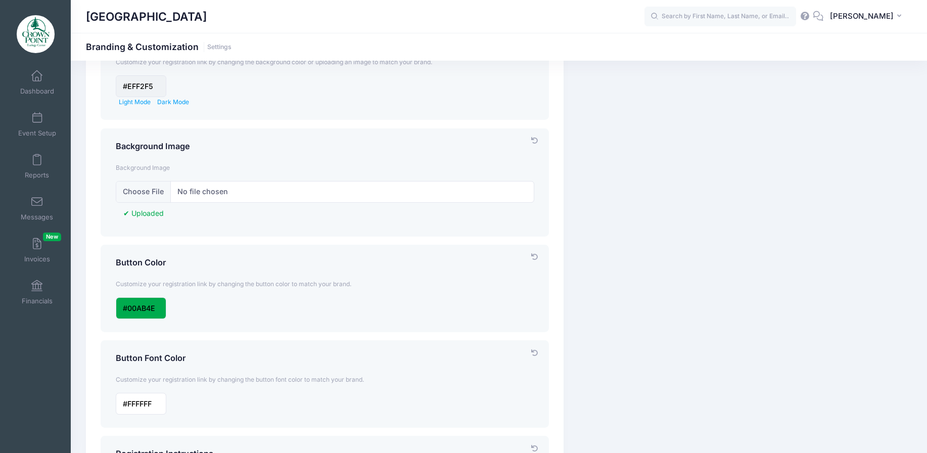
scroll to position [101, 0]
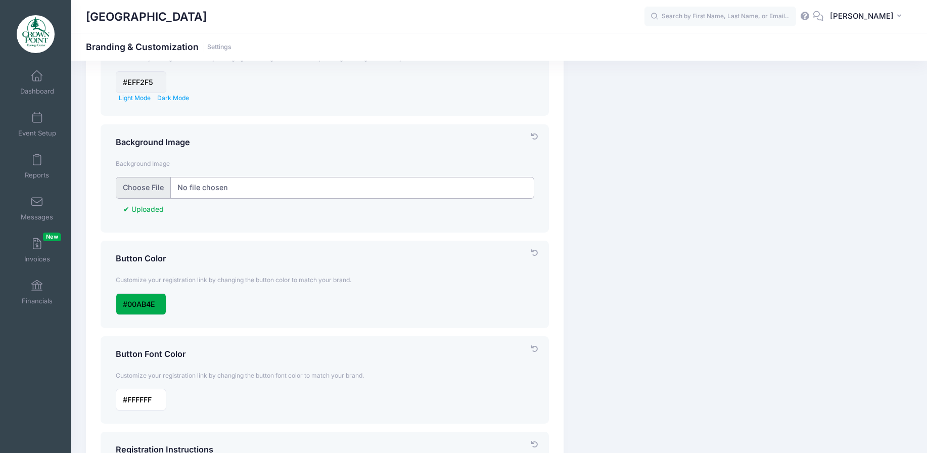
click at [151, 189] on input "file" at bounding box center [325, 188] width 418 height 22
type input "C:\fakepath\Field of Greens.jpg"
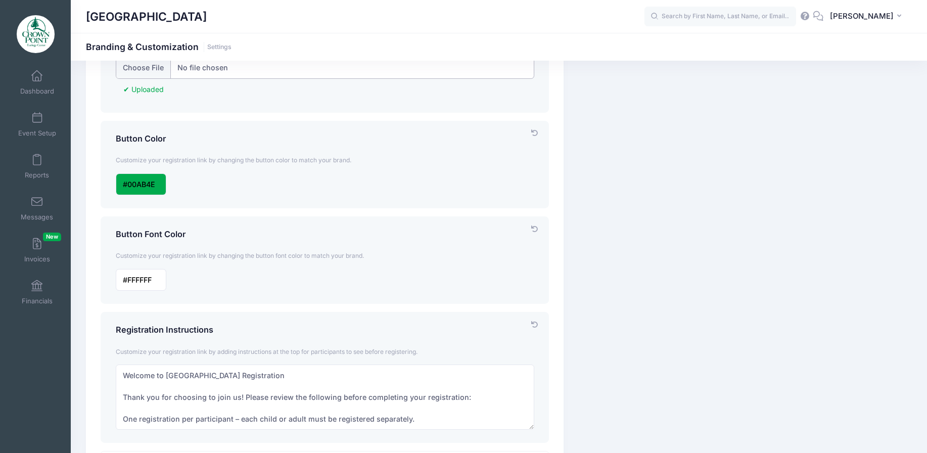
scroll to position [253, 0]
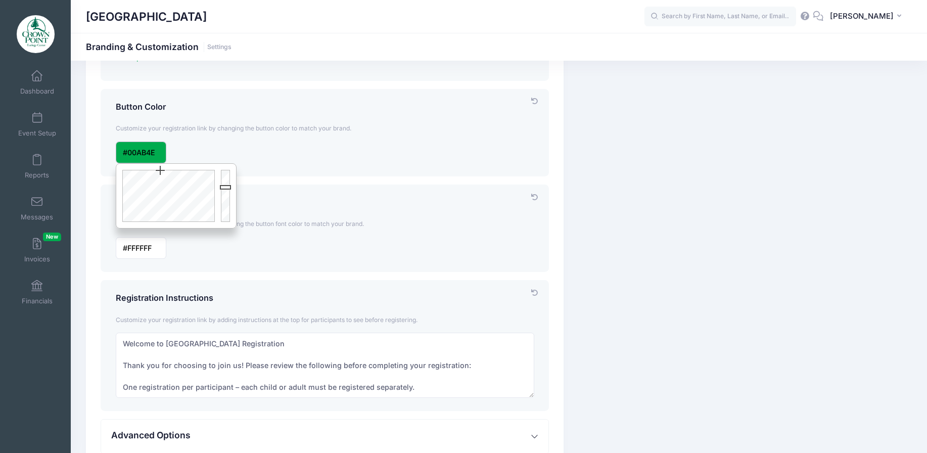
click at [139, 152] on input "input" at bounding box center [141, 153] width 51 height 22
type input "#007033"
click at [225, 199] on div at bounding box center [227, 196] width 18 height 64
click at [370, 202] on h4 "Button Font Color" at bounding box center [325, 203] width 418 height 10
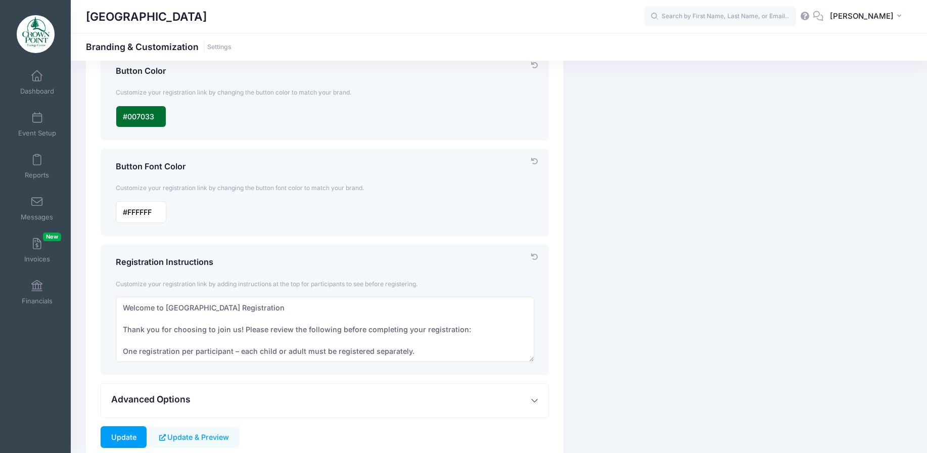
scroll to position [335, 0]
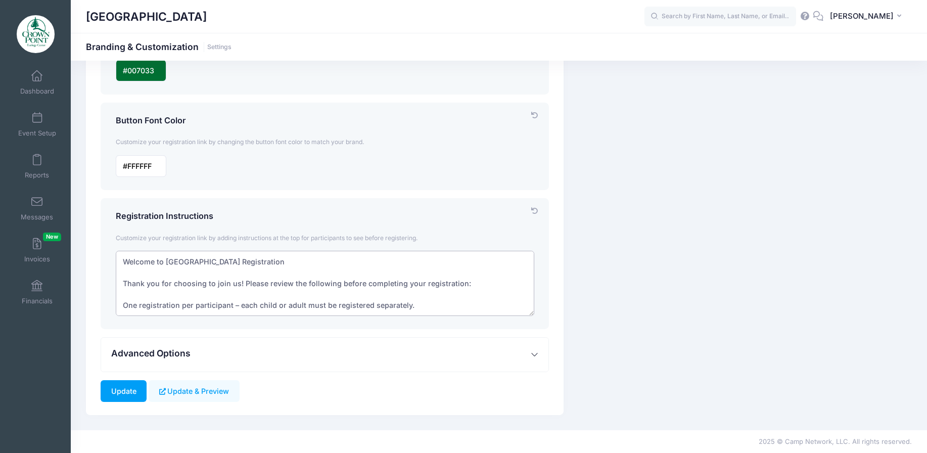
click at [393, 296] on textarea "Welcome to Crown Point Ecology Center Registration Thank you for choosing to jo…" at bounding box center [325, 283] width 418 height 65
paste textarea "Each participant—child or adult—must be registered separately to ensure we have…"
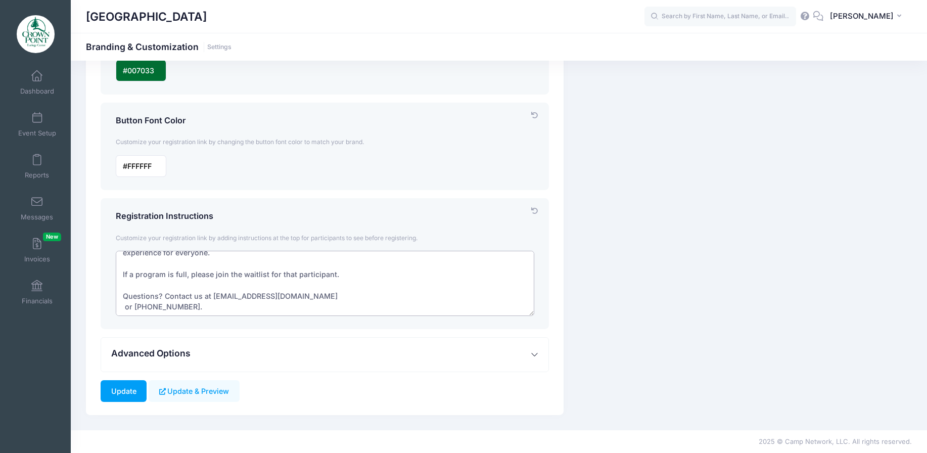
scroll to position [54, 0]
drag, startPoint x: 220, startPoint y: 298, endPoint x: 225, endPoint y: 296, distance: 5.4
click at [220, 297] on textarea "Welcome to Crown Point Ecology Center Registration Thank you for choosing to jo…" at bounding box center [325, 283] width 418 height 65
drag, startPoint x: 153, startPoint y: 308, endPoint x: 183, endPoint y: 304, distance: 31.1
click at [183, 304] on textarea "Welcome to Crown Point Ecology Center Registration Thank you for choosing to jo…" at bounding box center [325, 283] width 418 height 65
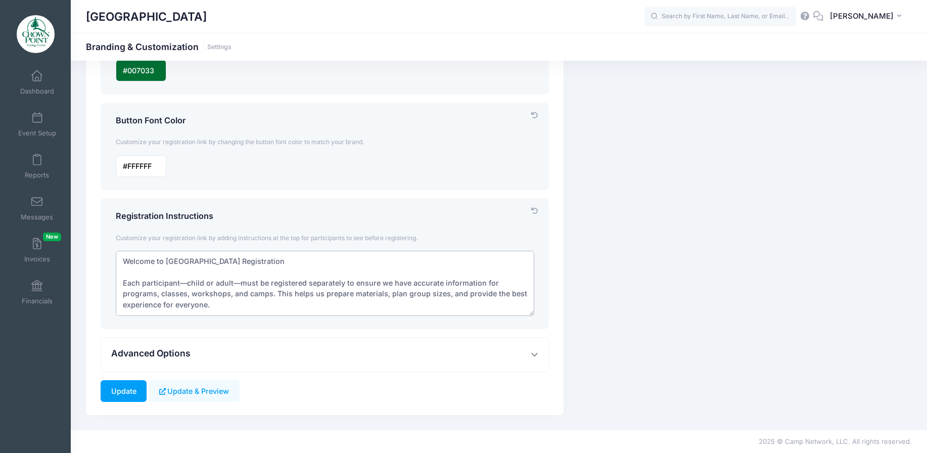
scroll to position [0, 0]
drag, startPoint x: 330, startPoint y: 260, endPoint x: 261, endPoint y: 259, distance: 68.2
click at [261, 259] on textarea "Welcome to Crown Point Ecology Center Registration Thank you for choosing to jo…" at bounding box center [325, 283] width 418 height 65
type textarea "Welcome to Crown Point Ecology Center! Each participant—child or adult—must be …"
click at [184, 391] on button "Update & Preview" at bounding box center [194, 391] width 90 height 22
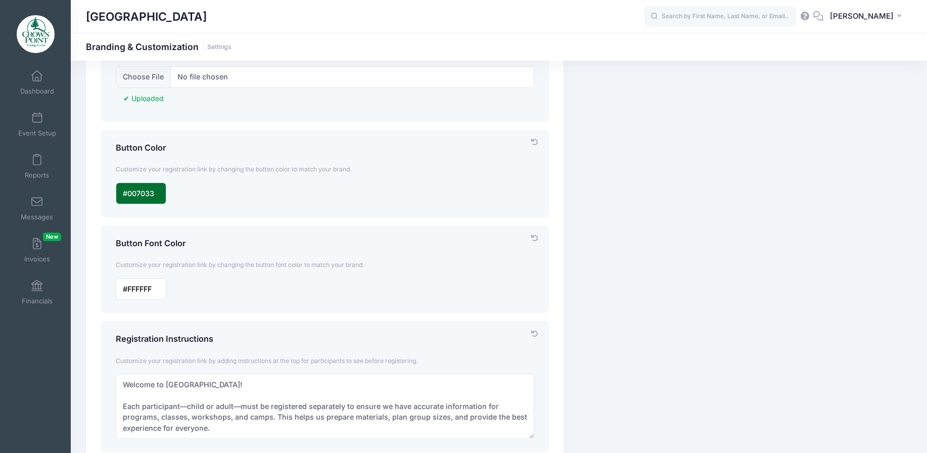
scroll to position [253, 0]
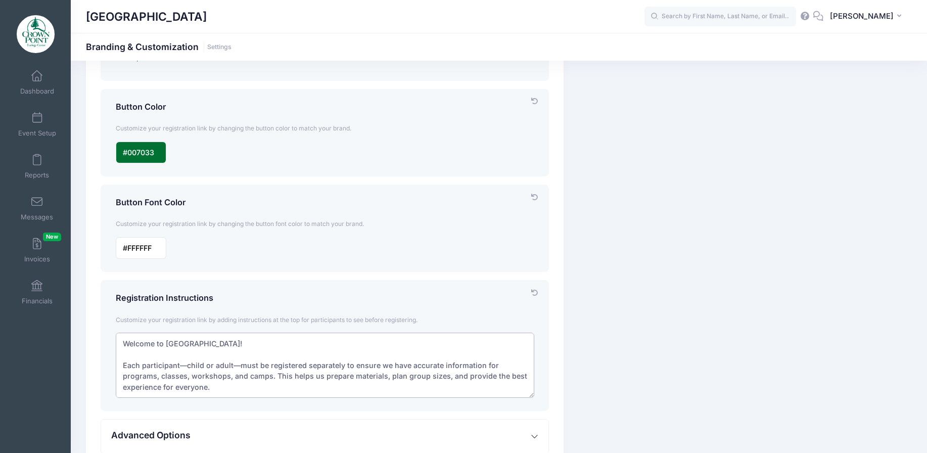
click at [236, 364] on textarea "Welcome to [GEOGRAPHIC_DATA]! Each participant—child or adult—must be registere…" at bounding box center [325, 365] width 418 height 65
drag, startPoint x: 122, startPoint y: 365, endPoint x: 117, endPoint y: 336, distance: 29.7
click at [117, 336] on textarea "Welcome to [GEOGRAPHIC_DATA]! Each participant—child or adult—must be registere…" at bounding box center [325, 365] width 418 height 65
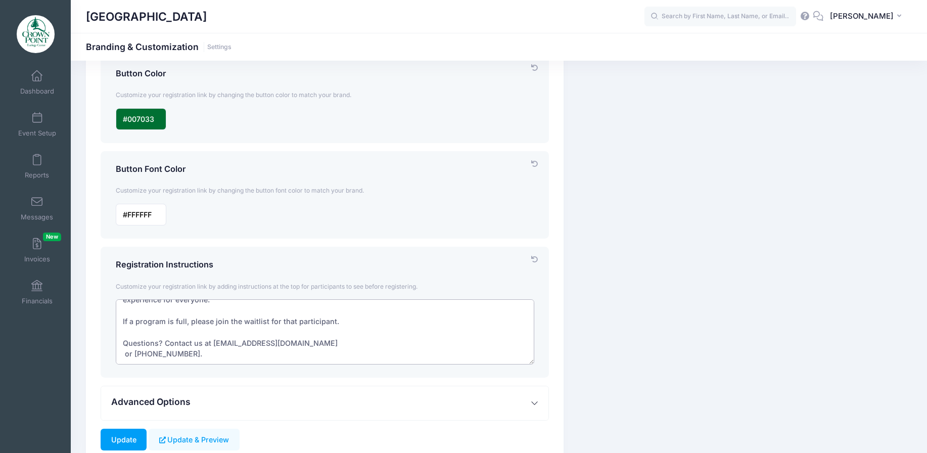
scroll to position [303, 0]
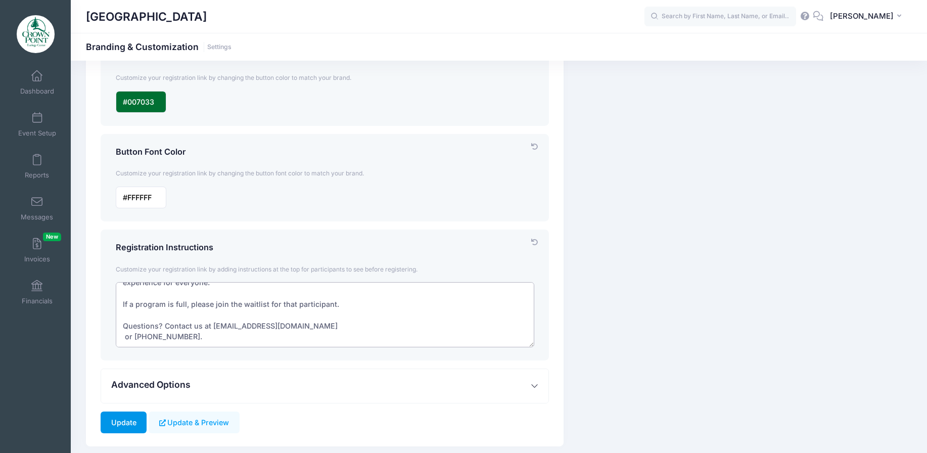
type textarea "Each participant—child or adult—must be registered separately to ensure we have…"
click at [137, 424] on input "Update" at bounding box center [124, 422] width 46 height 22
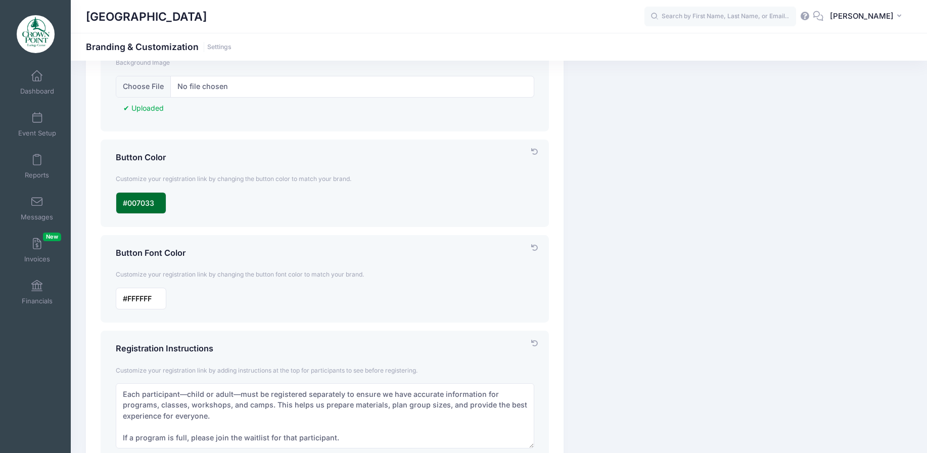
scroll to position [253, 0]
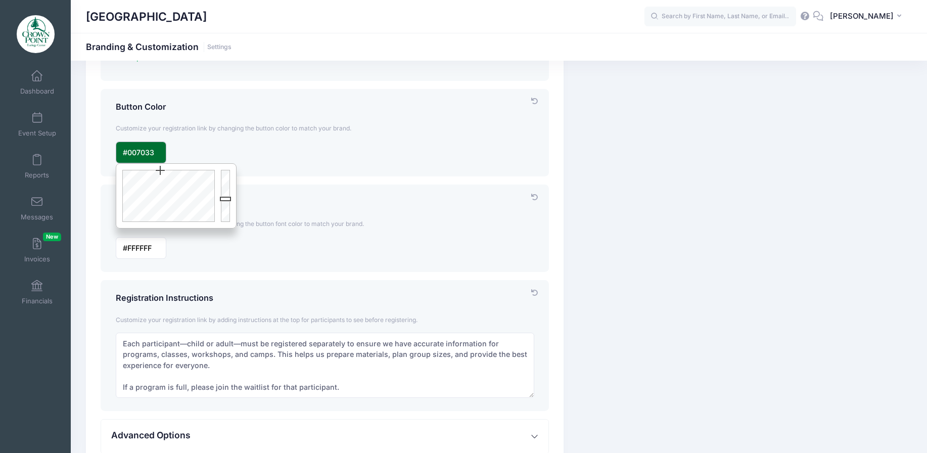
click at [158, 154] on input "input" at bounding box center [141, 153] width 51 height 22
type input "#004C23"
click at [225, 206] on div at bounding box center [227, 196] width 18 height 64
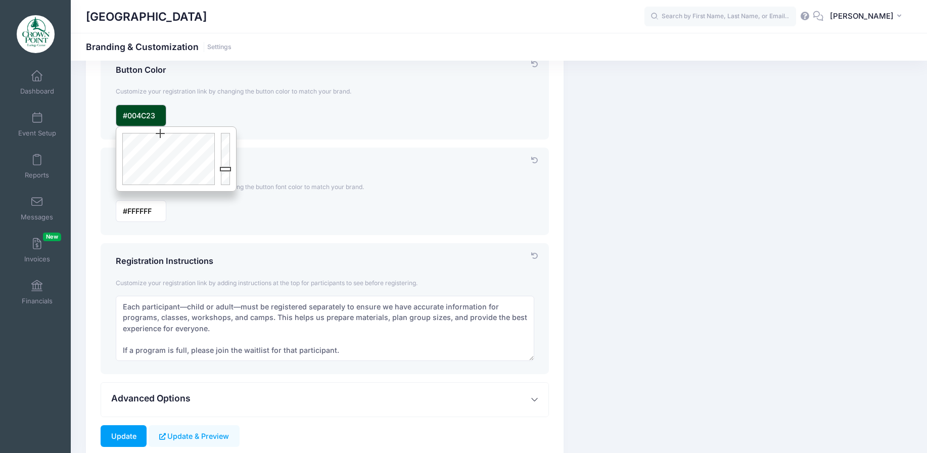
scroll to position [335, 0]
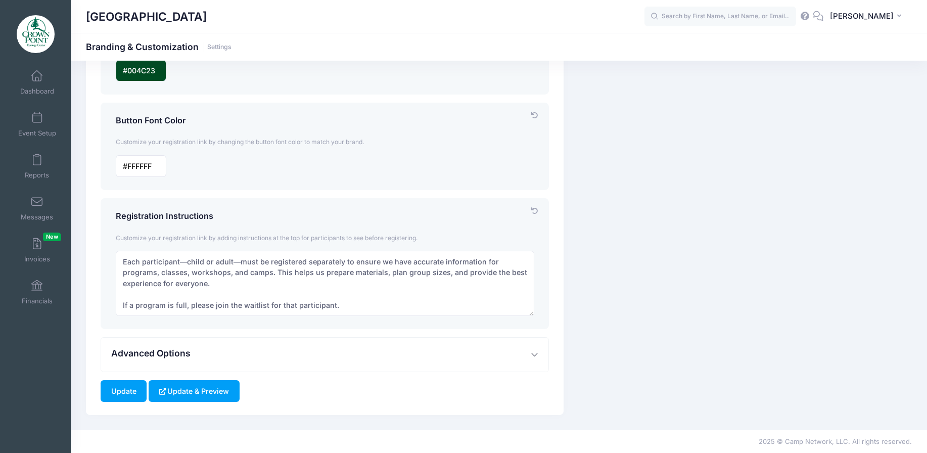
click at [176, 382] on button "Update & Preview" at bounding box center [194, 391] width 90 height 22
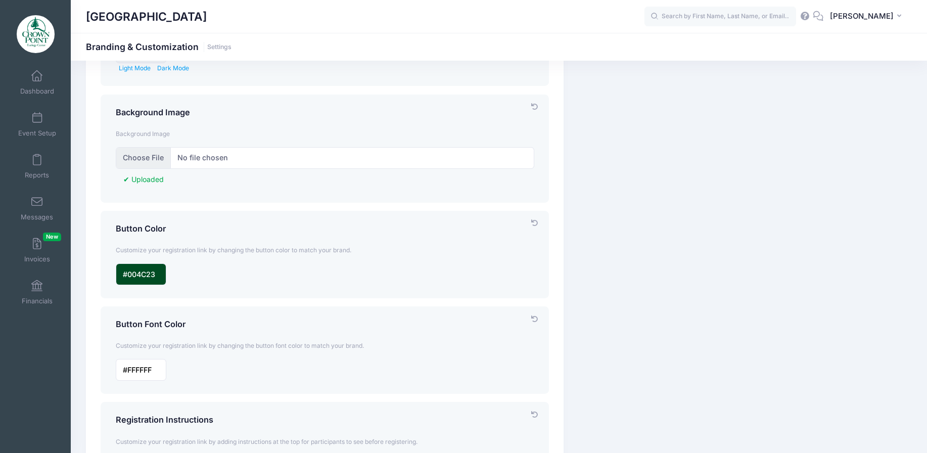
scroll to position [152, 0]
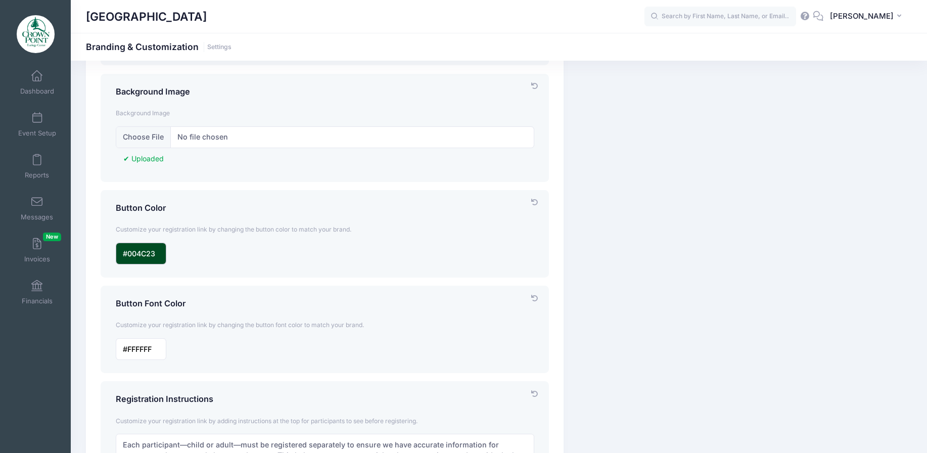
click at [139, 257] on input "input" at bounding box center [141, 254] width 51 height 22
type input "#008C40"
click at [227, 294] on div at bounding box center [227, 297] width 18 height 64
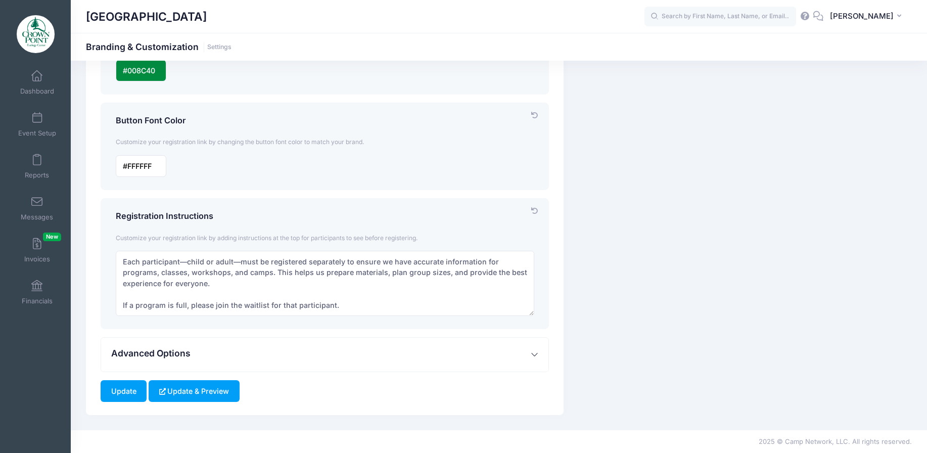
click at [208, 391] on button "Update & Preview" at bounding box center [194, 391] width 90 height 22
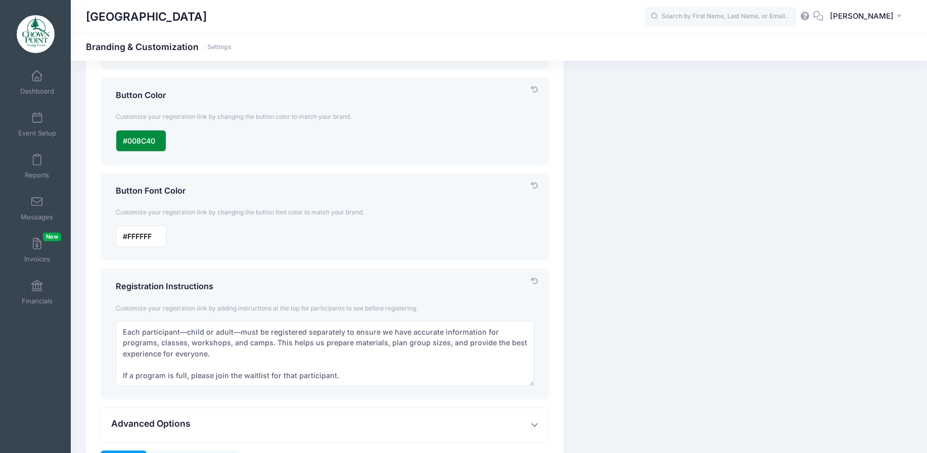
scroll to position [335, 0]
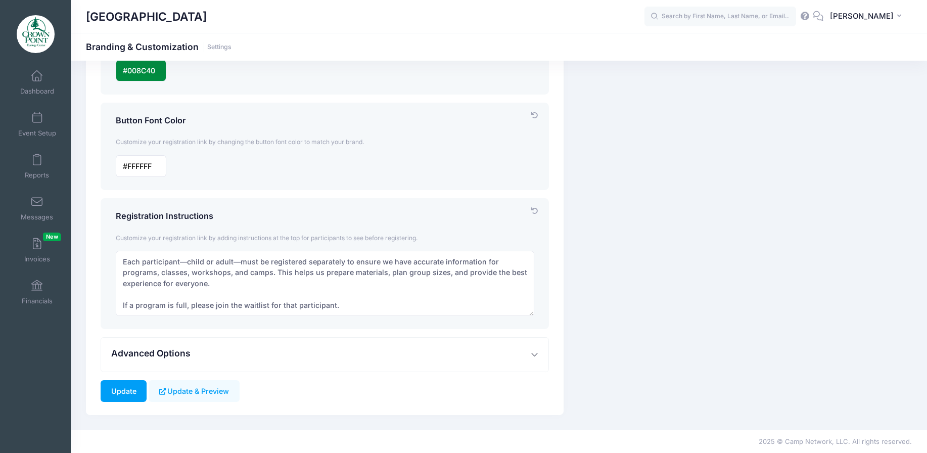
click at [203, 363] on button "Advanced Options" at bounding box center [324, 355] width 447 height 34
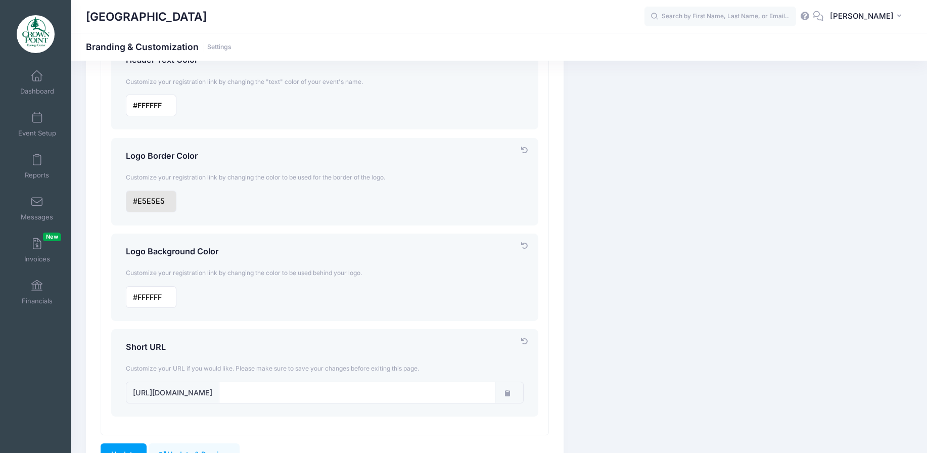
scroll to position [832, 0]
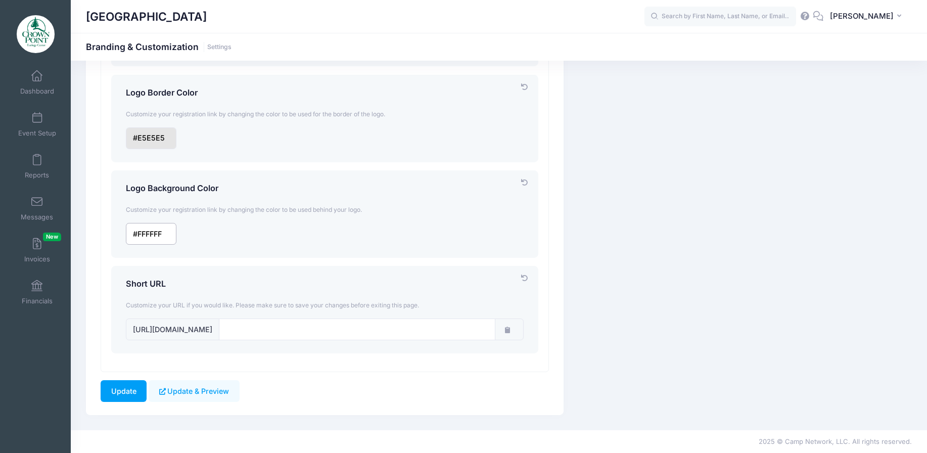
click at [144, 223] on input "input" at bounding box center [151, 234] width 51 height 22
click at [236, 255] on div at bounding box center [237, 277] width 18 height 64
type input "#F4F4F4"
click at [237, 254] on div at bounding box center [237, 277] width 18 height 64
drag, startPoint x: 168, startPoint y: 386, endPoint x: 328, endPoint y: 275, distance: 194.3
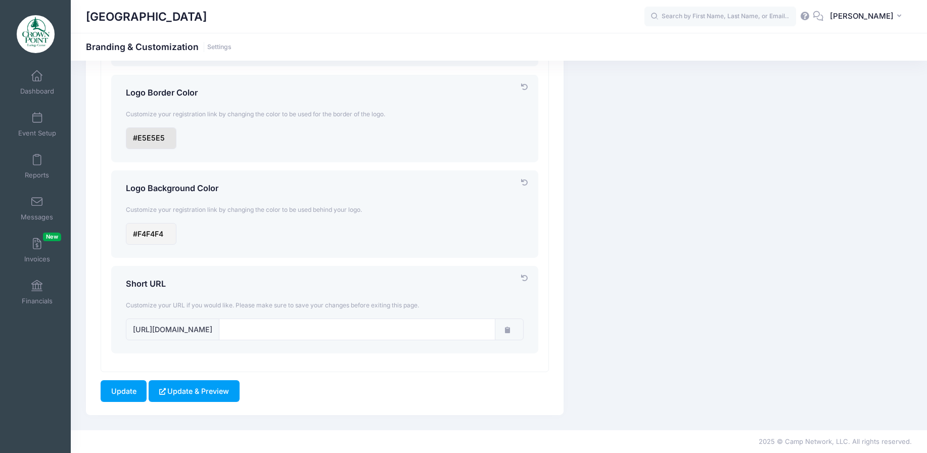
click at [170, 386] on button "Update & Preview" at bounding box center [194, 391] width 90 height 22
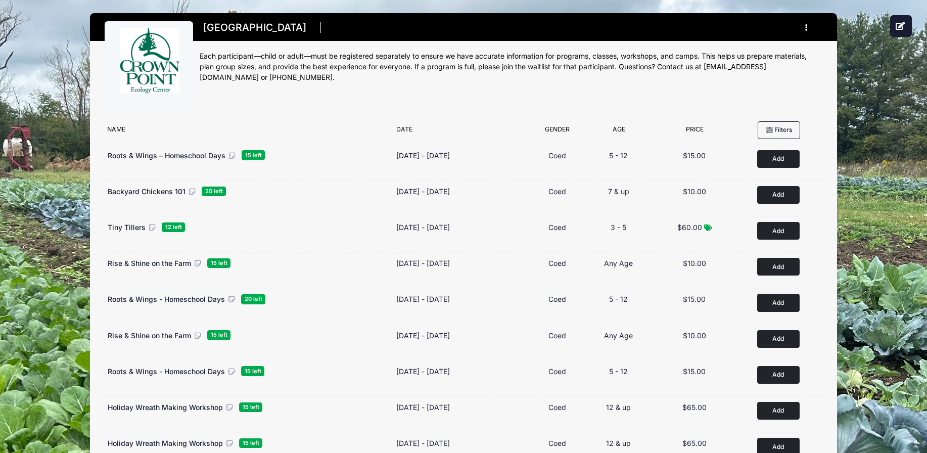
click at [806, 28] on icon "button" at bounding box center [809, 28] width 8 height 0
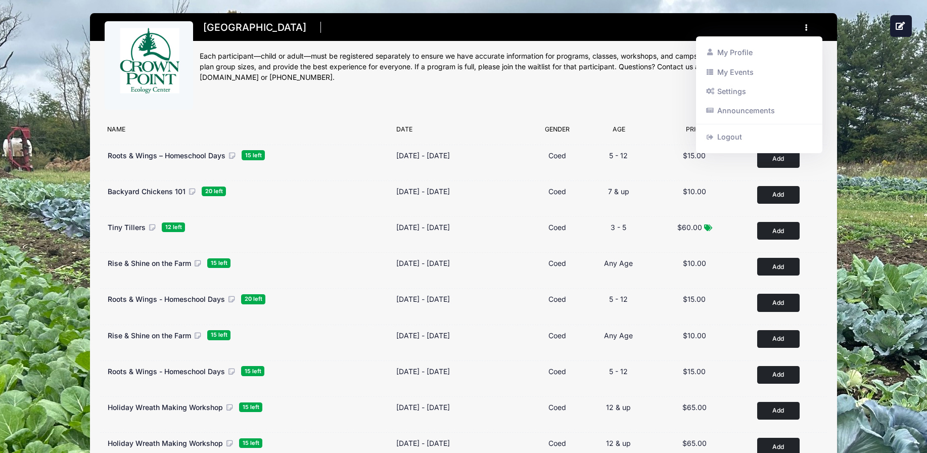
click at [806, 28] on icon "button" at bounding box center [809, 28] width 8 height 0
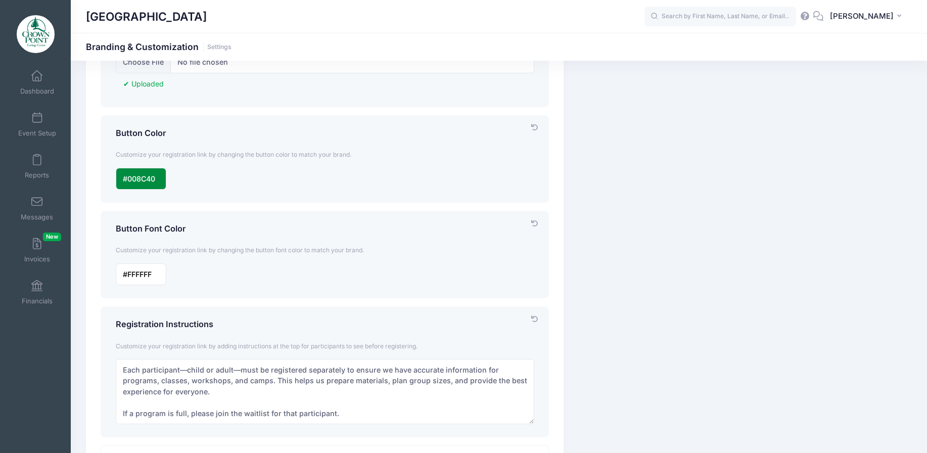
scroll to position [253, 0]
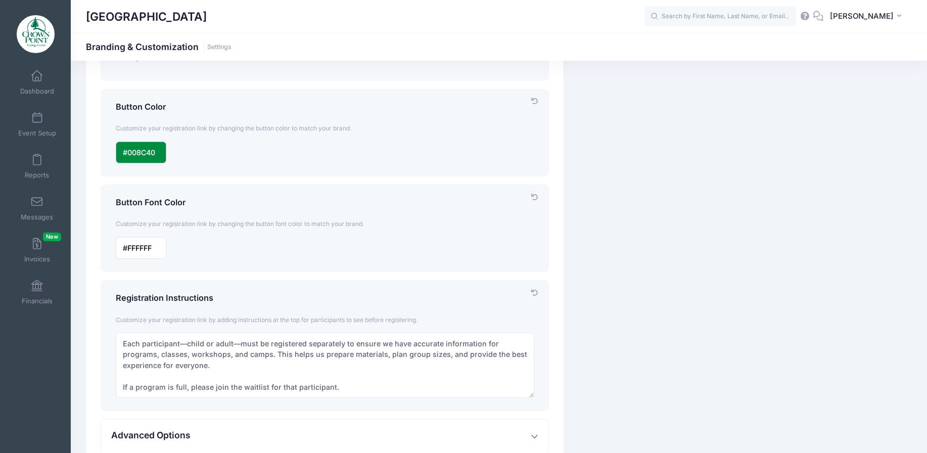
click at [133, 149] on input "input" at bounding box center [141, 153] width 51 height 22
click at [226, 202] on div at bounding box center [227, 196] width 18 height 64
type input "#004A22"
click at [224, 206] on div at bounding box center [227, 196] width 18 height 64
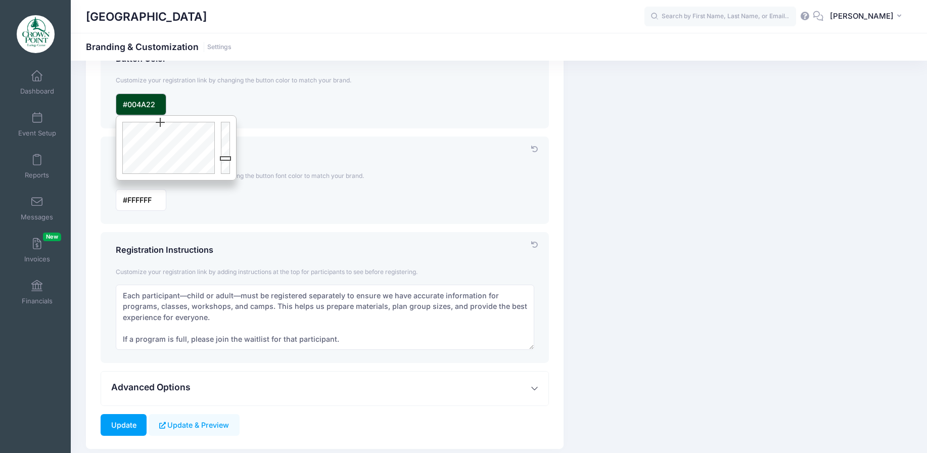
scroll to position [335, 0]
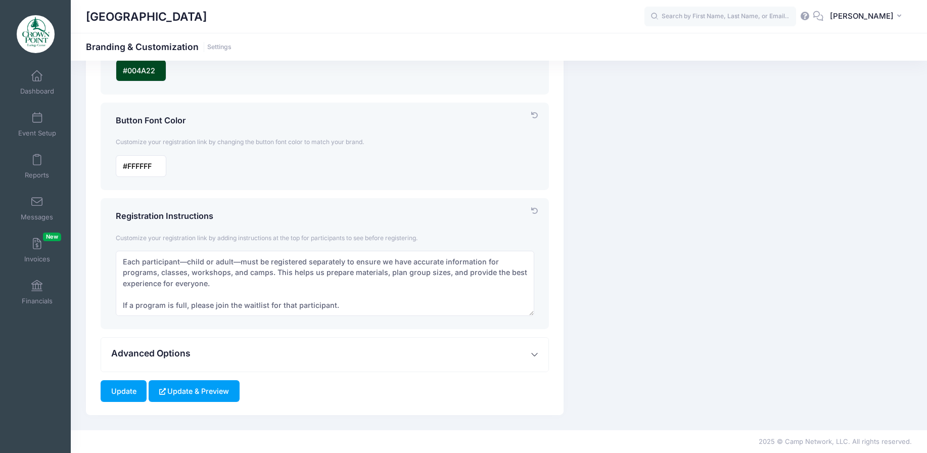
click at [173, 396] on button "Update & Preview" at bounding box center [194, 391] width 90 height 22
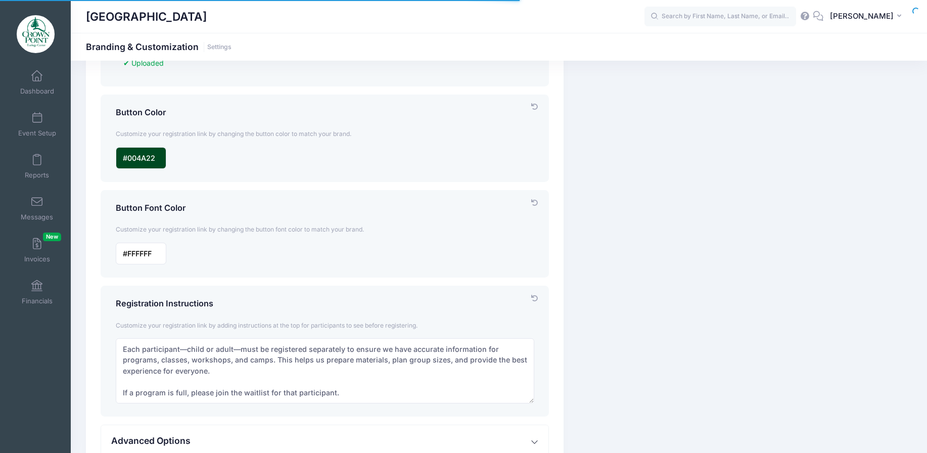
scroll to position [335, 0]
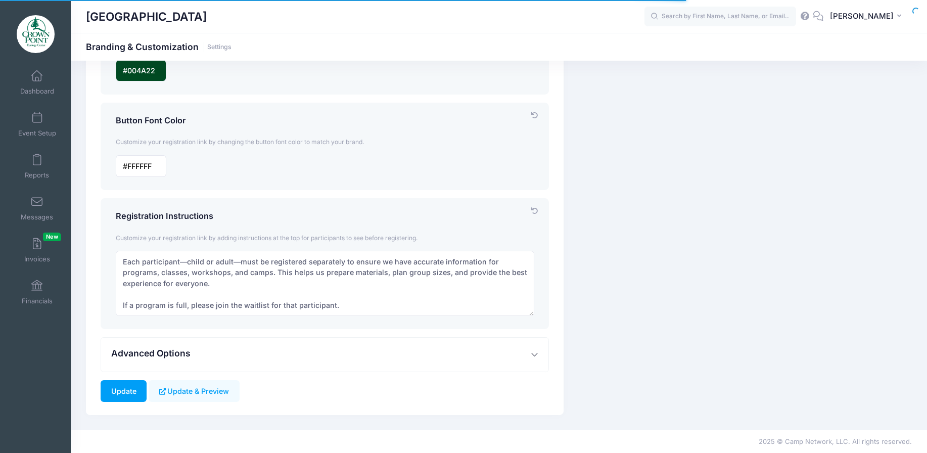
click at [237, 351] on button "Advanced Options" at bounding box center [324, 355] width 447 height 34
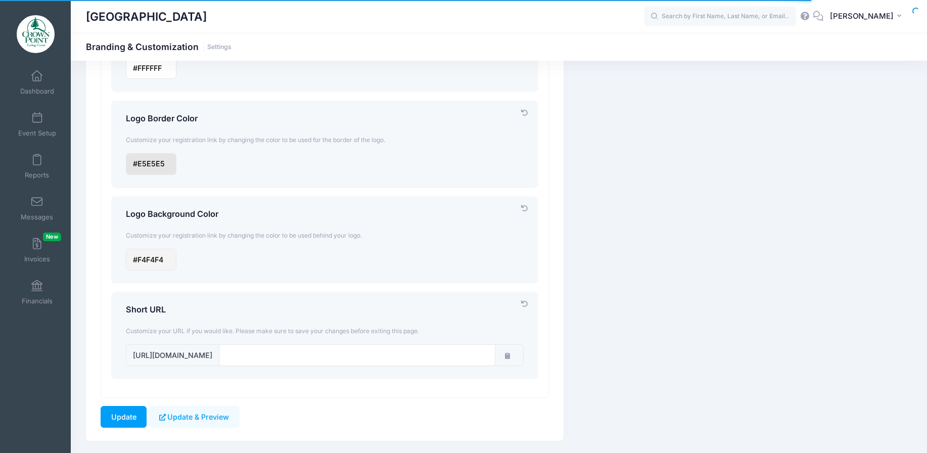
scroll to position [832, 0]
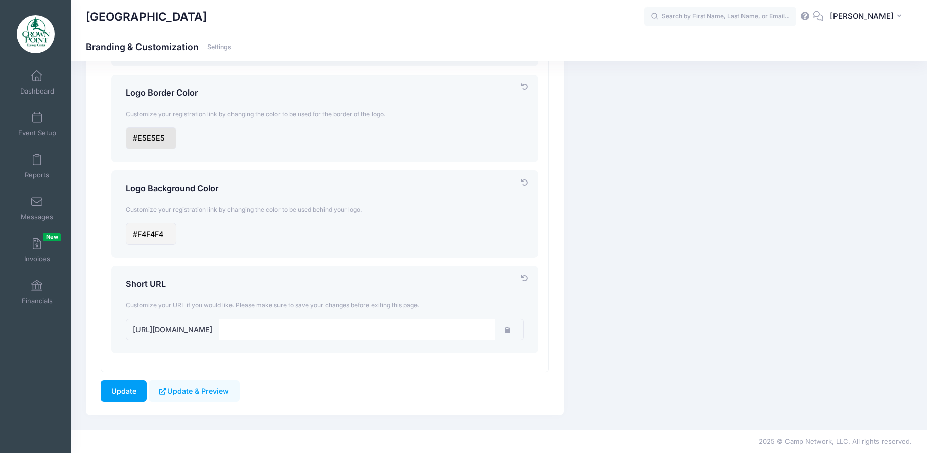
click at [345, 337] on input "input" at bounding box center [357, 329] width 276 height 22
type input "crownpointecology"
click at [170, 390] on button "Update & Preview" at bounding box center [194, 391] width 90 height 22
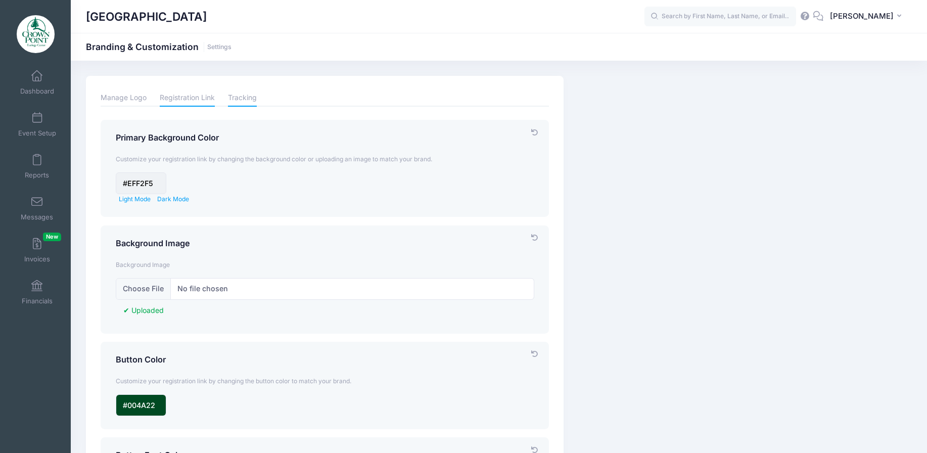
click at [248, 100] on link "Tracking" at bounding box center [242, 98] width 29 height 18
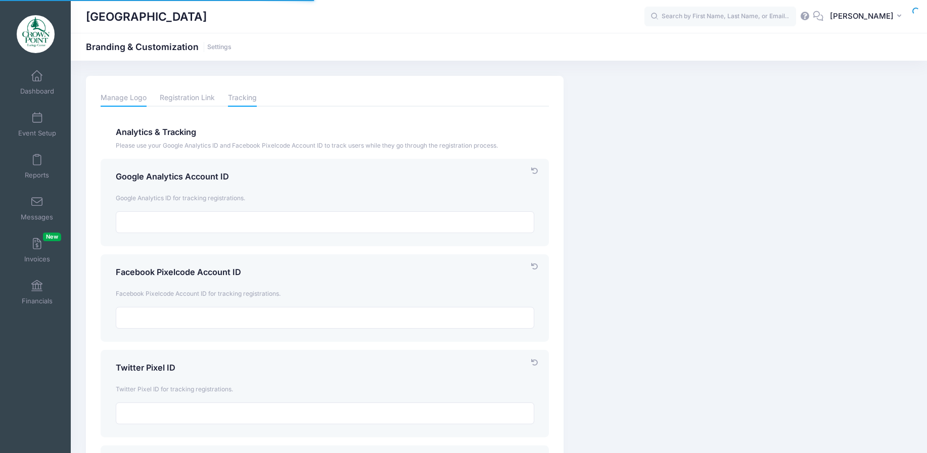
click at [126, 98] on link "Manage Logo" at bounding box center [124, 98] width 46 height 18
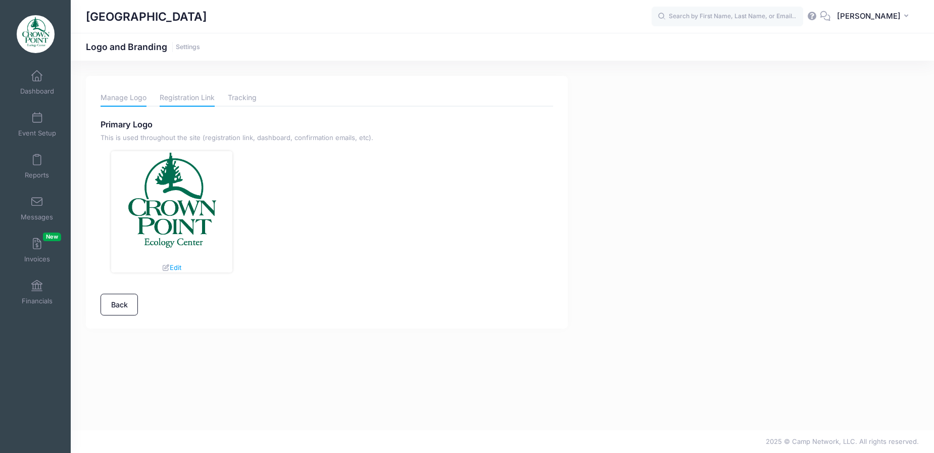
click at [181, 92] on link "Registration Link" at bounding box center [187, 98] width 55 height 18
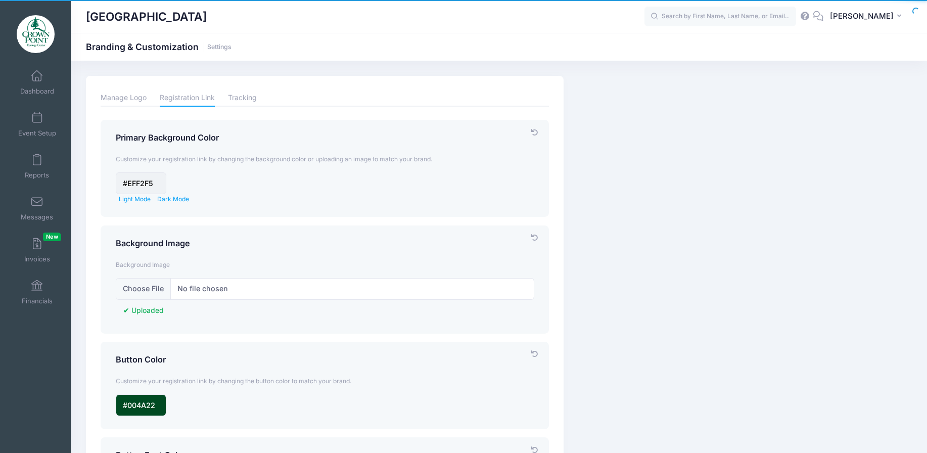
click at [41, 63] on div "Dashboard" at bounding box center [38, 82] width 68 height 42
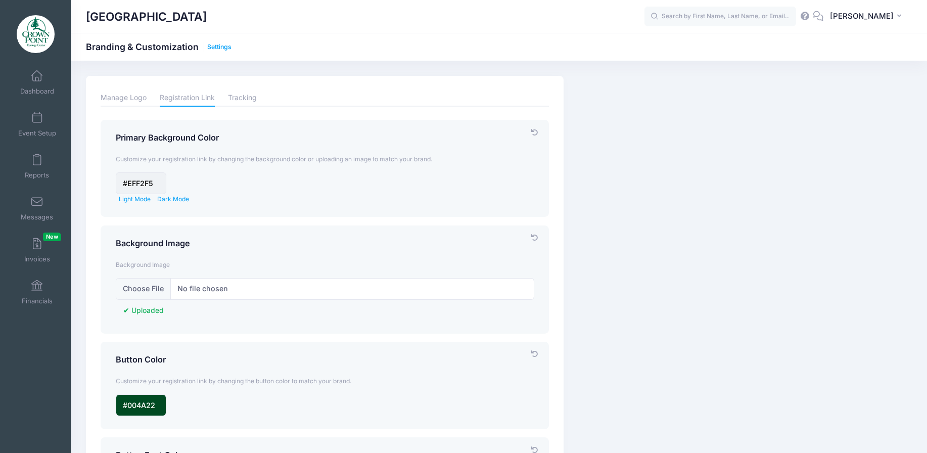
click at [220, 44] on link "Settings" at bounding box center [219, 47] width 24 height 8
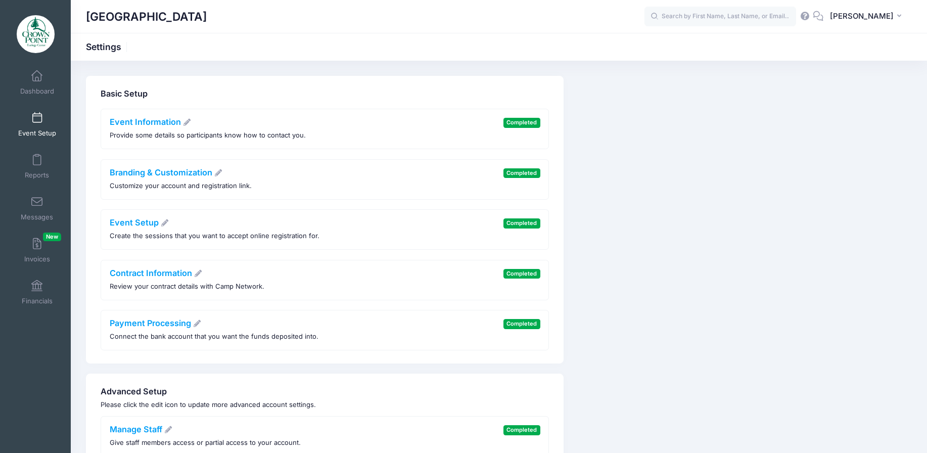
click at [40, 116] on link "Event Setup" at bounding box center [37, 124] width 48 height 35
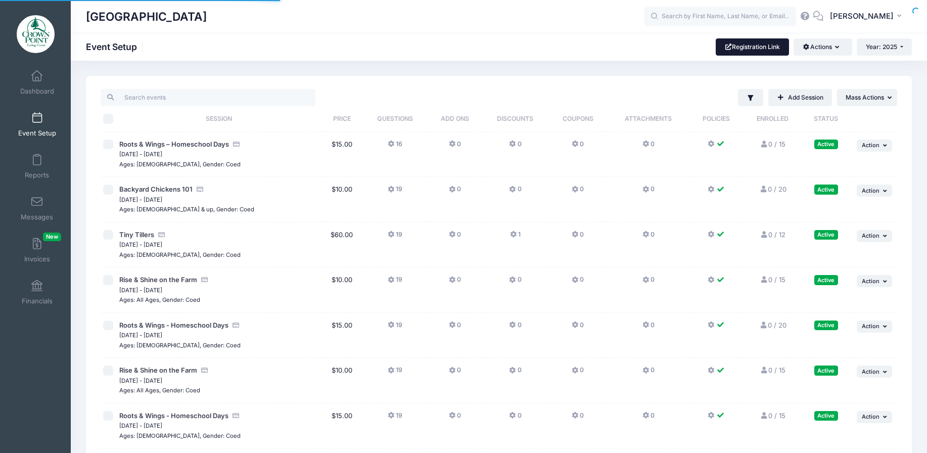
click at [758, 51] on link "Registration Link" at bounding box center [752, 46] width 73 height 17
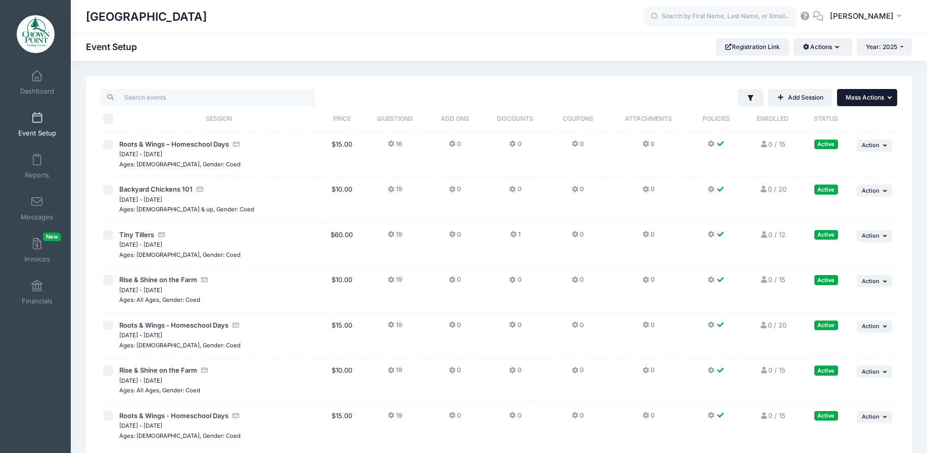
click at [862, 104] on button "... Mass Actions" at bounding box center [867, 97] width 60 height 17
click at [908, 81] on div "Filter Filter Options Show: Active Live Completed Add Session ... Mass Actions" at bounding box center [499, 375] width 826 height 598
click at [883, 145] on icon "button" at bounding box center [886, 146] width 6 height 6
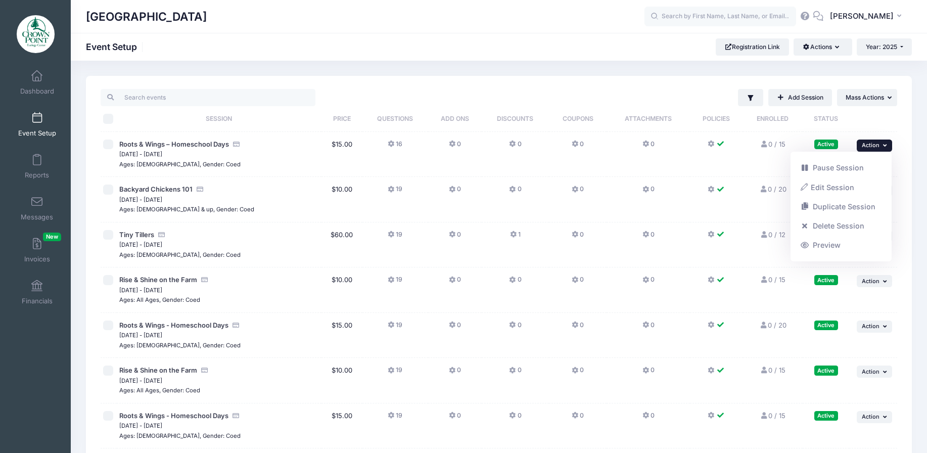
click at [897, 126] on th at bounding box center [873, 119] width 48 height 26
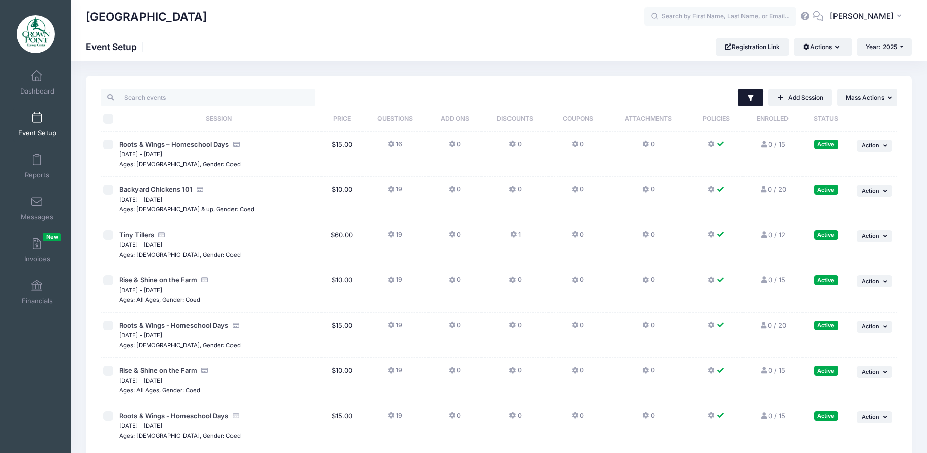
click at [743, 96] on button "Filter" at bounding box center [751, 97] width 26 height 17
click at [656, 89] on div "Filter Filter Options Show: Active Live Completed Add Session ... Mass Actions …" at bounding box center [608, 97] width 577 height 17
click at [831, 44] on button "Actions" at bounding box center [822, 46] width 58 height 17
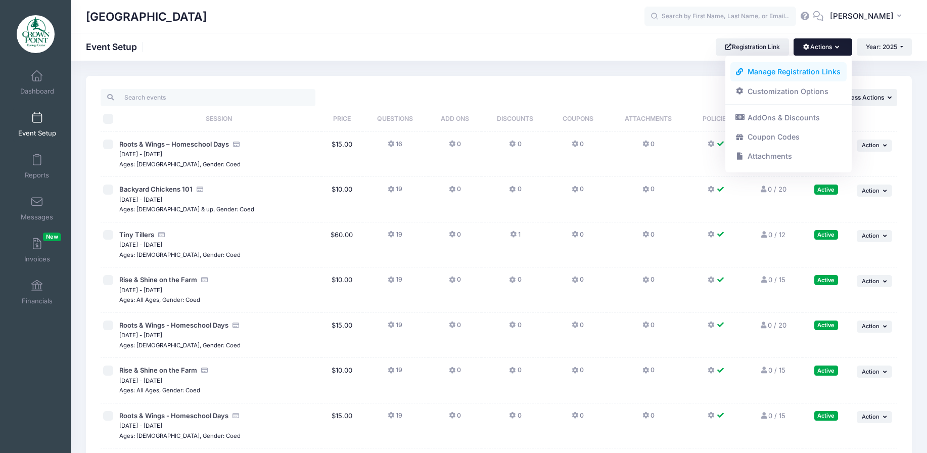
click at [828, 71] on link "Manage Registration Links" at bounding box center [788, 71] width 117 height 19
click at [835, 54] on button "Actions" at bounding box center [822, 46] width 58 height 17
click at [792, 95] on link "Customization Options" at bounding box center [788, 90] width 117 height 19
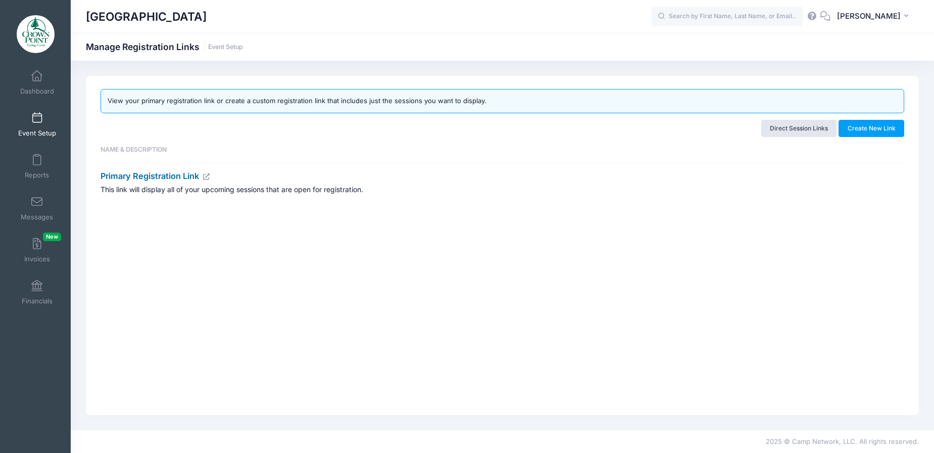
click at [192, 176] on link "Primary Registration Link" at bounding box center [156, 176] width 110 height 10
click at [853, 129] on button "Create New Link" at bounding box center [872, 128] width 66 height 17
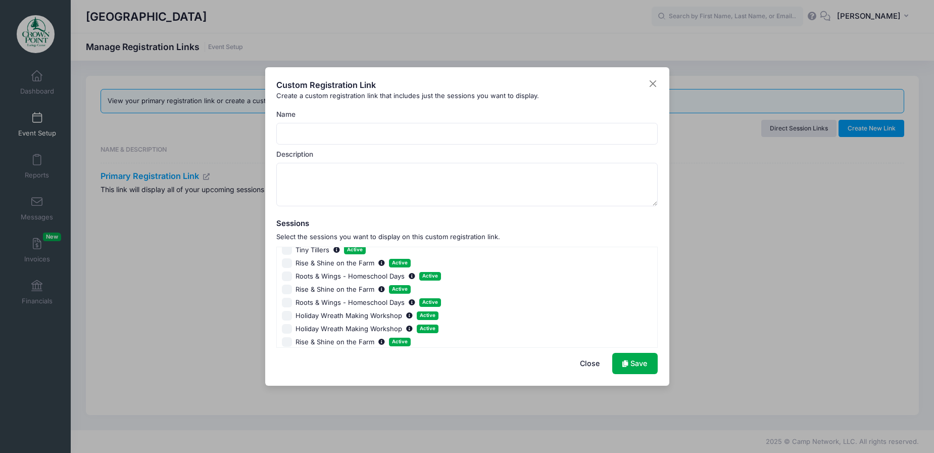
scroll to position [51, 0]
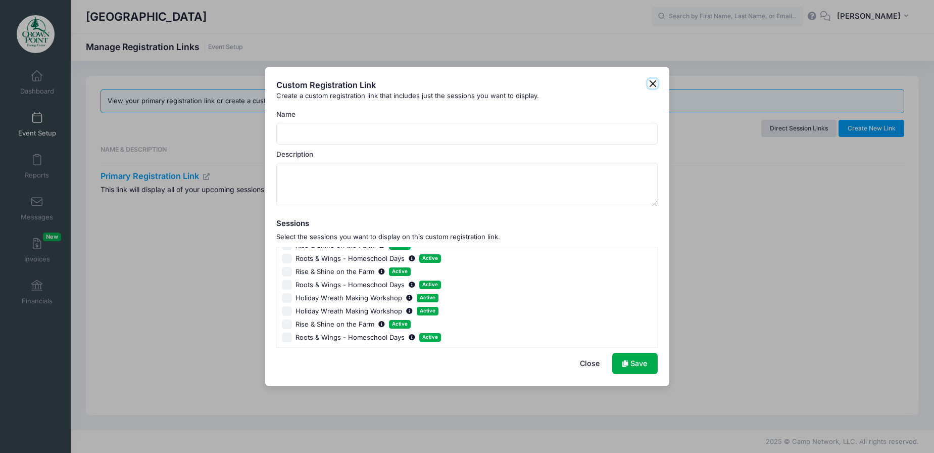
click at [654, 86] on button "Close" at bounding box center [653, 84] width 10 height 10
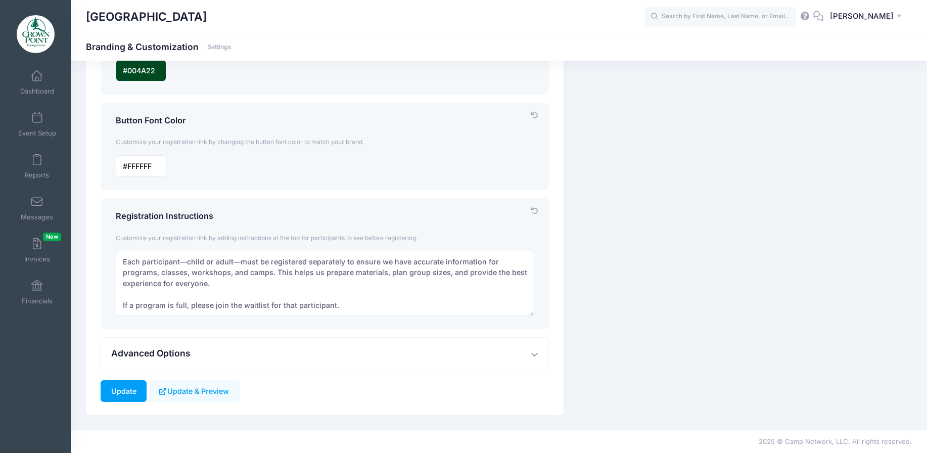
scroll to position [31, 0]
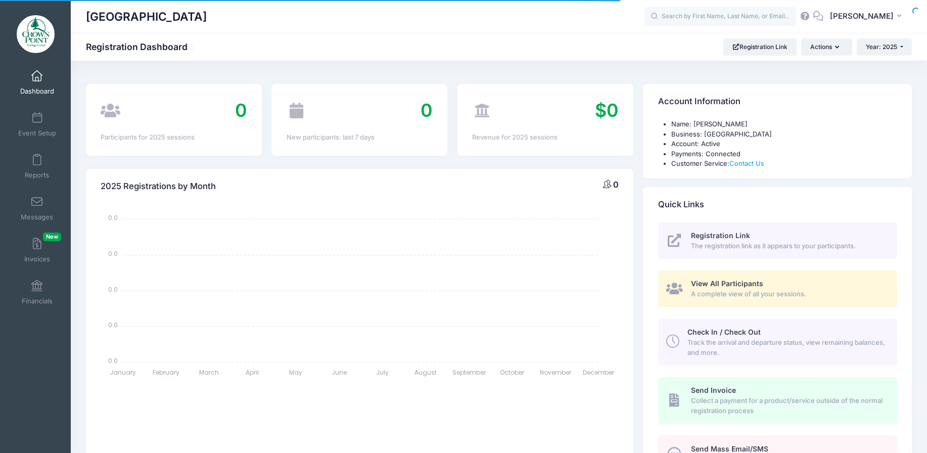
select select
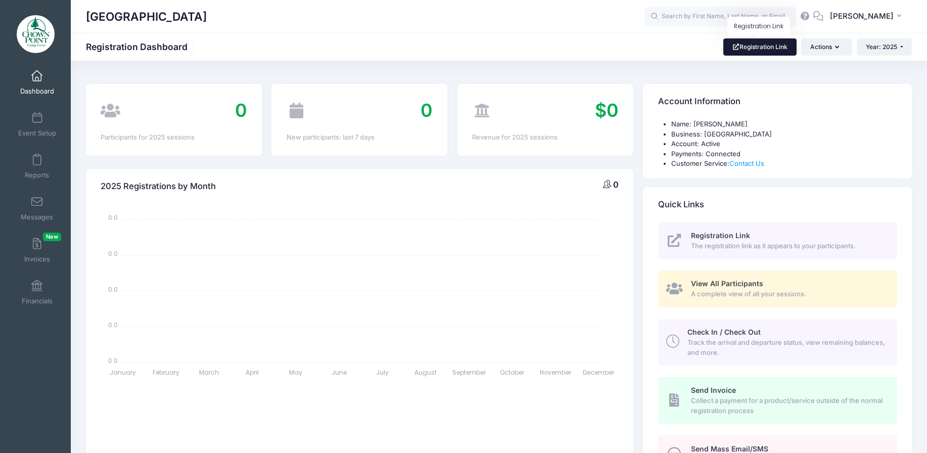
click at [759, 51] on link "Registration Link" at bounding box center [759, 46] width 73 height 17
